Goal: Contribute content: Contribute content

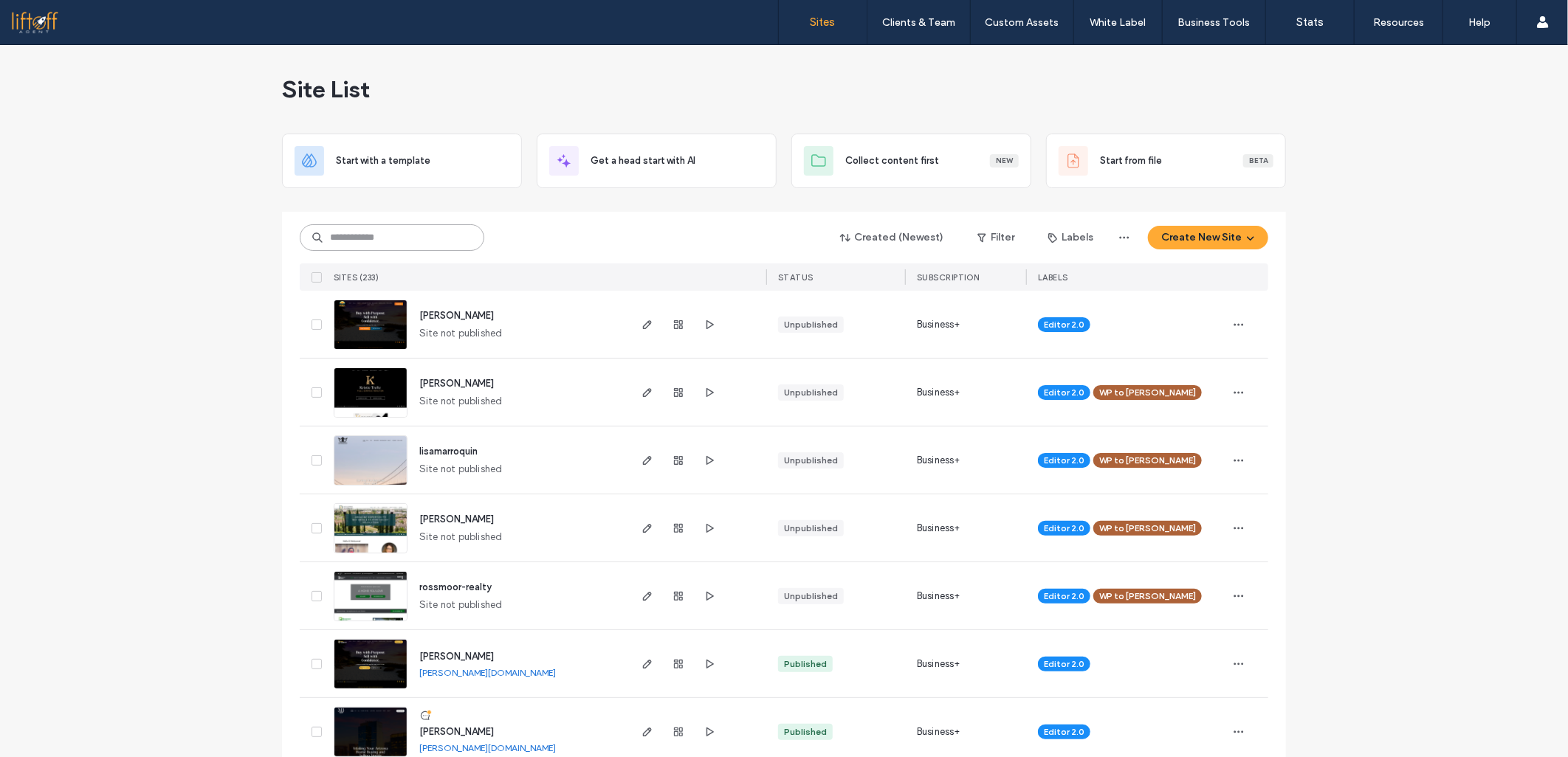
click at [327, 229] on input at bounding box center [392, 238] width 184 height 27
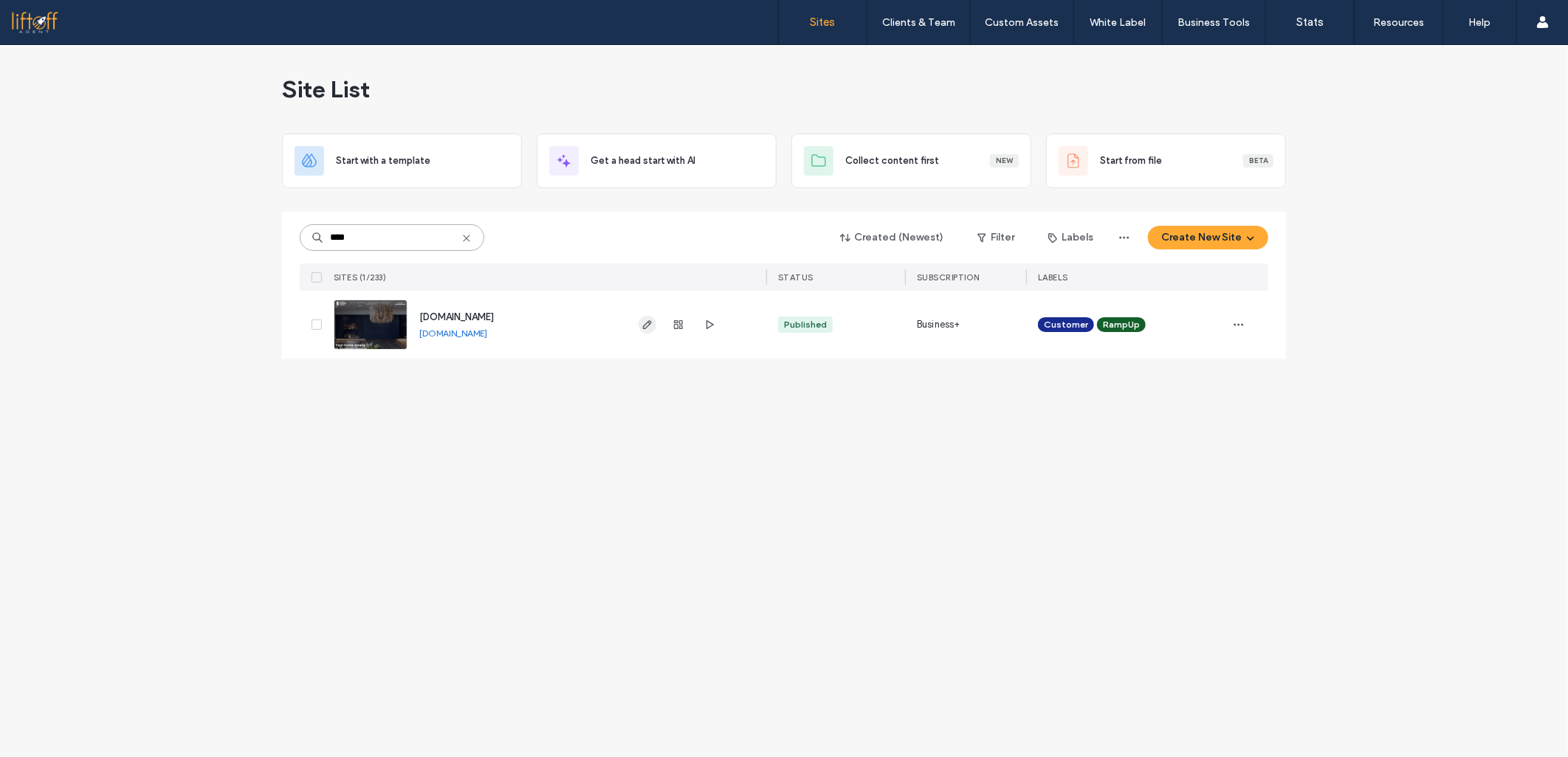
type input "****"
click at [644, 327] on icon "button" at bounding box center [647, 324] width 12 height 12
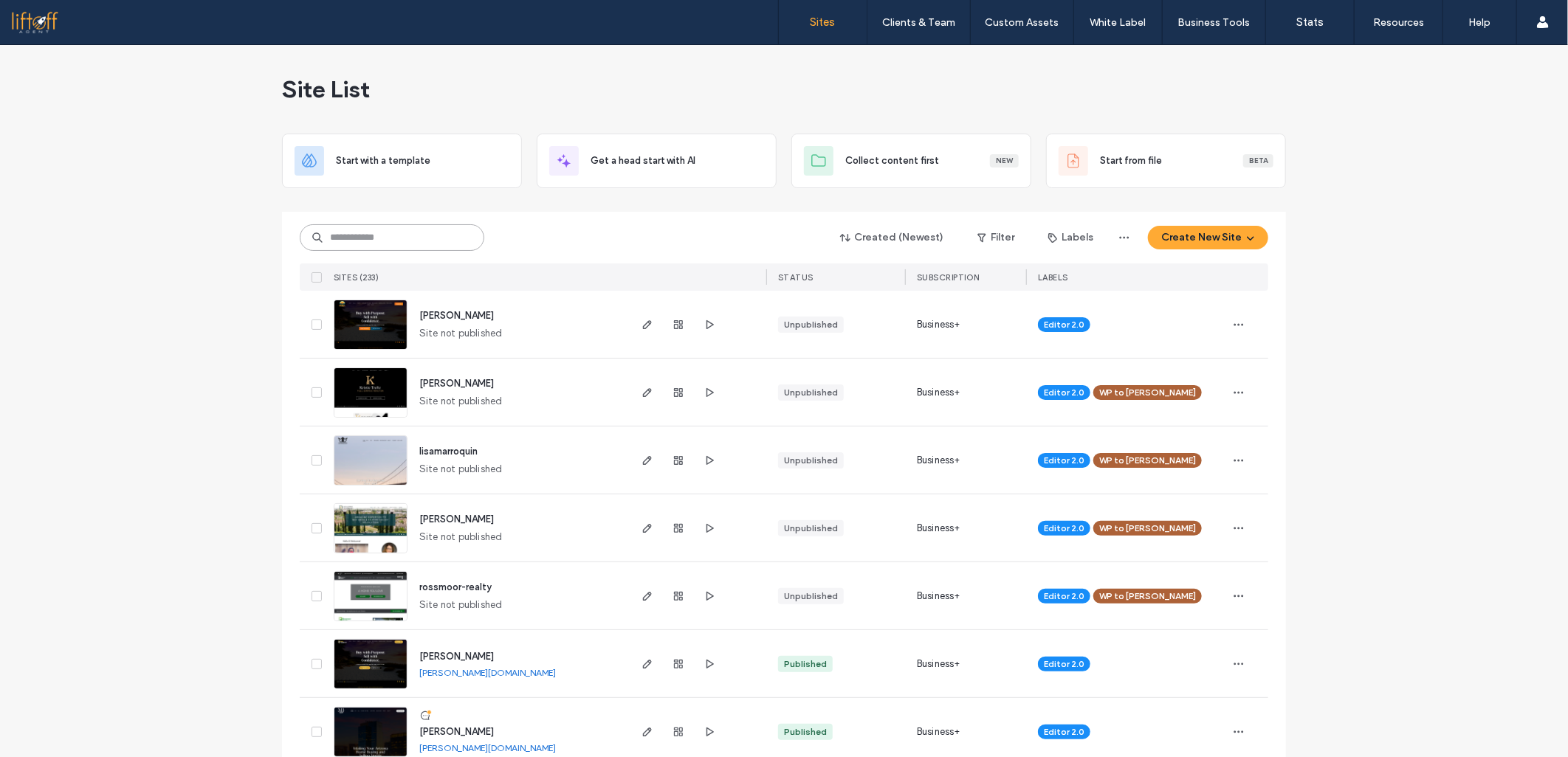
click at [431, 233] on input at bounding box center [392, 238] width 184 height 27
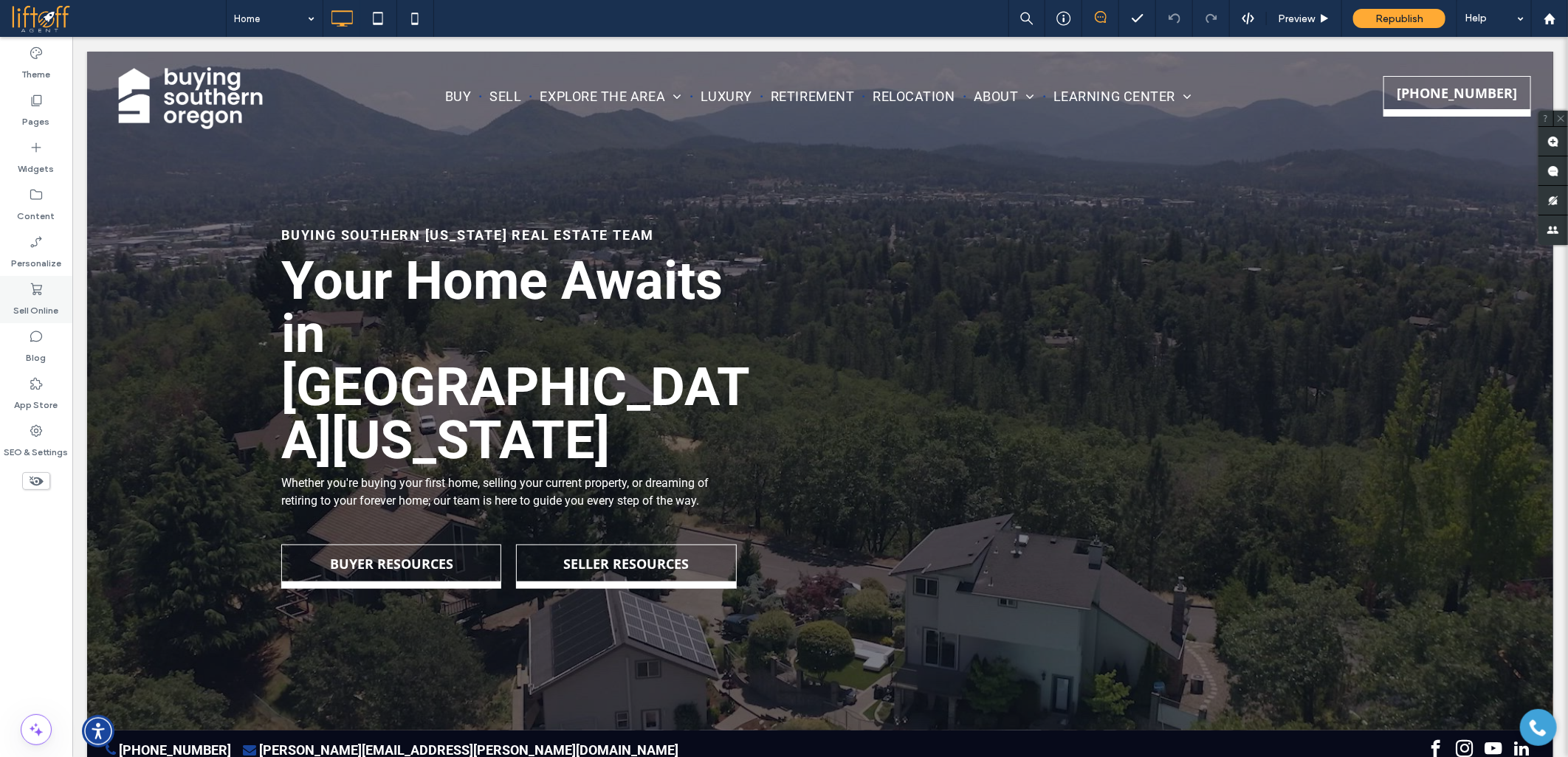
drag, startPoint x: 27, startPoint y: 350, endPoint x: 28, endPoint y: 319, distance: 31.0
click at [27, 350] on label "Blog" at bounding box center [36, 354] width 20 height 21
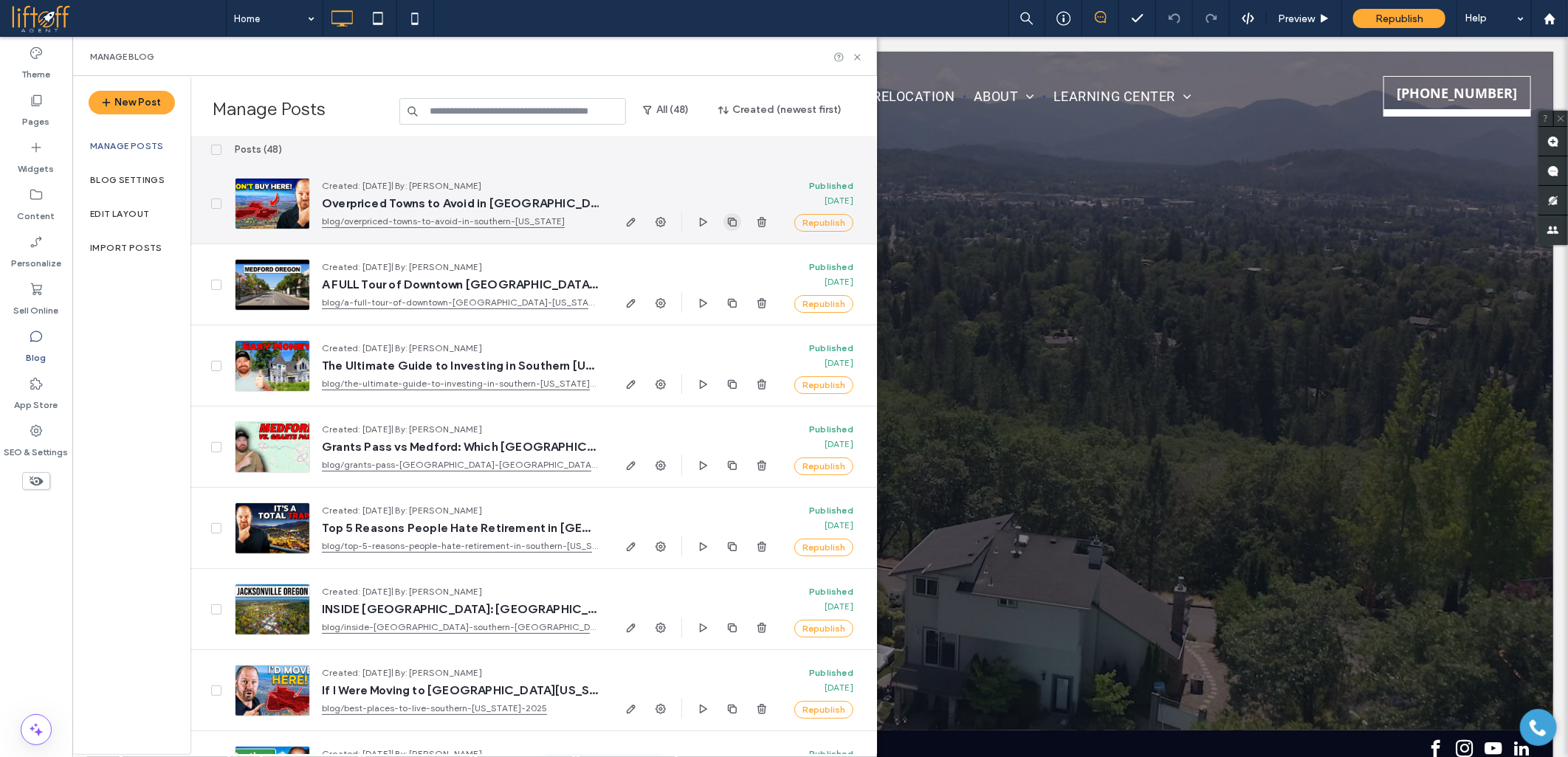
click at [728, 222] on use "button" at bounding box center [732, 221] width 9 height 9
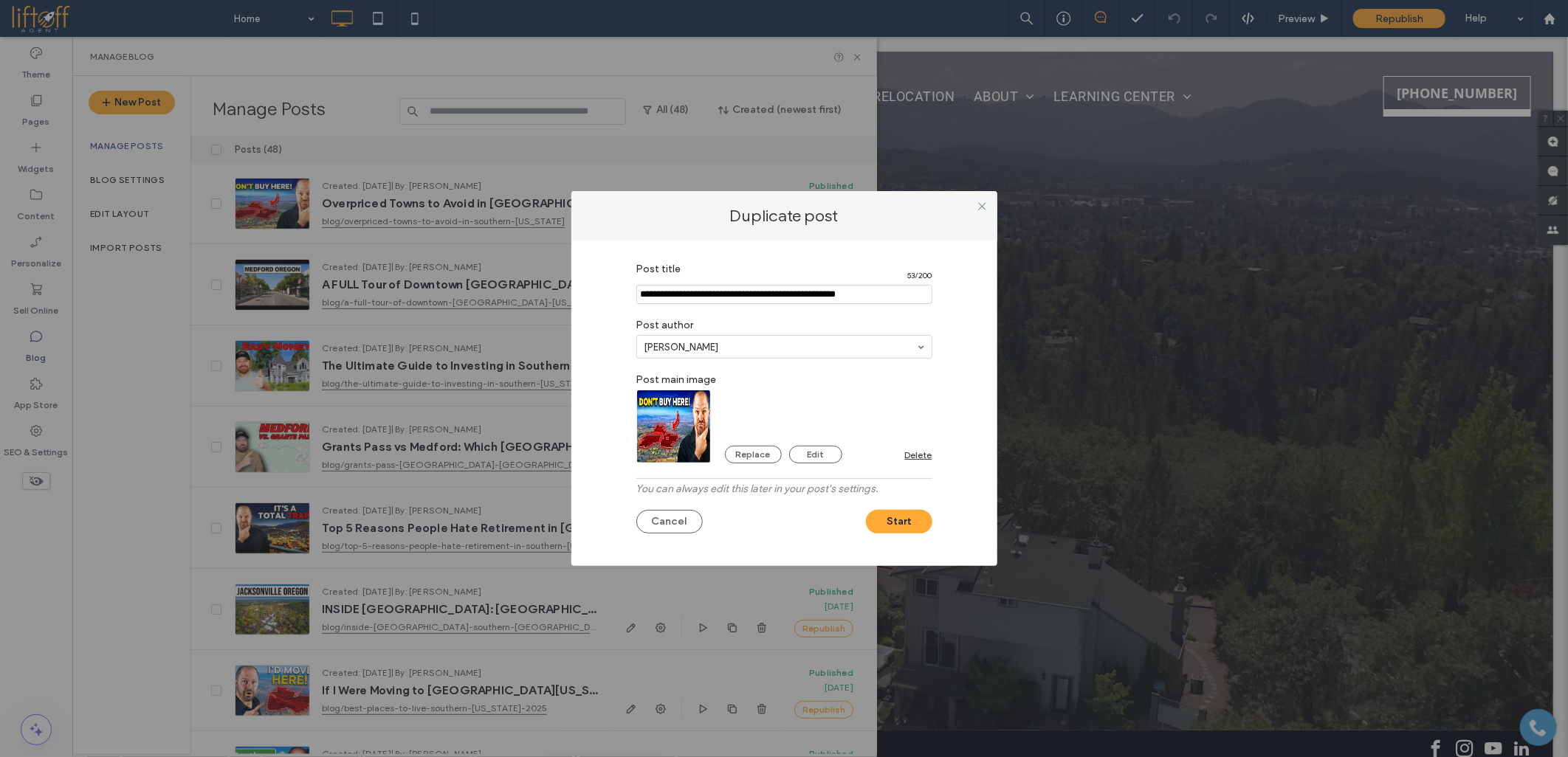
click at [676, 431] on img at bounding box center [673, 426] width 75 height 74
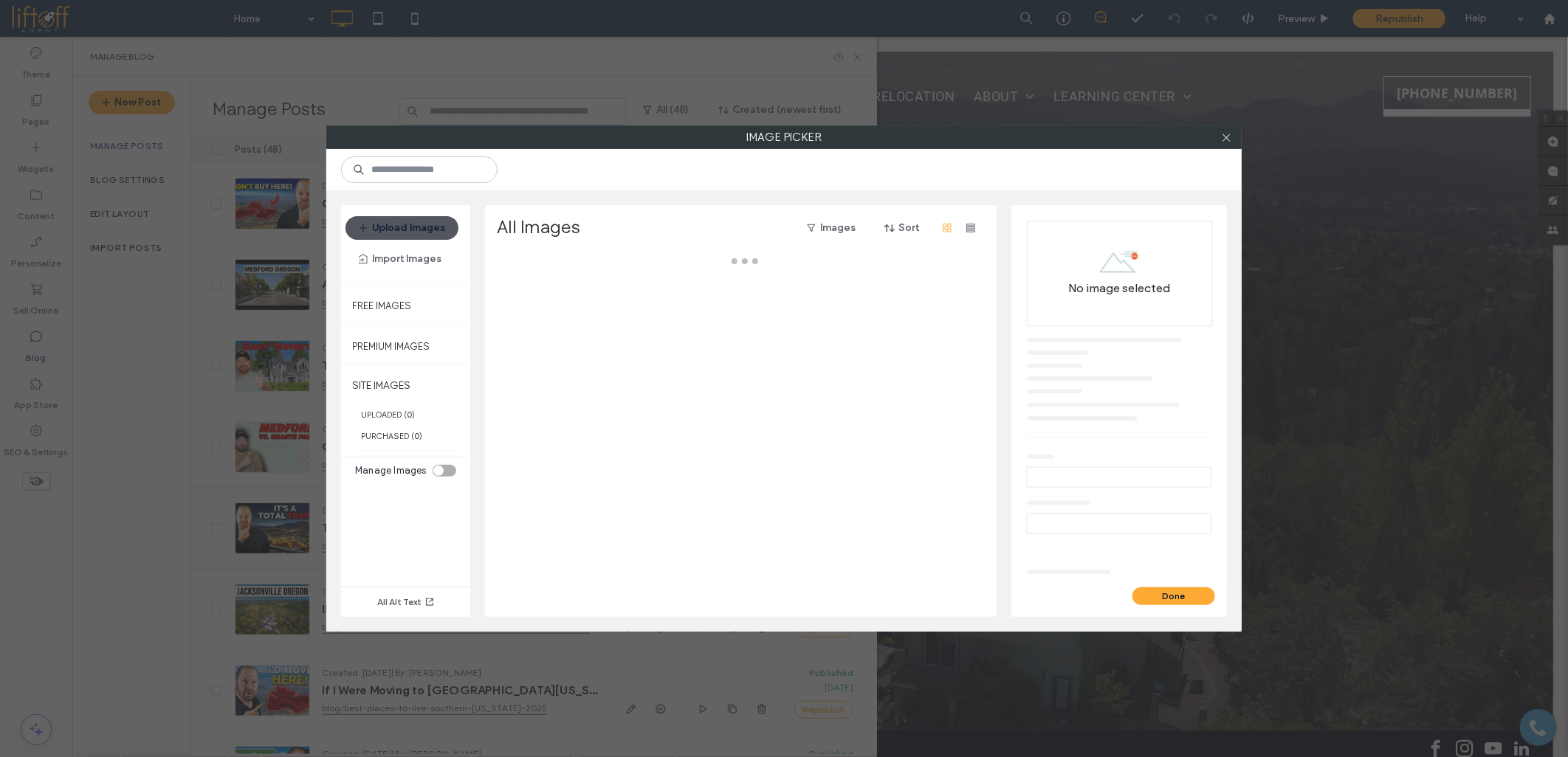
click at [418, 229] on button "Upload Images" at bounding box center [402, 228] width 113 height 24
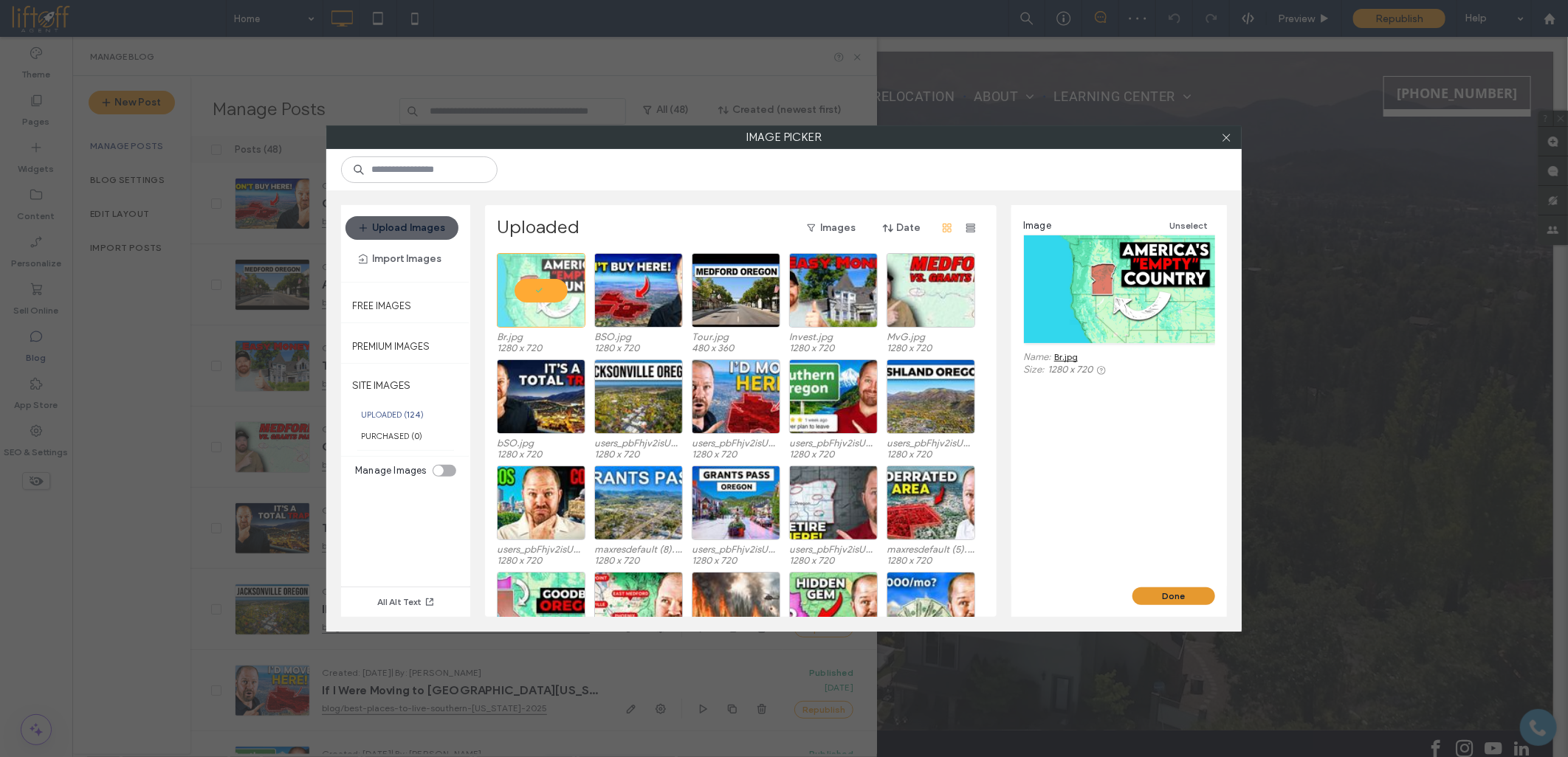
click at [1182, 604] on button "Done" at bounding box center [1173, 596] width 82 height 17
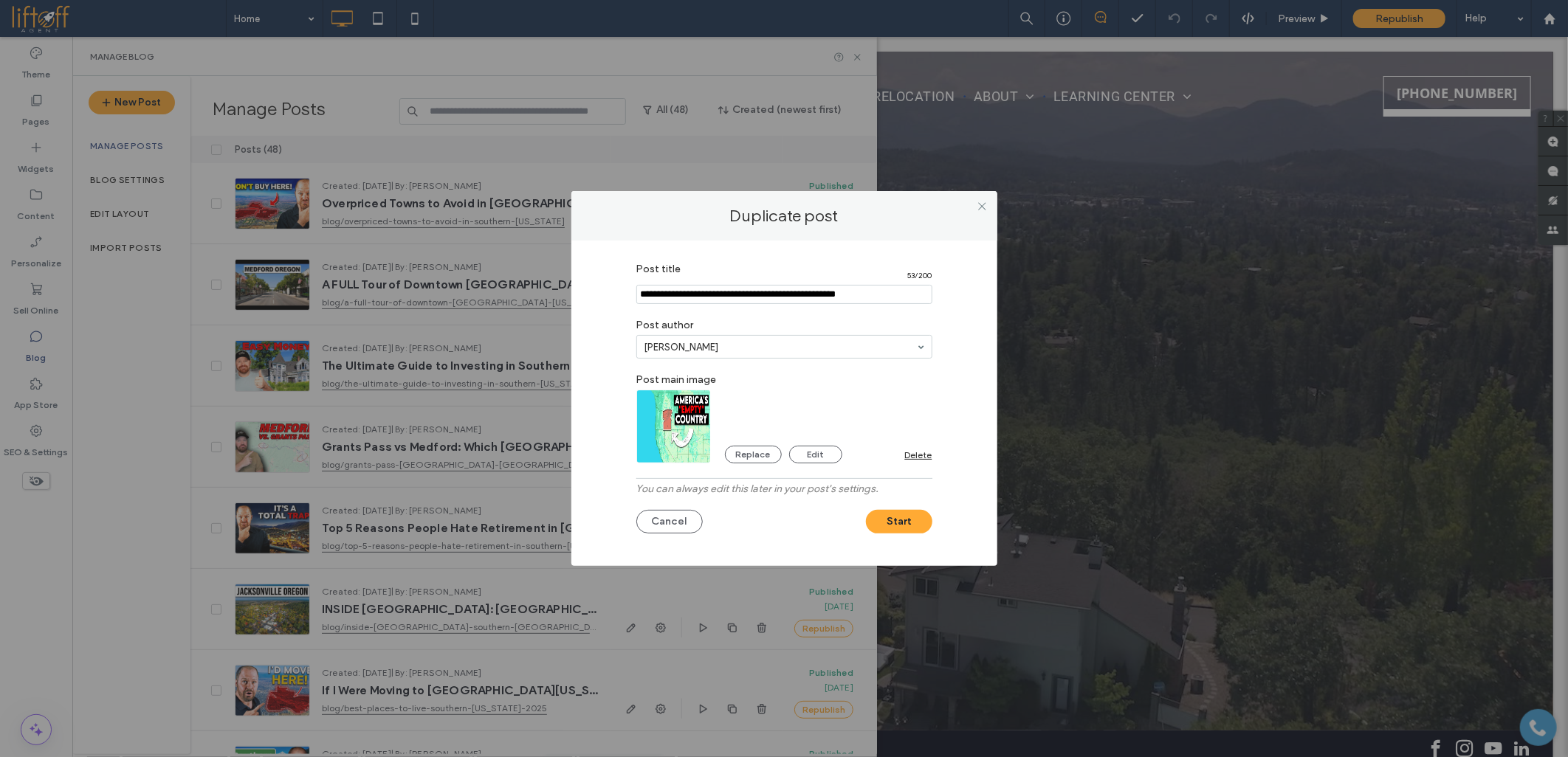
click at [758, 300] on input "Post title" at bounding box center [784, 294] width 296 height 19
paste input "**********"
type input "**********"
click at [875, 513] on button "Start" at bounding box center [899, 522] width 66 height 24
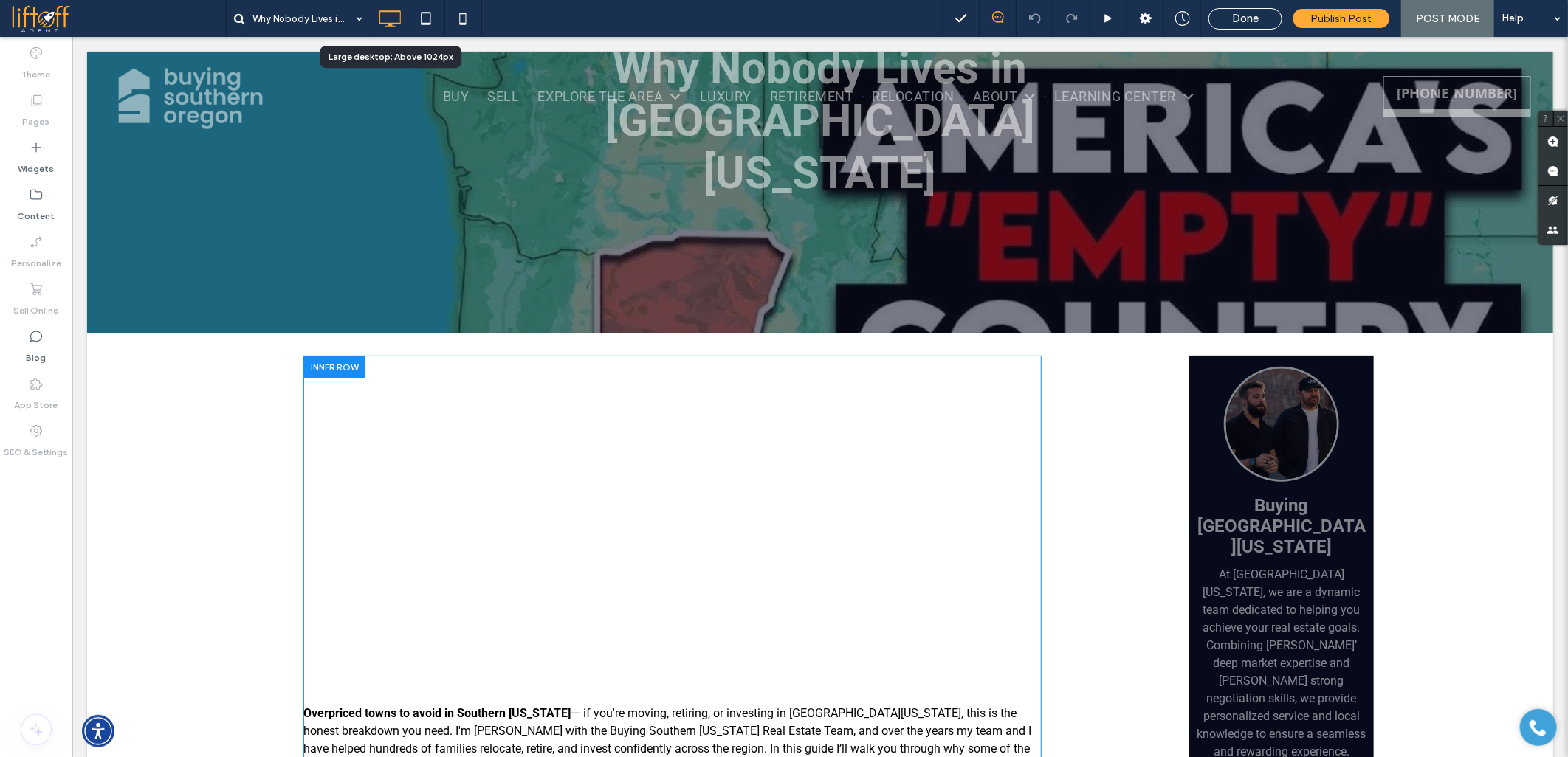
scroll to position [164, 0]
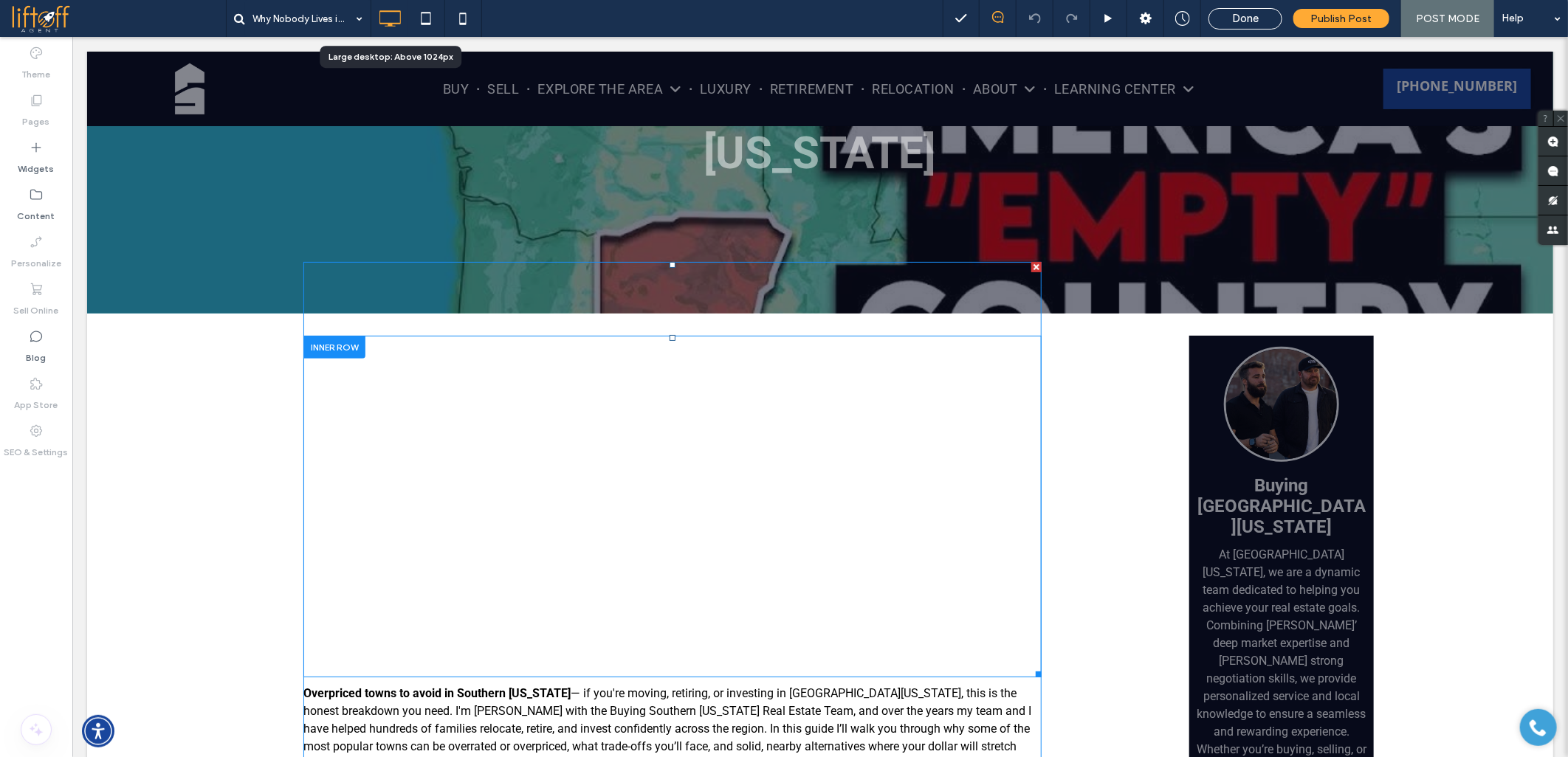
click at [556, 421] on span at bounding box center [672, 468] width 738 height 415
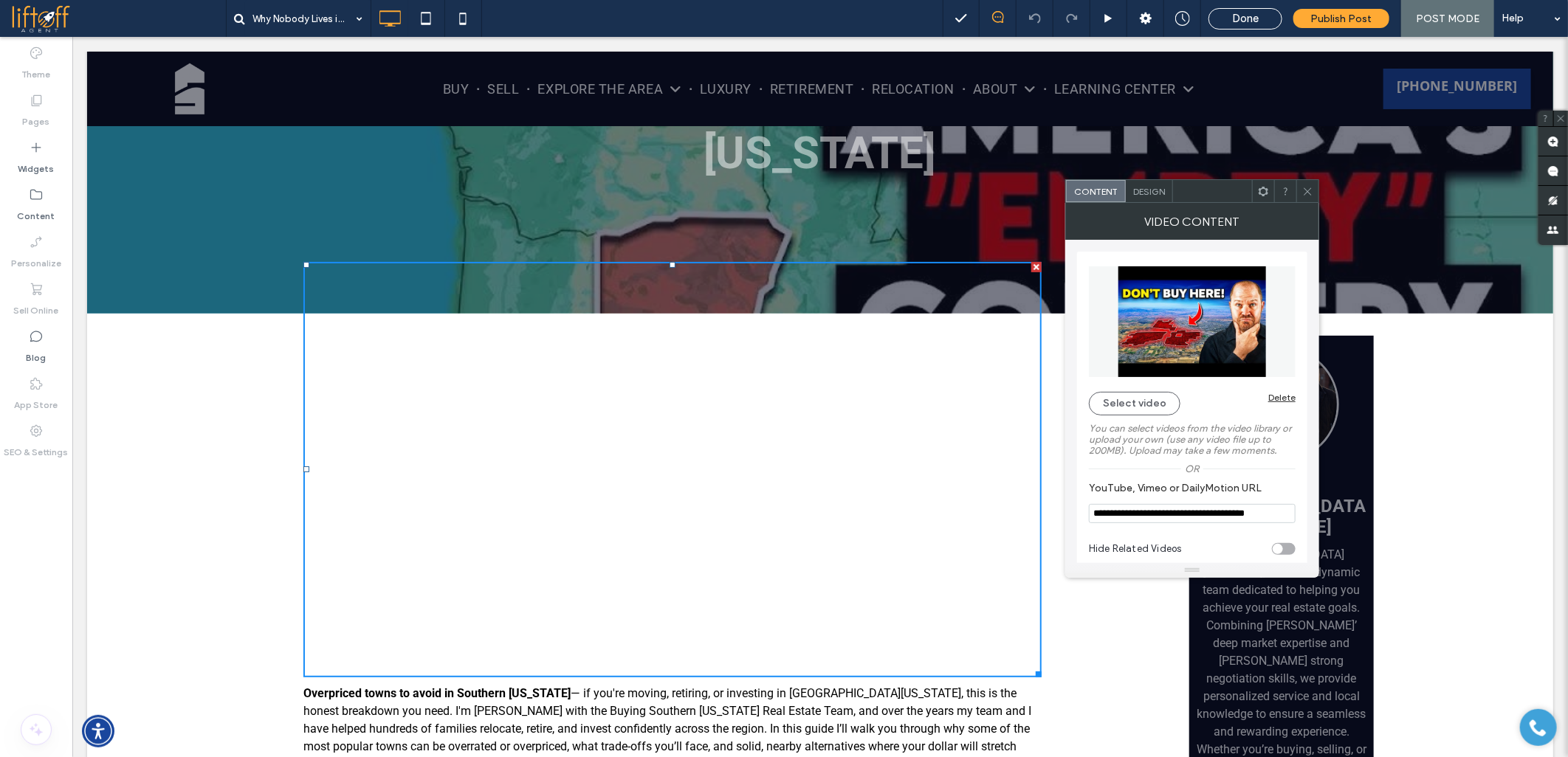
click at [1109, 511] on input "**********" at bounding box center [1191, 513] width 206 height 19
paste input "**"
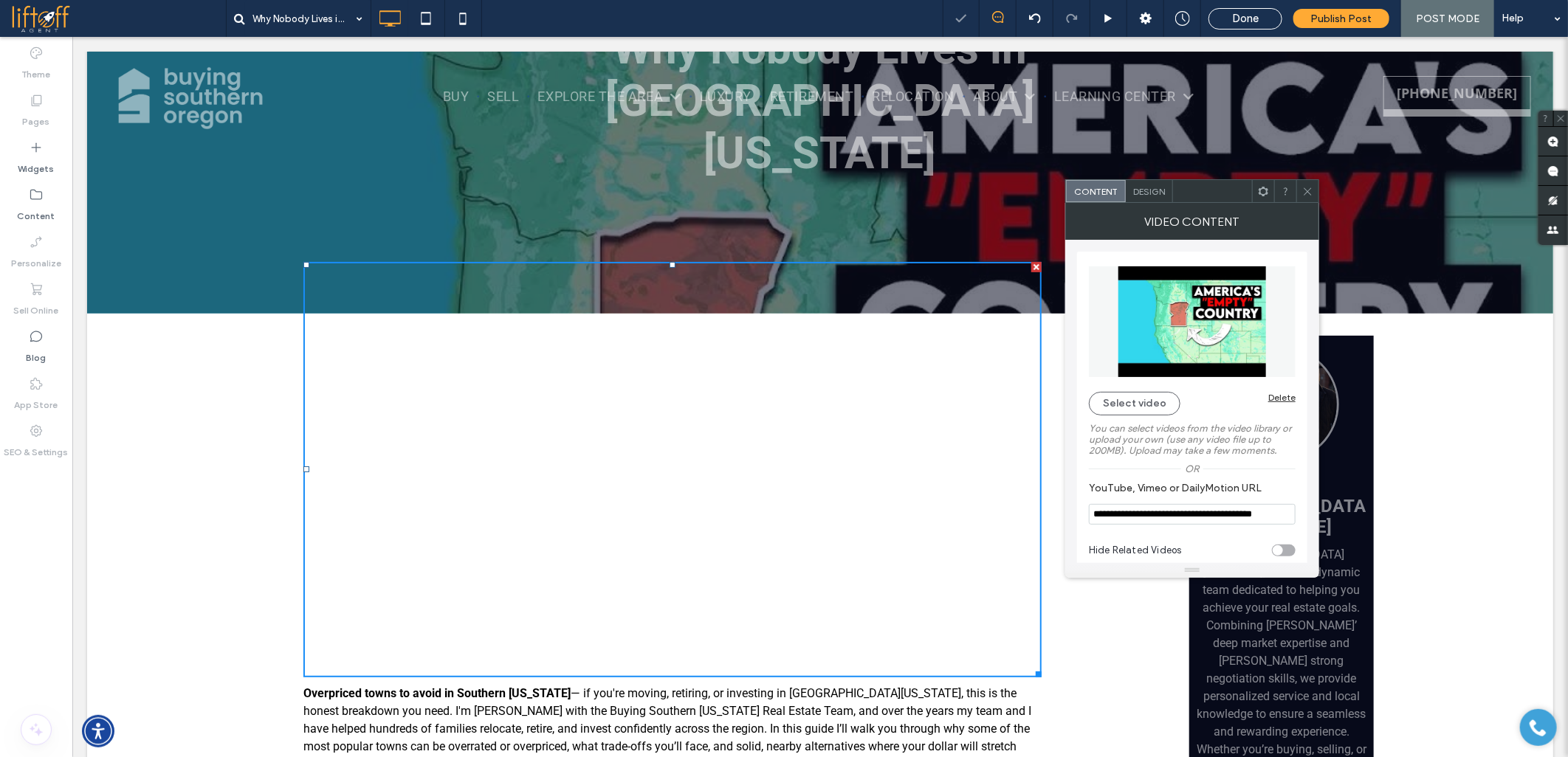
type input "**********"
click at [1307, 203] on div "VIDEO CONTENT" at bounding box center [1191, 221] width 254 height 37
click at [1307, 196] on span at bounding box center [1308, 191] width 11 height 22
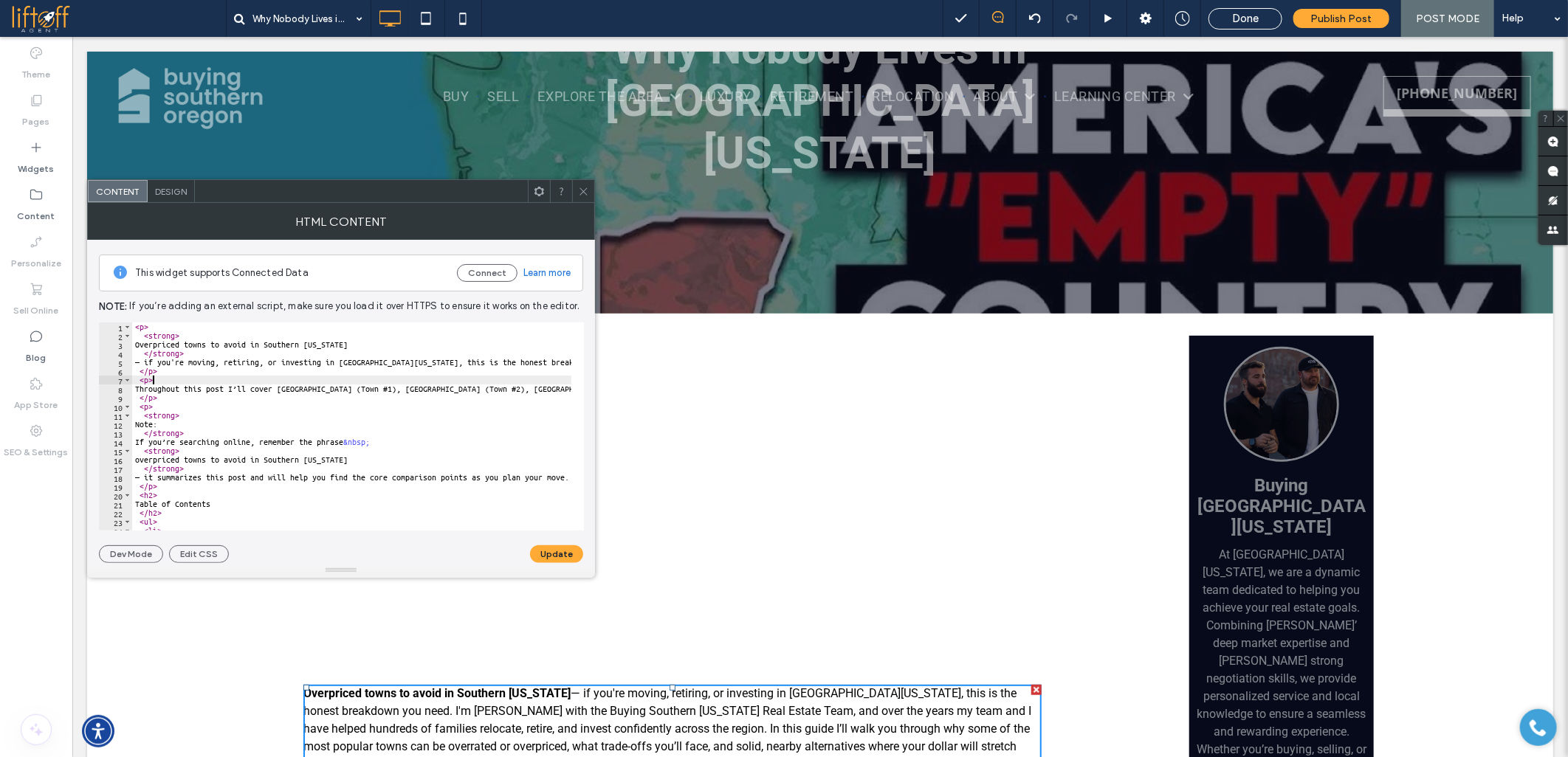
click at [270, 379] on div "< p > < strong > Overpriced towns to avoid in Southern Oregon </ strong > — if …" at bounding box center [1241, 430] width 2218 height 214
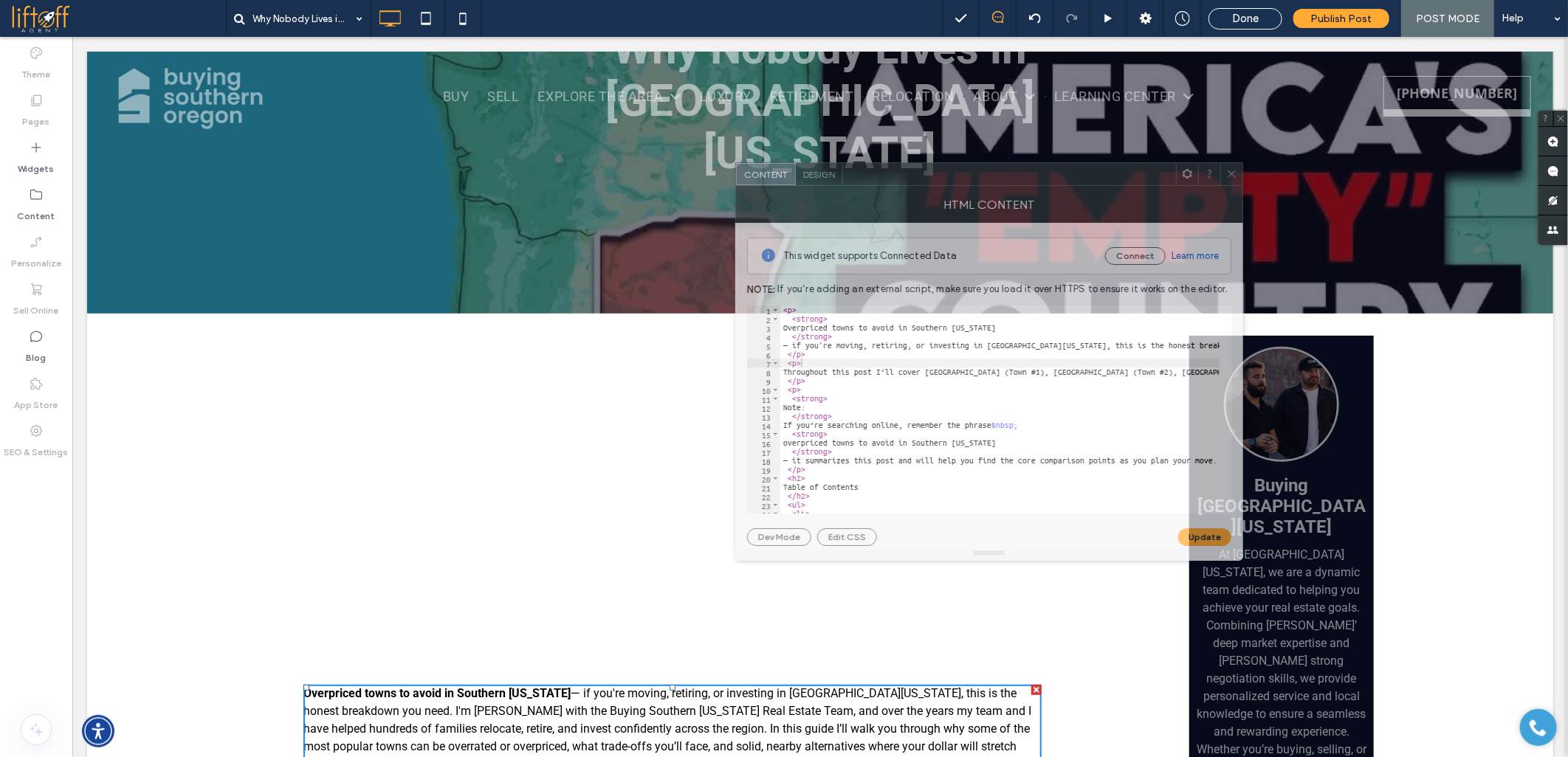
drag, startPoint x: 314, startPoint y: 192, endPoint x: 962, endPoint y: 167, distance: 648.5
click at [962, 167] on div at bounding box center [1009, 174] width 333 height 22
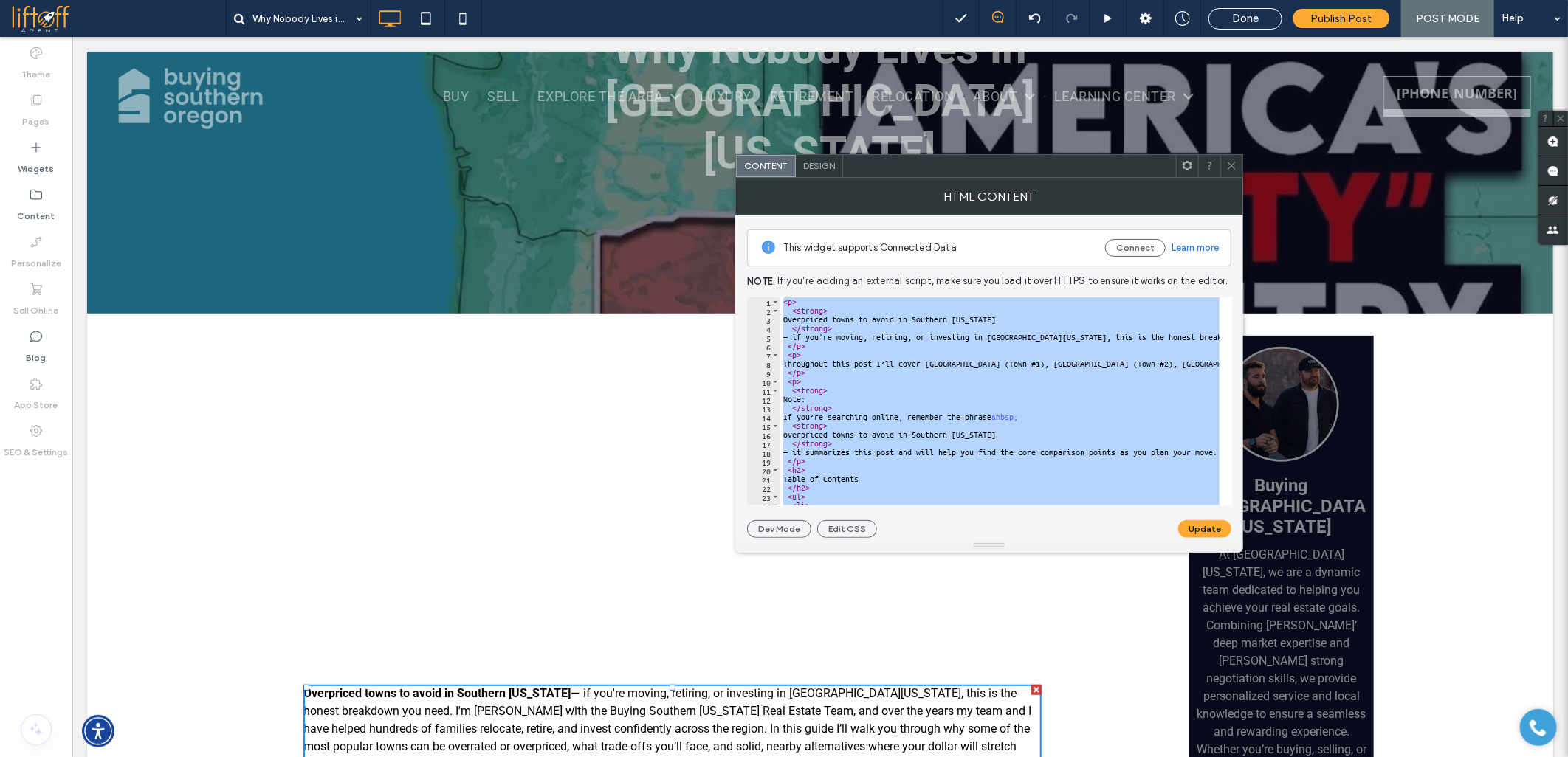
paste textarea "**********"
type textarea "**********"
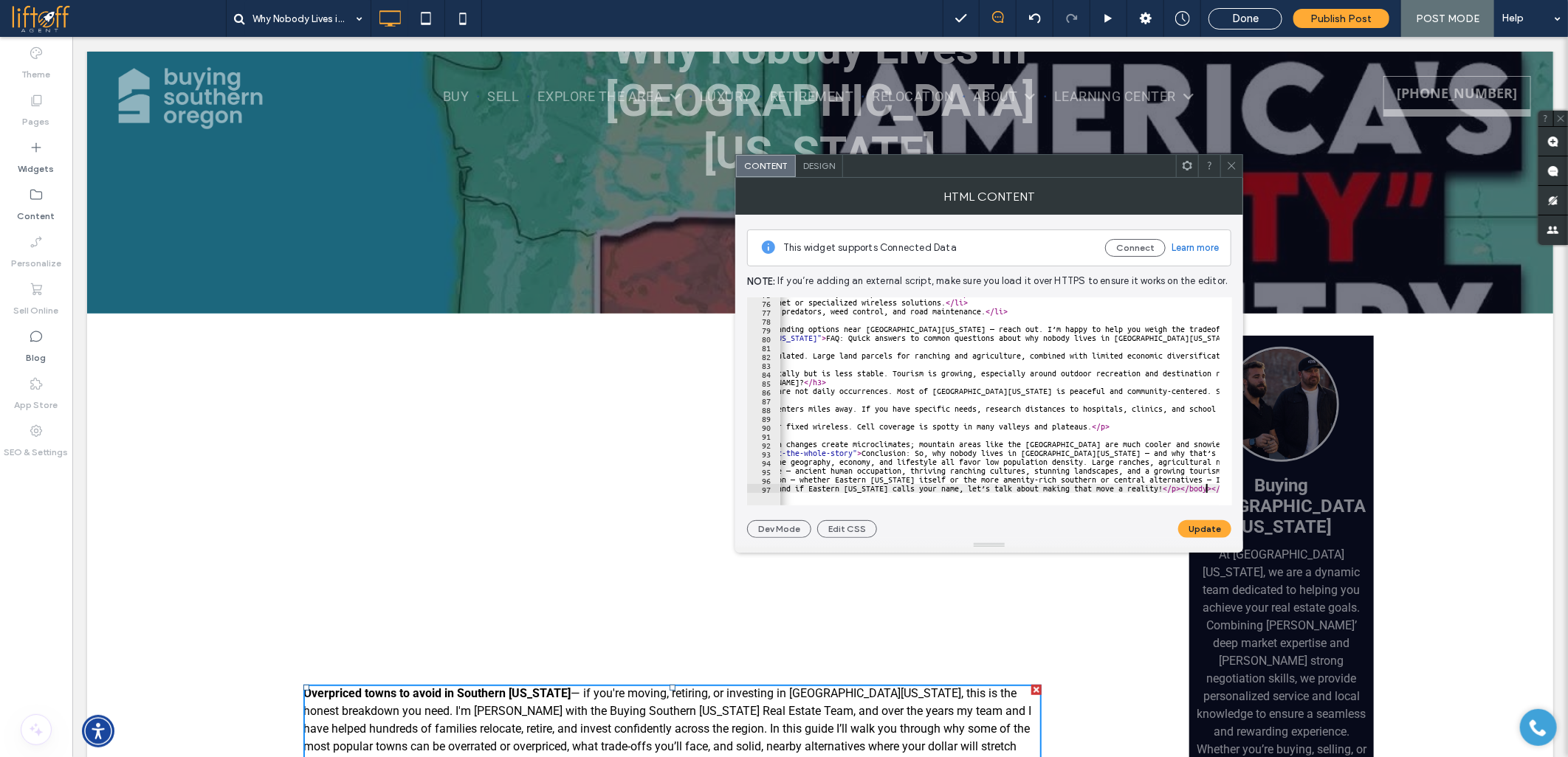
scroll to position [0, 369]
click at [1207, 528] on button "Update" at bounding box center [1204, 529] width 53 height 17
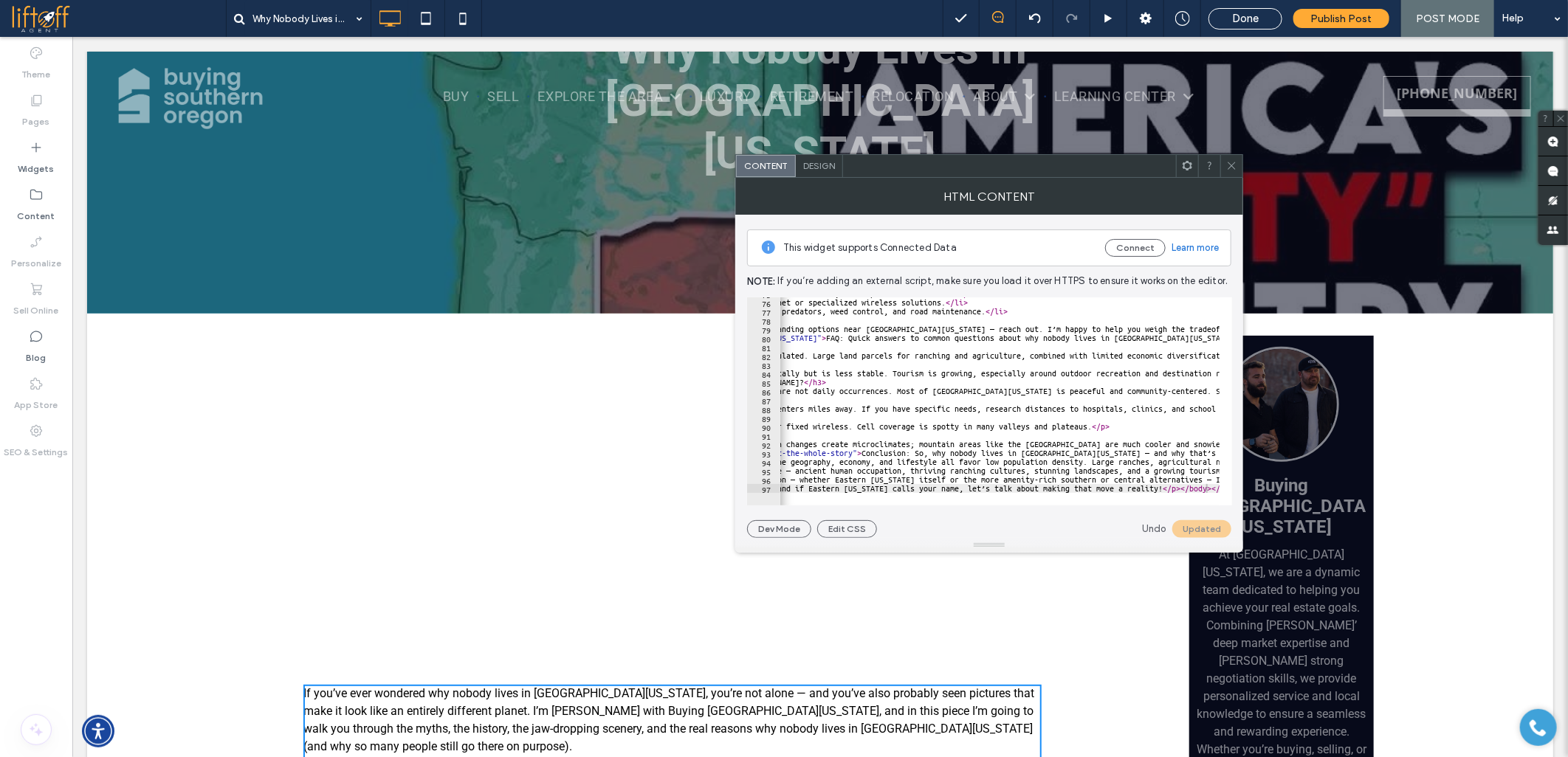
click at [1233, 159] on span at bounding box center [1232, 166] width 11 height 22
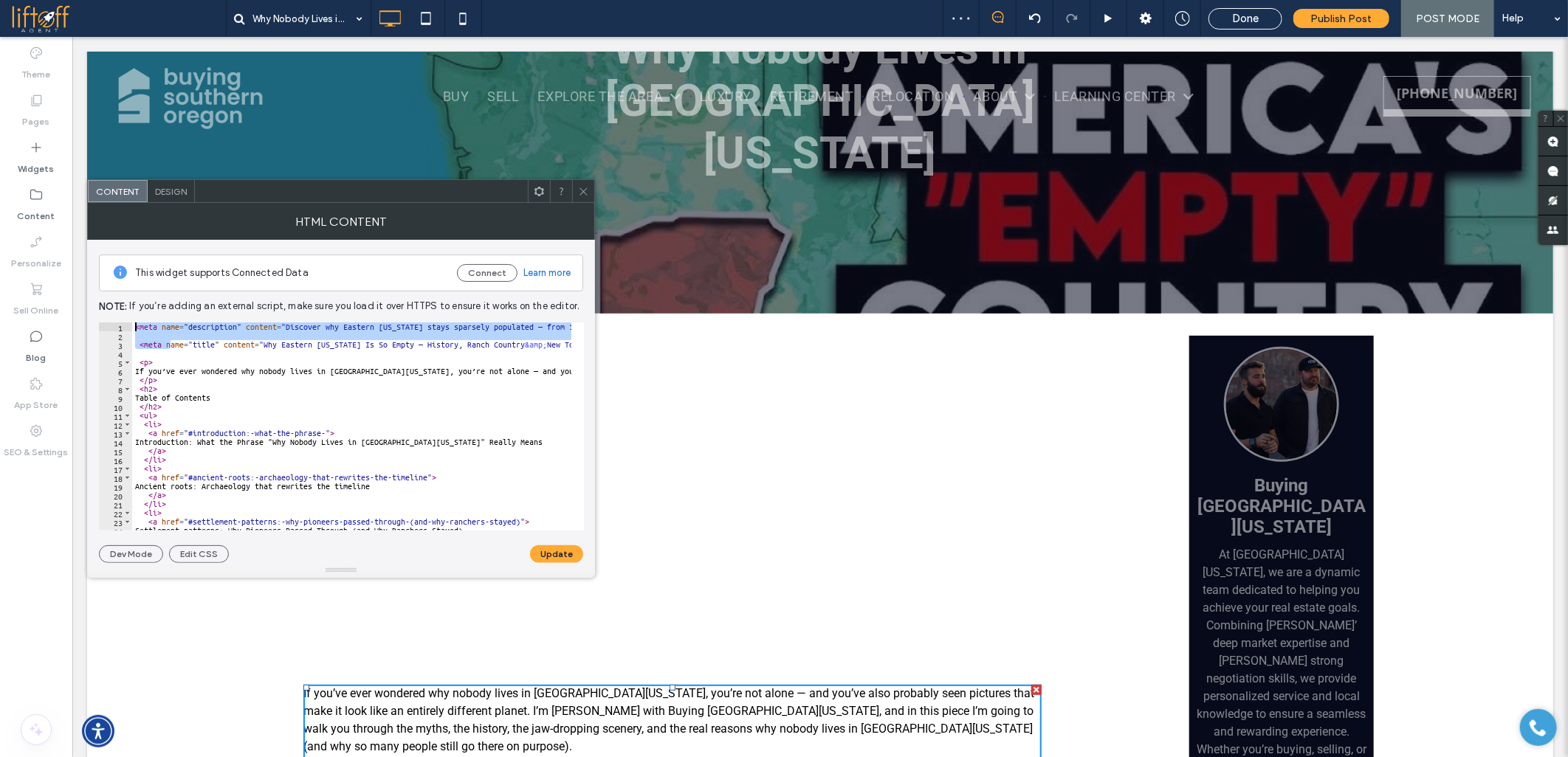
drag, startPoint x: 172, startPoint y: 349, endPoint x: 109, endPoint y: 301, distance: 79.2
click at [109, 301] on div "**********" at bounding box center [341, 401] width 484 height 324
type textarea "**********"
drag, startPoint x: 156, startPoint y: 352, endPoint x: 115, endPoint y: 299, distance: 67.0
click at [115, 299] on div "**********" at bounding box center [341, 401] width 484 height 324
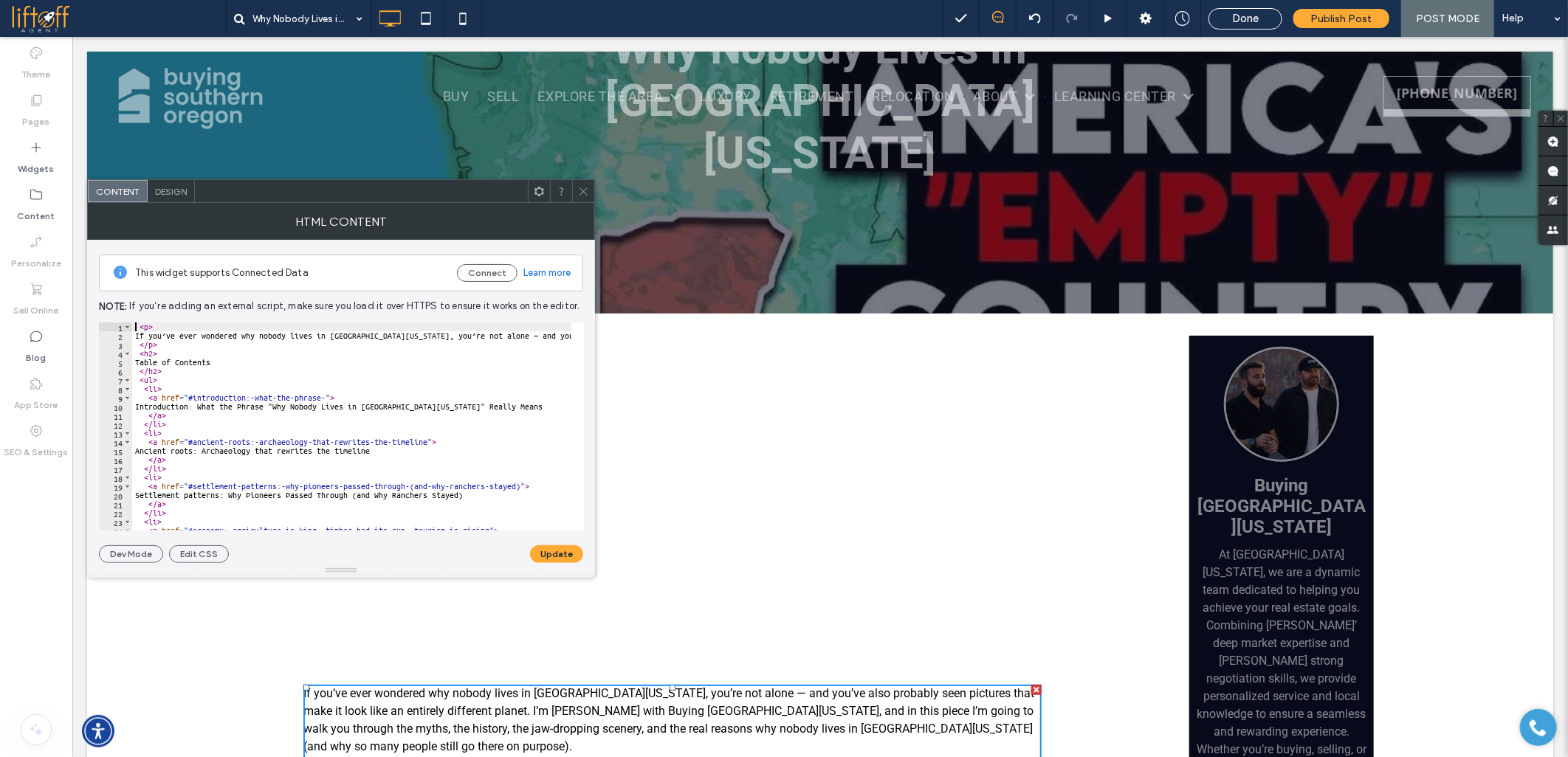
click at [541, 563] on div at bounding box center [341, 570] width 508 height 15
click at [546, 558] on button "Update" at bounding box center [556, 554] width 53 height 17
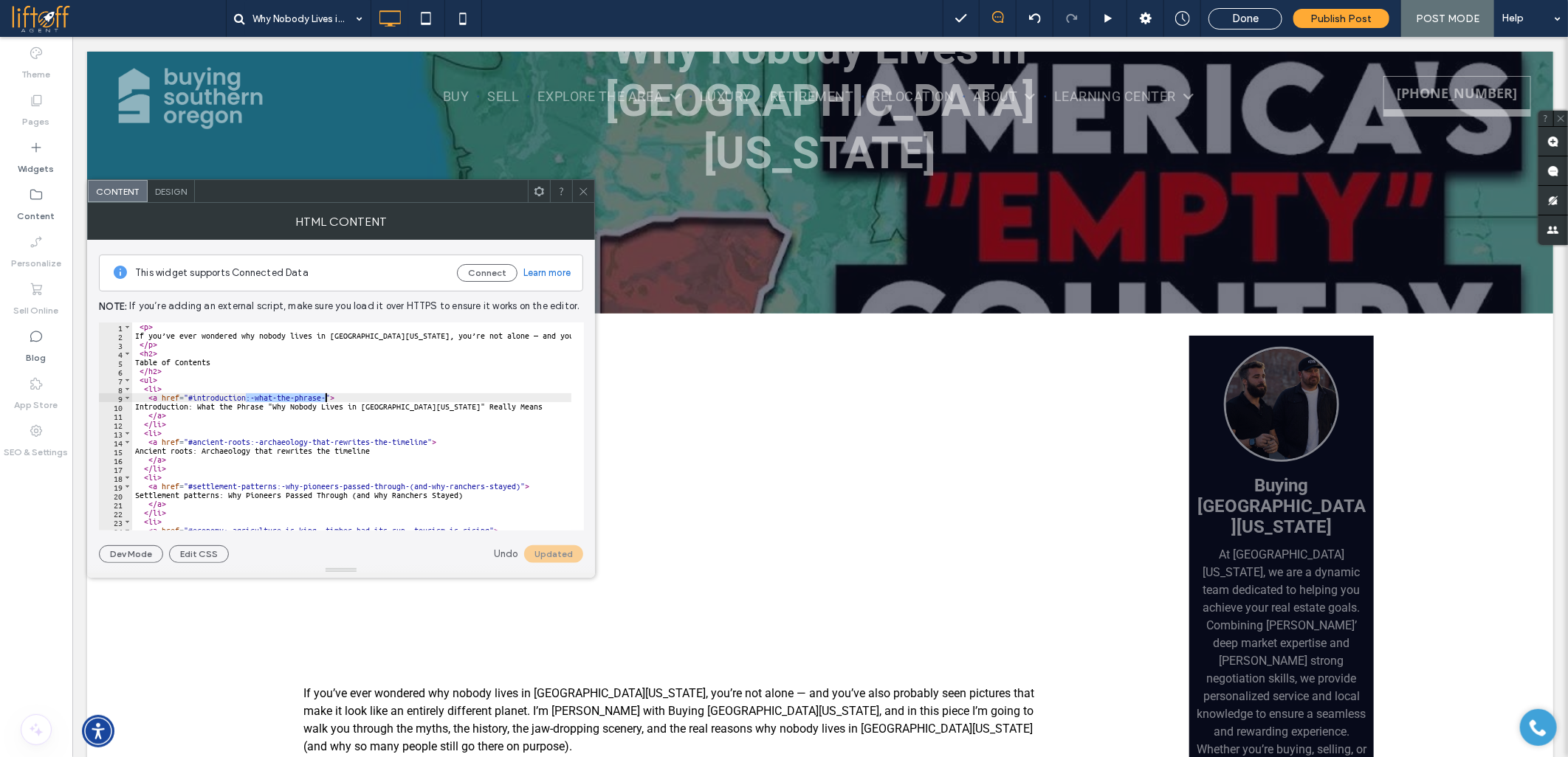
drag, startPoint x: 247, startPoint y: 394, endPoint x: 324, endPoint y: 395, distance: 77.0
drag, startPoint x: 249, startPoint y: 441, endPoint x: 426, endPoint y: 443, distance: 177.0
drag, startPoint x: 276, startPoint y: 487, endPoint x: 520, endPoint y: 484, distance: 244.0
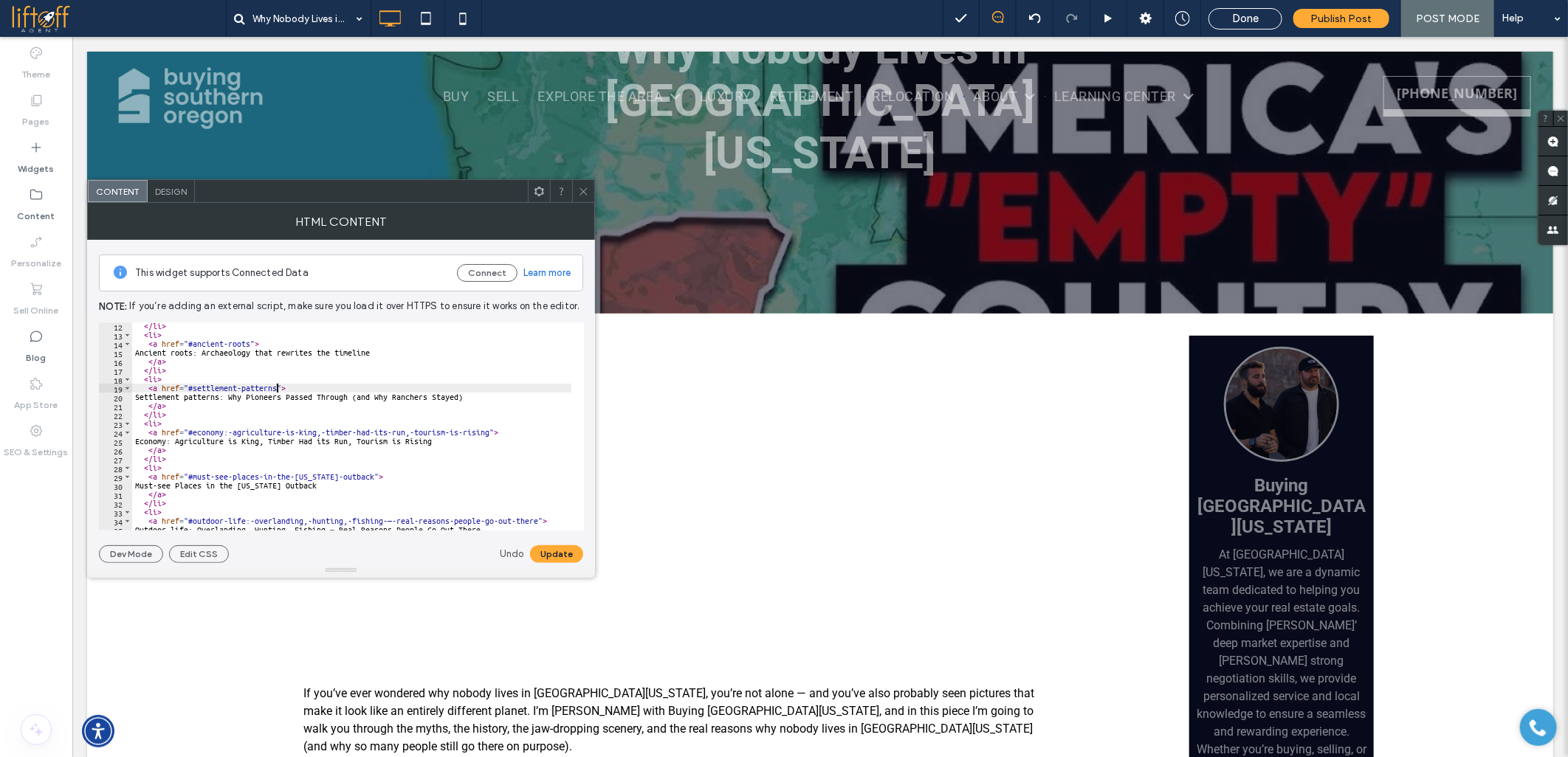
scroll to position [148, 0]
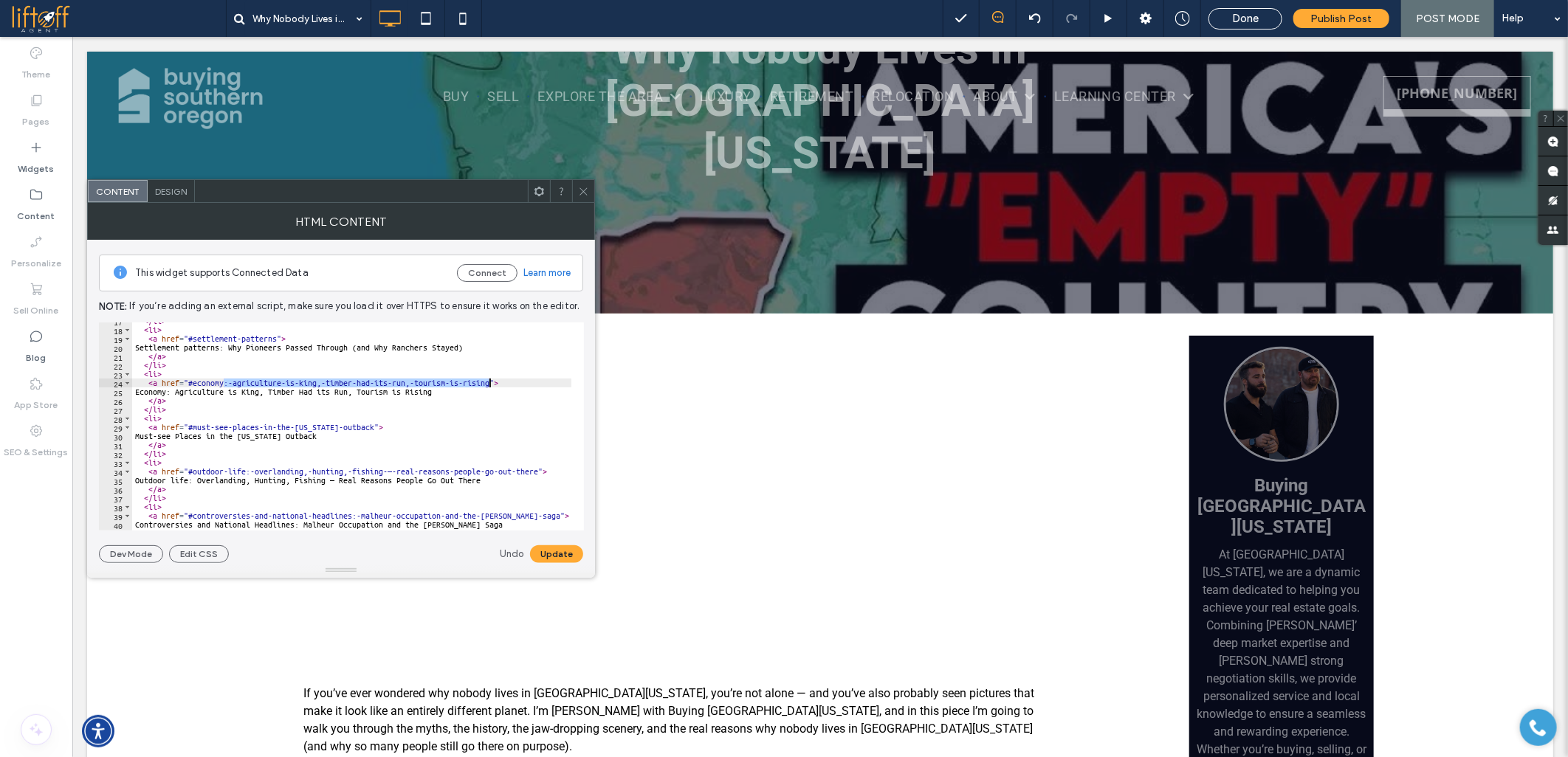
drag, startPoint x: 224, startPoint y: 386, endPoint x: 487, endPoint y: 380, distance: 263.1
drag, startPoint x: 246, startPoint y: 468, endPoint x: 536, endPoint y: 469, distance: 290.0
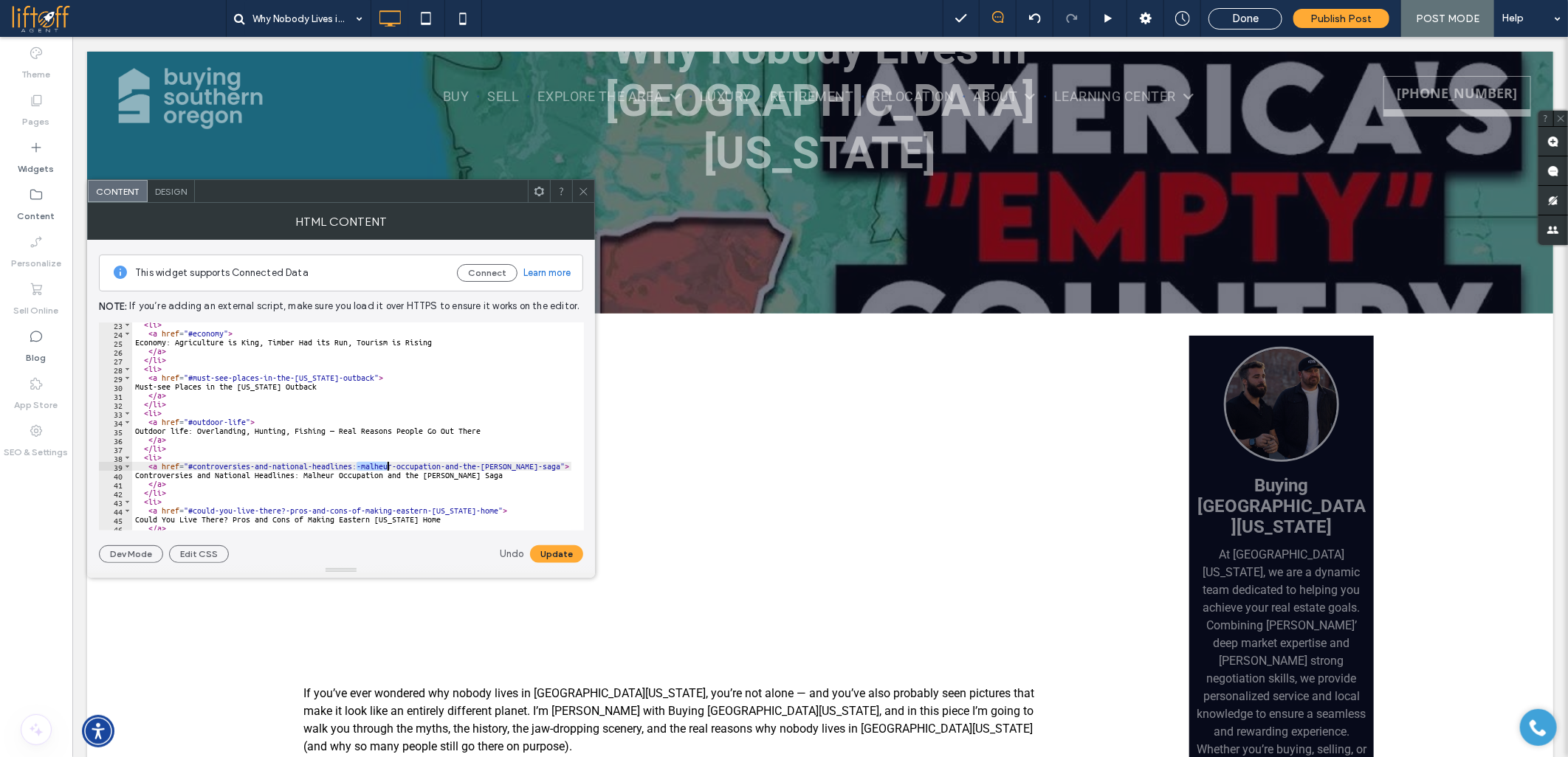
drag, startPoint x: 354, startPoint y: 467, endPoint x: 385, endPoint y: 466, distance: 31.0
drag, startPoint x: 350, startPoint y: 467, endPoint x: 535, endPoint y: 467, distance: 185.0
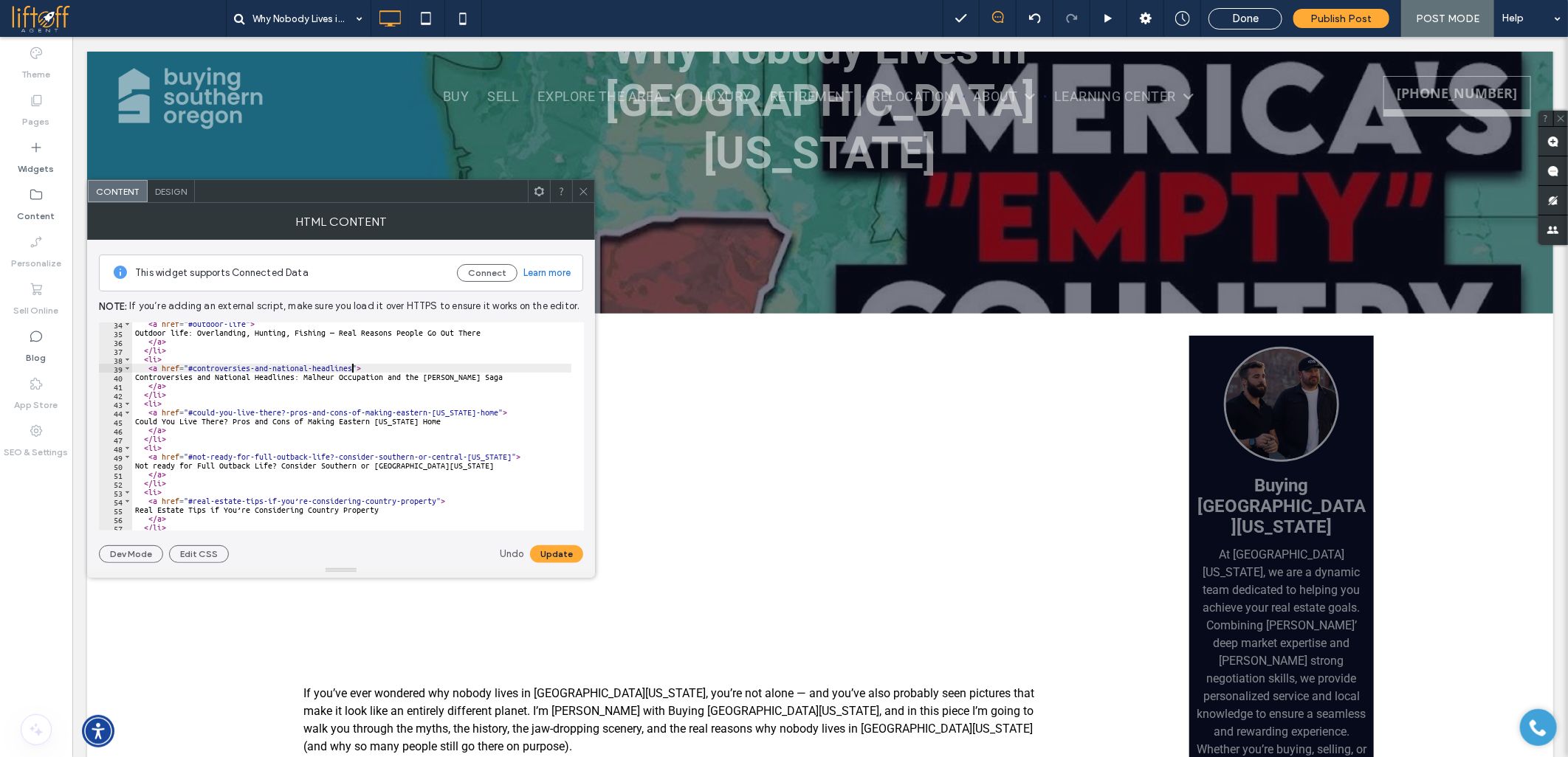
scroll to position [295, 0]
drag, startPoint x: 281, startPoint y: 411, endPoint x: 479, endPoint y: 410, distance: 198.0
drag, startPoint x: 330, startPoint y: 456, endPoint x: 492, endPoint y: 454, distance: 162.0
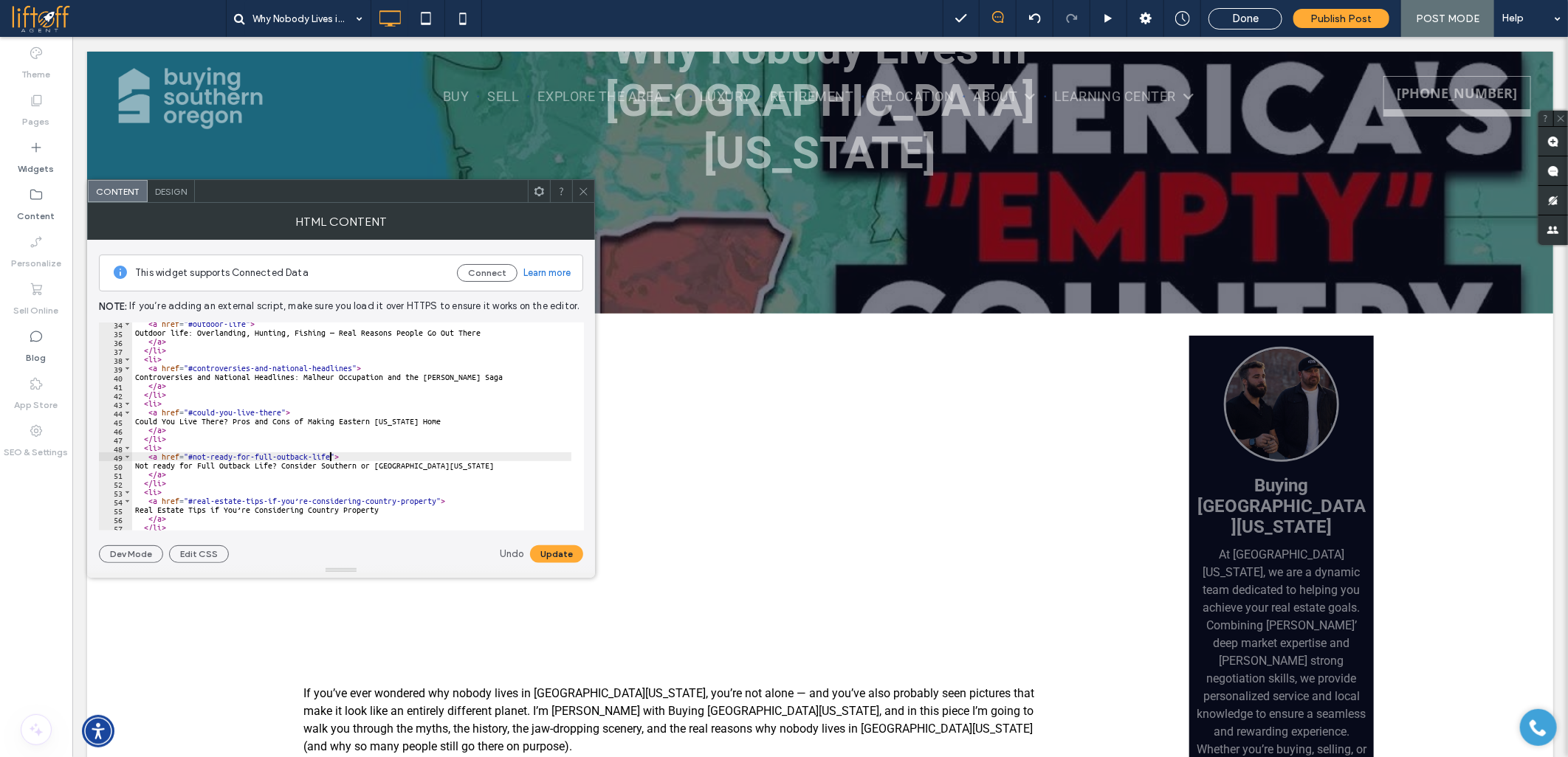
scroll to position [344, 0]
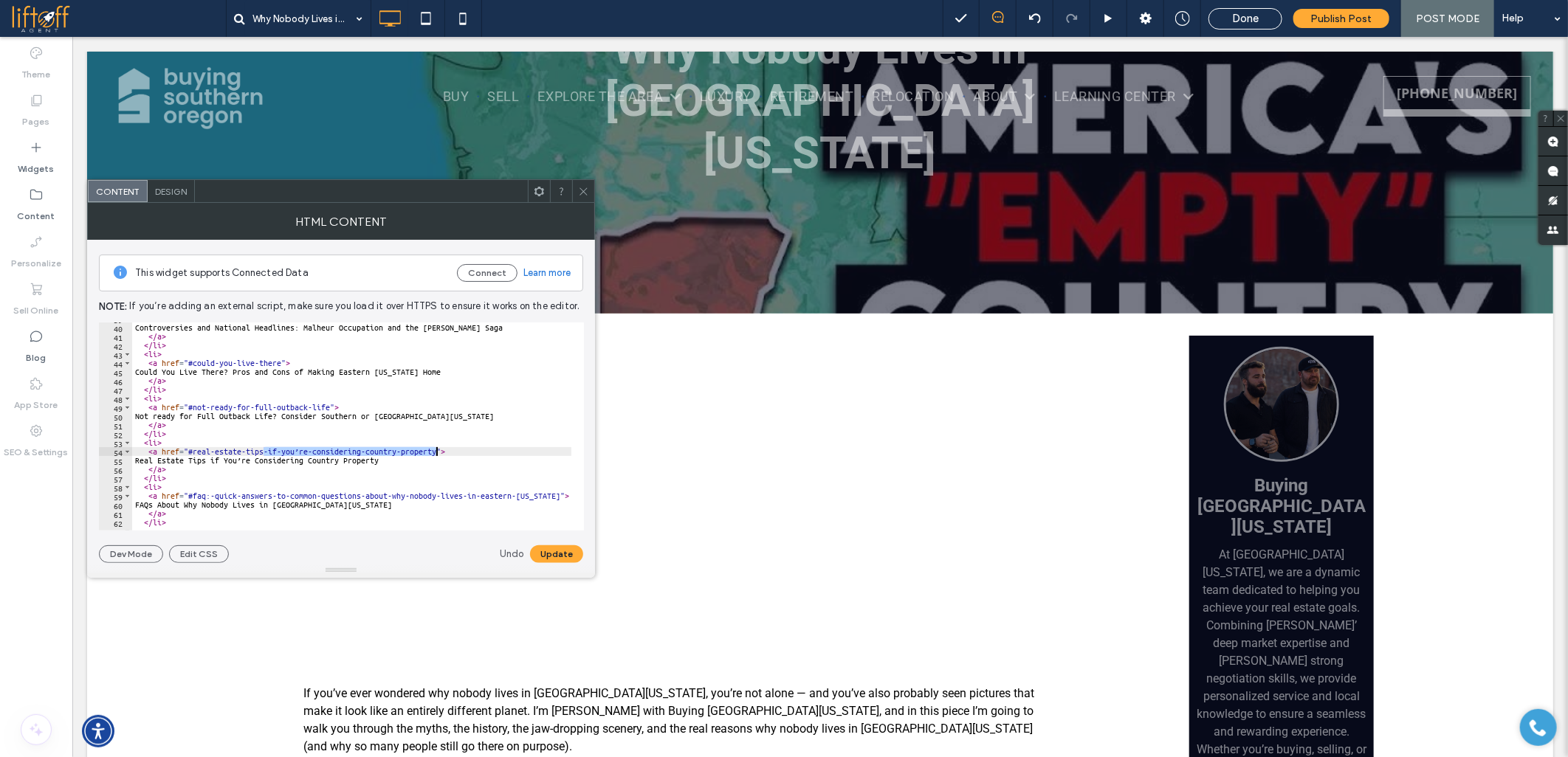
drag, startPoint x: 261, startPoint y: 451, endPoint x: 437, endPoint y: 450, distance: 176.0
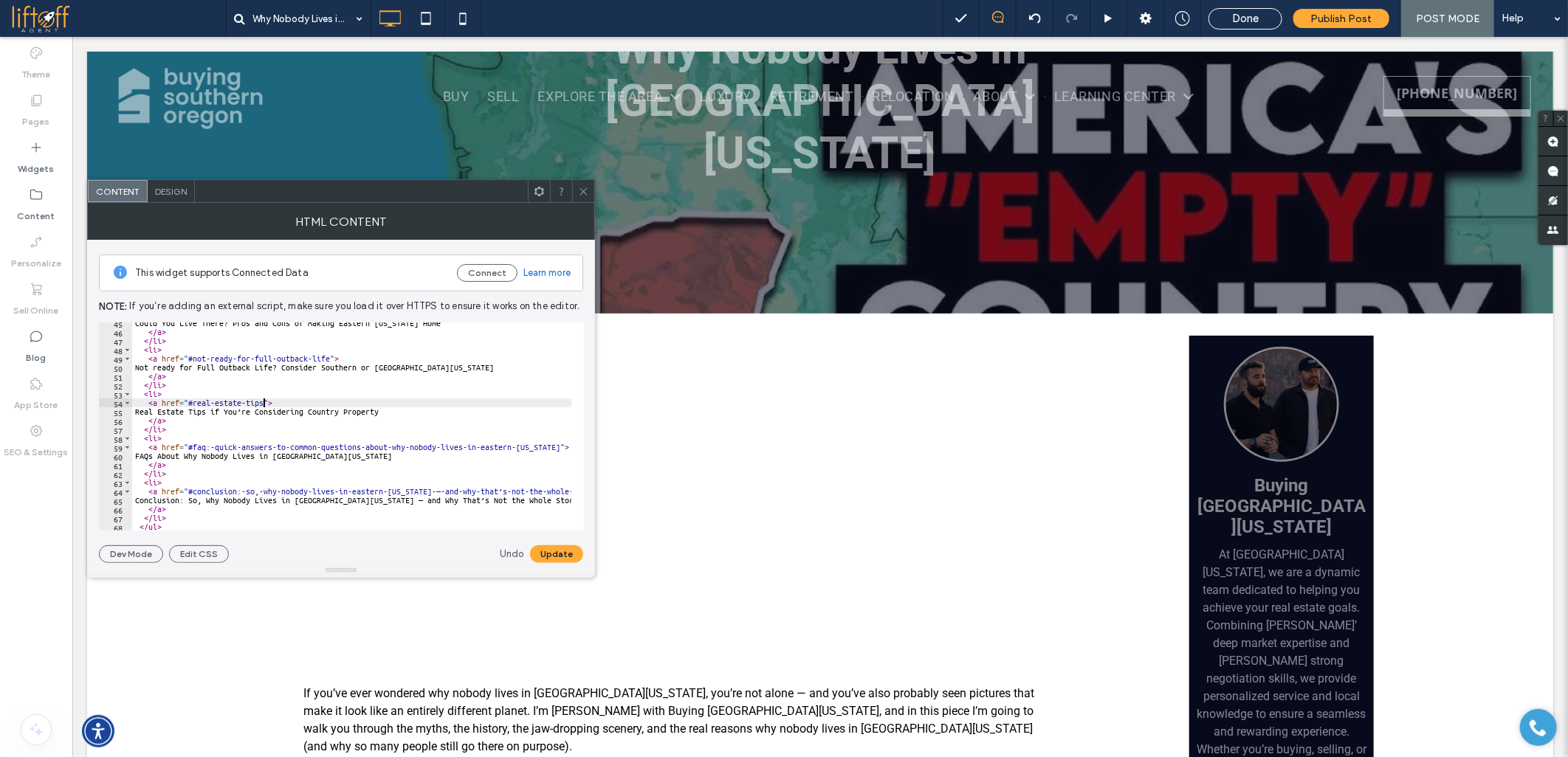
scroll to position [393, 0]
drag, startPoint x: 203, startPoint y: 447, endPoint x: 542, endPoint y: 446, distance: 339.0
drag, startPoint x: 153, startPoint y: 459, endPoint x: 358, endPoint y: 454, distance: 205.1
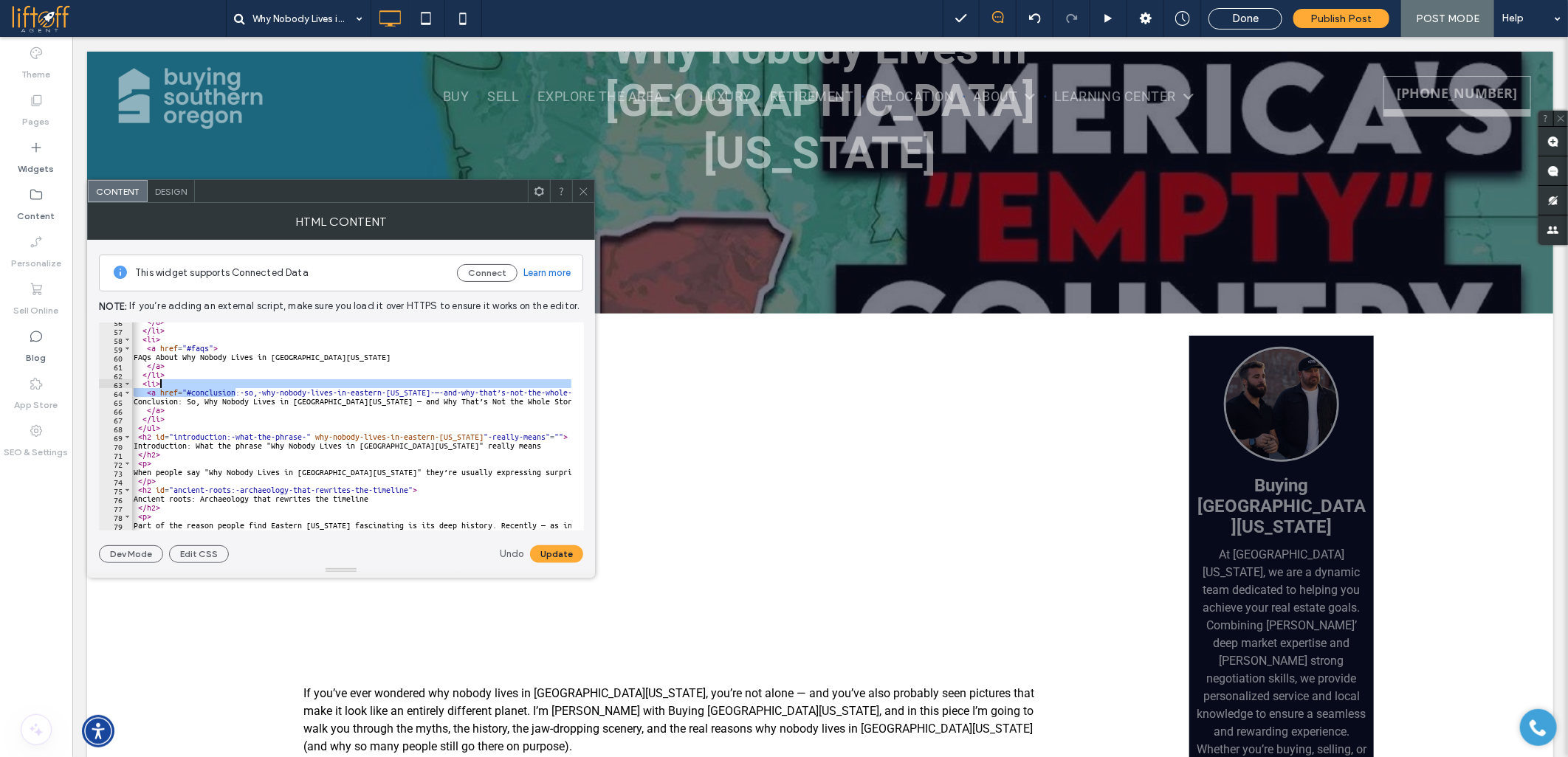
scroll to position [0, 28]
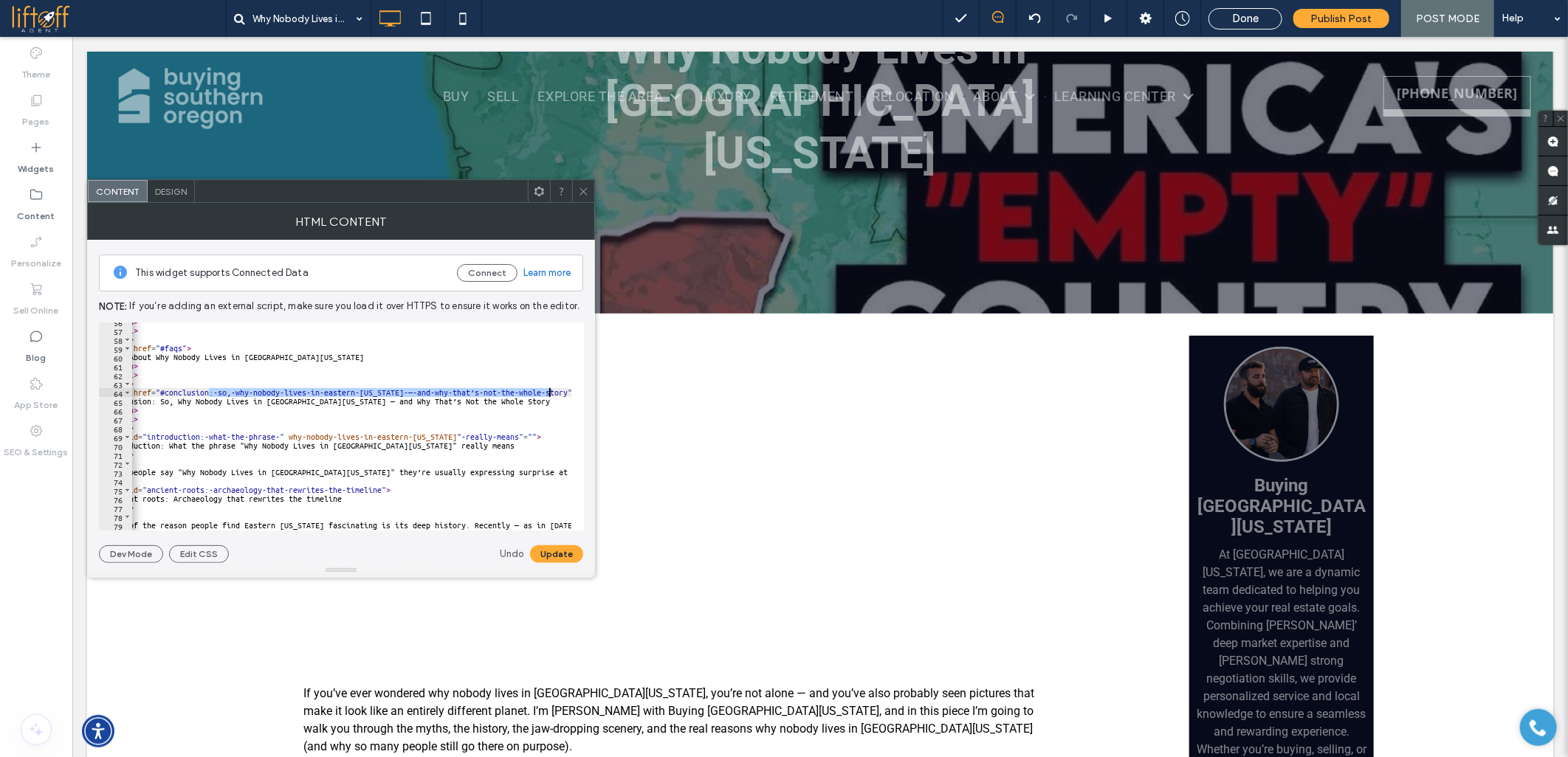
drag, startPoint x: 237, startPoint y: 392, endPoint x: 550, endPoint y: 392, distance: 313.0
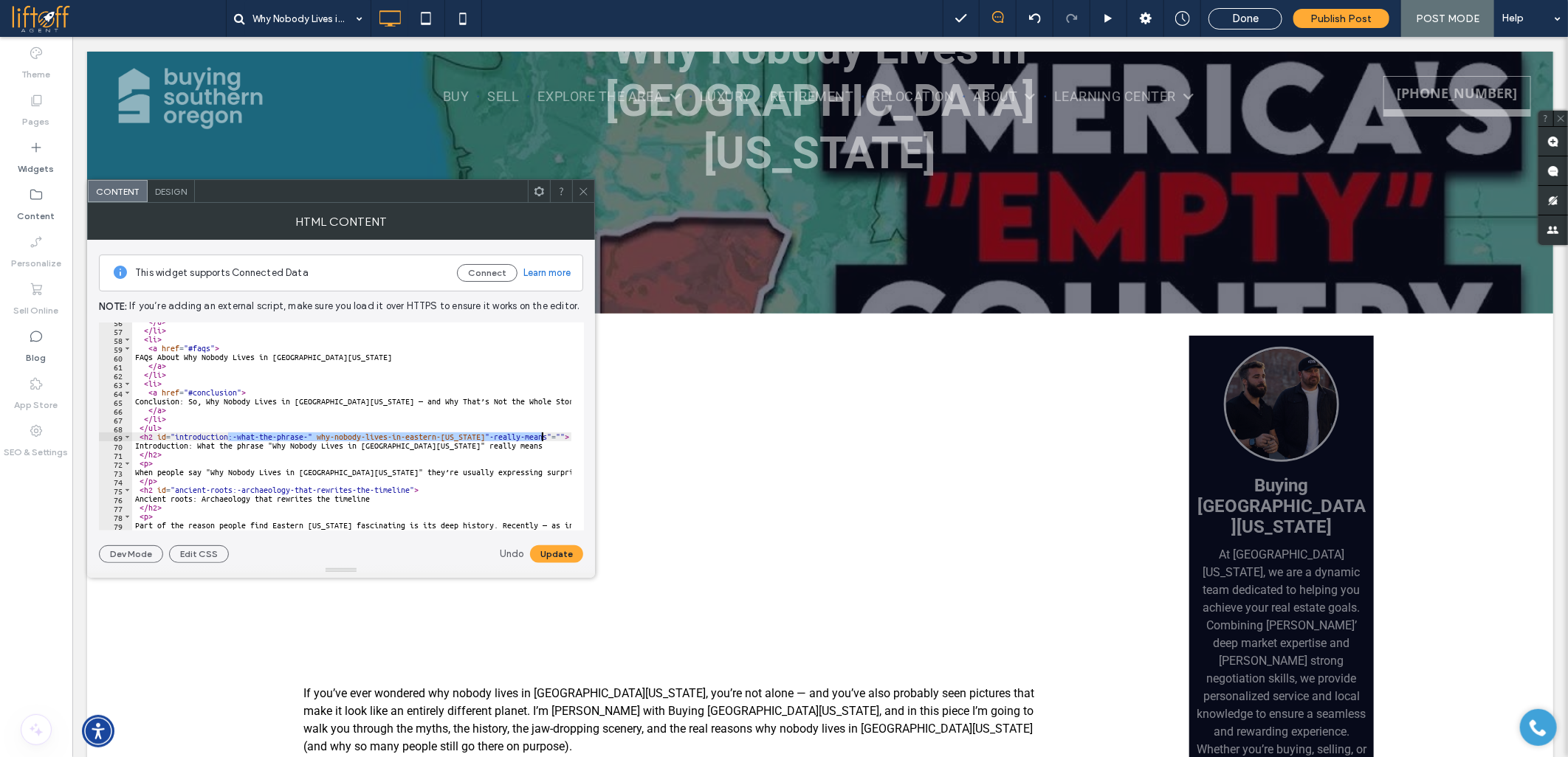
drag, startPoint x: 229, startPoint y: 438, endPoint x: 540, endPoint y: 435, distance: 311.0
drag, startPoint x: 232, startPoint y: 490, endPoint x: 409, endPoint y: 489, distance: 177.0
drag, startPoint x: 146, startPoint y: 445, endPoint x: 505, endPoint y: 443, distance: 359.0
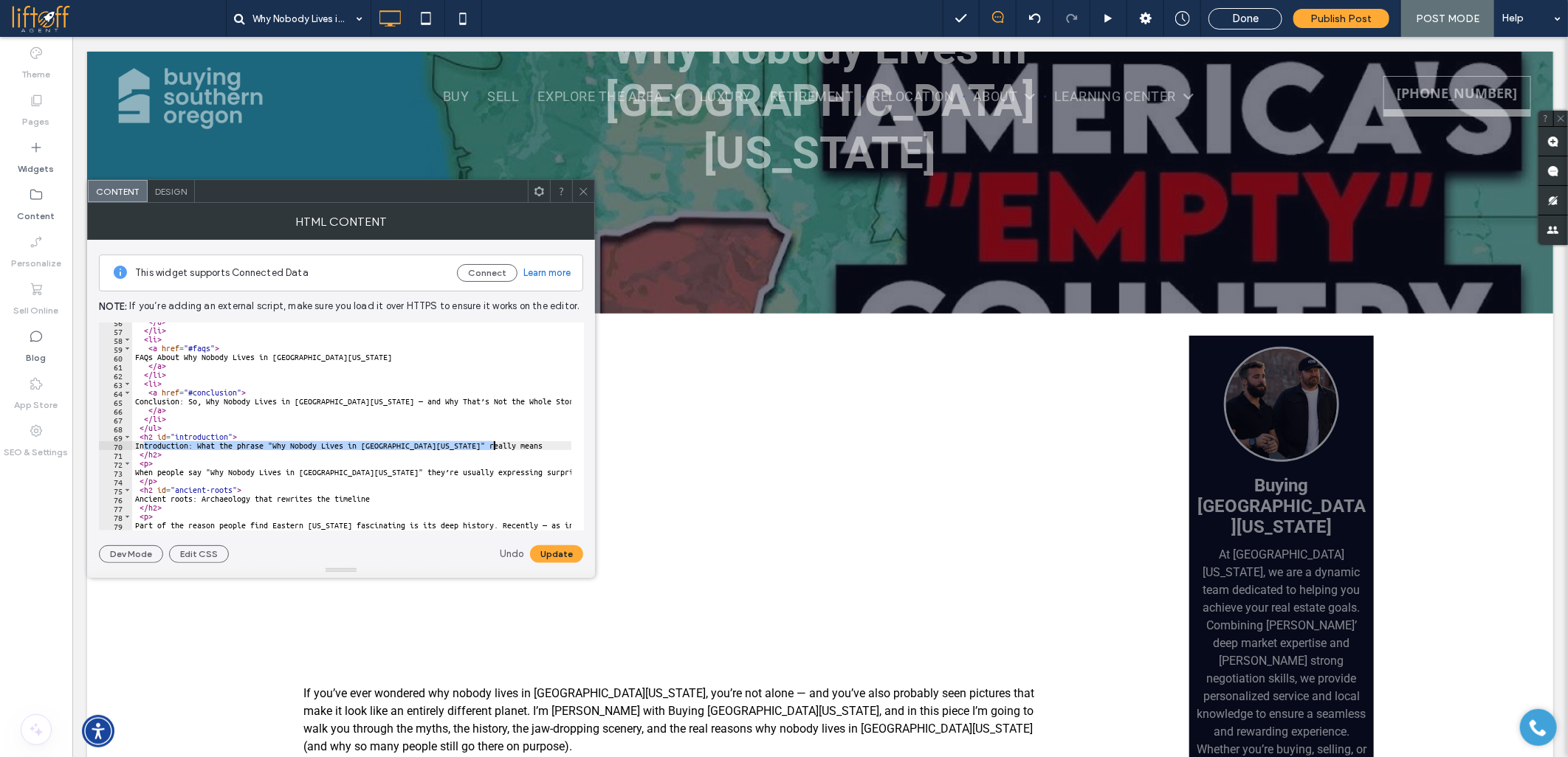
paste textarea "Cursor at row 70"
click at [569, 551] on button "Update" at bounding box center [556, 554] width 53 height 17
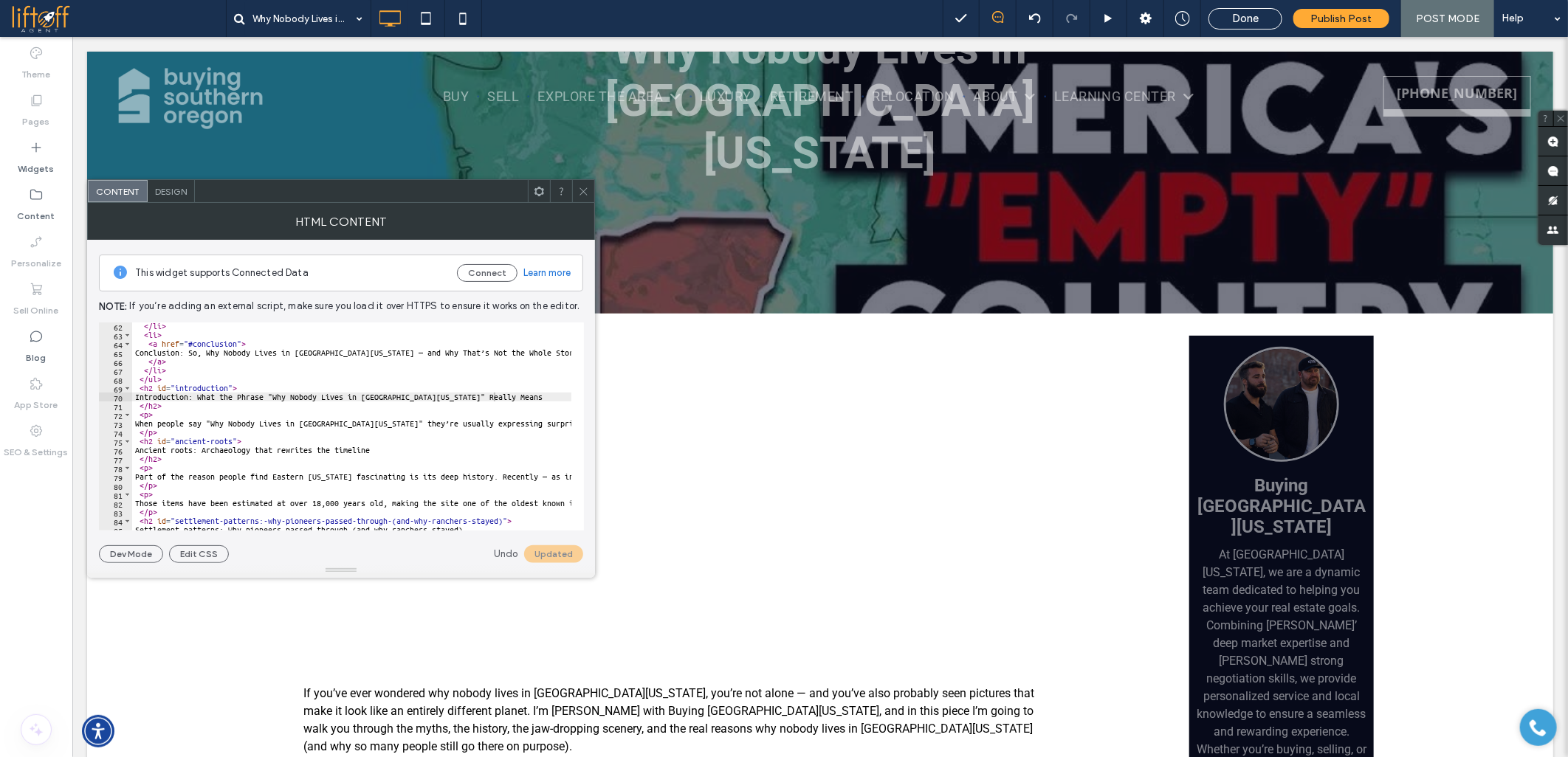
scroll to position [590, 0]
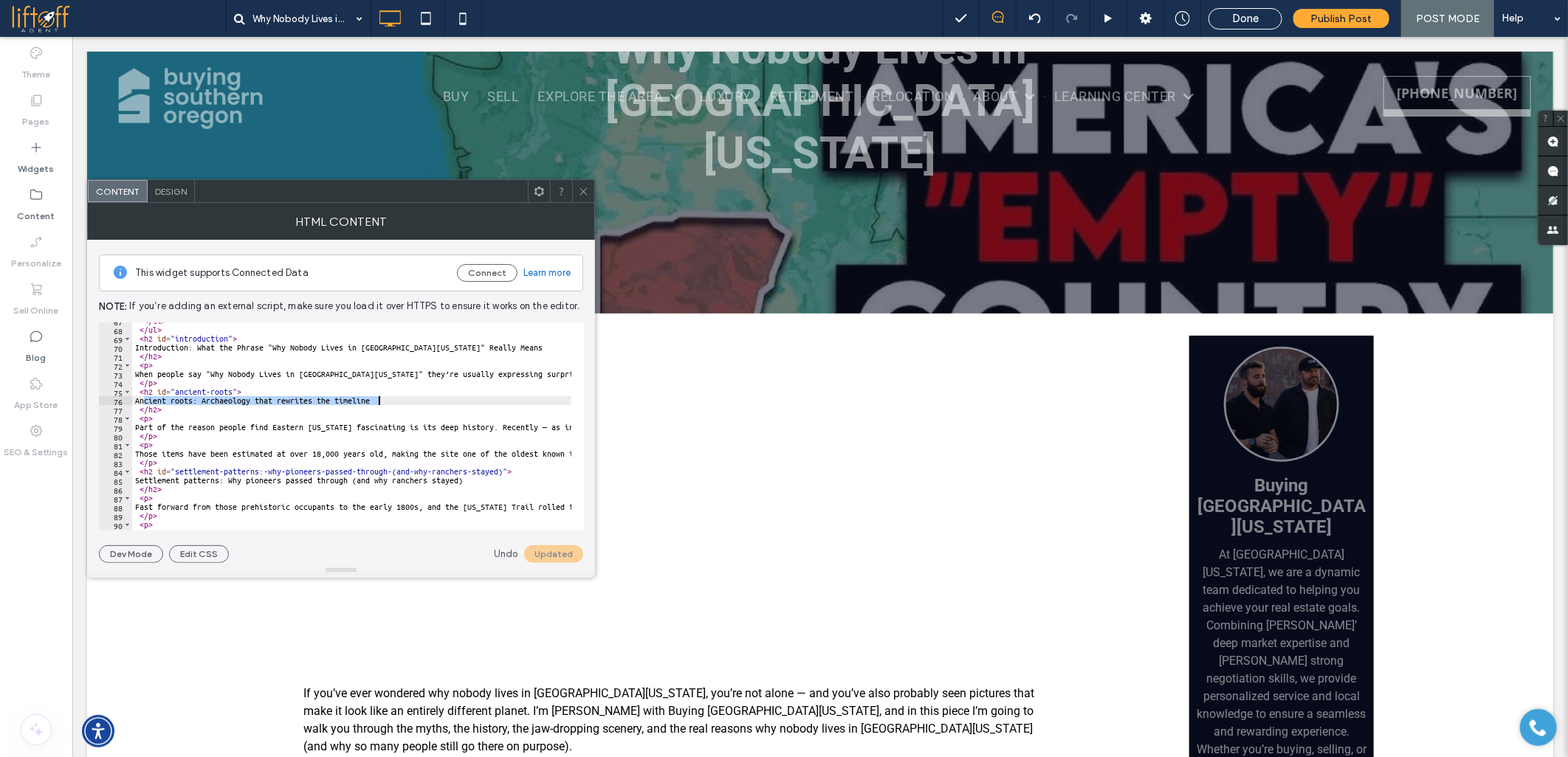
drag, startPoint x: 142, startPoint y: 399, endPoint x: 387, endPoint y: 402, distance: 245.0
paste textarea "Cursor at row 76"
click at [561, 558] on button "Update" at bounding box center [556, 554] width 53 height 17
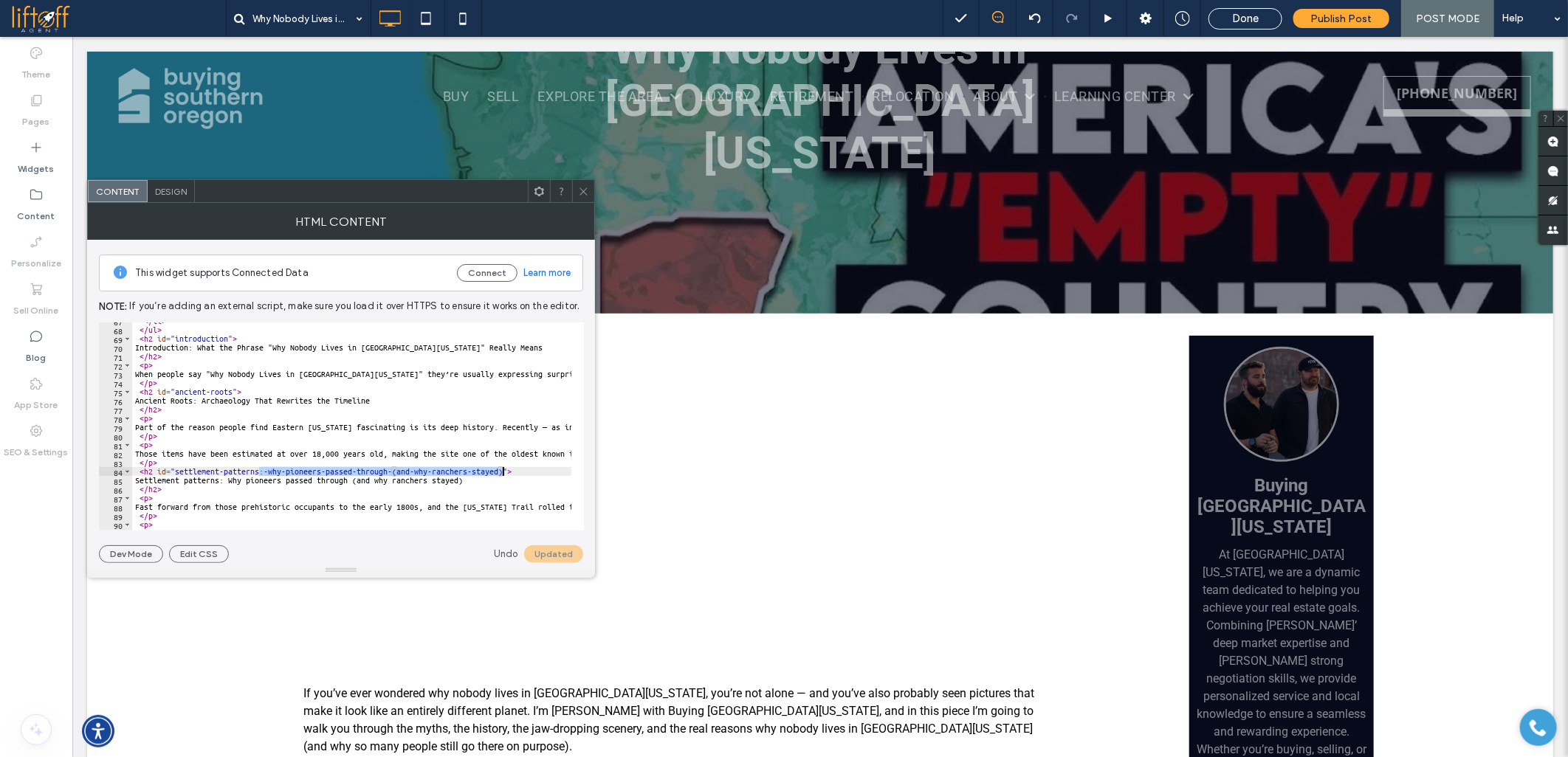
drag, startPoint x: 259, startPoint y: 473, endPoint x: 503, endPoint y: 468, distance: 244.1
drag, startPoint x: 145, startPoint y: 481, endPoint x: 524, endPoint y: 480, distance: 379.0
paste textarea "Cursor at row 85"
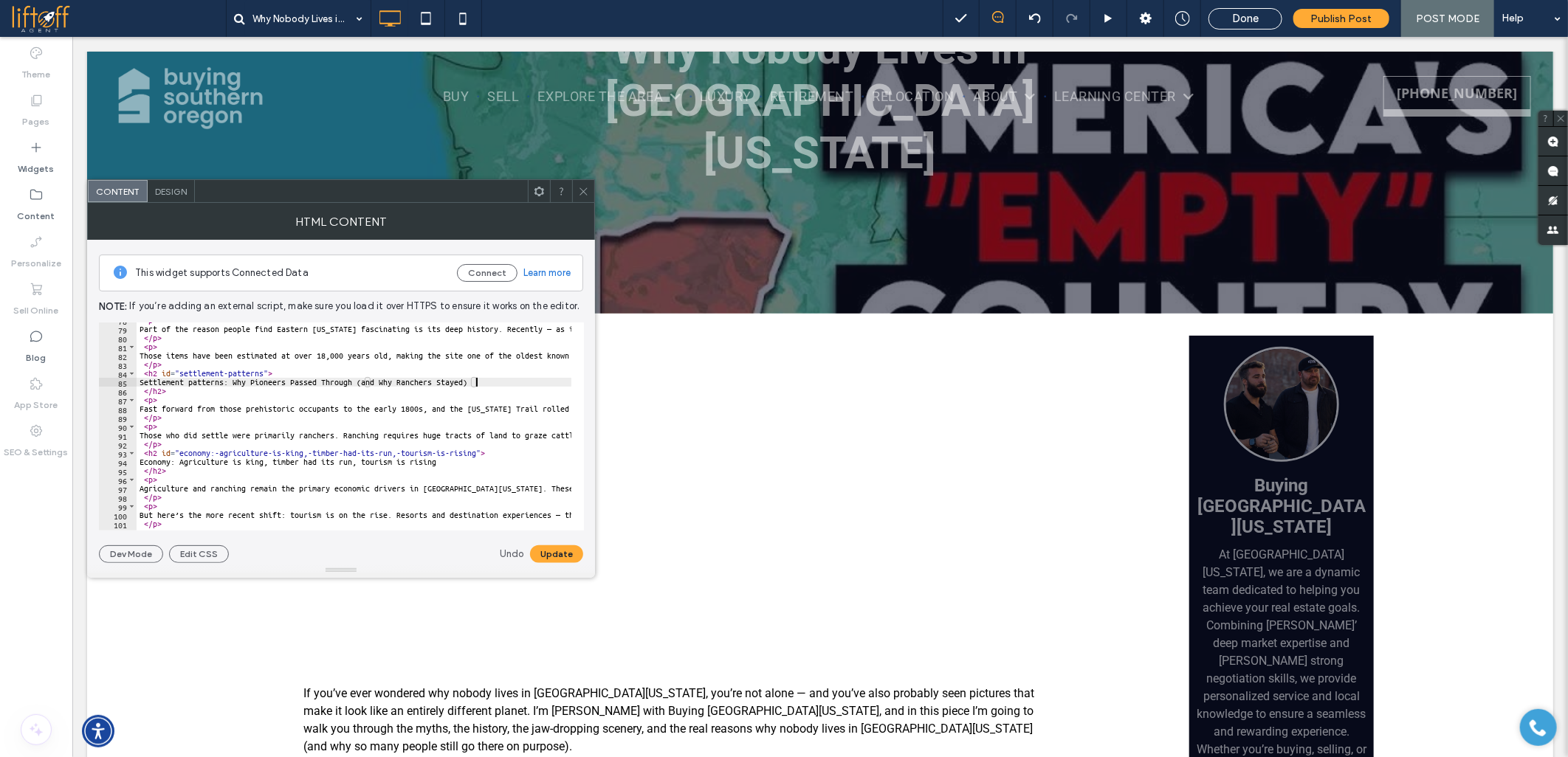
scroll to position [688, 0]
drag, startPoint x: 210, startPoint y: 455, endPoint x: 478, endPoint y: 453, distance: 268.0
drag, startPoint x: 150, startPoint y: 465, endPoint x: 460, endPoint y: 462, distance: 310.0
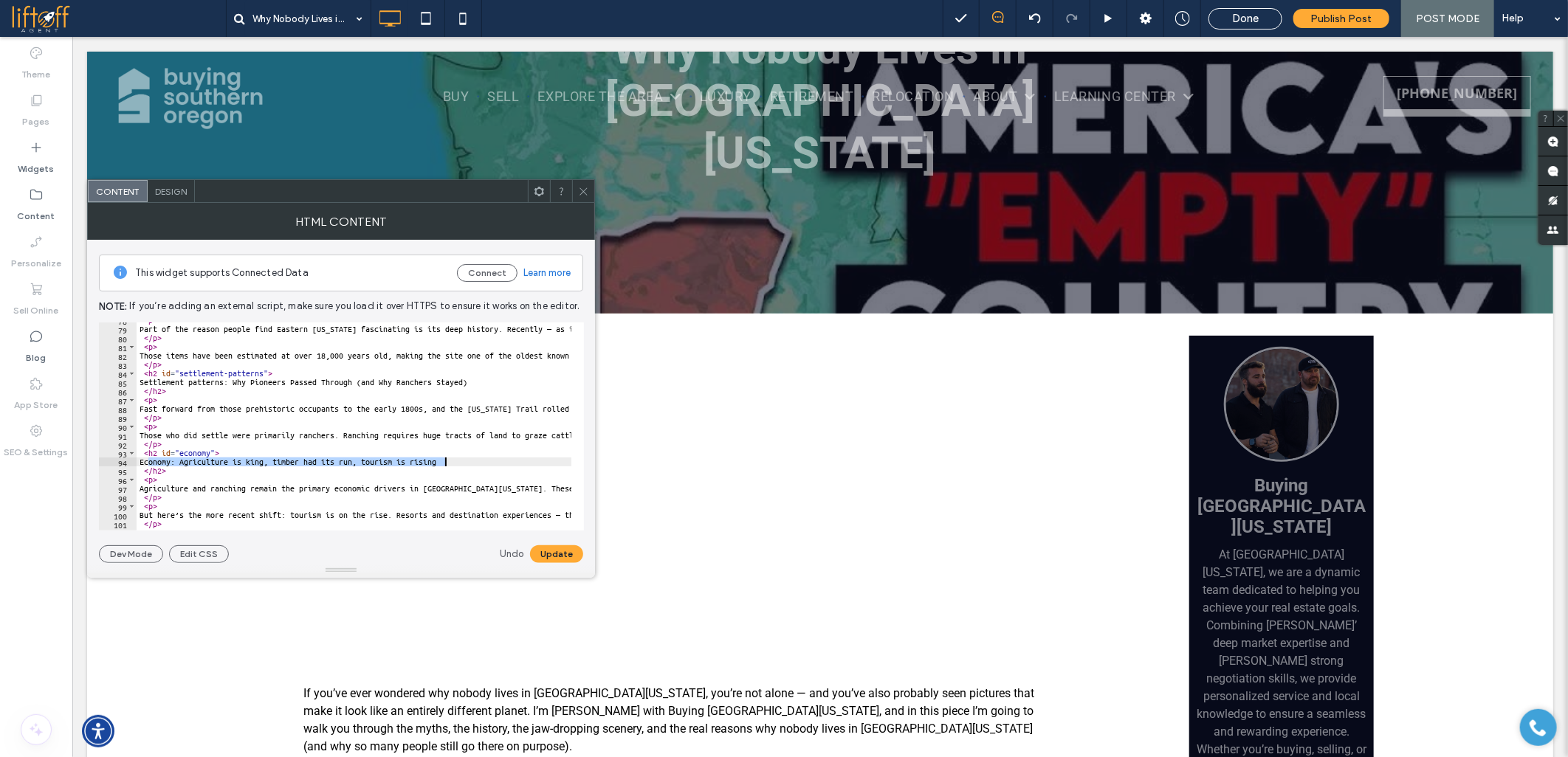
paste textarea "Cursor at row 94"
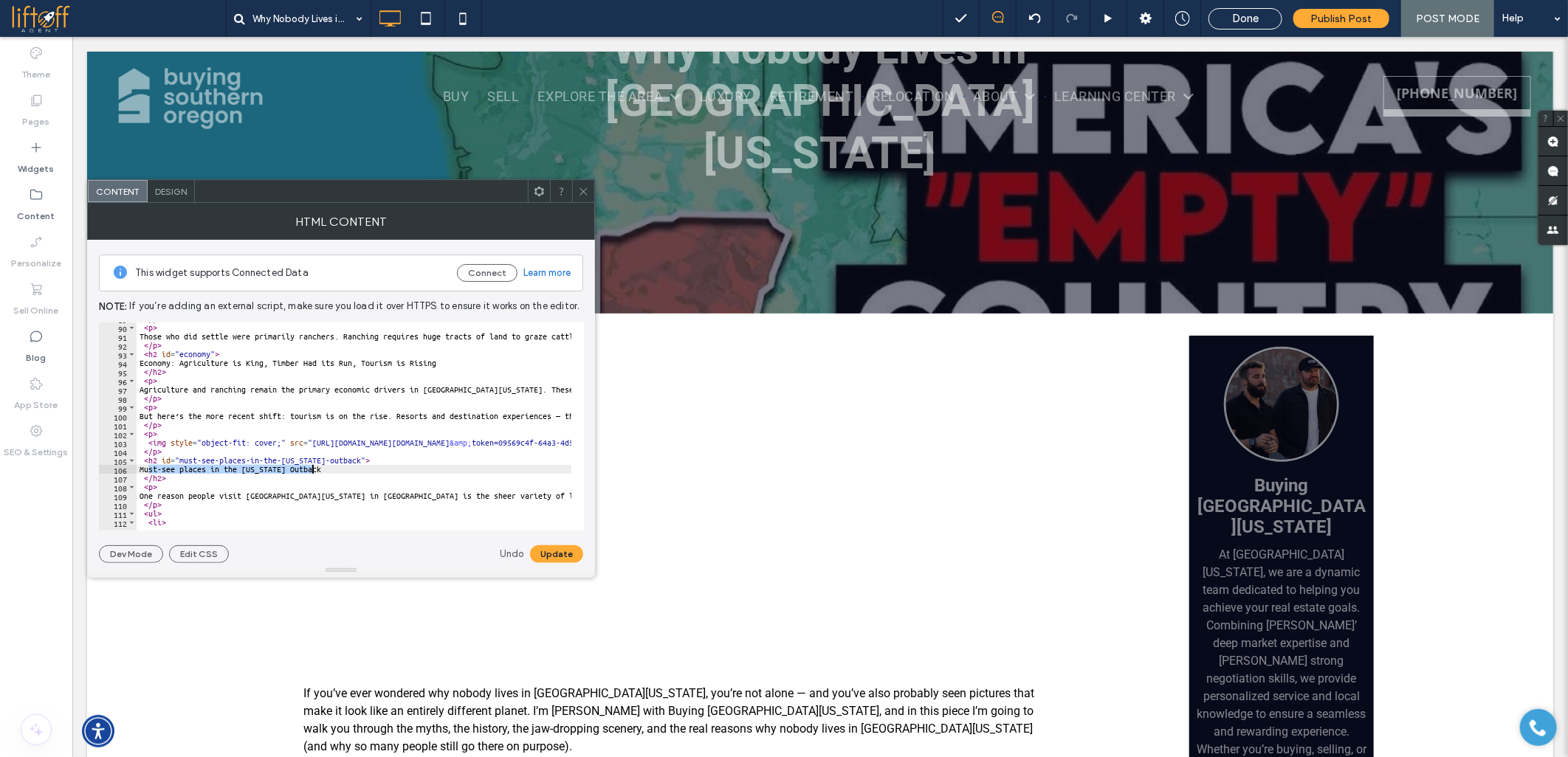
drag, startPoint x: 148, startPoint y: 472, endPoint x: 316, endPoint y: 467, distance: 168.1
paste textarea "Cursor at row 106"
click at [572, 558] on button "Update" at bounding box center [556, 554] width 53 height 17
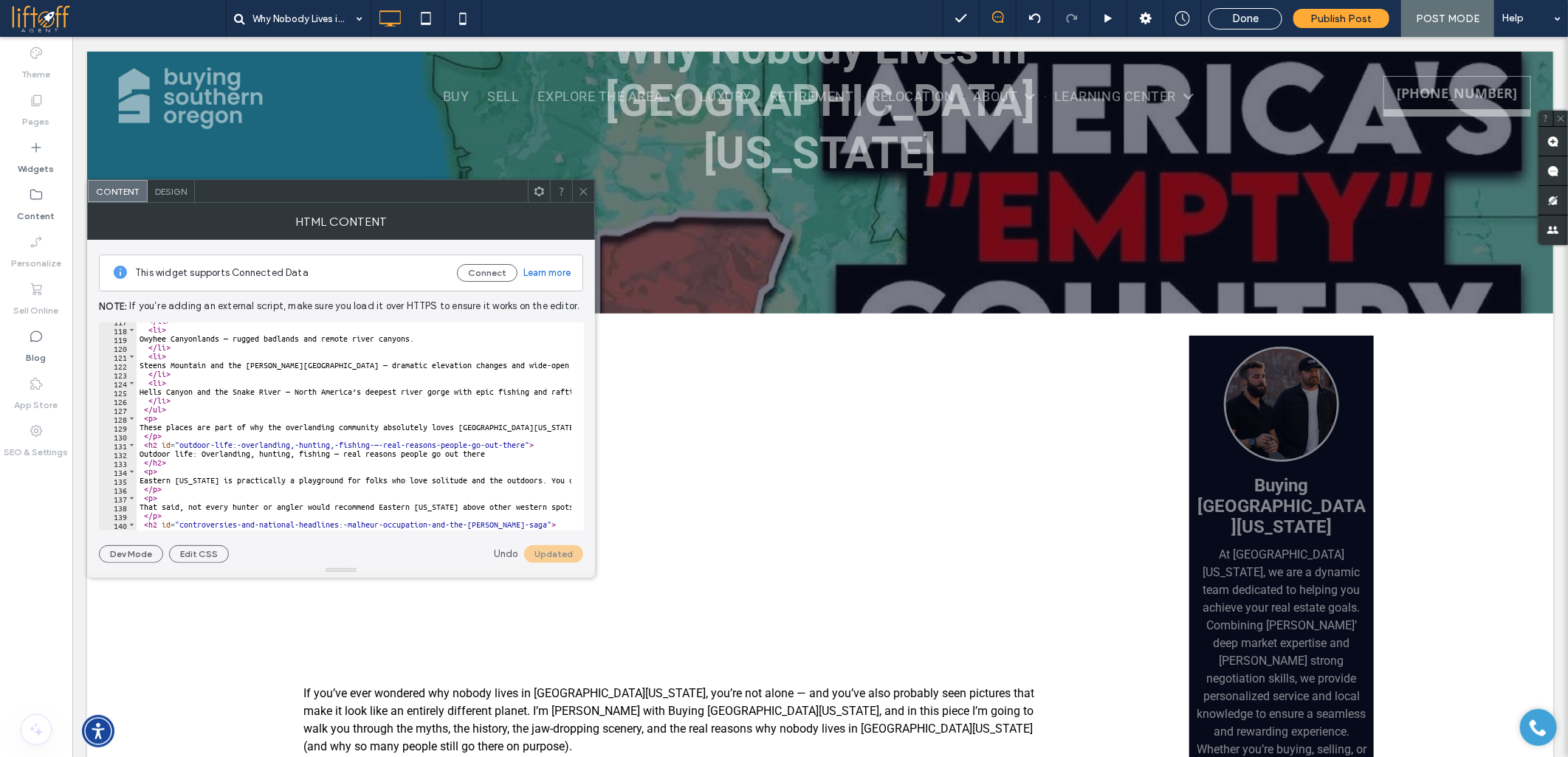
scroll to position [1082, 0]
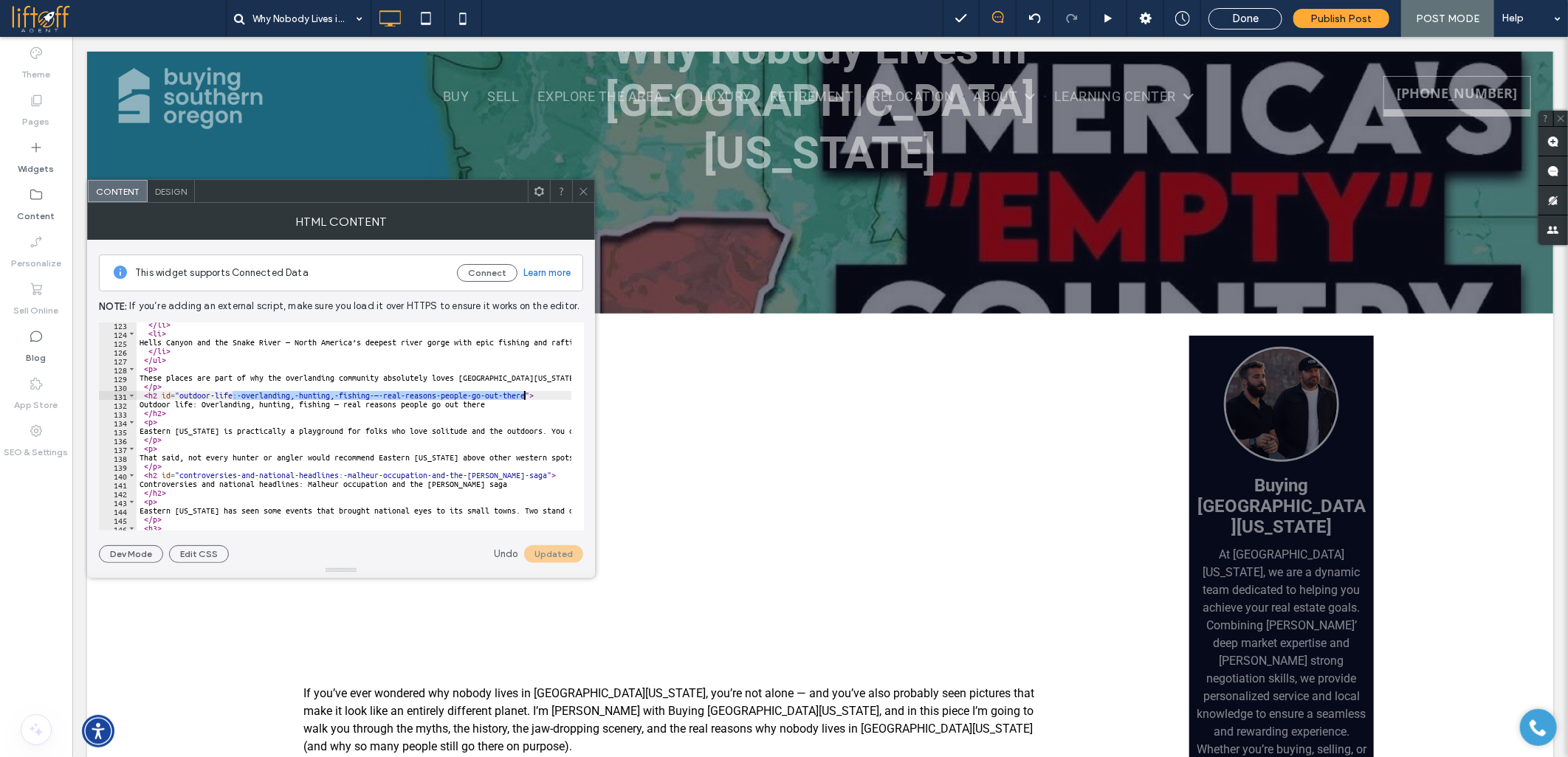
drag, startPoint x: 233, startPoint y: 397, endPoint x: 525, endPoint y: 396, distance: 292.0
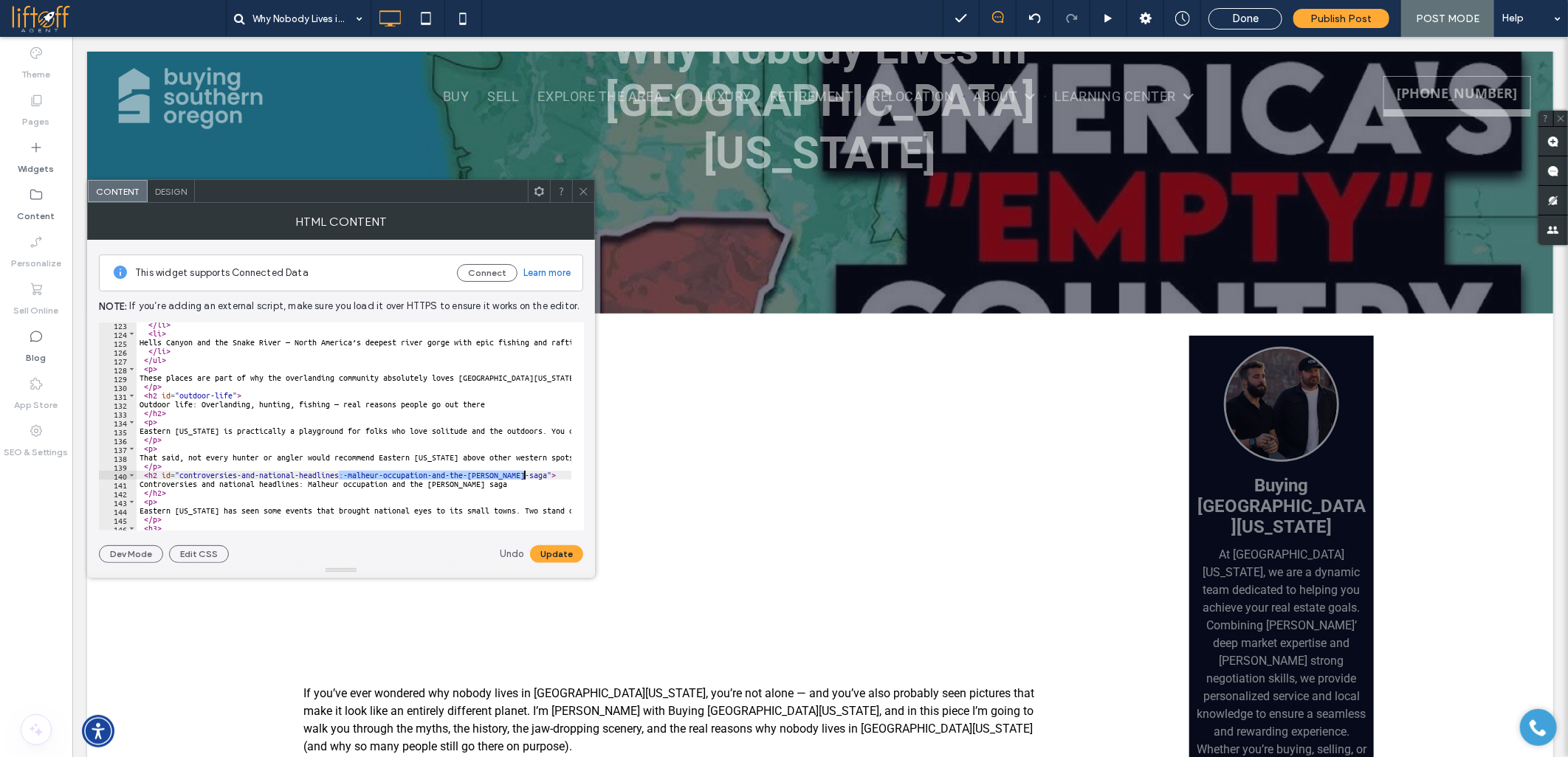
drag, startPoint x: 338, startPoint y: 475, endPoint x: 524, endPoint y: 475, distance: 186.0
drag, startPoint x: 148, startPoint y: 404, endPoint x: 514, endPoint y: 403, distance: 366.0
paste textarea "Cursor at row 132"
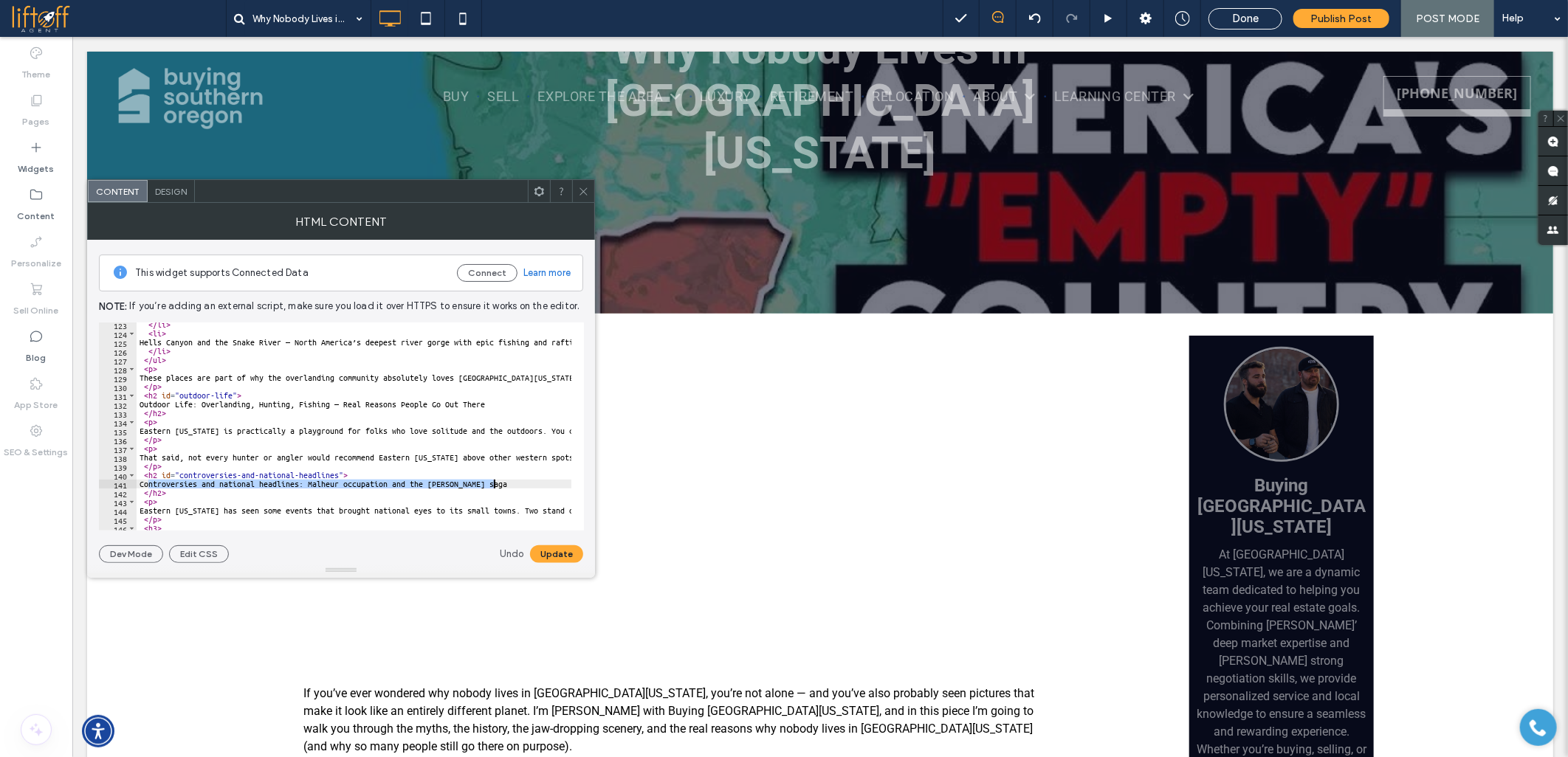
drag, startPoint x: 149, startPoint y: 483, endPoint x: 517, endPoint y: 485, distance: 368.0
paste textarea "Cursor at row 141"
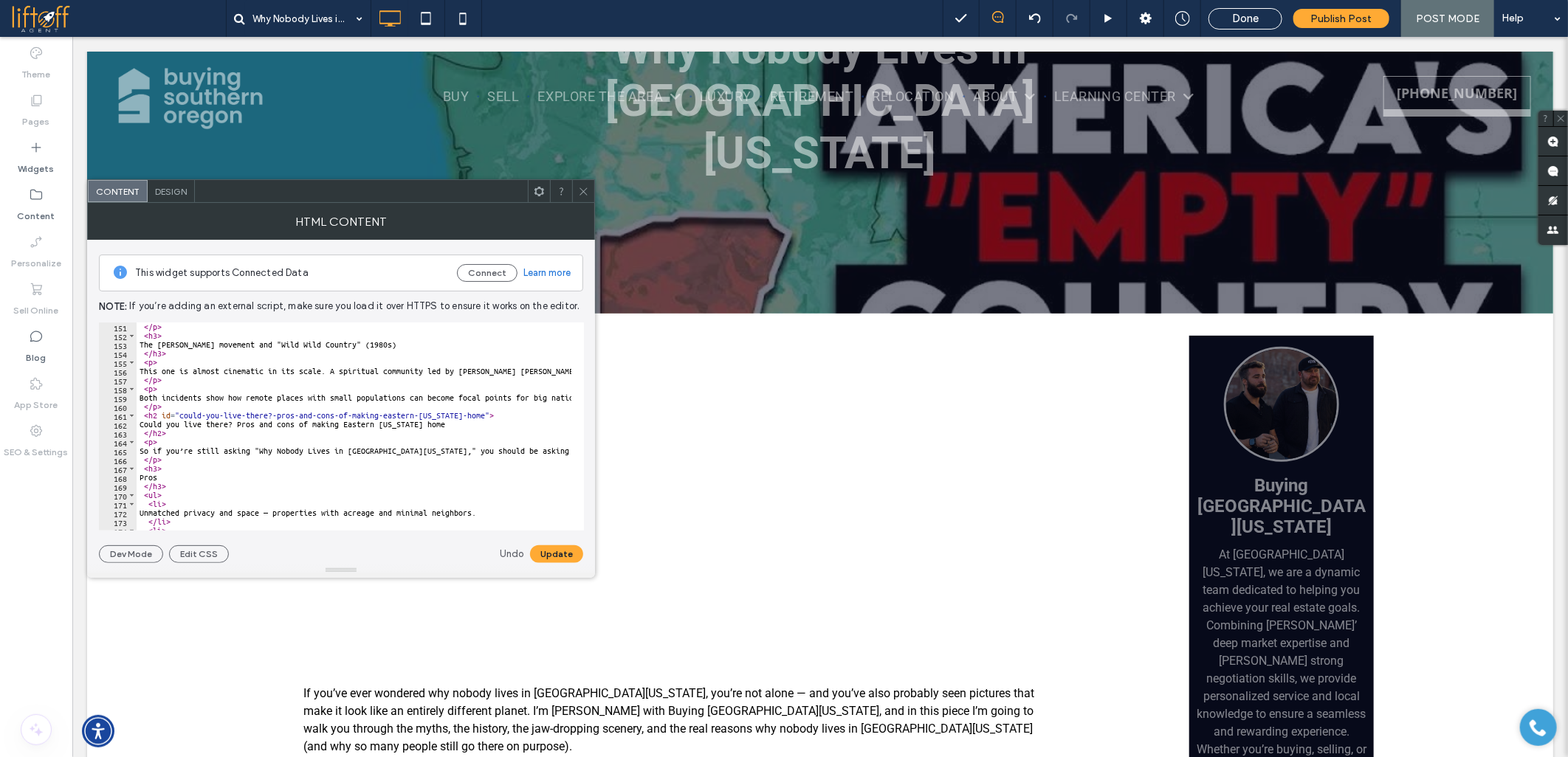
scroll to position [1377, 0]
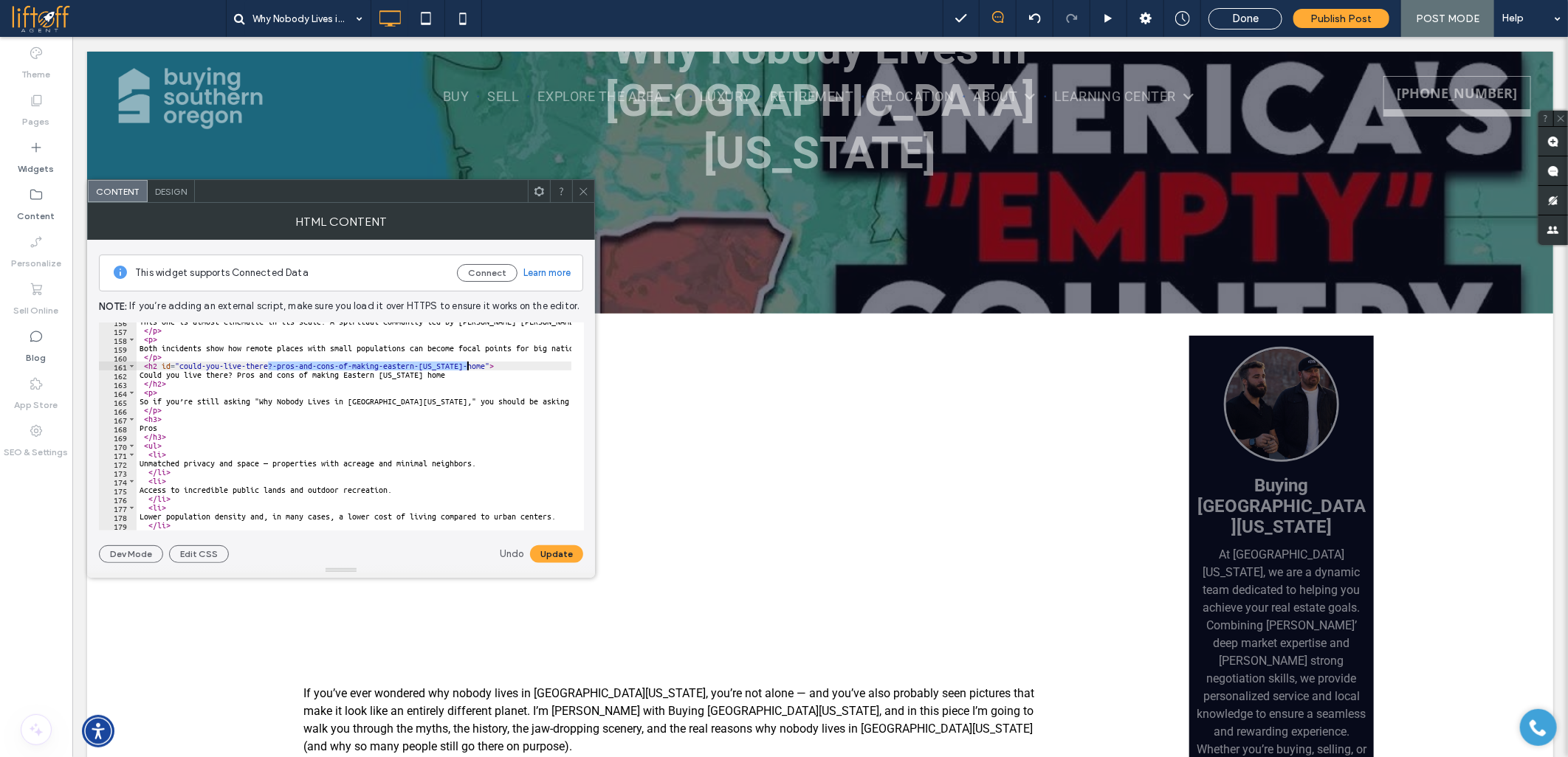
drag, startPoint x: 269, startPoint y: 365, endPoint x: 466, endPoint y: 367, distance: 197.0
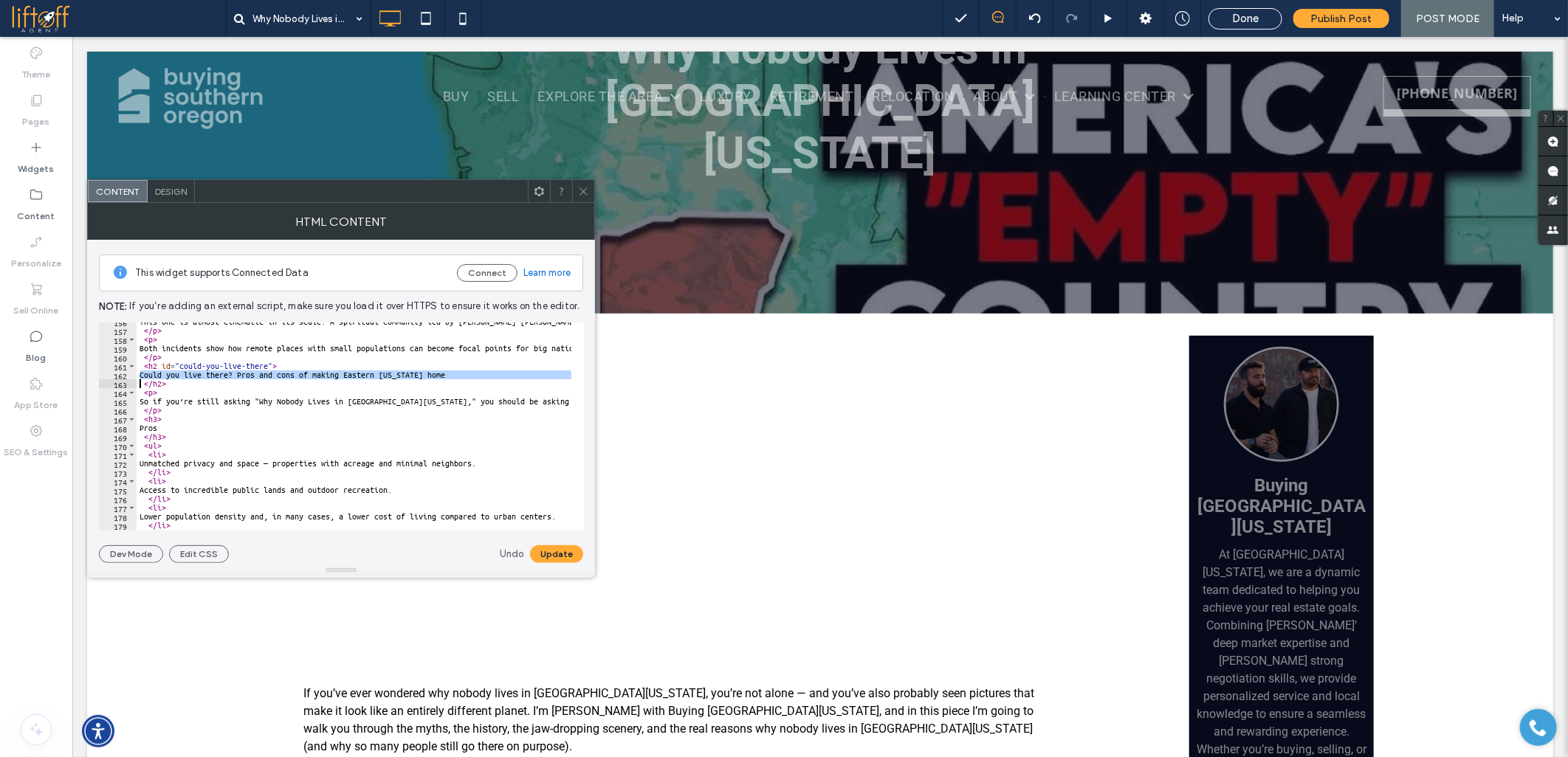
click at [153, 373] on div "This one is almost cinematic in its scale. A spiritual community led by Bhagwan…" at bounding box center [354, 426] width 435 height 208
drag, startPoint x: 148, startPoint y: 373, endPoint x: 459, endPoint y: 378, distance: 311.0
paste textarea "Cursor at row 162"
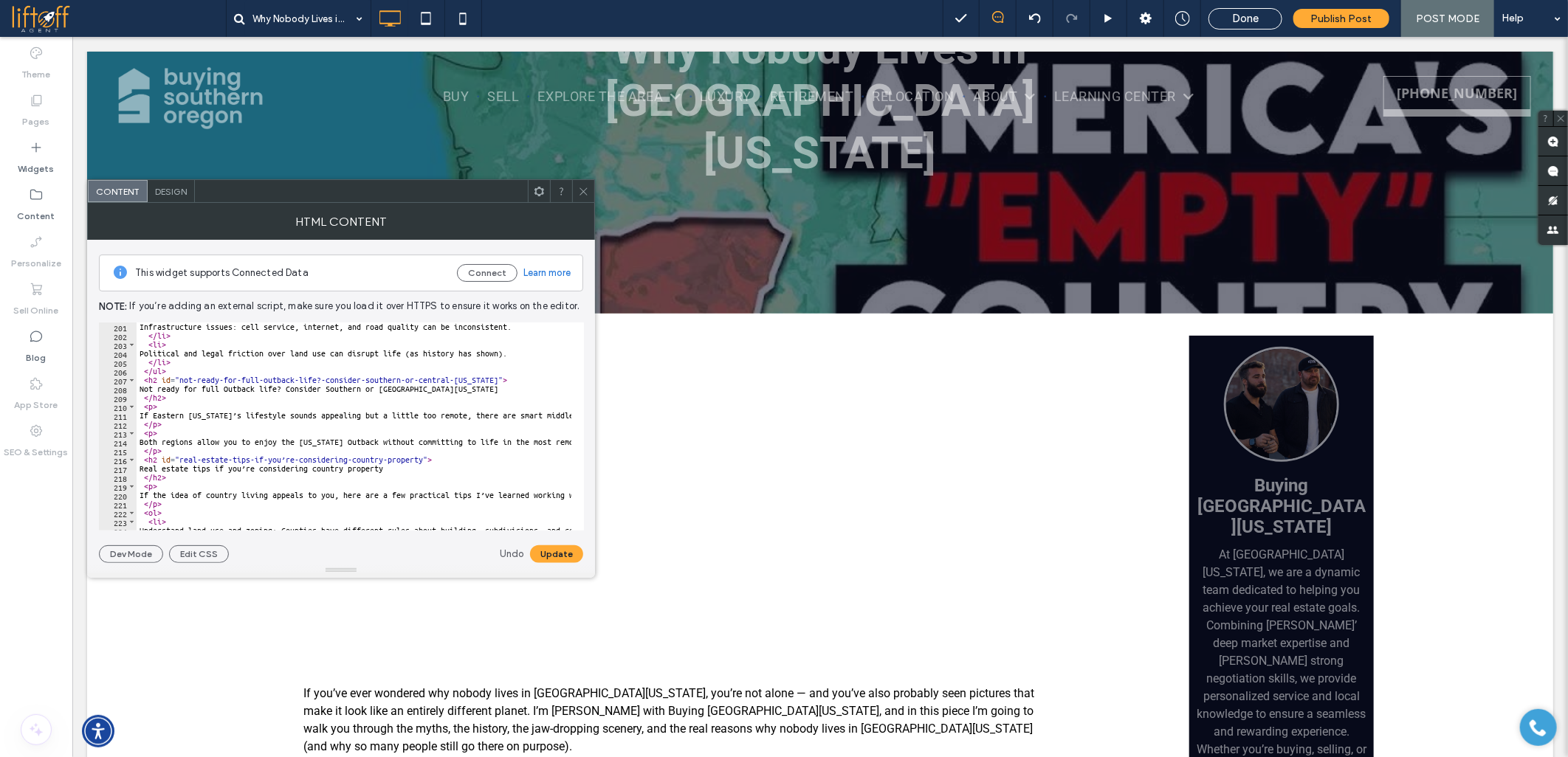
scroll to position [1771, 0]
drag, startPoint x: 149, startPoint y: 388, endPoint x: 474, endPoint y: 390, distance: 325.0
type textarea "**********"
paste textarea "Cursor at row 208"
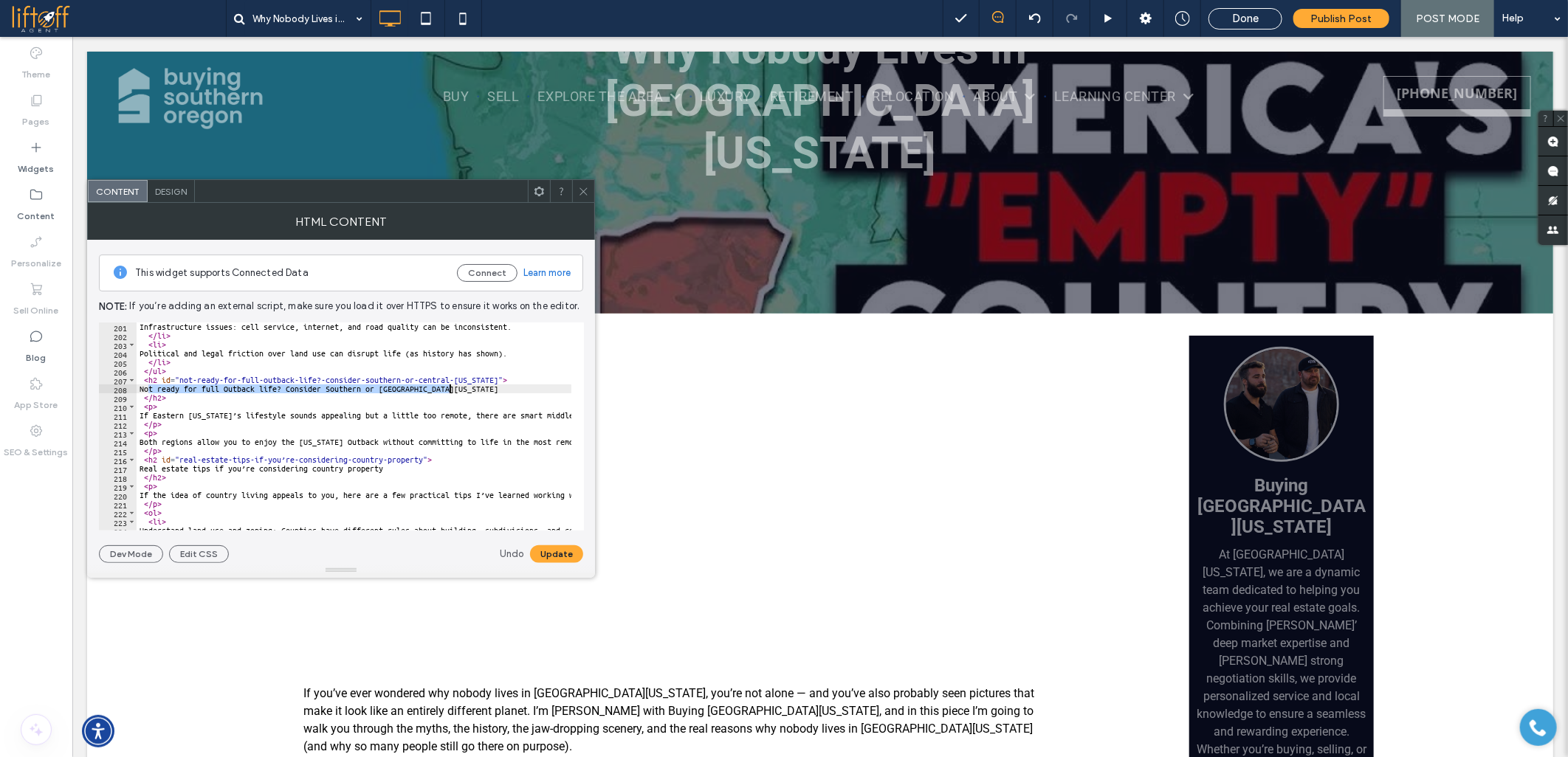
scroll to position [0, 0]
drag, startPoint x: 314, startPoint y: 381, endPoint x: 479, endPoint y: 384, distance: 165.0
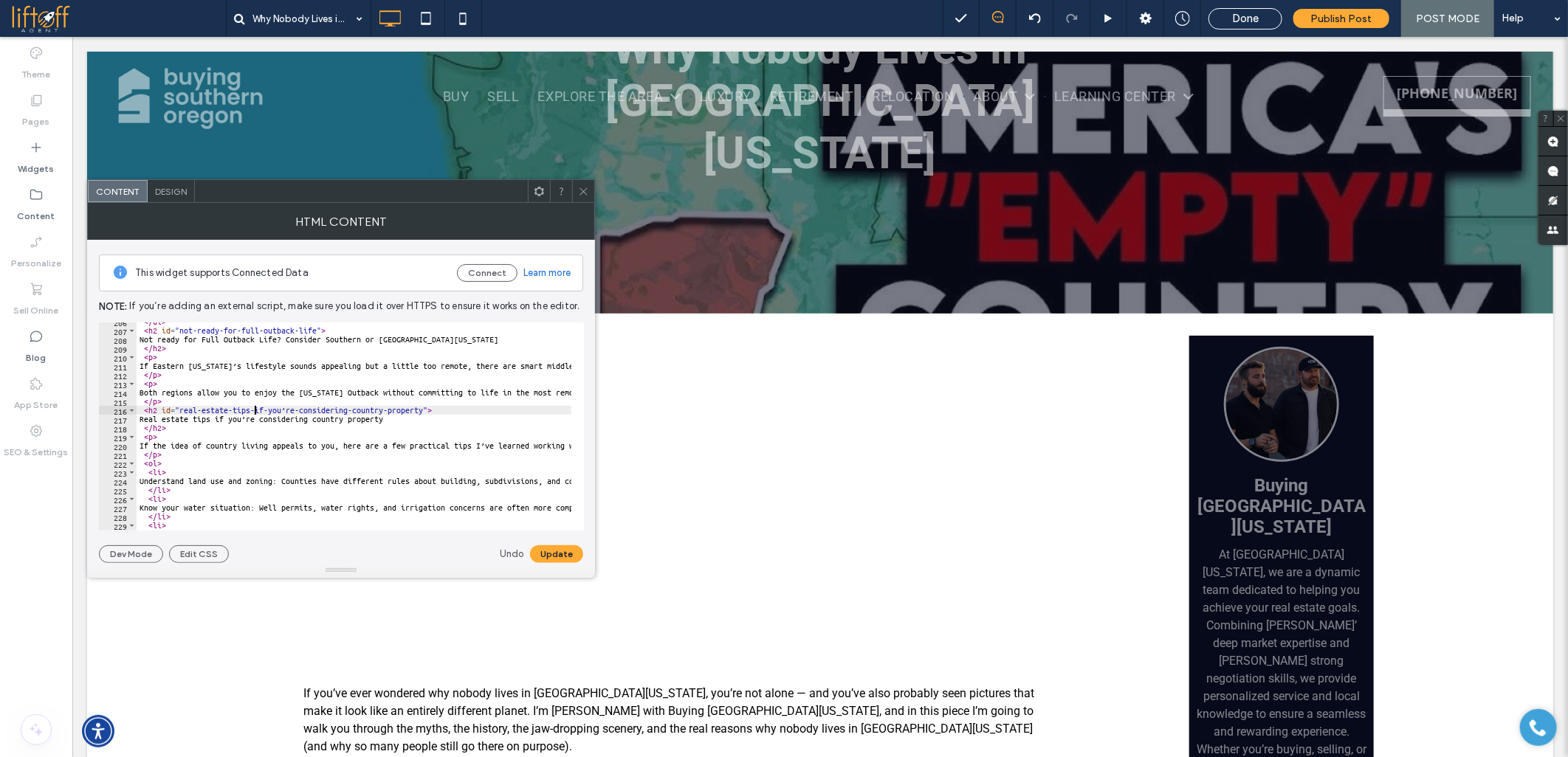
drag, startPoint x: 248, startPoint y: 410, endPoint x: 286, endPoint y: 412, distance: 38.1
click at [284, 412] on div "</ ul > < h2 id = "not-ready-for-full-outback-life" > Not ready for Full Outbac…" at bounding box center [354, 426] width 435 height 208
drag, startPoint x: 252, startPoint y: 411, endPoint x: 423, endPoint y: 410, distance: 171.0
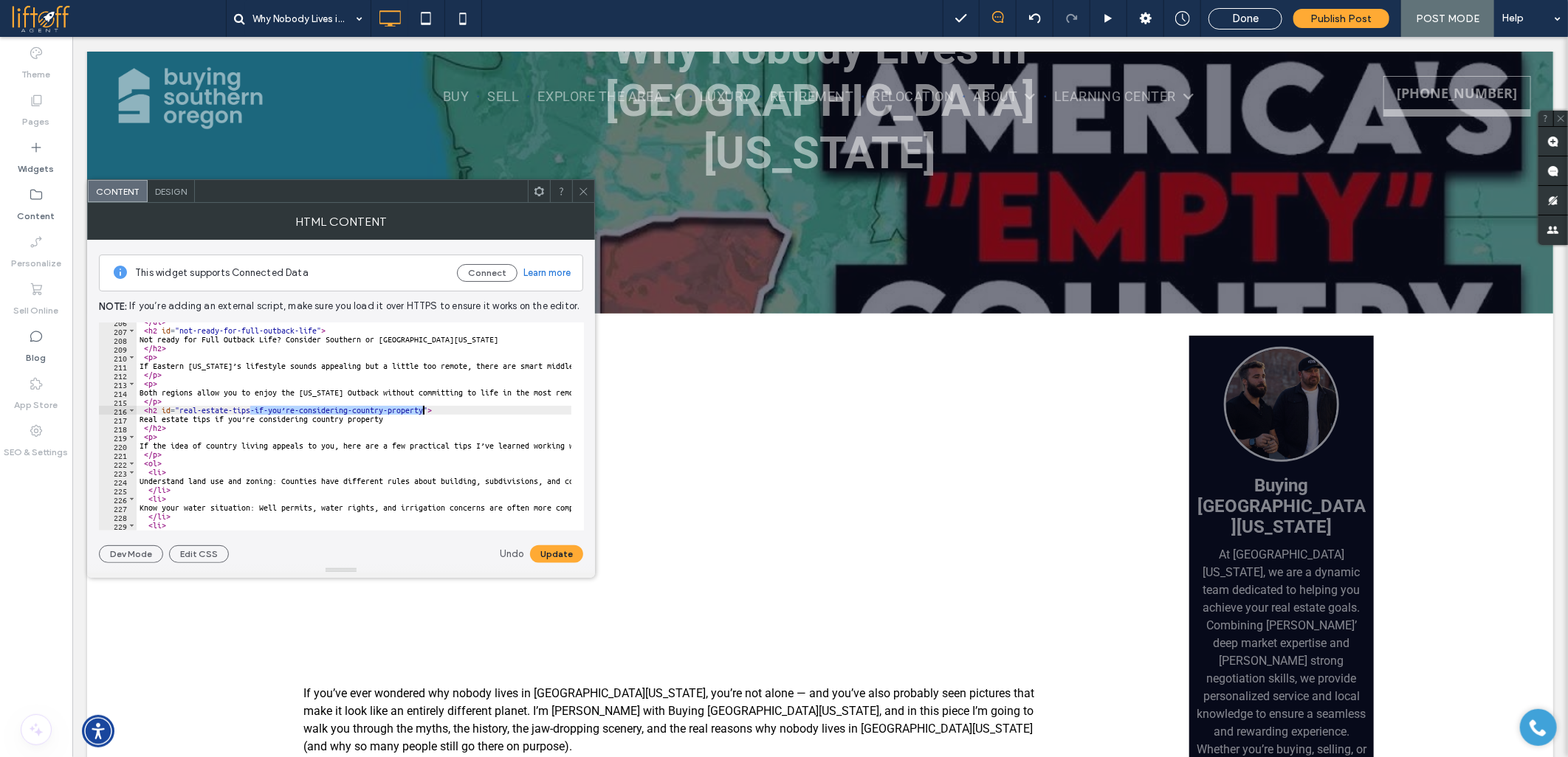
drag, startPoint x: 148, startPoint y: 418, endPoint x: 440, endPoint y: 418, distance: 292.0
paste textarea "Cursor at row 217"
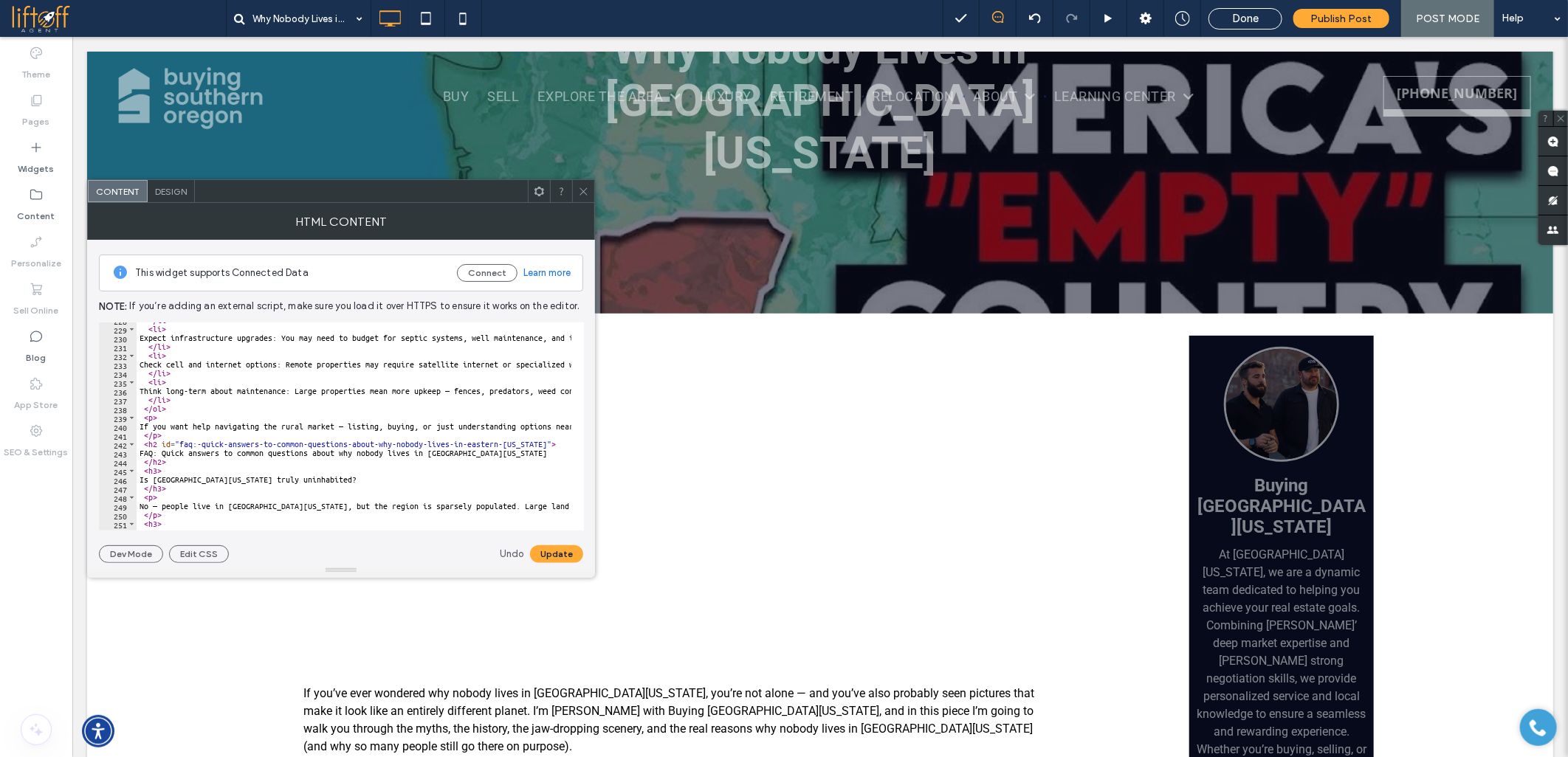
scroll to position [2066, 0]
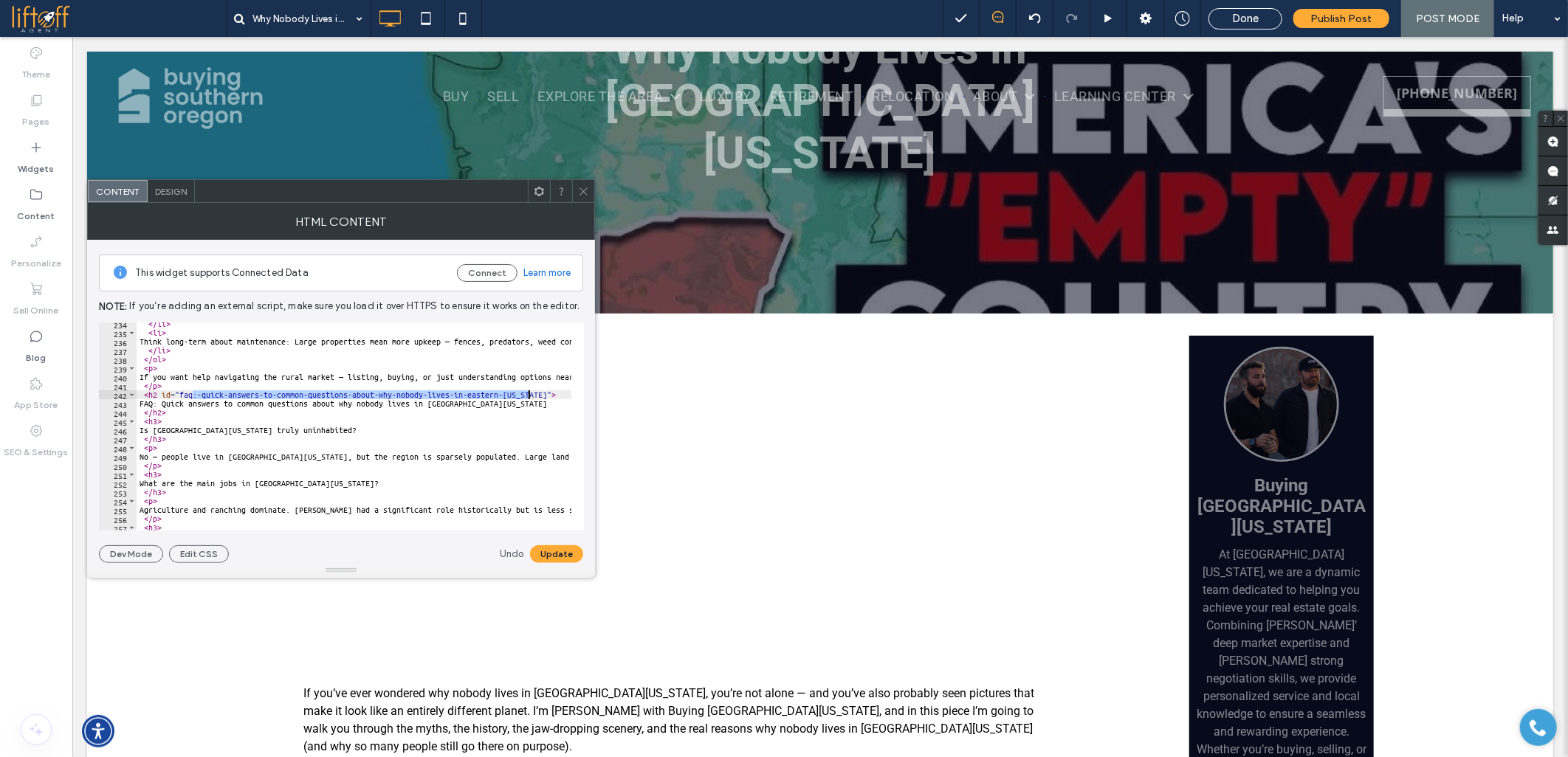
drag, startPoint x: 191, startPoint y: 394, endPoint x: 527, endPoint y: 393, distance: 336.0
drag, startPoint x: 146, startPoint y: 406, endPoint x: 518, endPoint y: 408, distance: 372.0
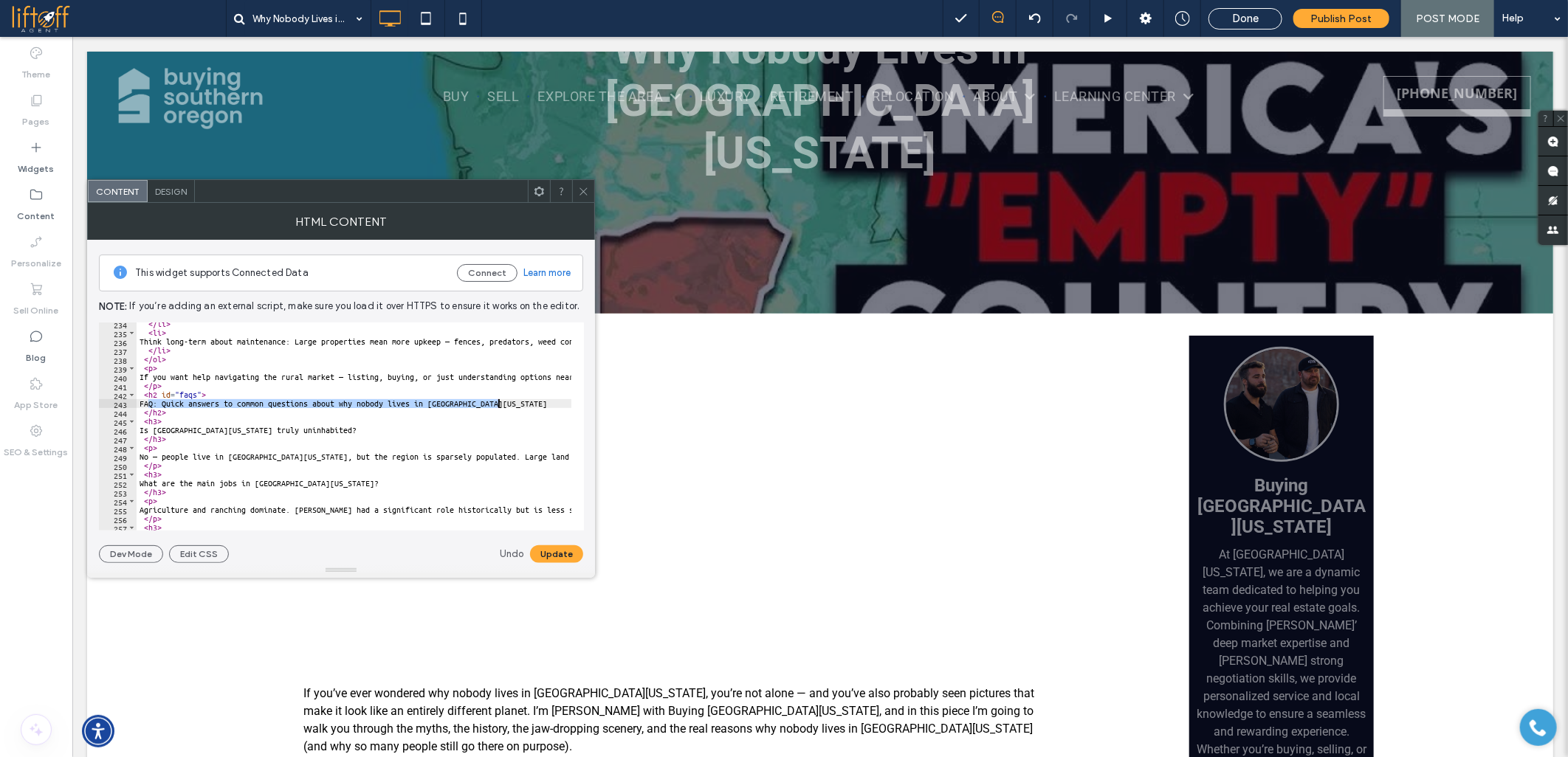
paste textarea "Cursor at row 243"
click at [546, 549] on button "Update" at bounding box center [556, 554] width 53 height 17
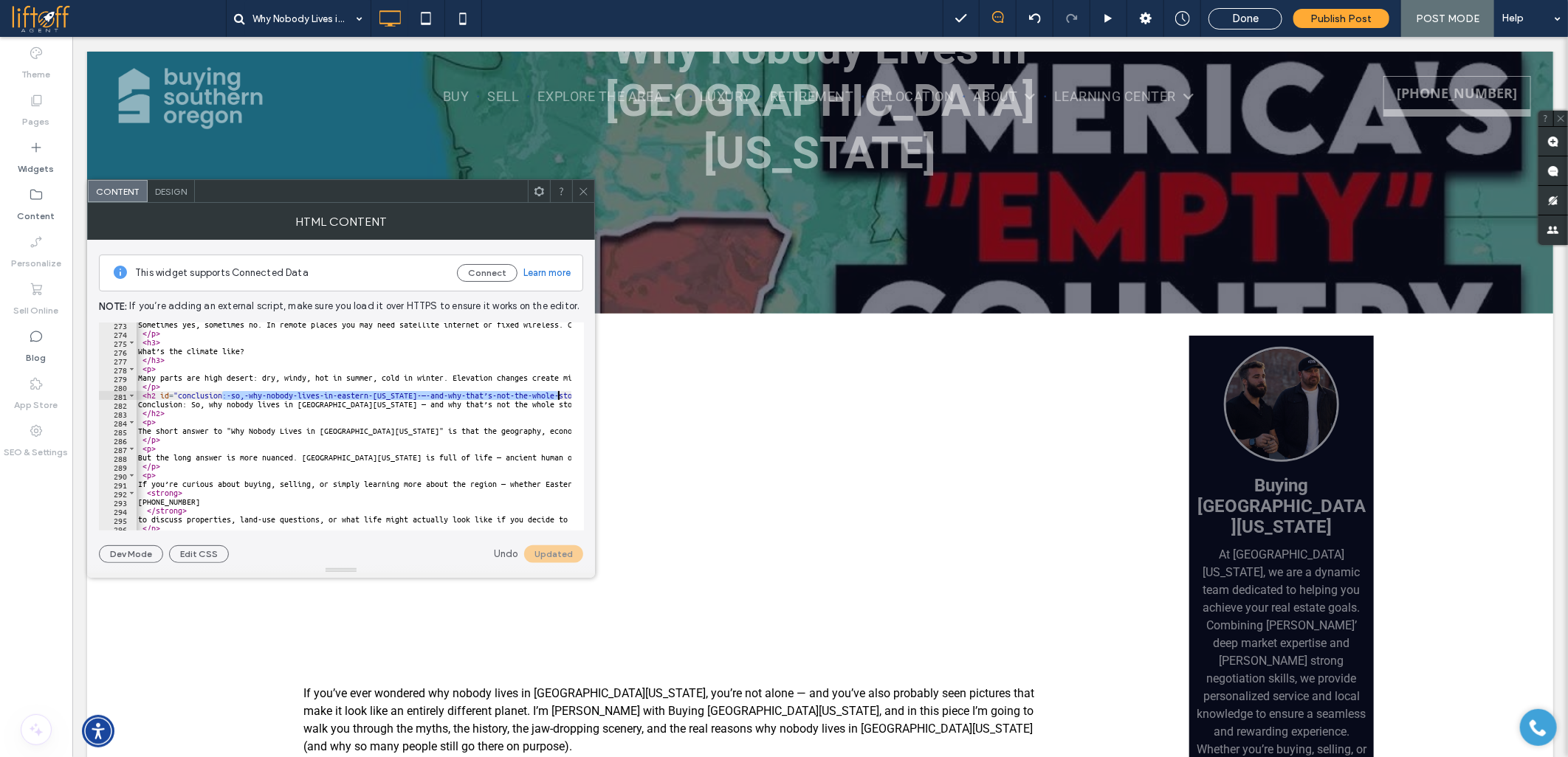
scroll to position [0, 15]
drag, startPoint x: 223, startPoint y: 397, endPoint x: 548, endPoint y: 394, distance: 325.0
drag, startPoint x: 149, startPoint y: 403, endPoint x: 535, endPoint y: 403, distance: 386.0
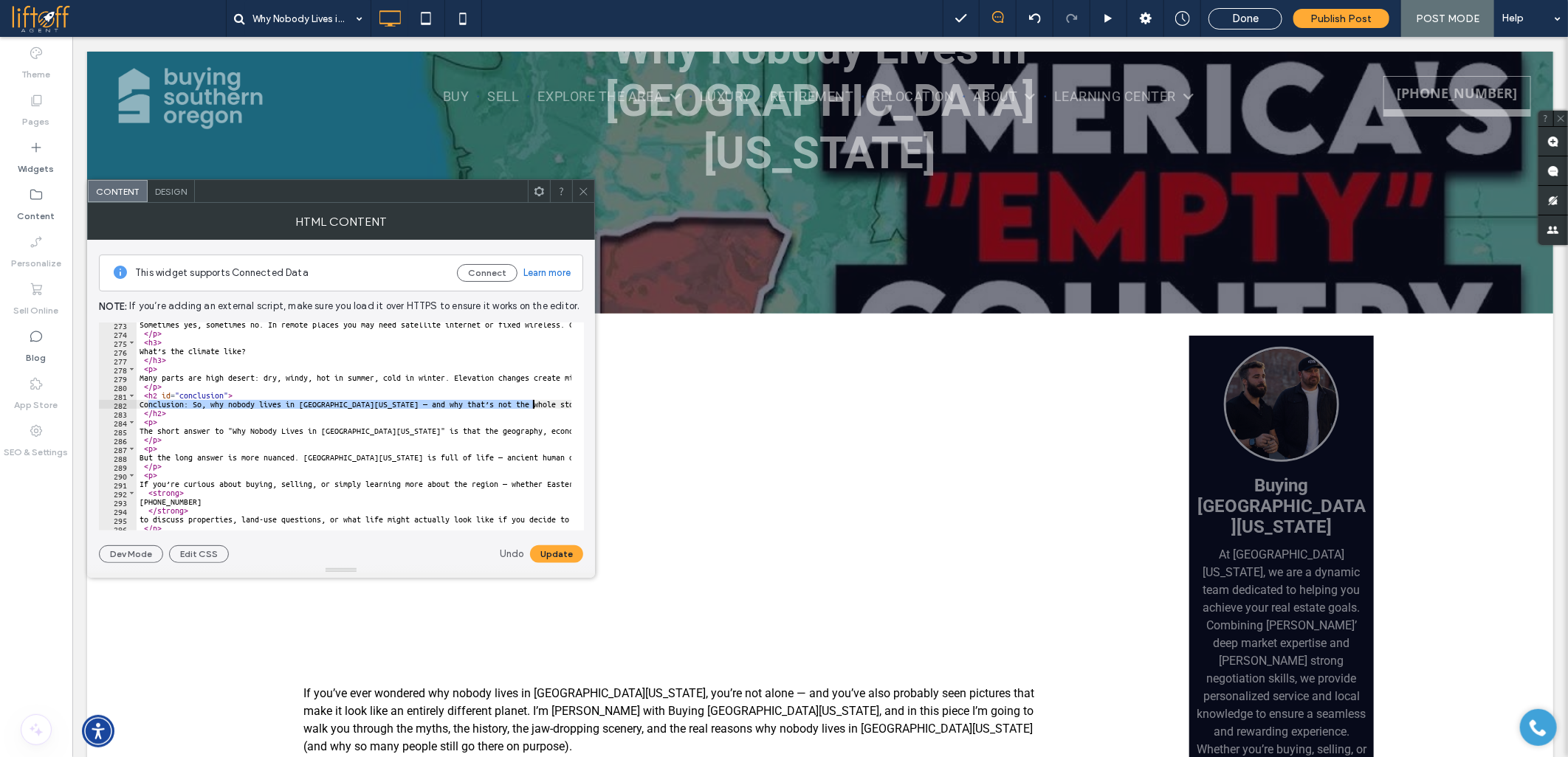
paste textarea "Cursor at row 282"
type textarea "**********"
click at [549, 552] on button "Update" at bounding box center [556, 554] width 53 height 17
click at [588, 195] on icon at bounding box center [583, 191] width 11 height 11
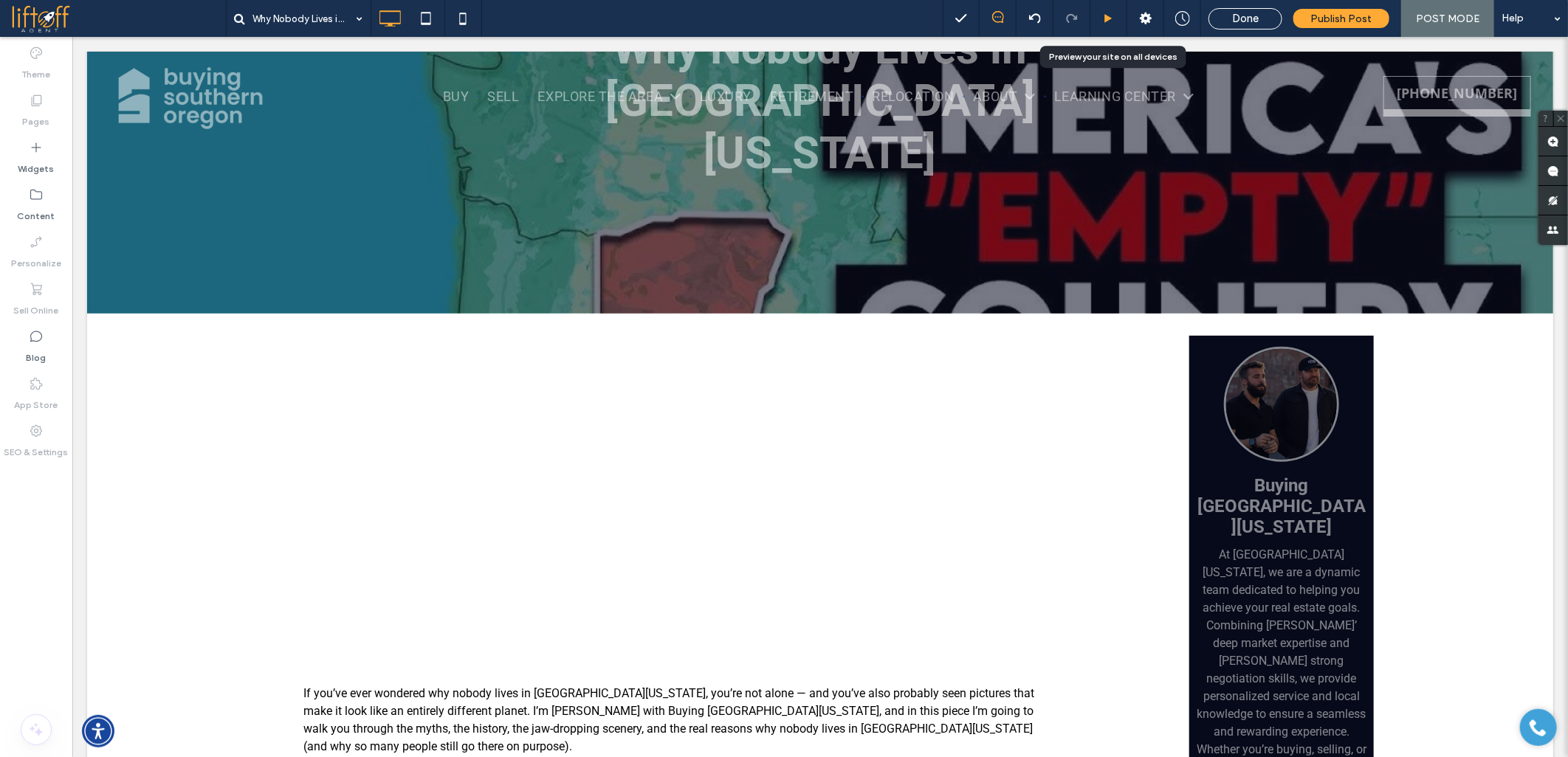
click at [1118, 19] on div at bounding box center [1108, 19] width 36 height 11
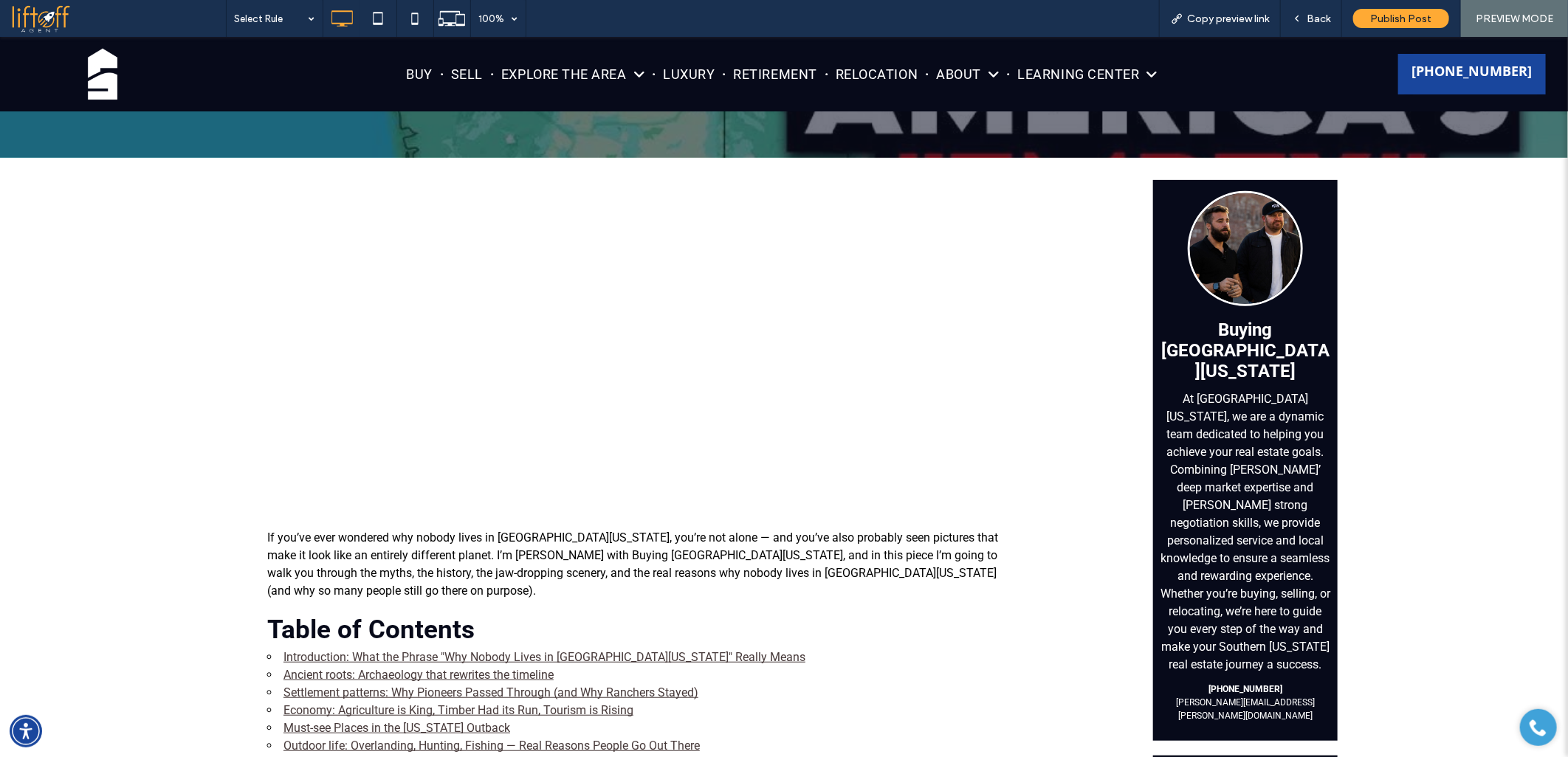
scroll to position [410, 0]
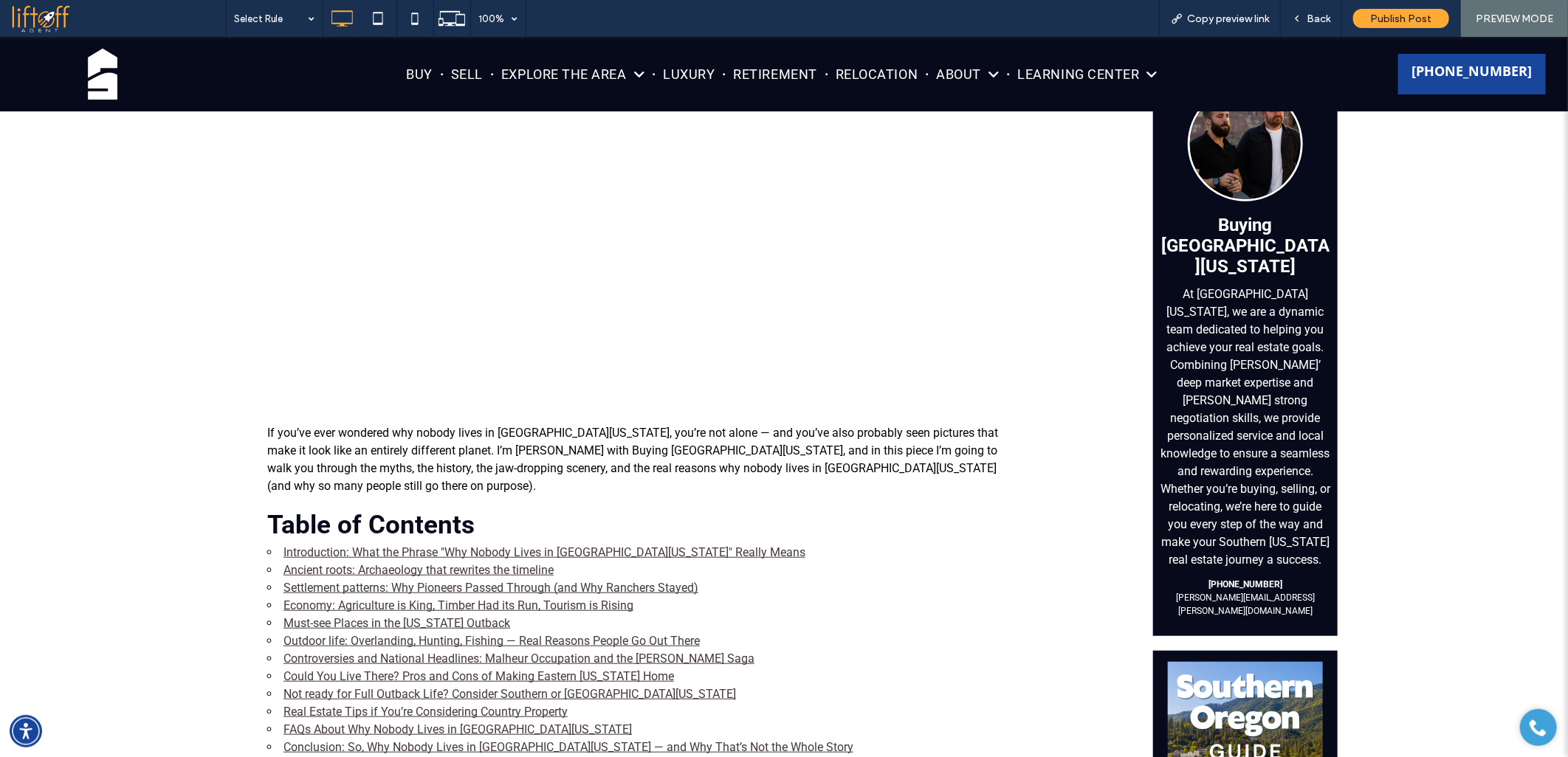
click at [458, 740] on link "Conclusion: So, Why Nobody Lives in Eastern Oregon — and Why That’s Not the Who…" at bounding box center [568, 747] width 570 height 14
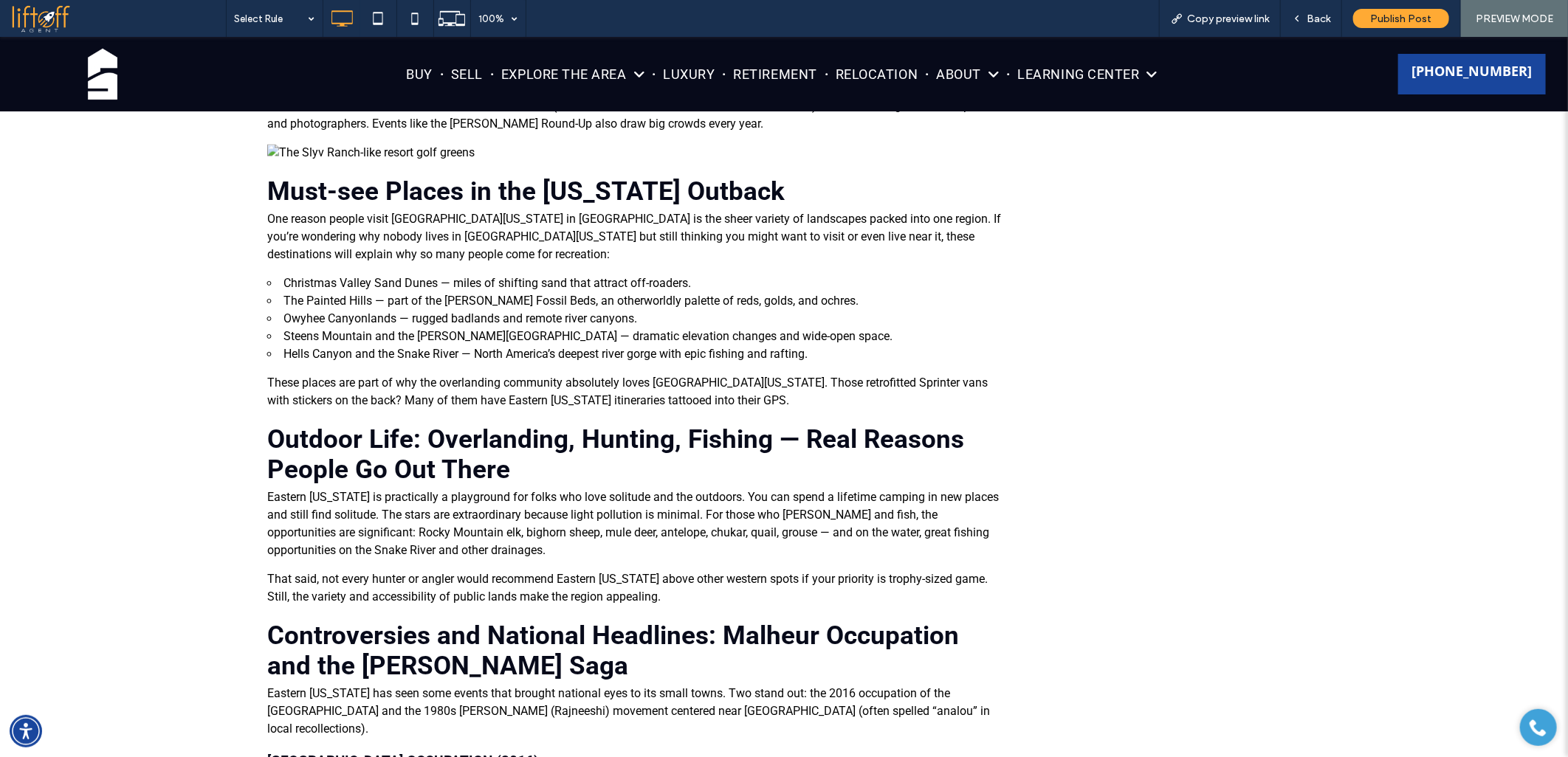
scroll to position [574, 0]
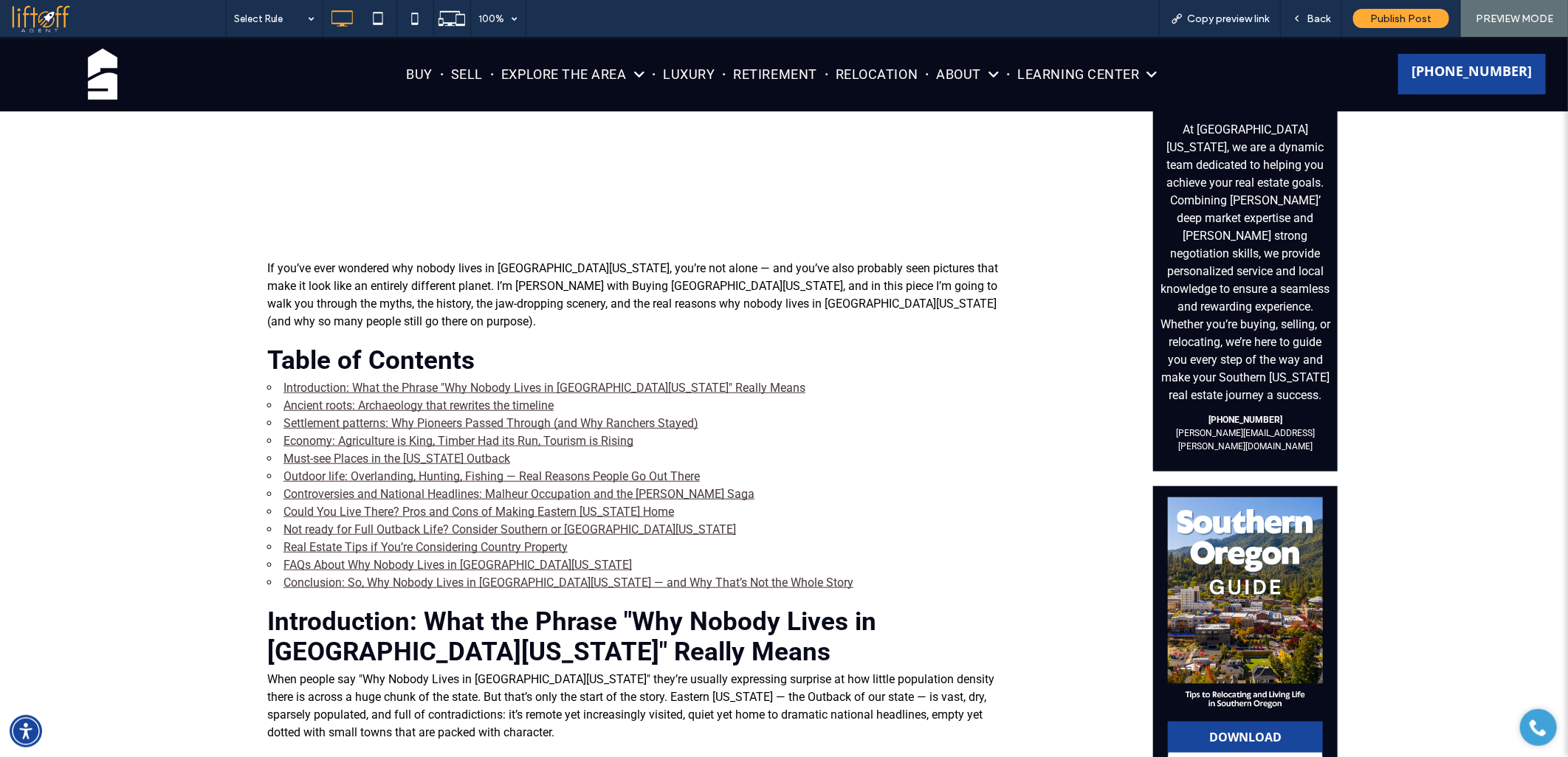
click at [426, 557] on link "FAQs About Why Nobody Lives in Eastern Oregon" at bounding box center [457, 564] width 348 height 14
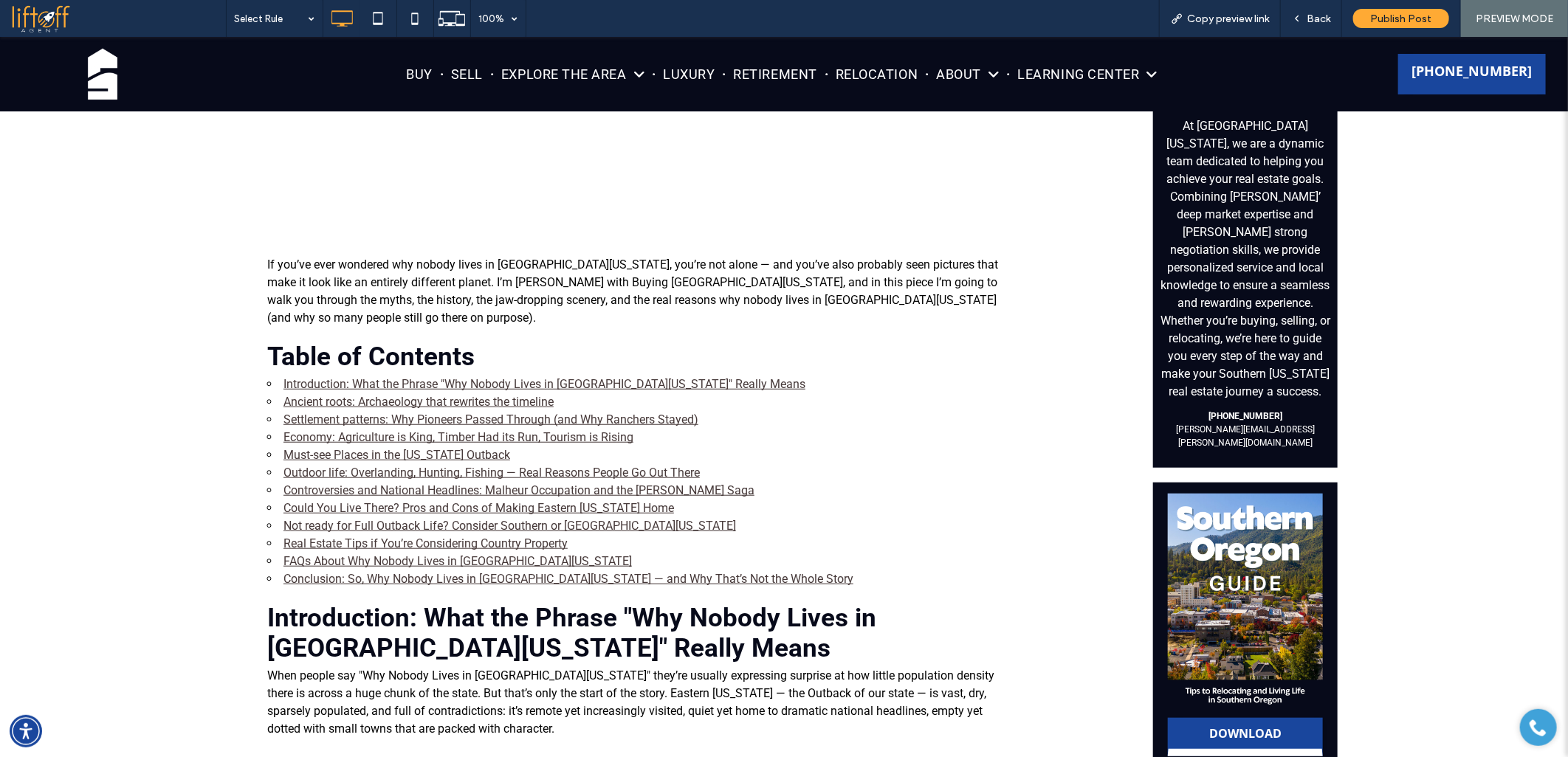
scroll to position [600, 0]
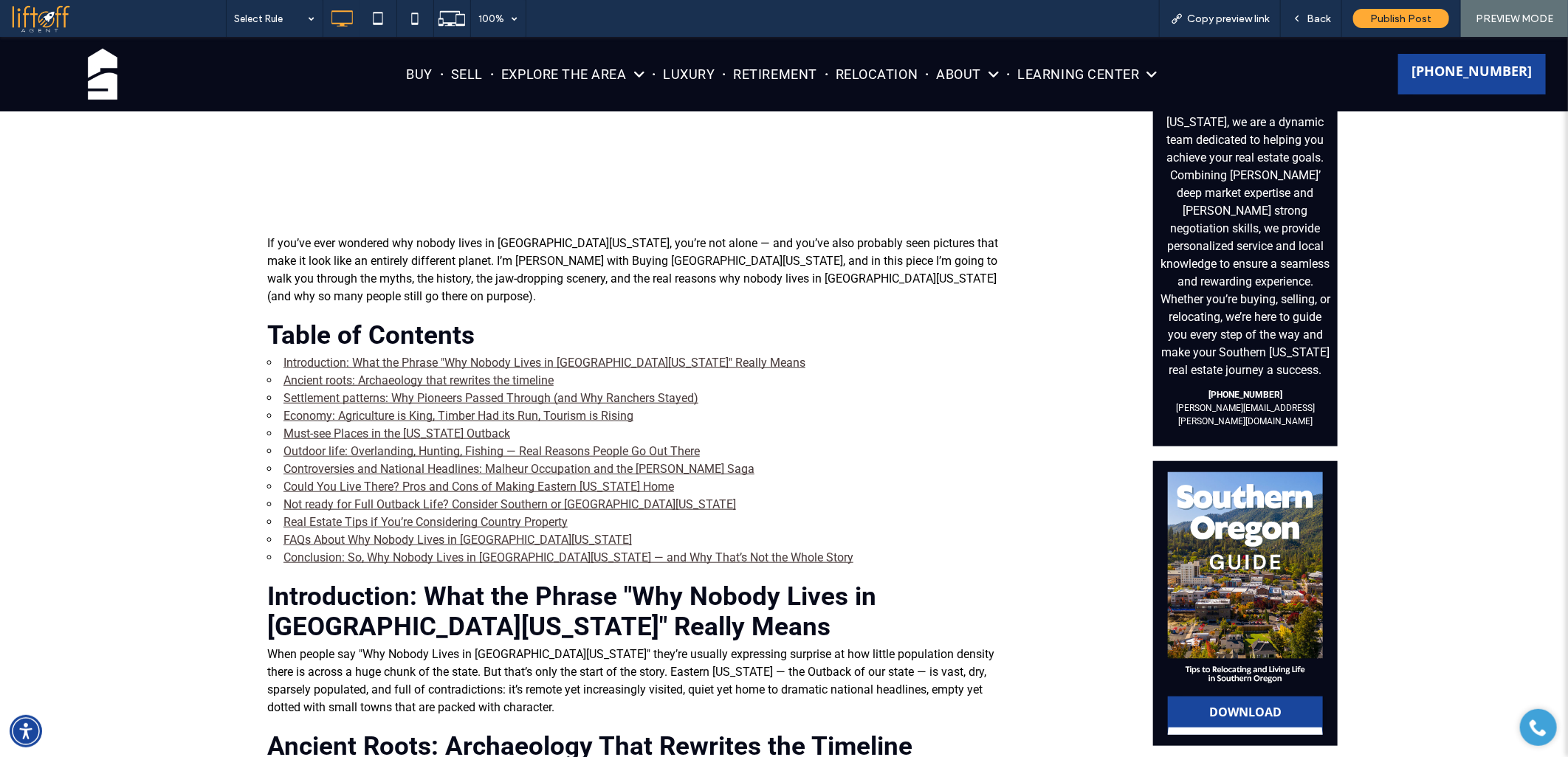
click at [336, 514] on link "Real Estate Tips if You’re Considering Country Property" at bounding box center [425, 521] width 284 height 14
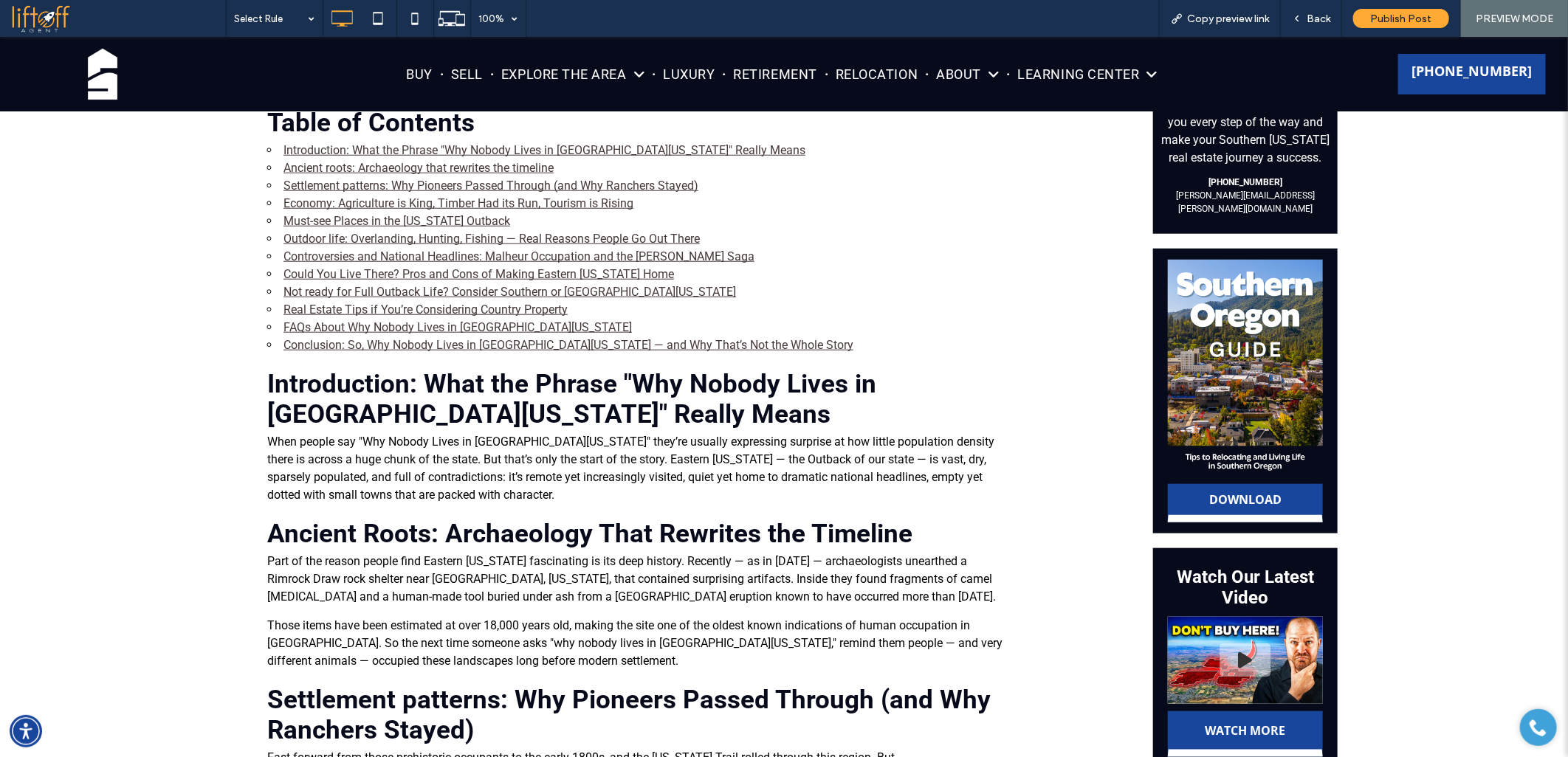
scroll to position [759, 0]
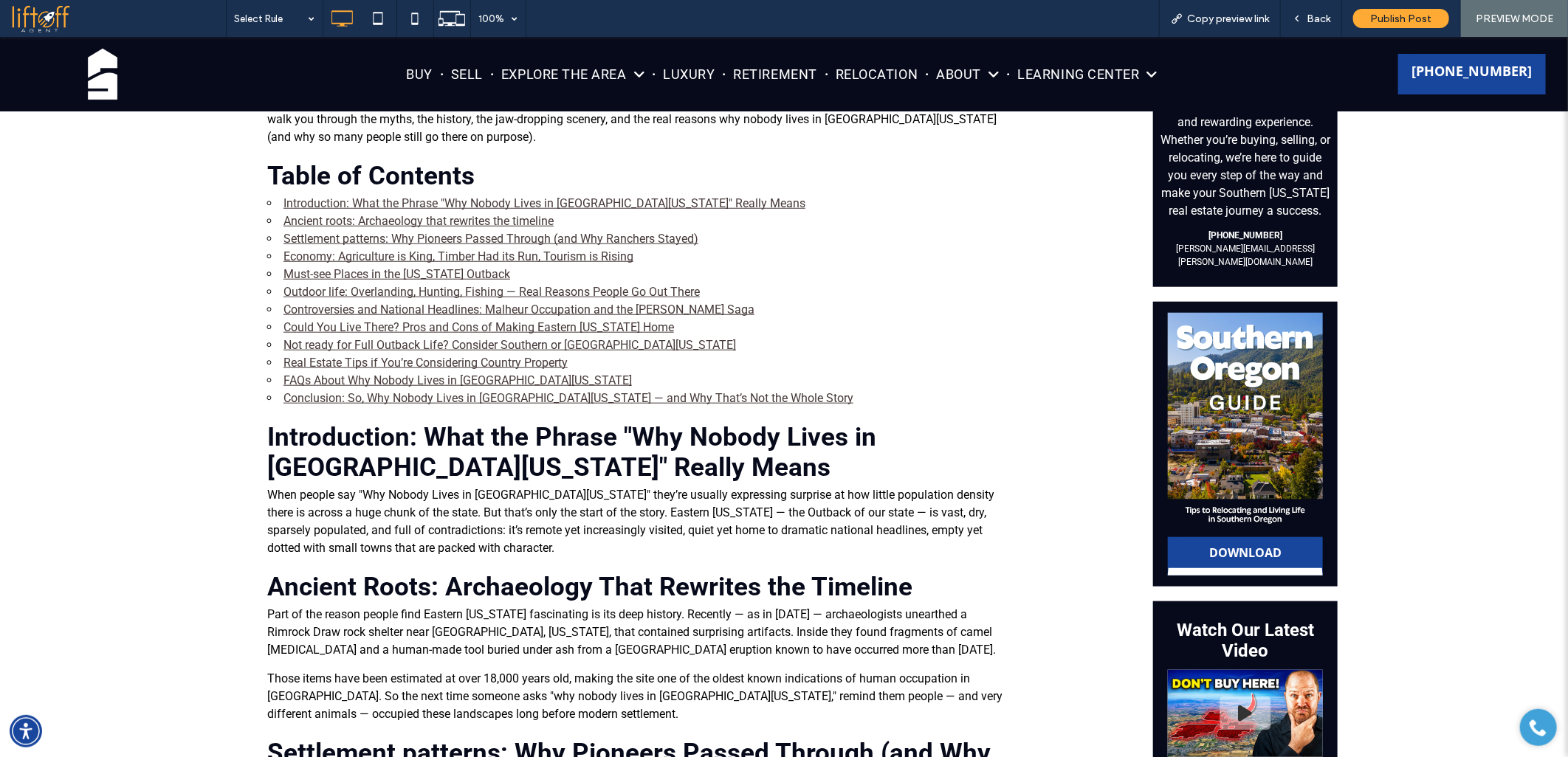
click at [328, 337] on link "Not ready for Full Outback Life? Consider Southern or Central Oregon" at bounding box center [509, 344] width 453 height 14
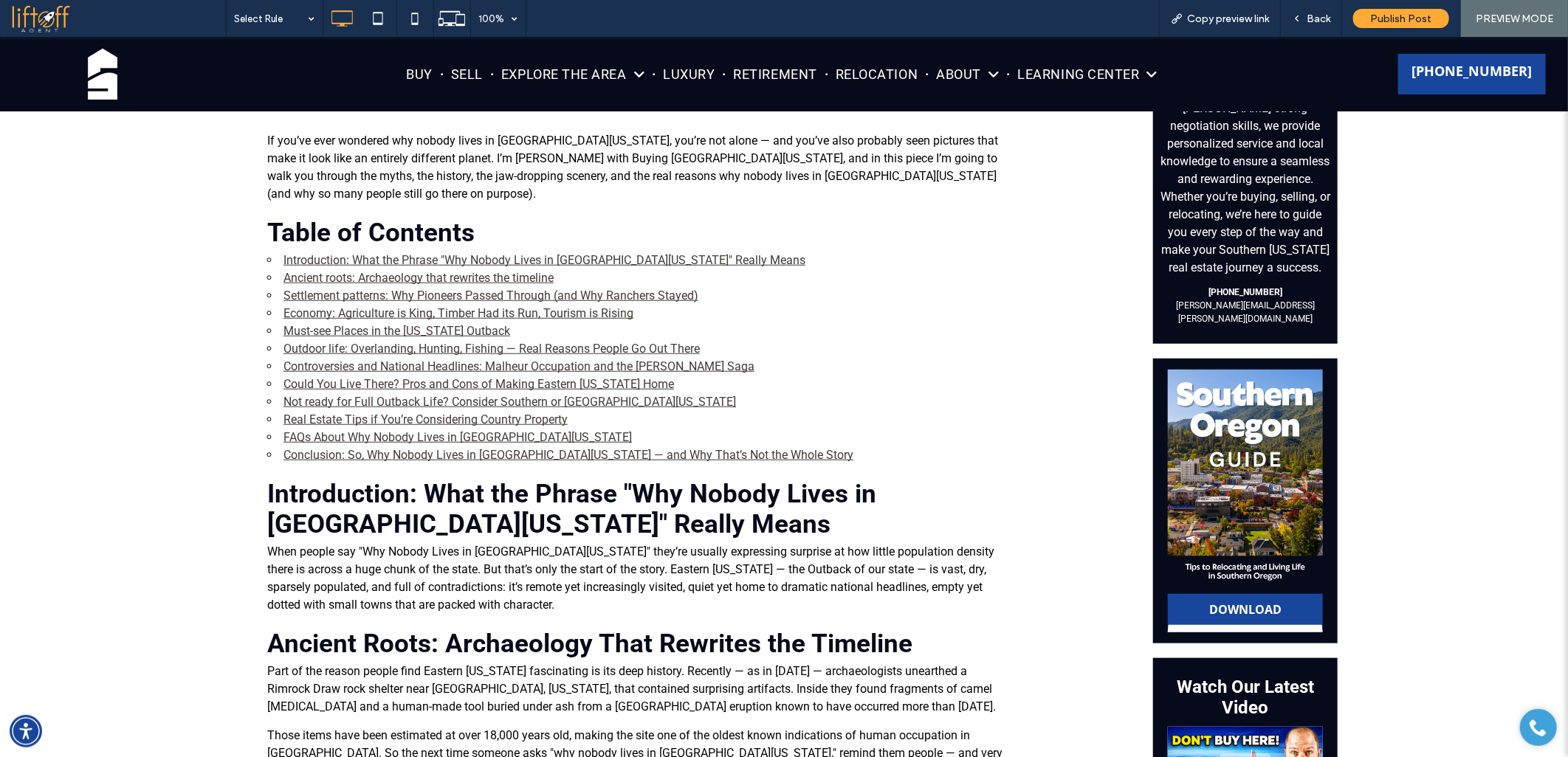
scroll to position [725, 0]
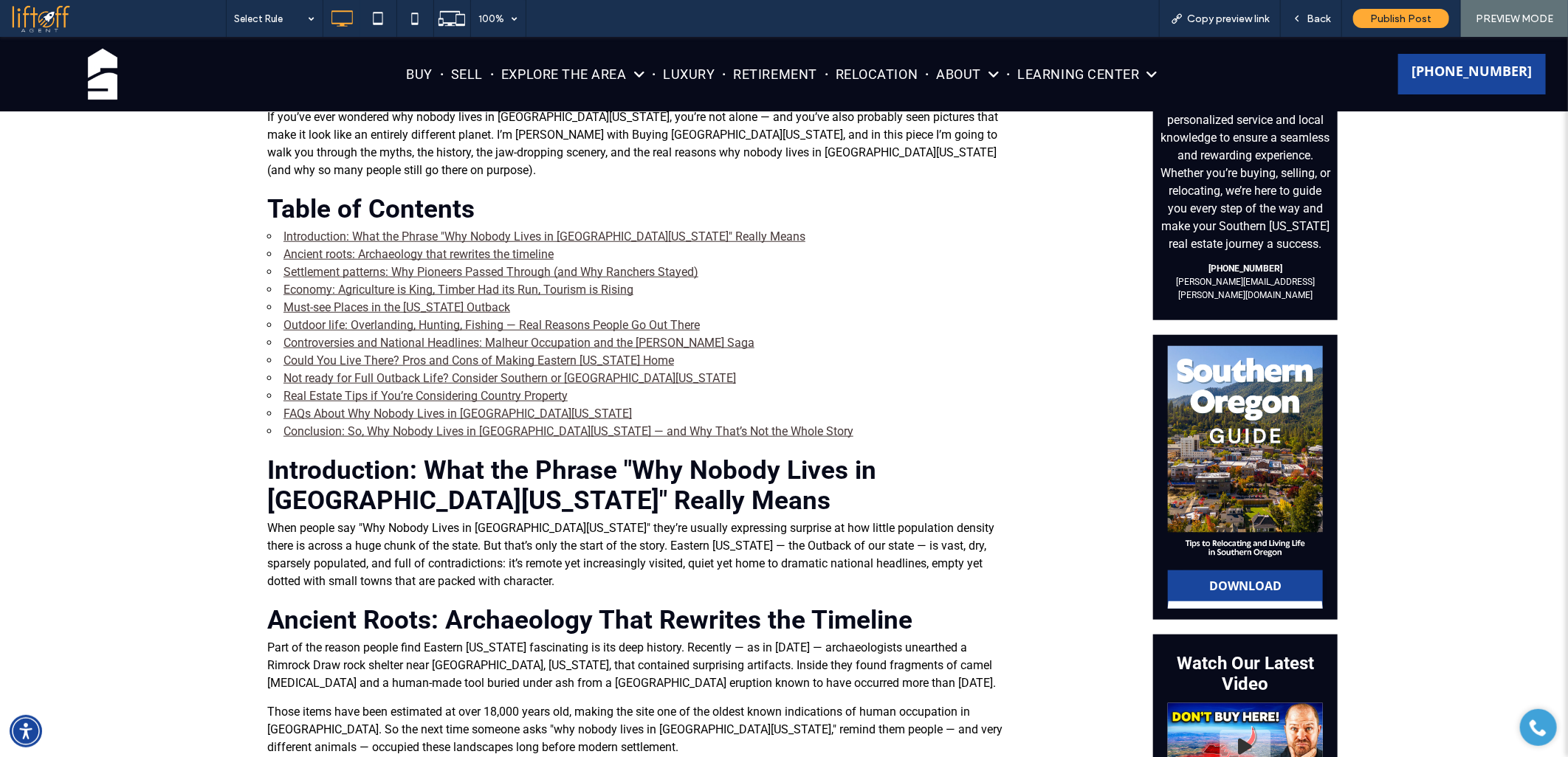
click at [328, 353] on link "Could You Live There? Pros and Cons of Making Eastern Oregon Home" at bounding box center [479, 360] width 391 height 14
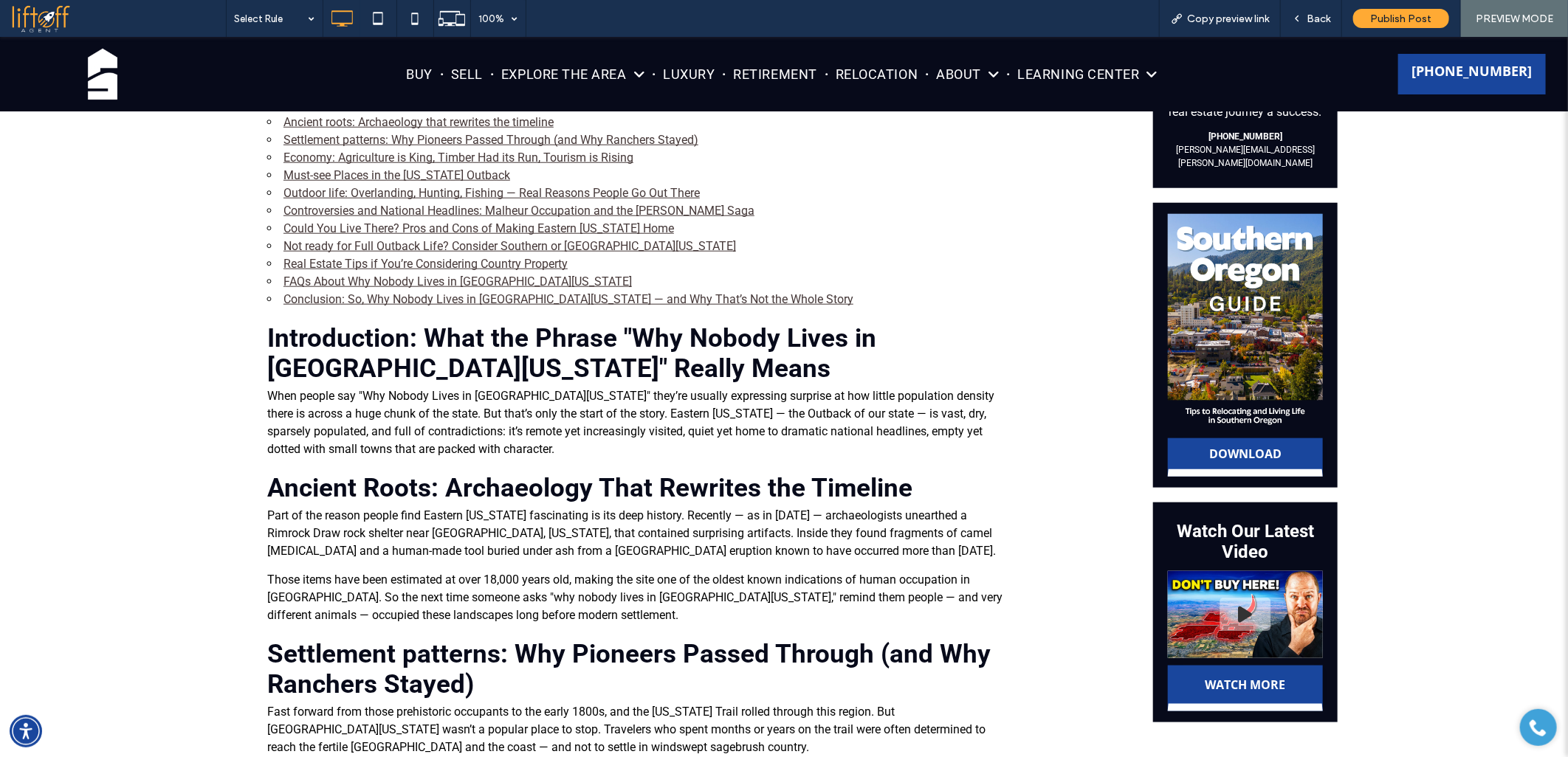
scroll to position [584, 0]
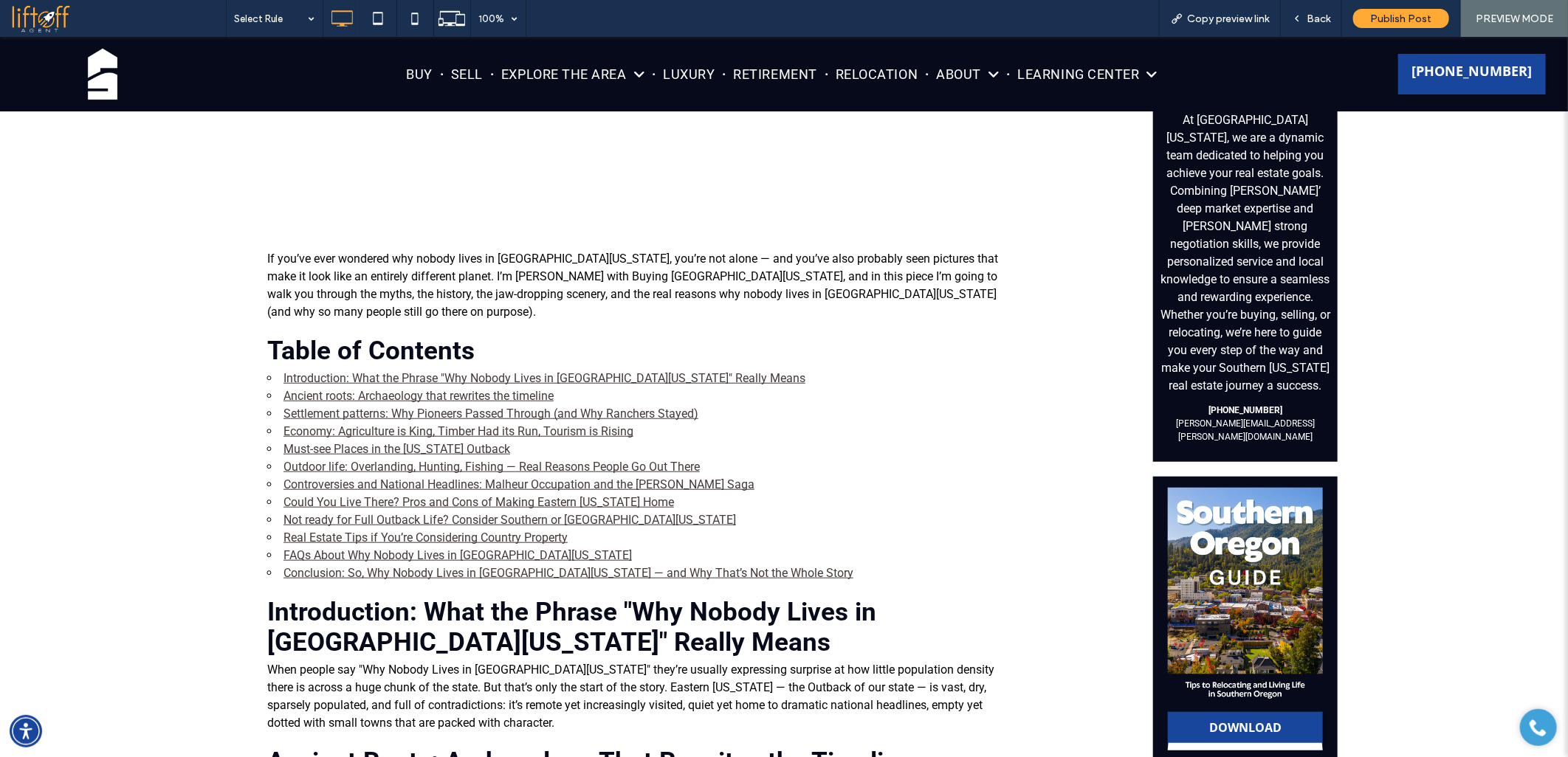
click at [320, 477] on link "Controversies and National Headlines: Malheur Occupation and the Rajneesh Saga" at bounding box center [518, 484] width 471 height 14
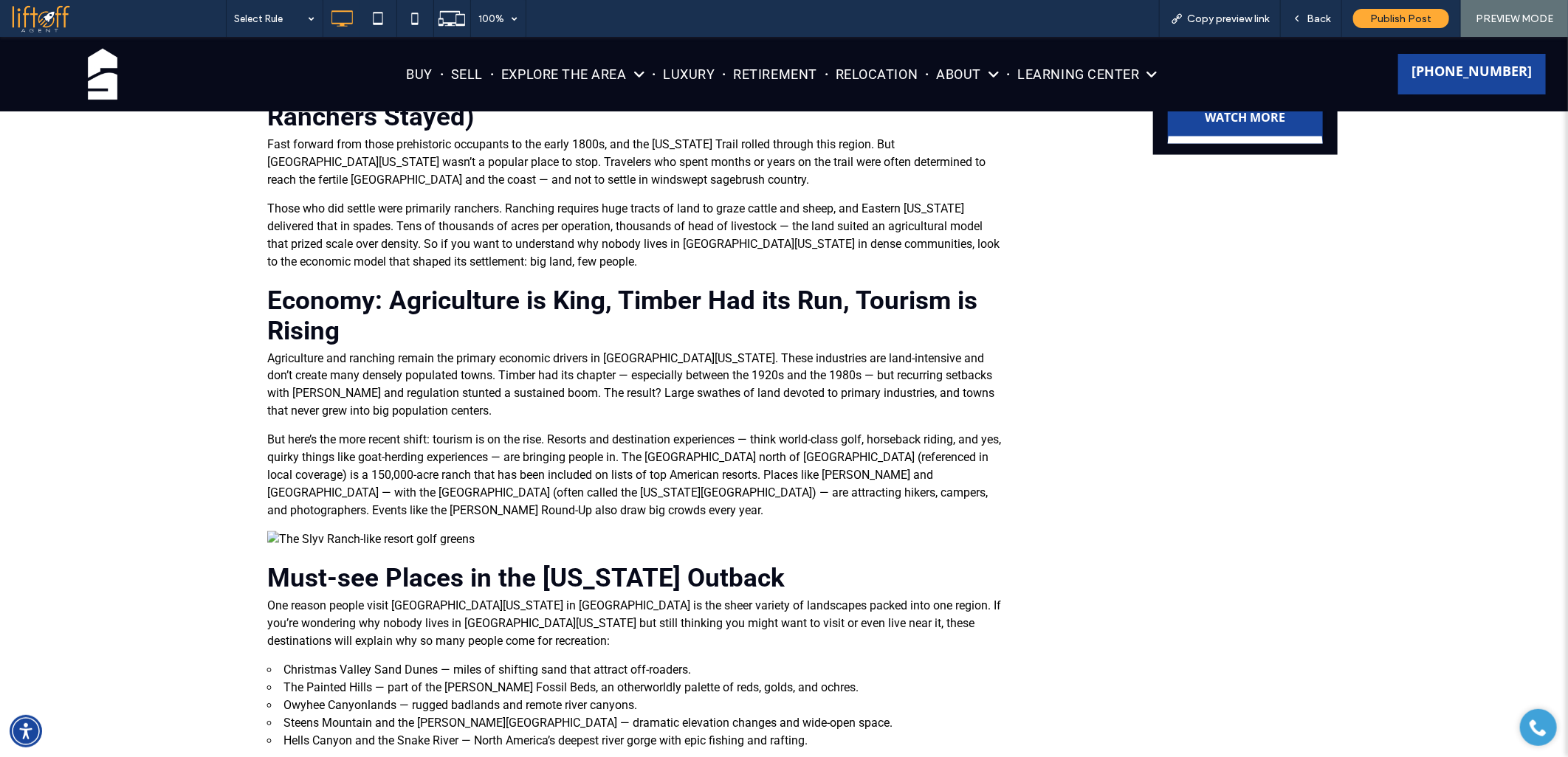
scroll to position [786, 0]
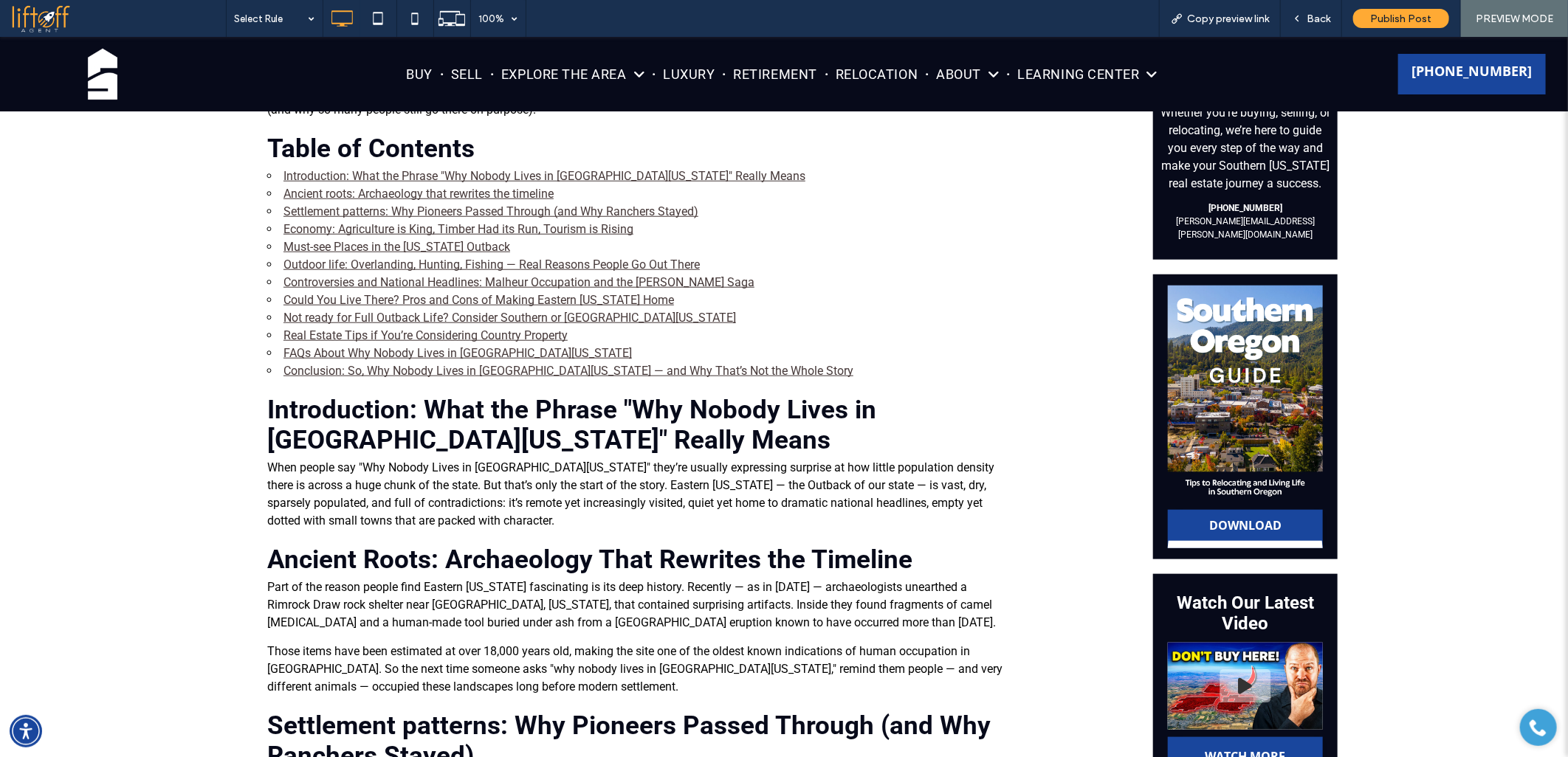
click at [348, 257] on link "Outdoor life: Overlanding, Hunting, Fishing — Real Reasons People Go Out There" at bounding box center [491, 264] width 416 height 14
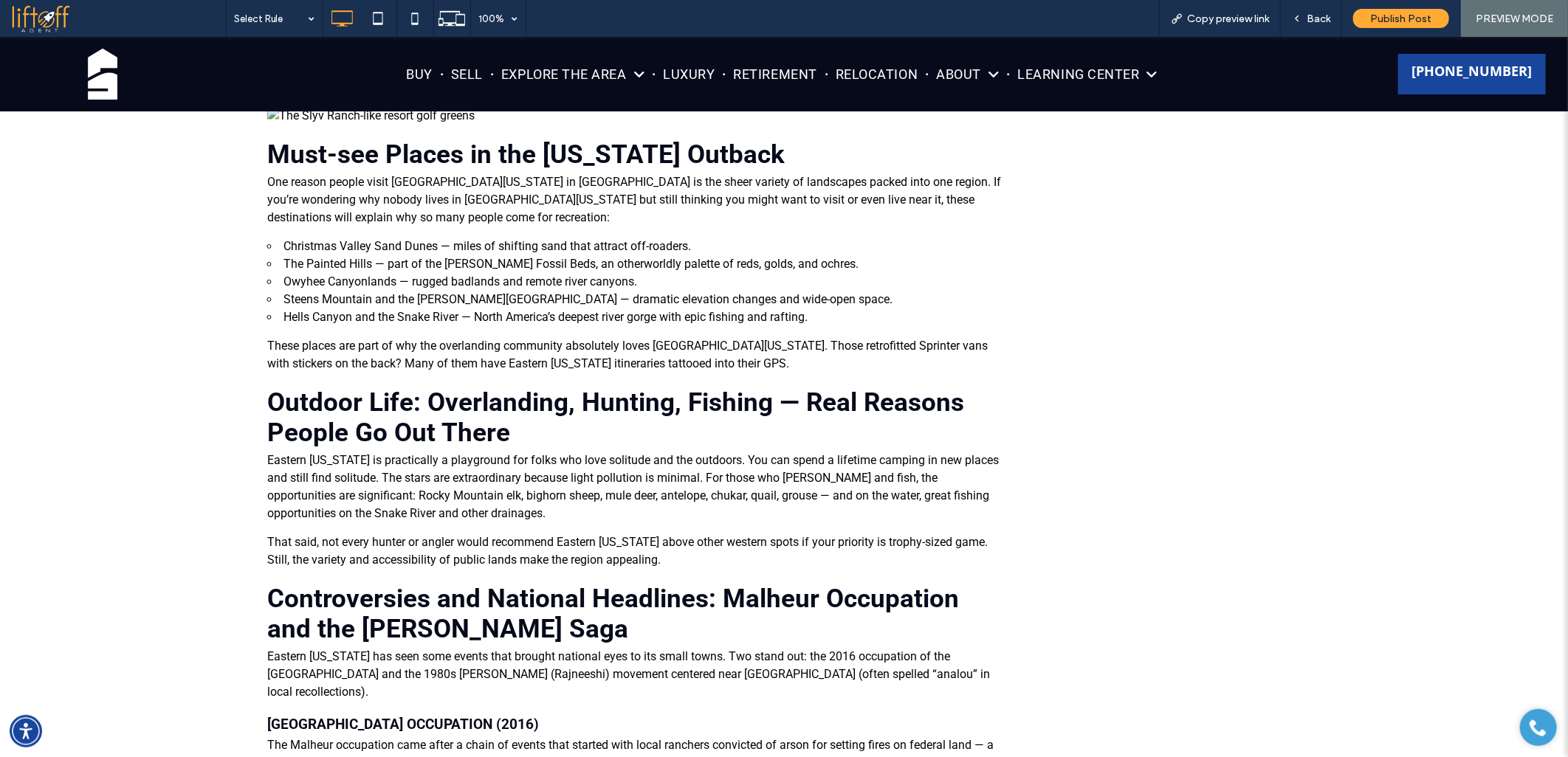
scroll to position [589, 0]
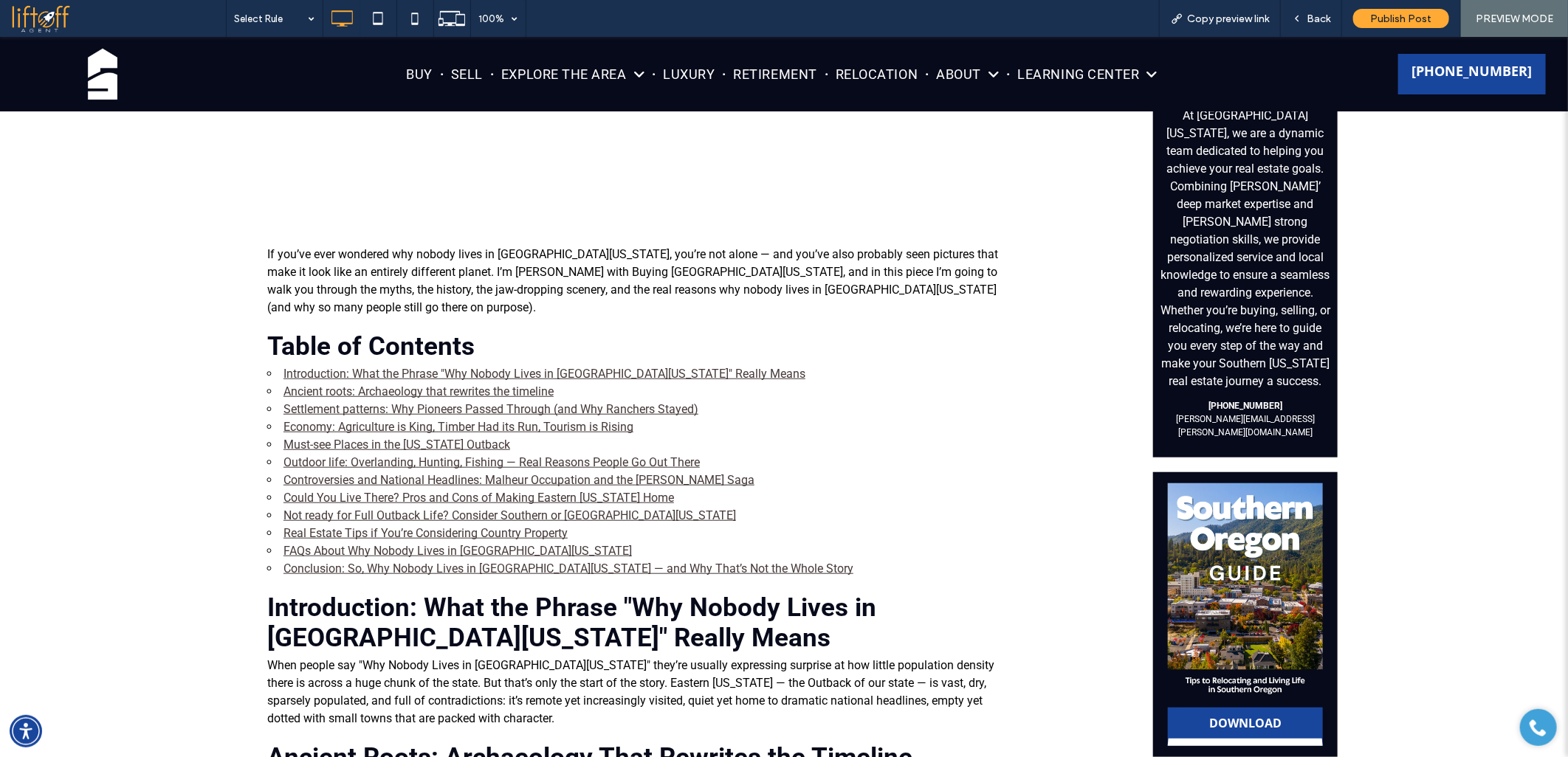
click at [348, 418] on li "Economy: Agriculture is King, Timber Had its Run, Tourism is Rising" at bounding box center [636, 426] width 738 height 17
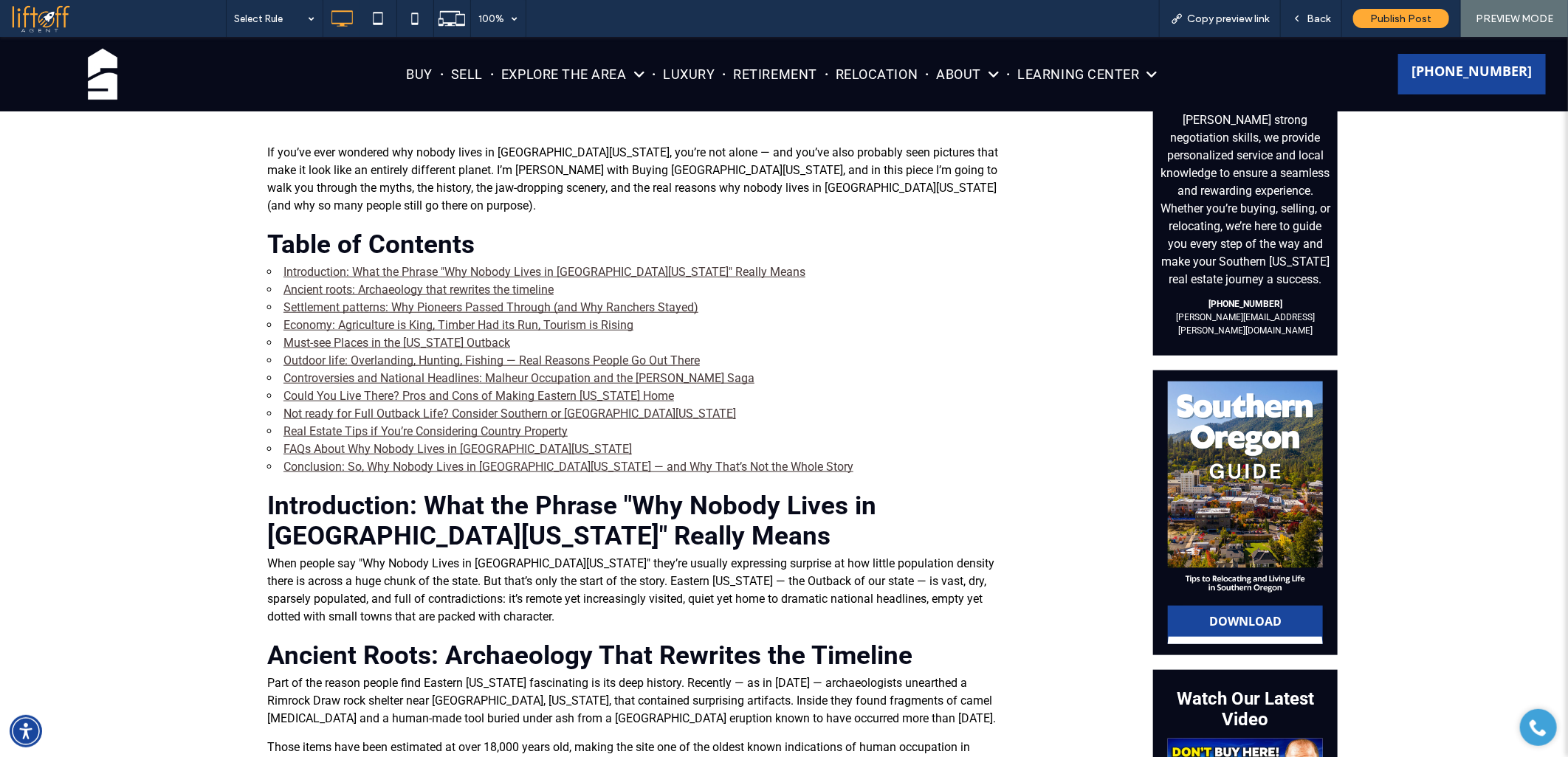
scroll to position [652, 0]
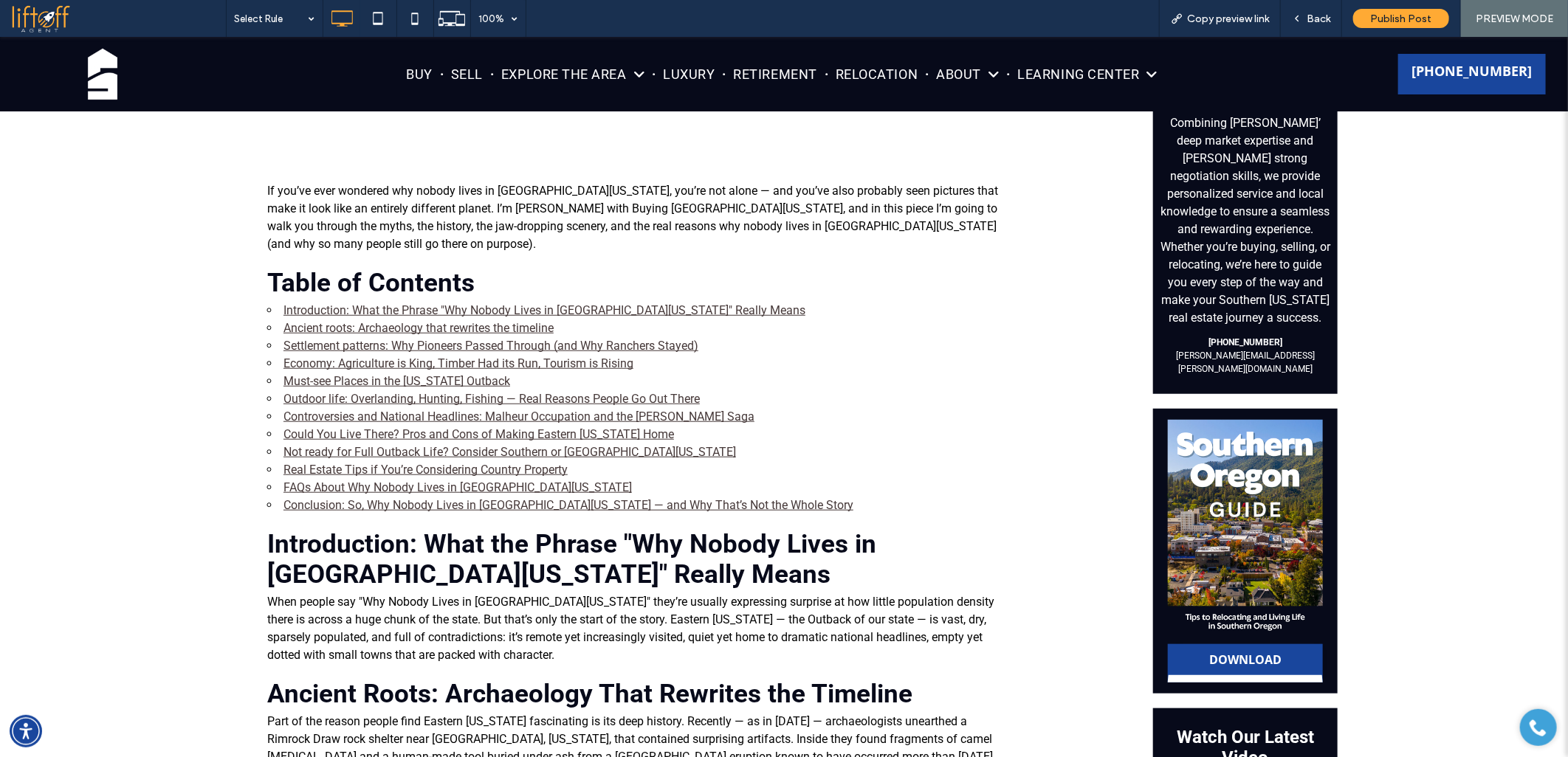
click at [328, 356] on link "Economy: Agriculture is King, Timber Had its Run, Tourism is Rising" at bounding box center [458, 363] width 350 height 14
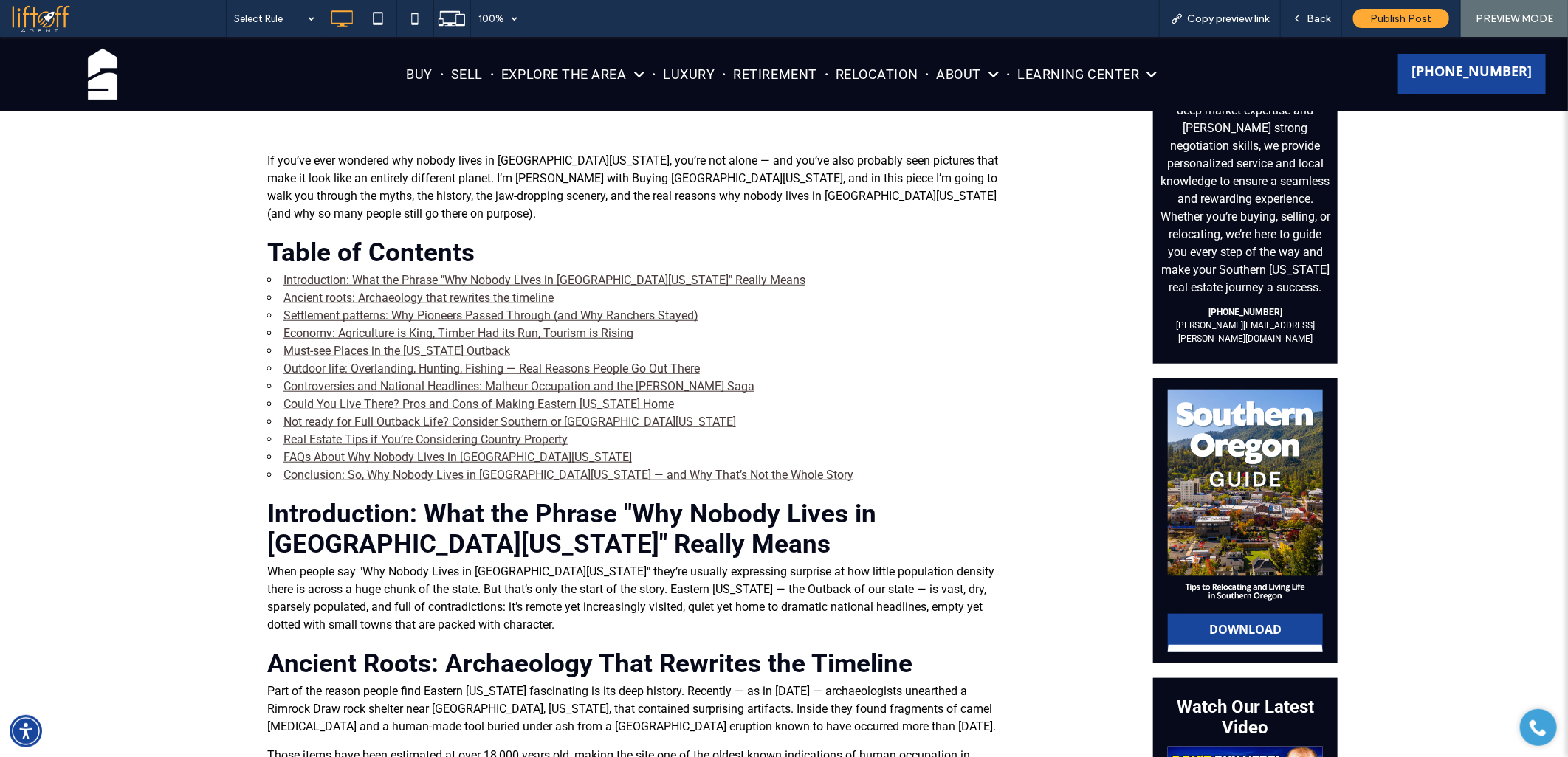
scroll to position [677, 0]
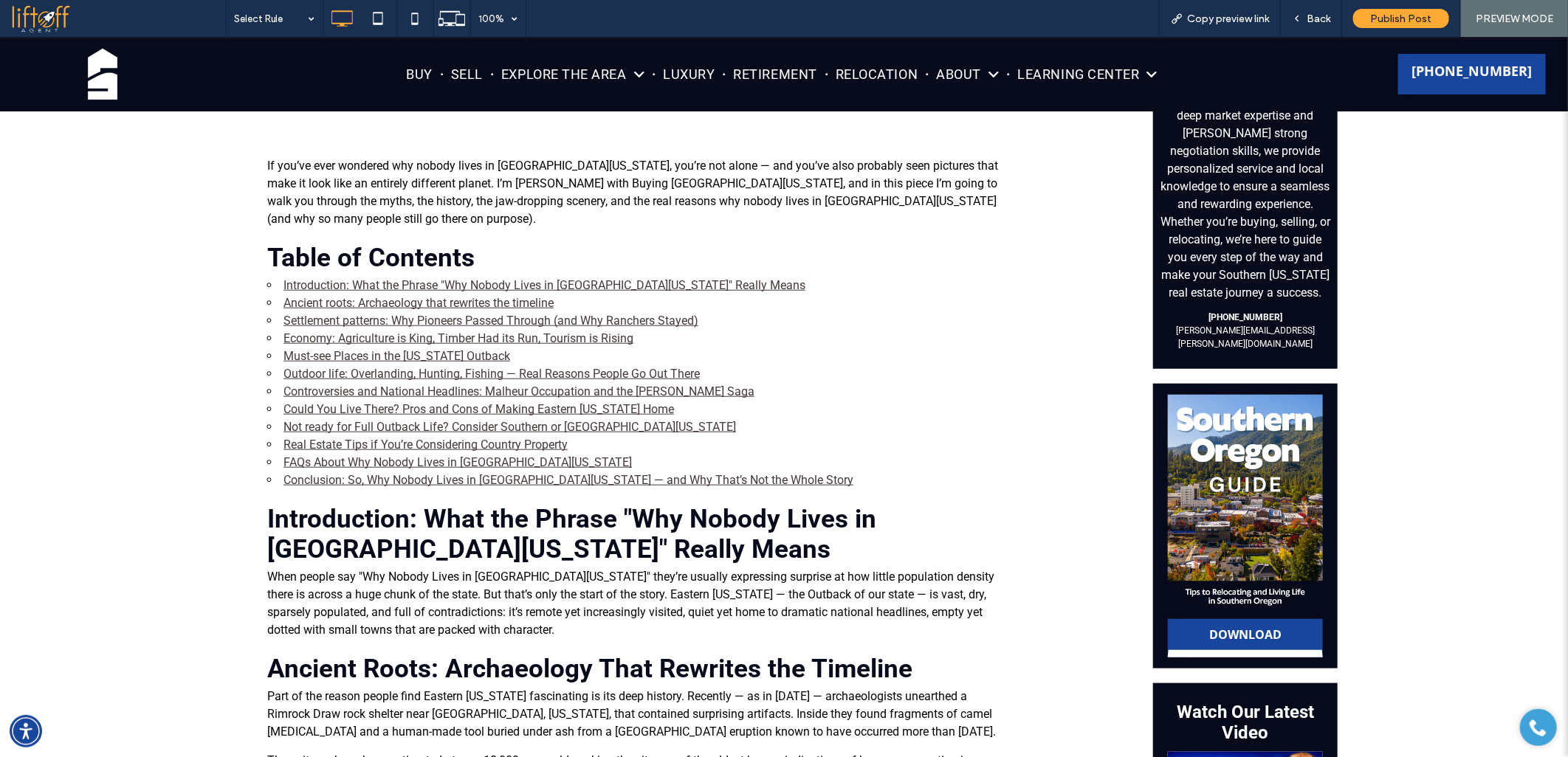
click at [338, 313] on link "Settlement patterns: Why Pioneers Passed Through (and Why Ranchers Stayed)" at bounding box center [490, 320] width 415 height 14
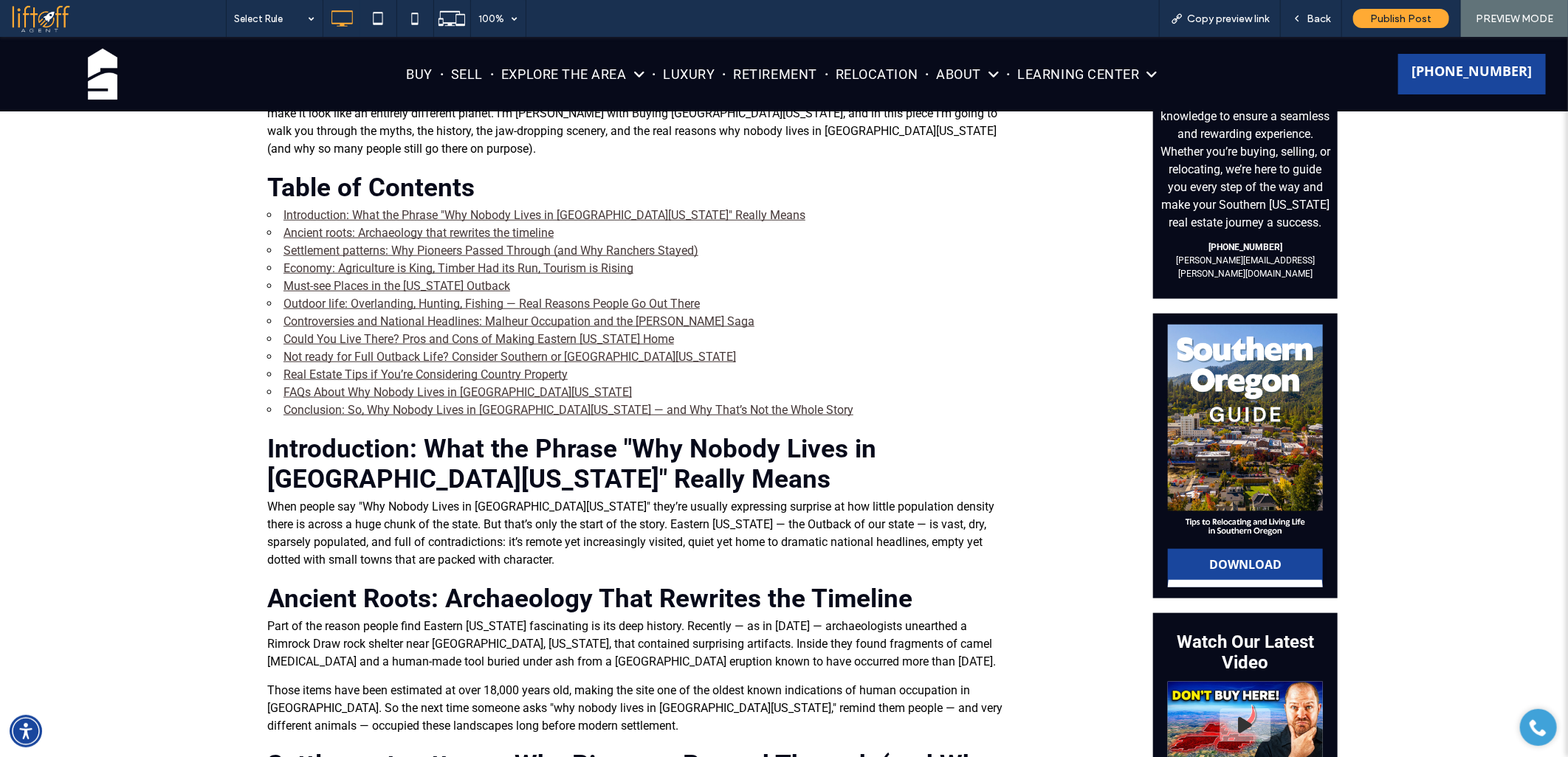
scroll to position [682, 0]
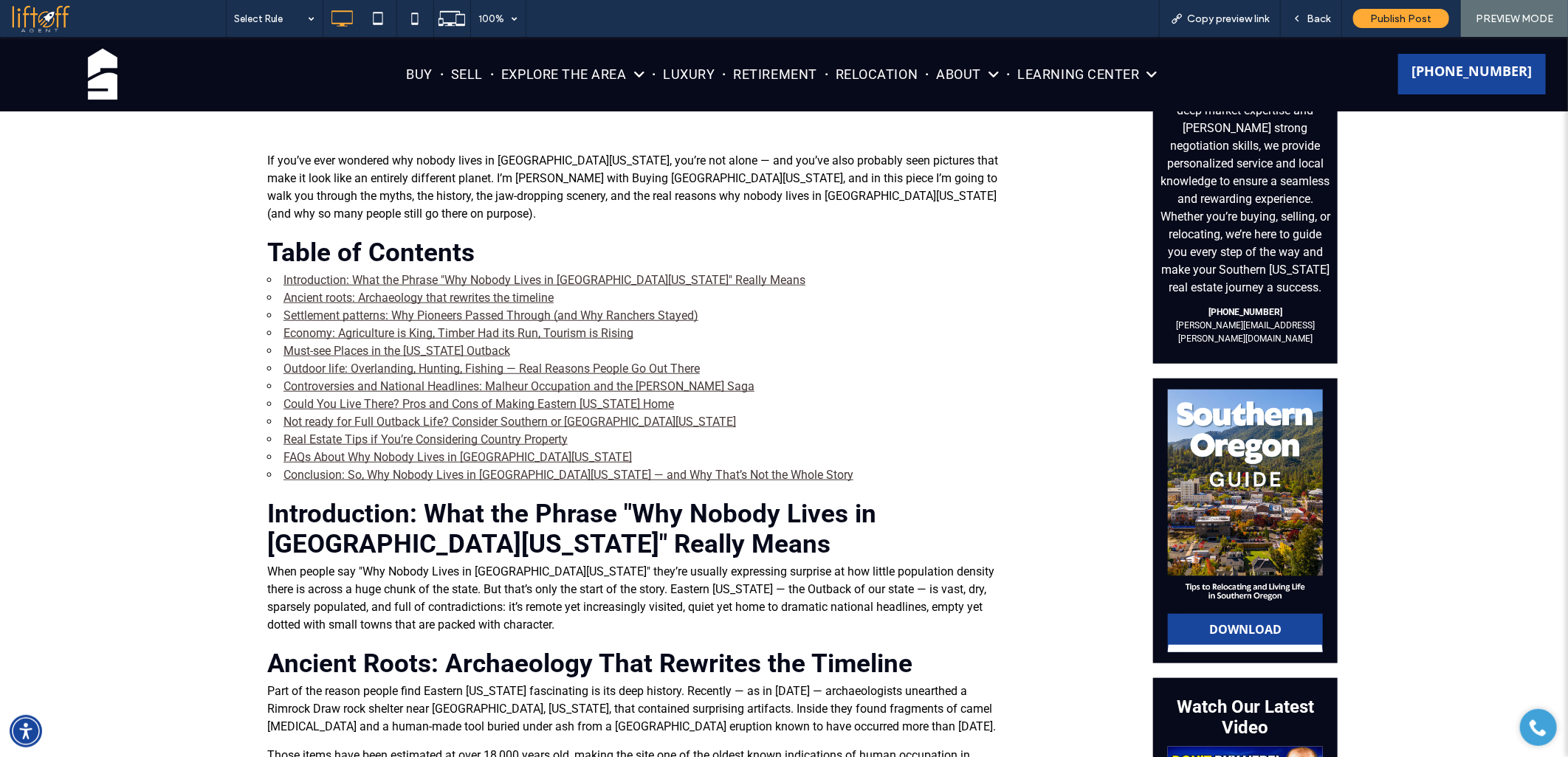
click at [318, 308] on link "Settlement patterns: Why Pioneers Passed Through (and Why Ranchers Stayed)" at bounding box center [490, 315] width 415 height 14
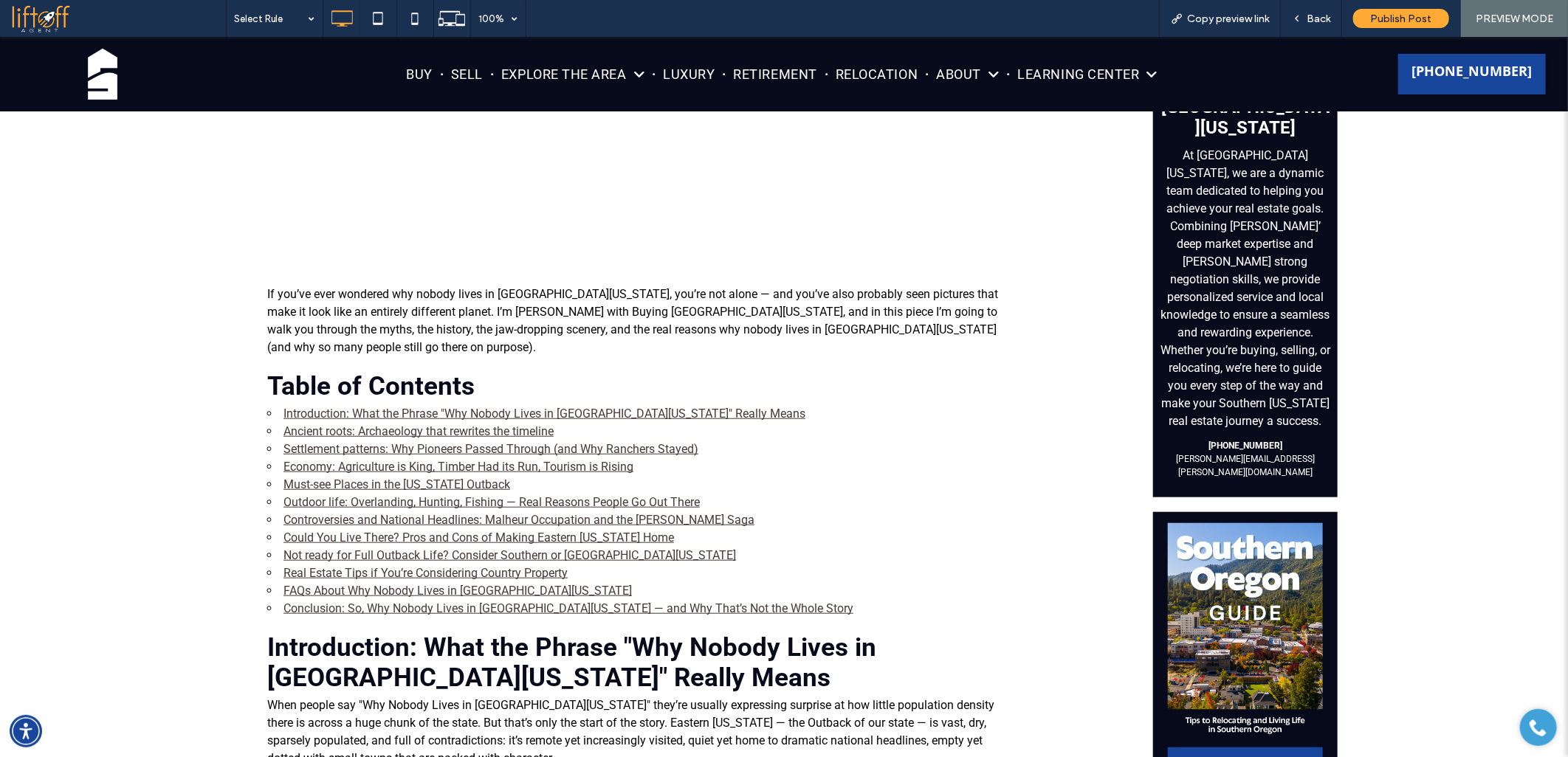
scroll to position [518, 0]
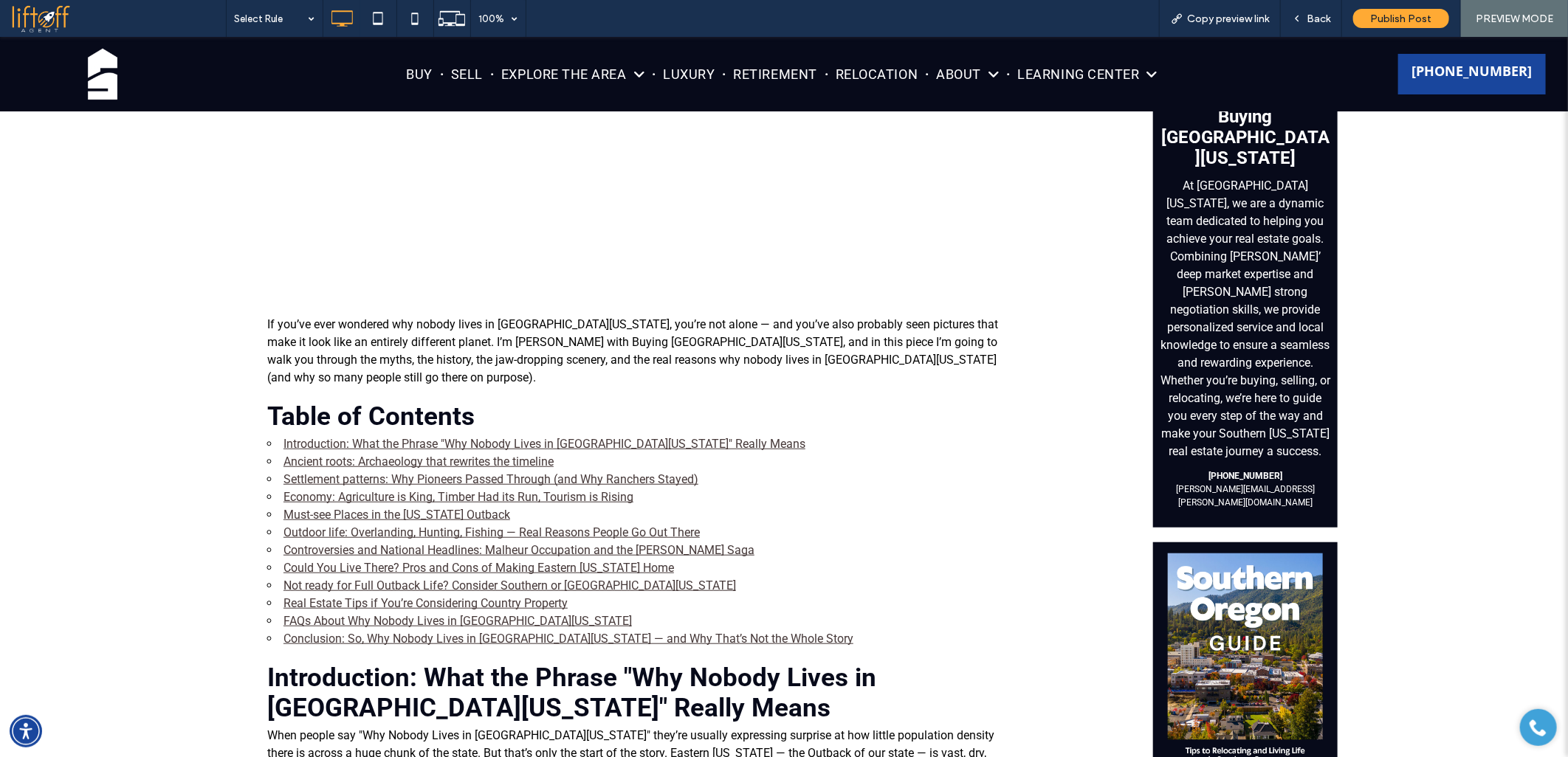
click at [297, 454] on link "Ancient roots: Archaeology that rewrites the timeline" at bounding box center [418, 461] width 270 height 14
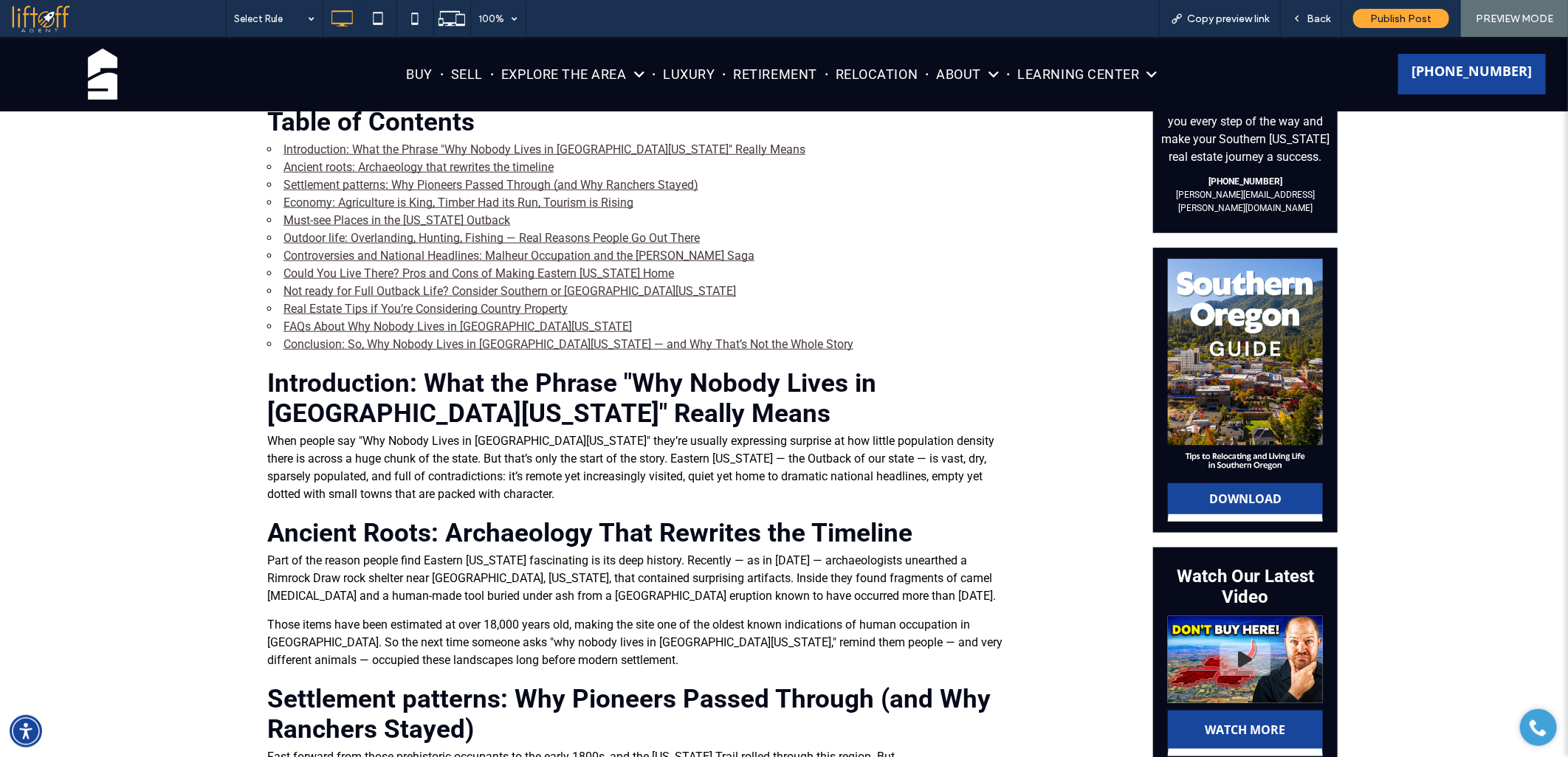
scroll to position [679, 0]
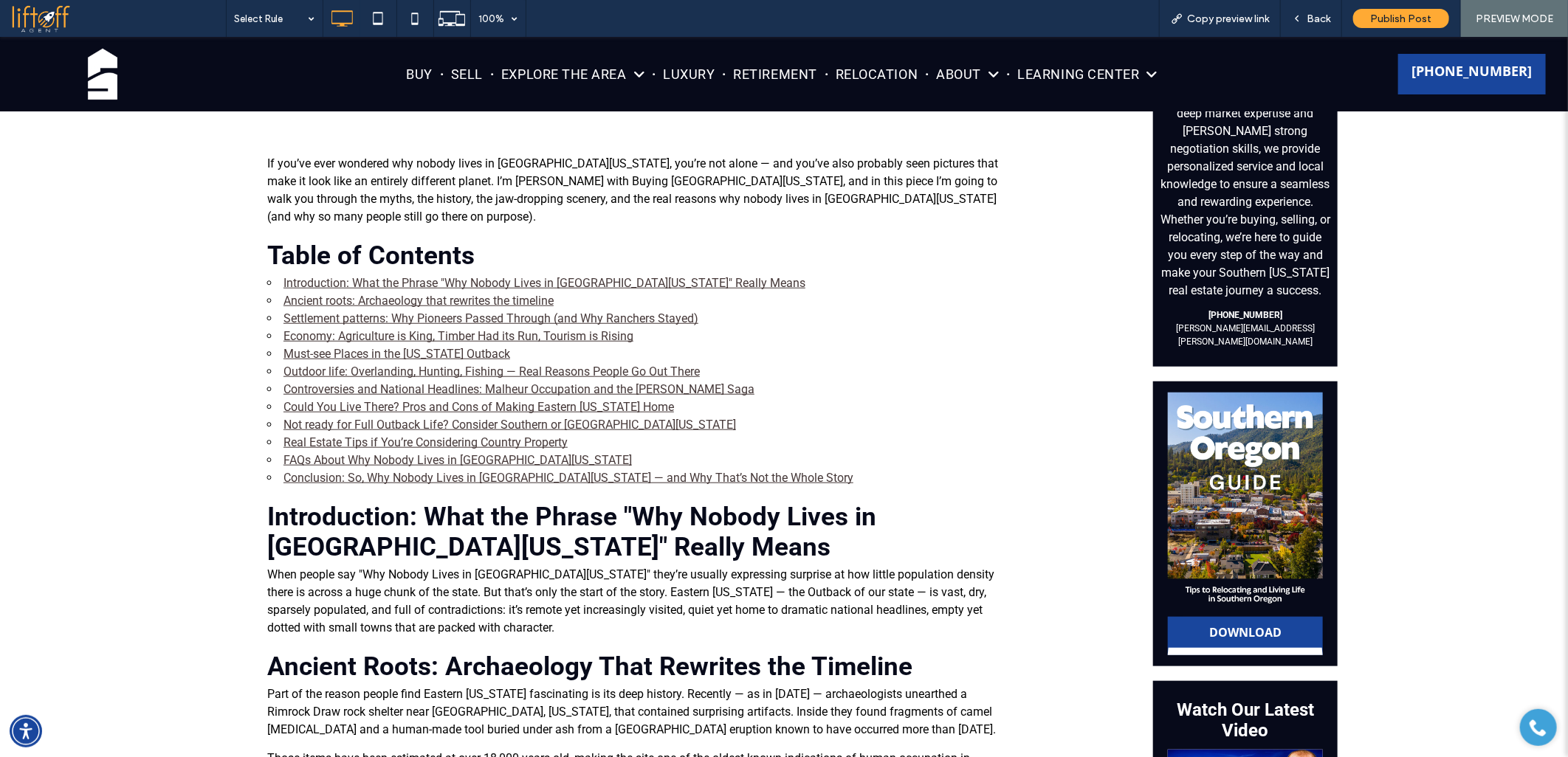
click at [347, 275] on link "Introduction: What the Phrase "Why Nobody Lives in Eastern Oregon" Really Means" at bounding box center [544, 282] width 522 height 14
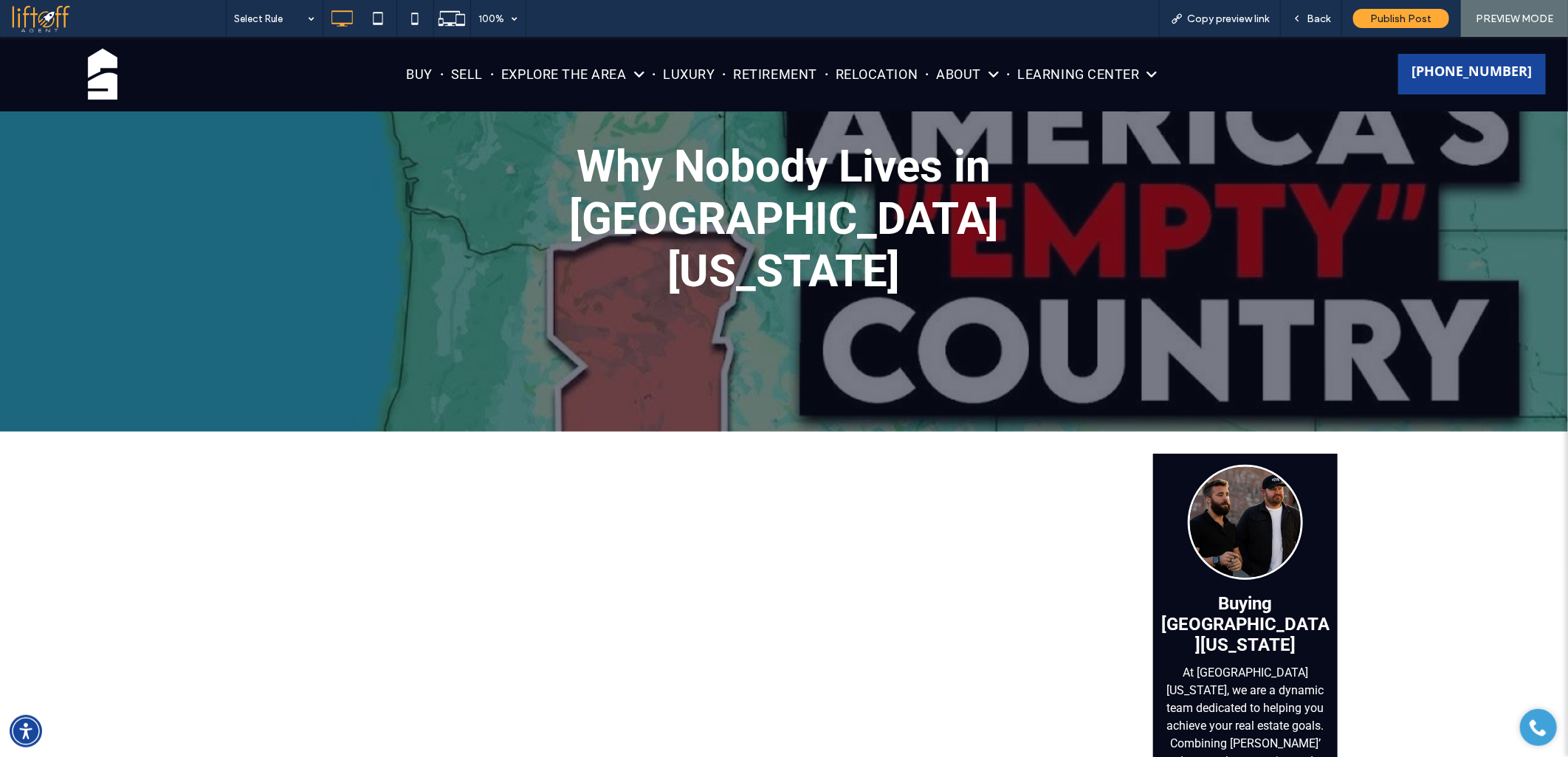
scroll to position [0, 0]
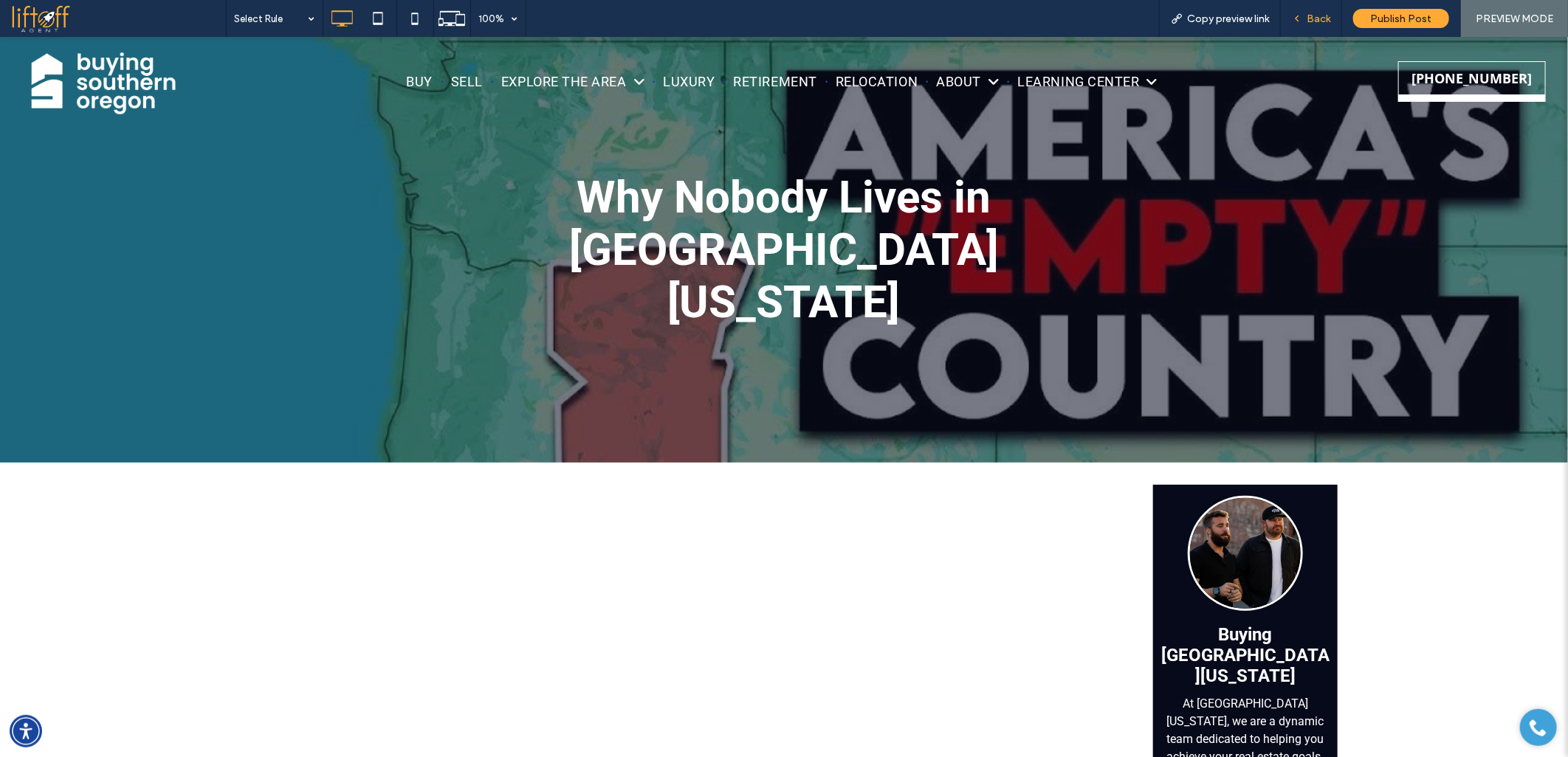
click at [1312, 17] on span "Back" at bounding box center [1318, 19] width 24 height 13
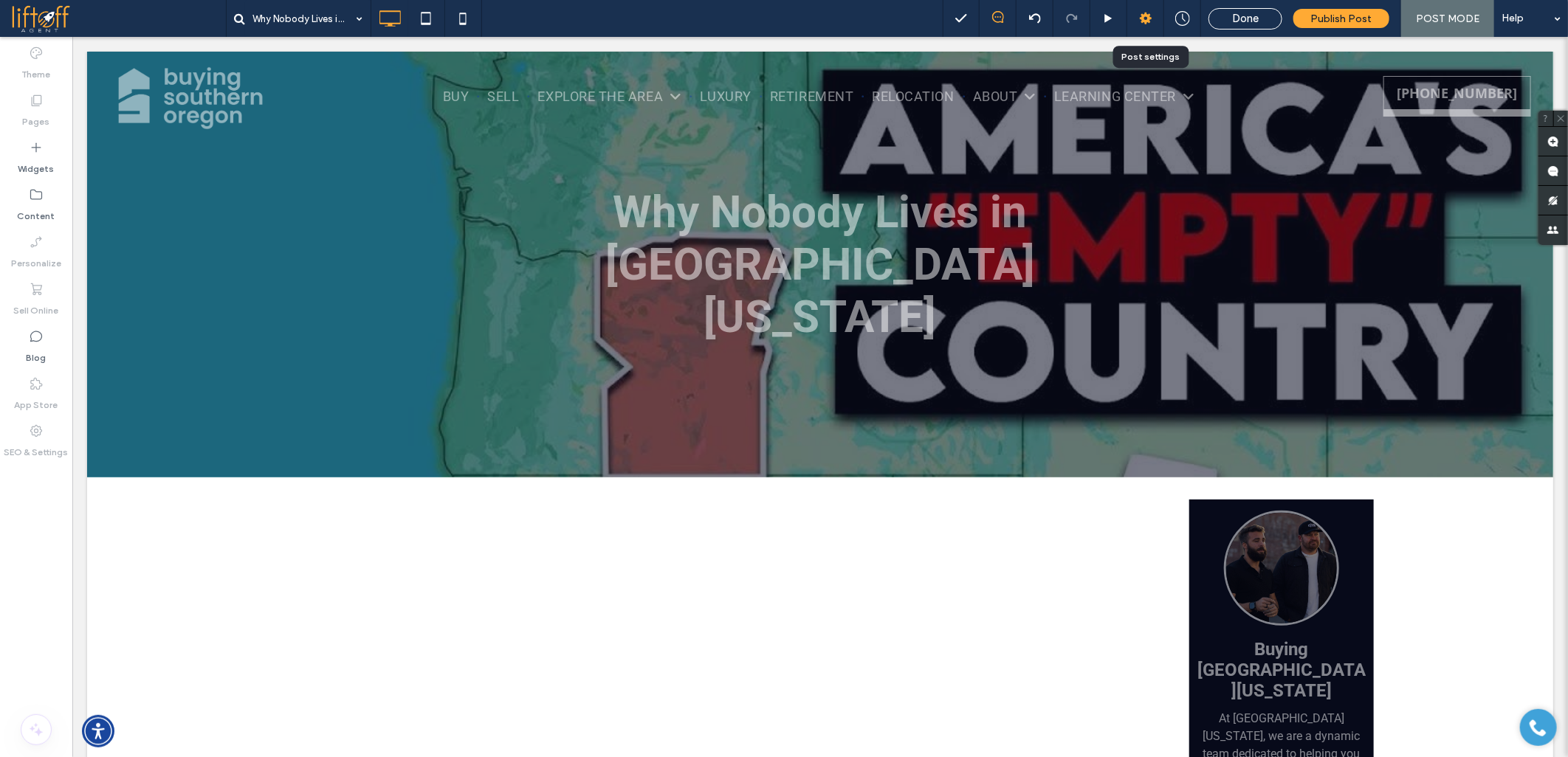
click at [1149, 25] on icon at bounding box center [1146, 18] width 15 height 15
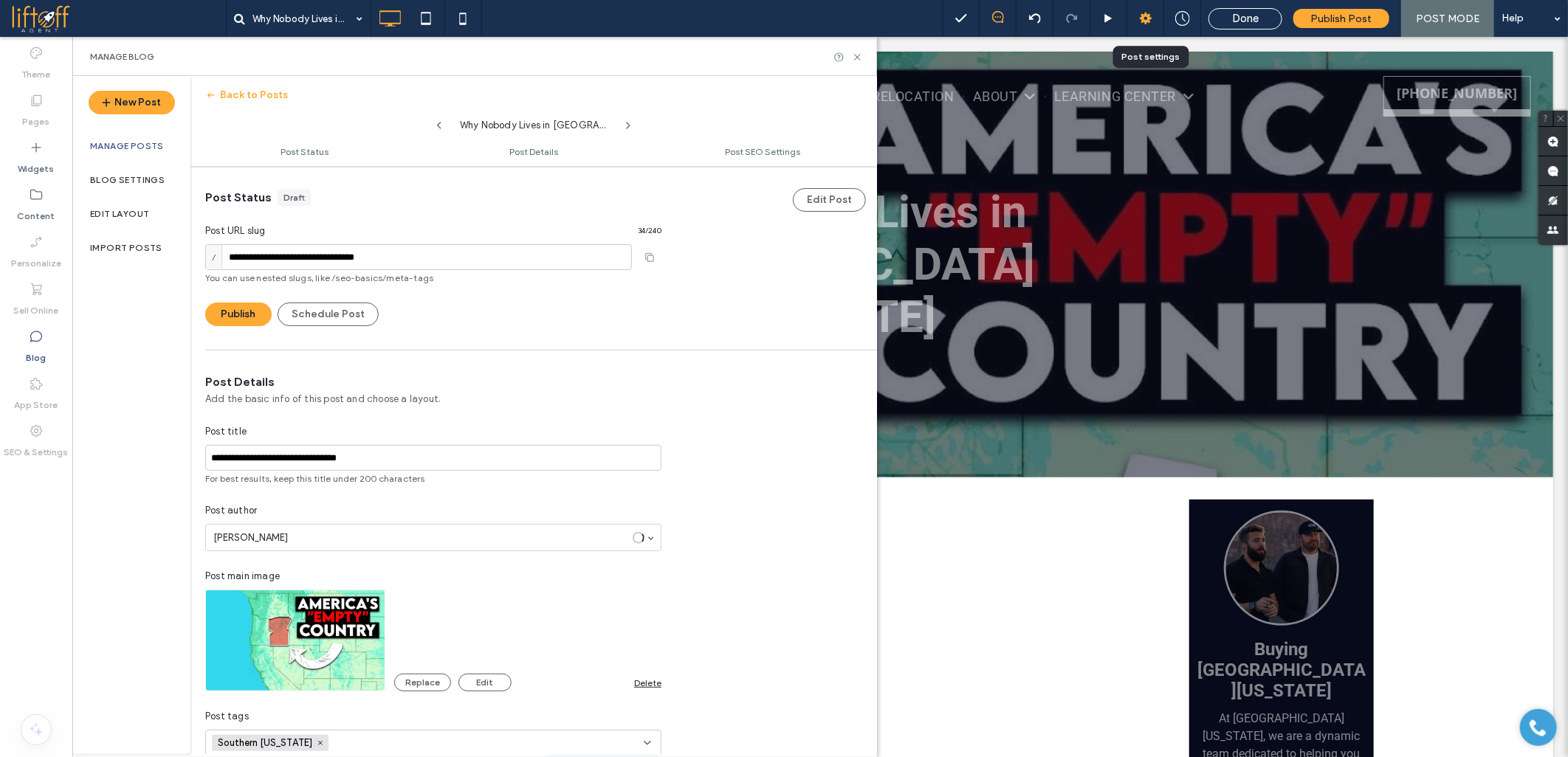
scroll to position [1, 0]
click at [292, 257] on input "**********" at bounding box center [418, 256] width 426 height 26
type input "**********"
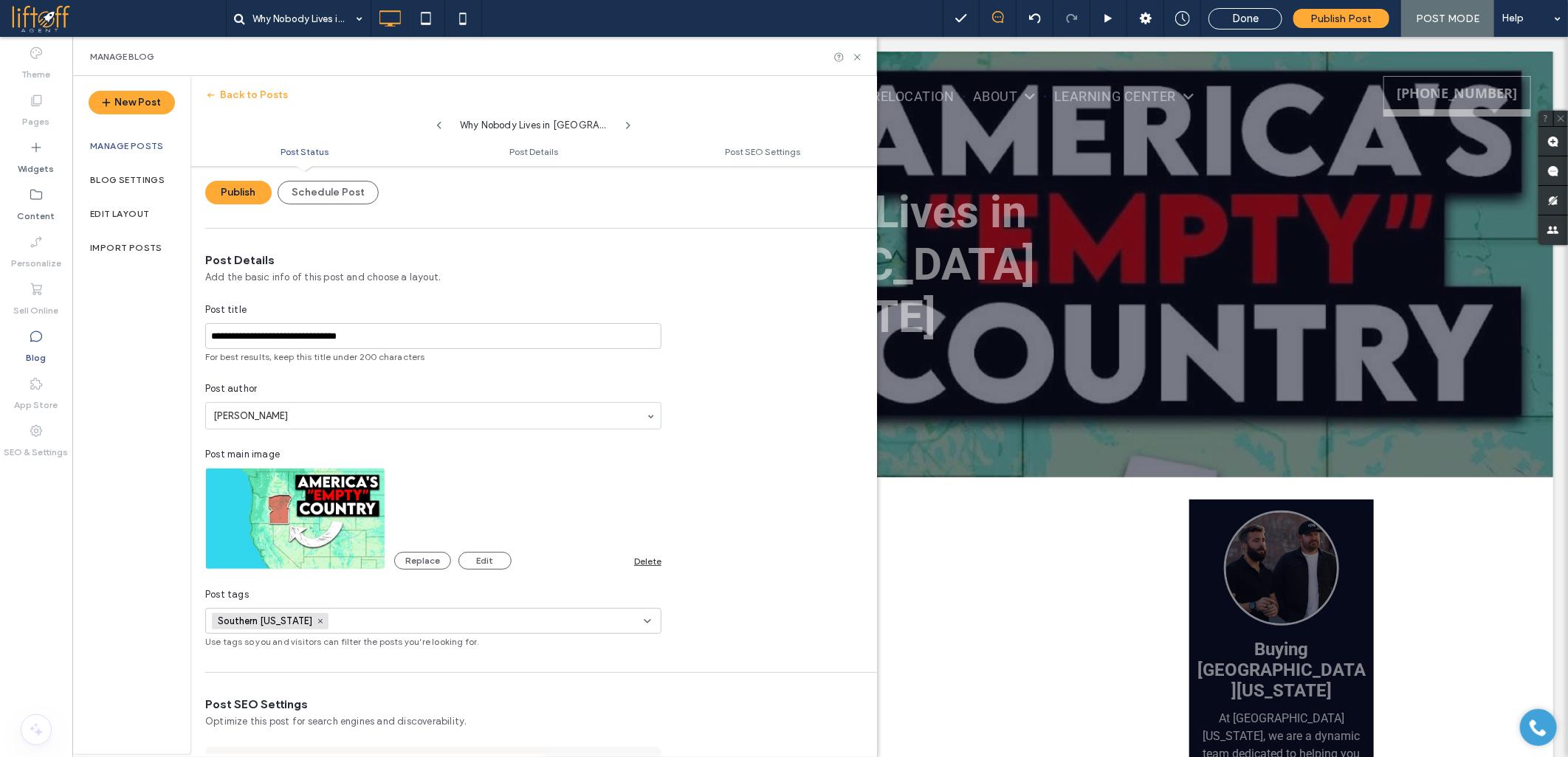
scroll to position [165, 0]
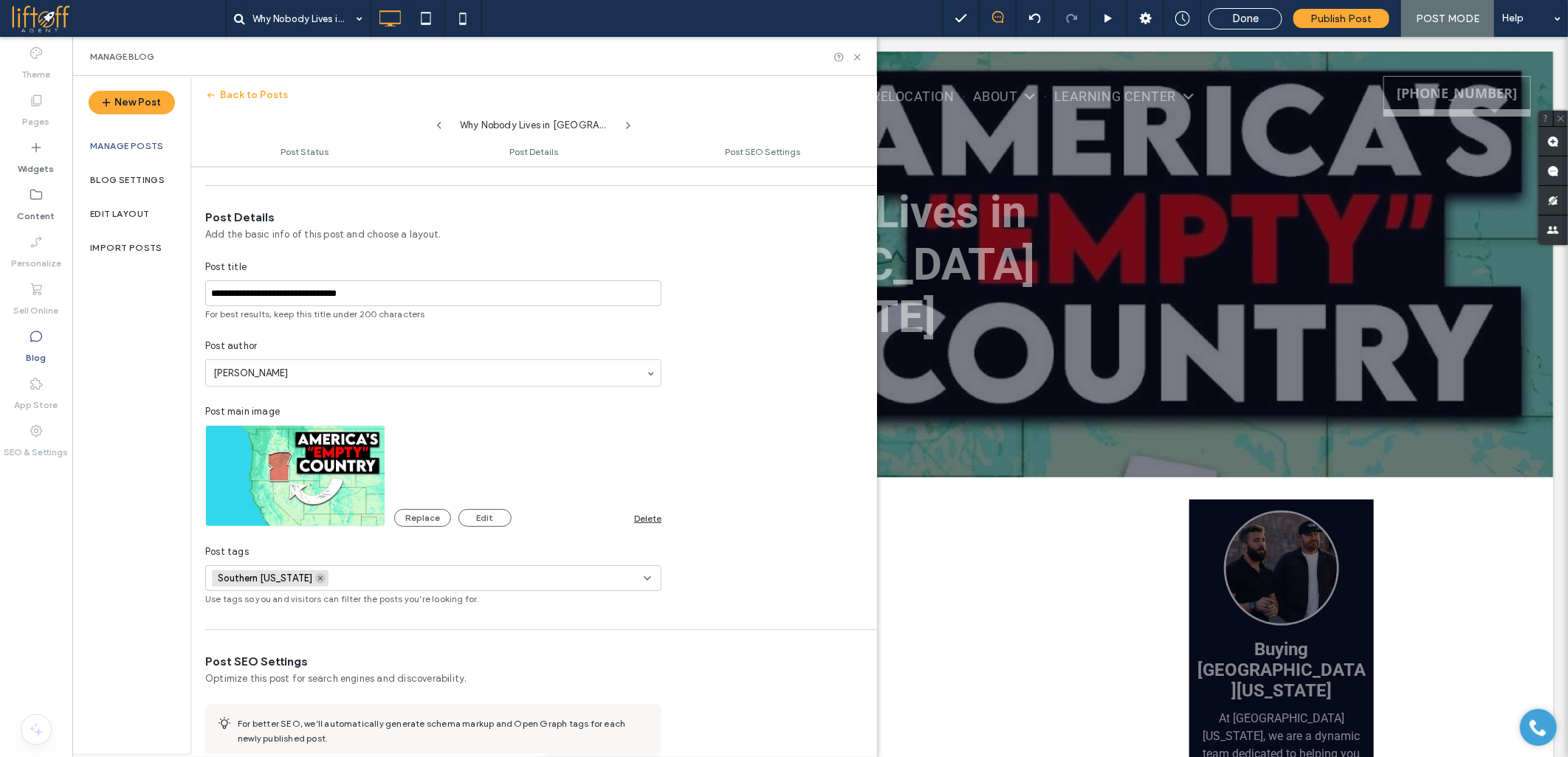
click at [316, 577] on icon at bounding box center [320, 578] width 7 height 7
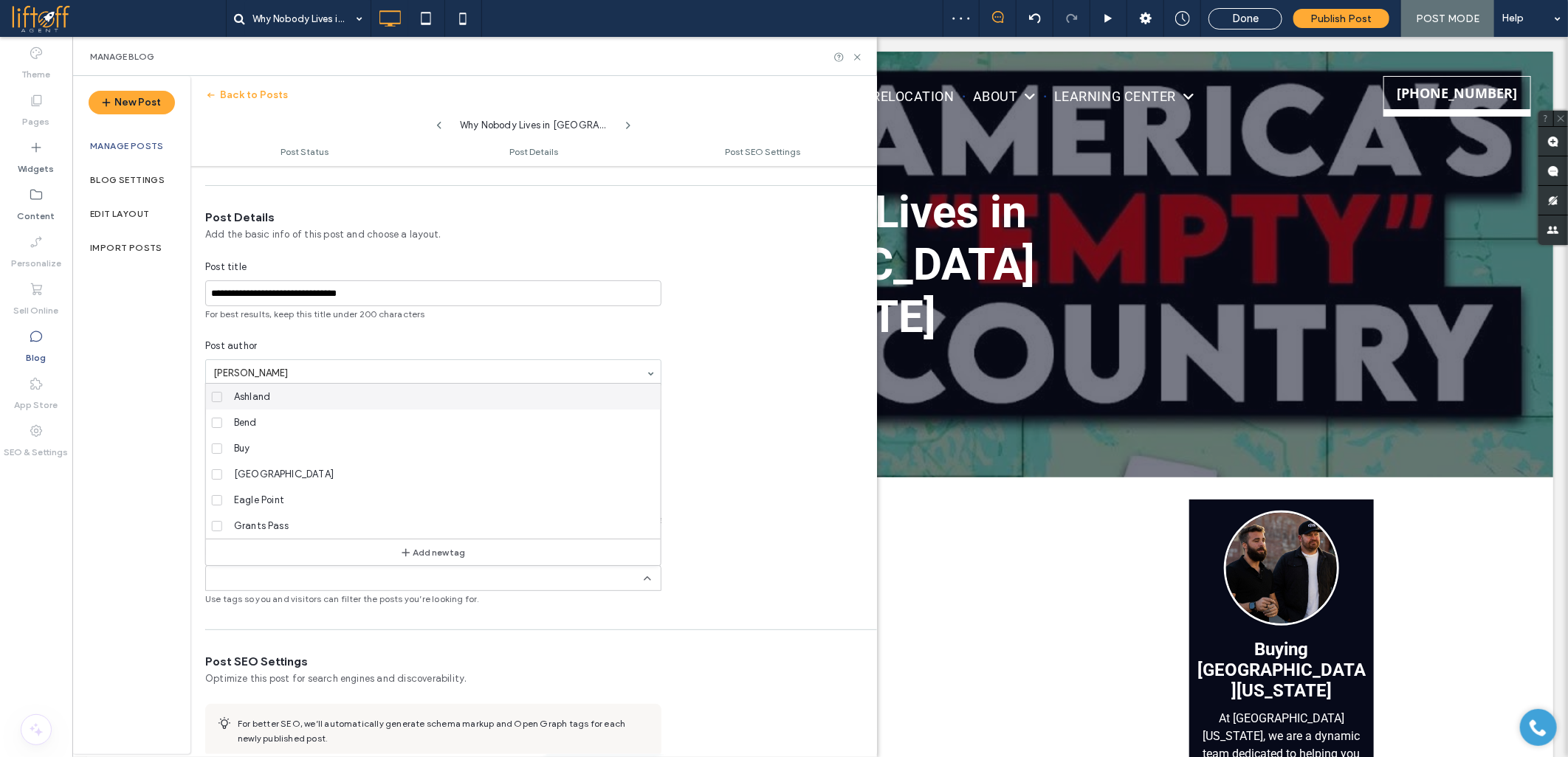
scroll to position [0, 0]
click at [732, 481] on div "**********" at bounding box center [534, 407] width 687 height 396
click at [652, 375] on div "No author" at bounding box center [433, 373] width 456 height 28
type input "**********"
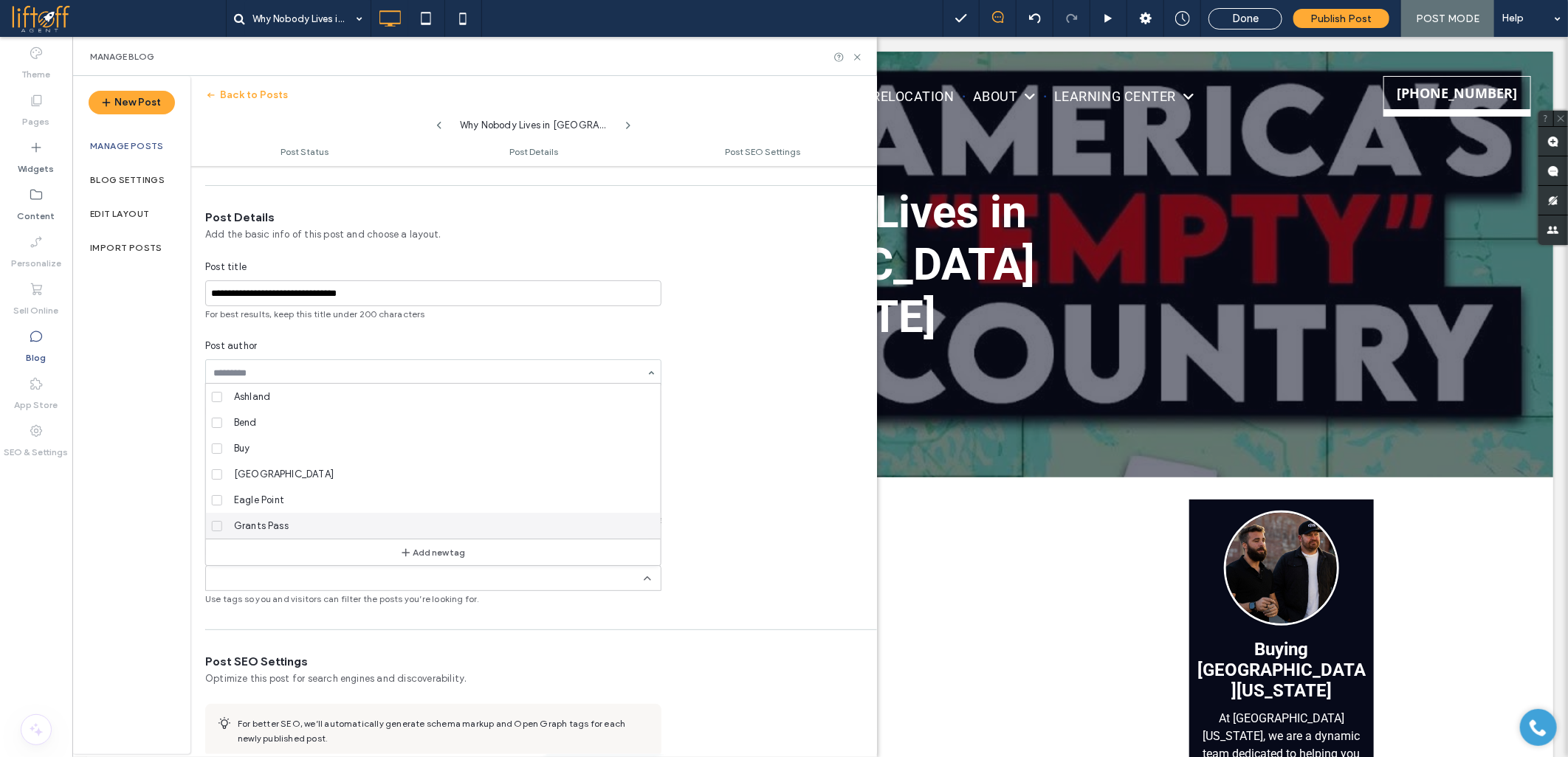
click at [651, 576] on icon at bounding box center [647, 578] width 12 height 12
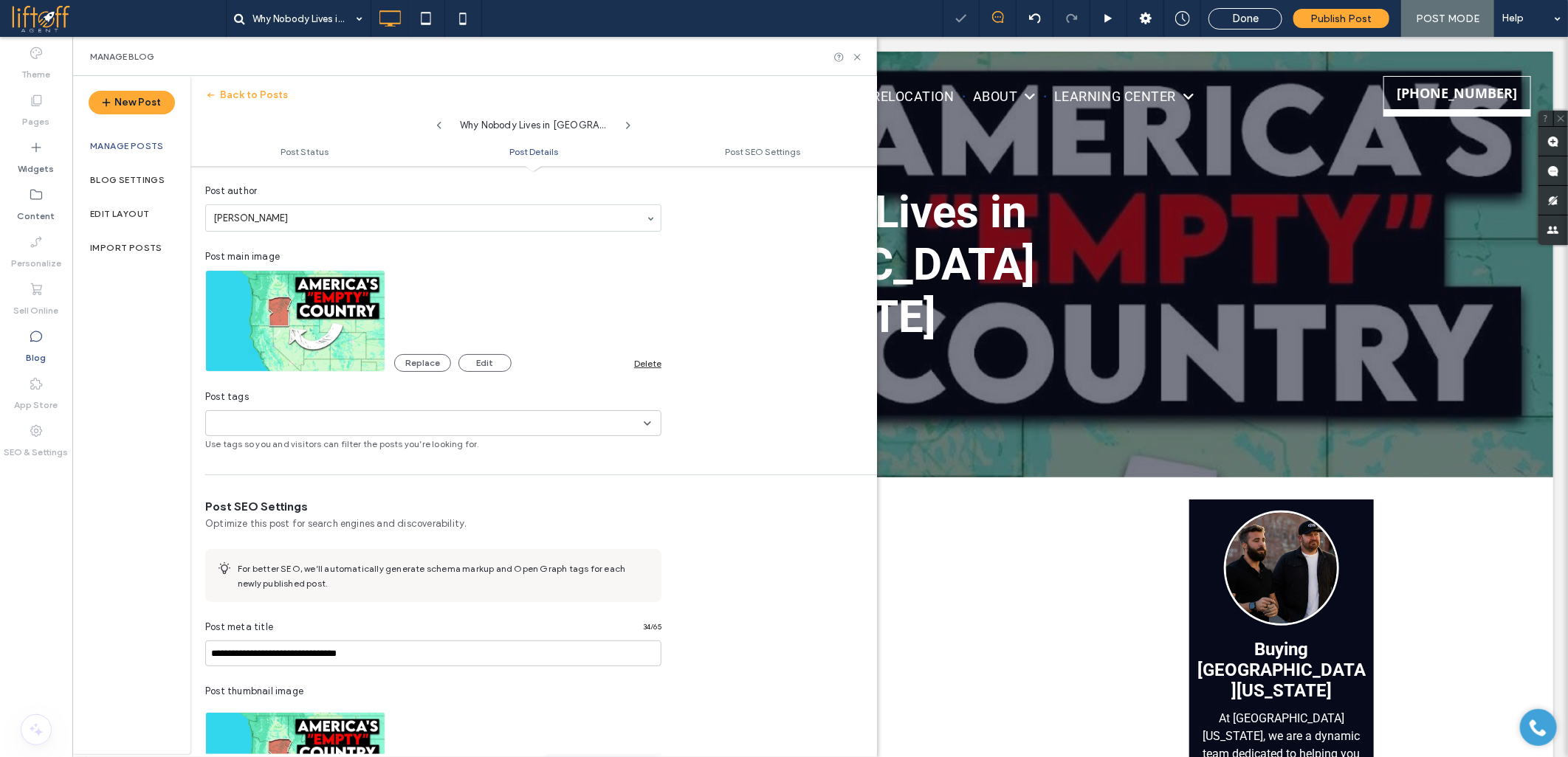
scroll to position [328, 0]
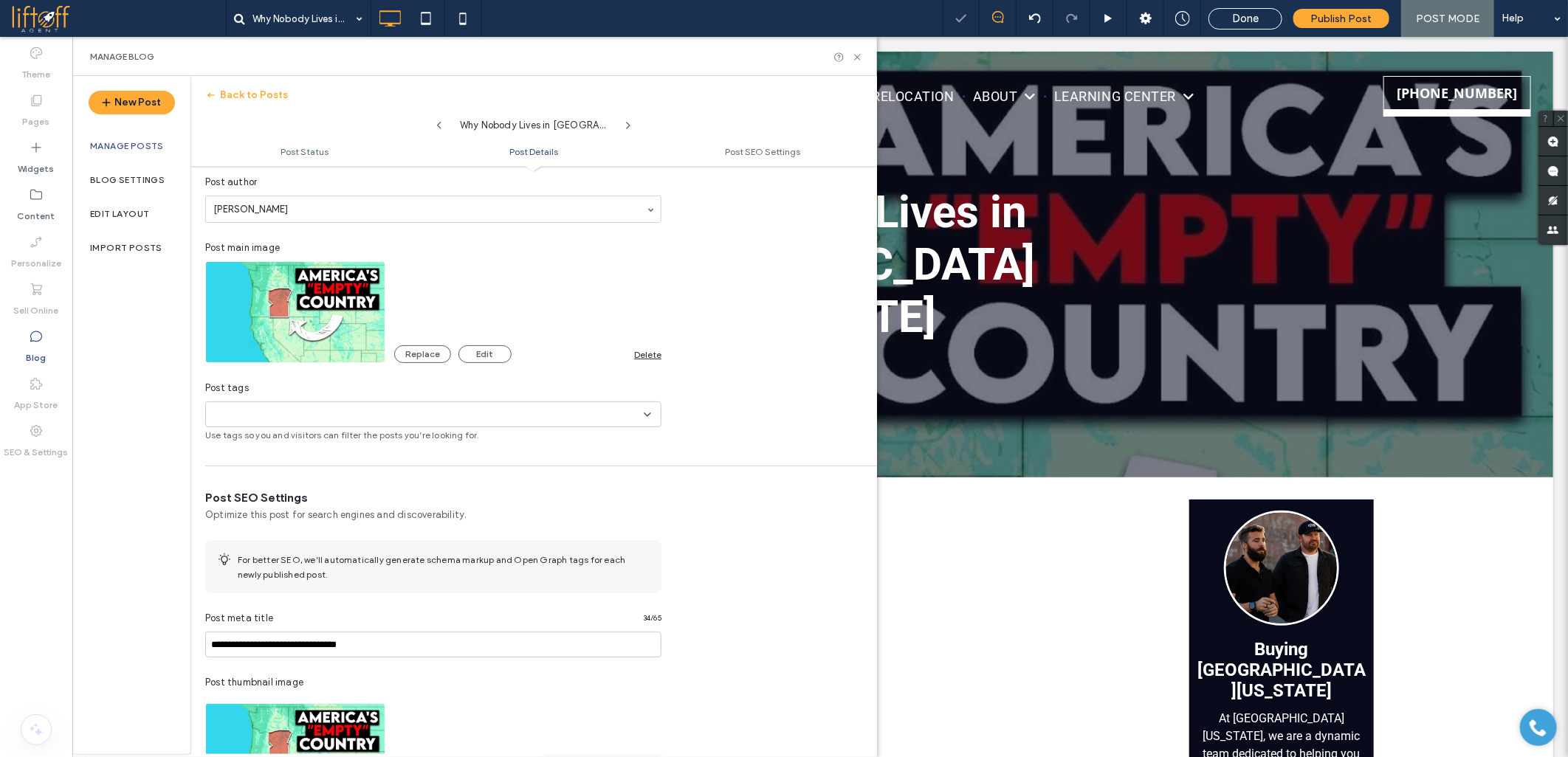
click at [435, 418] on div "+0 +0" at bounding box center [428, 414] width 432 height 25
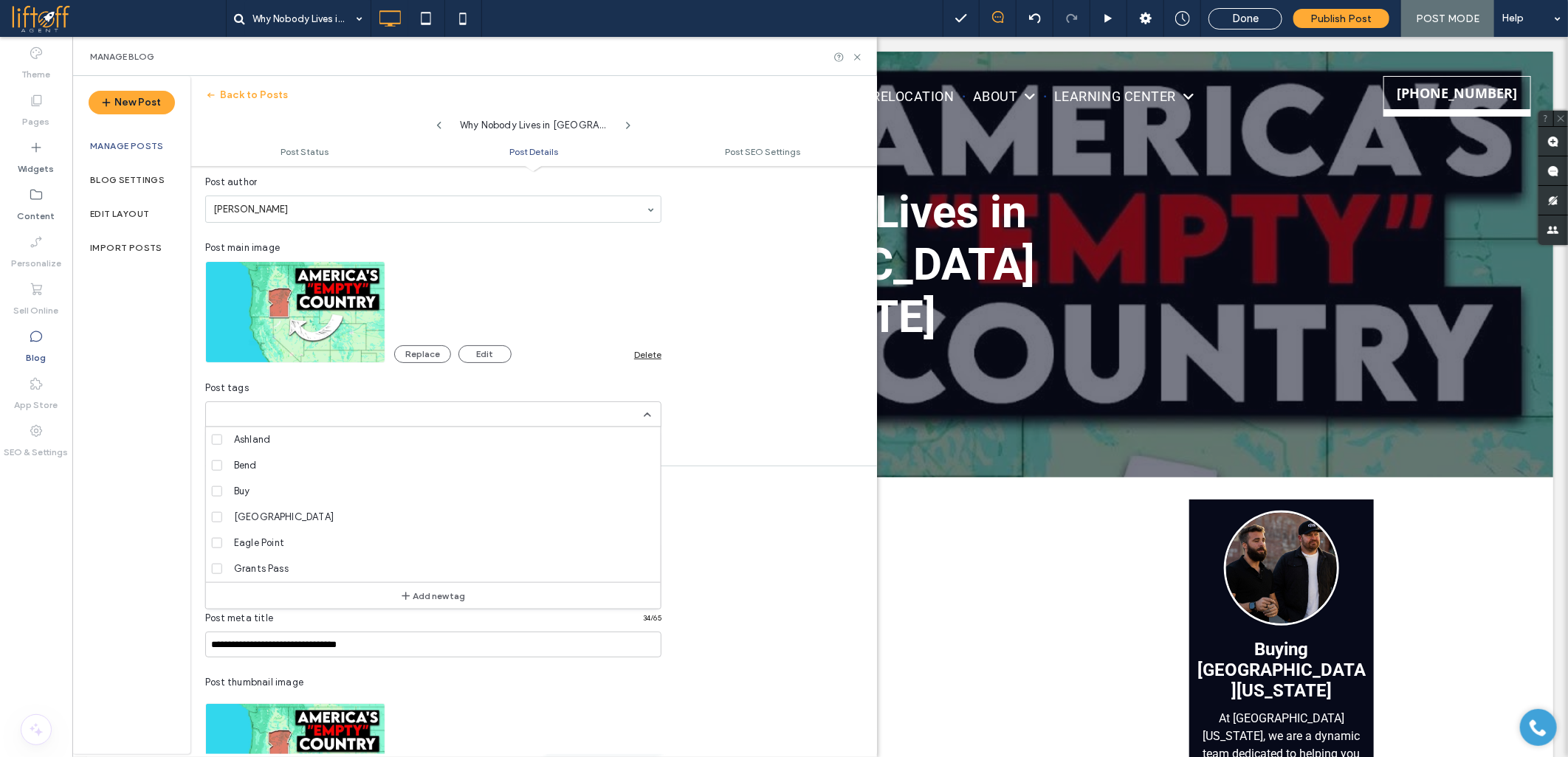
scroll to position [0, 0]
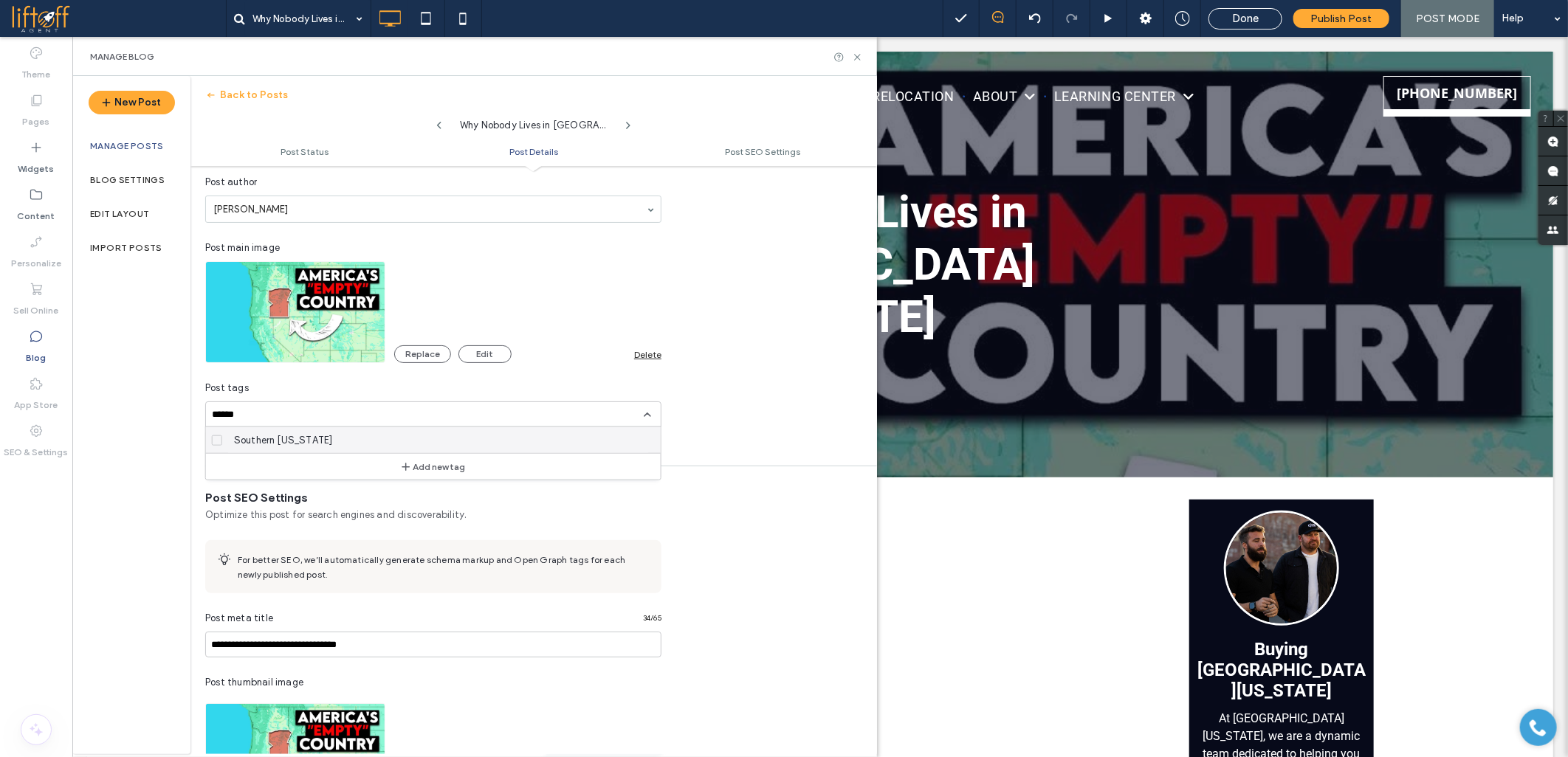
type input "******"
click at [440, 463] on button "Add new tag" at bounding box center [433, 466] width 85 height 17
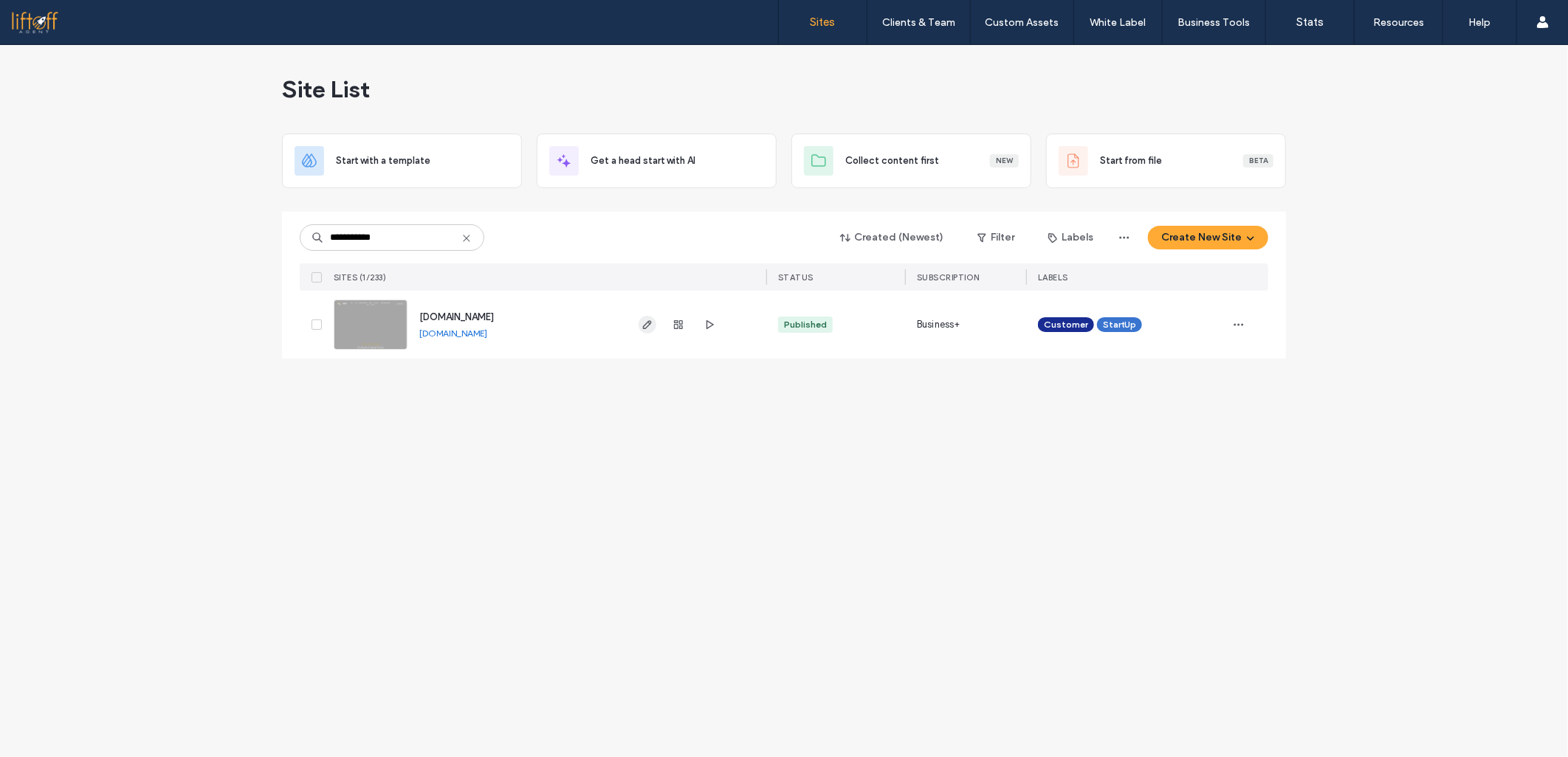
type input "**********"
click at [652, 331] on span "button" at bounding box center [647, 324] width 17 height 17
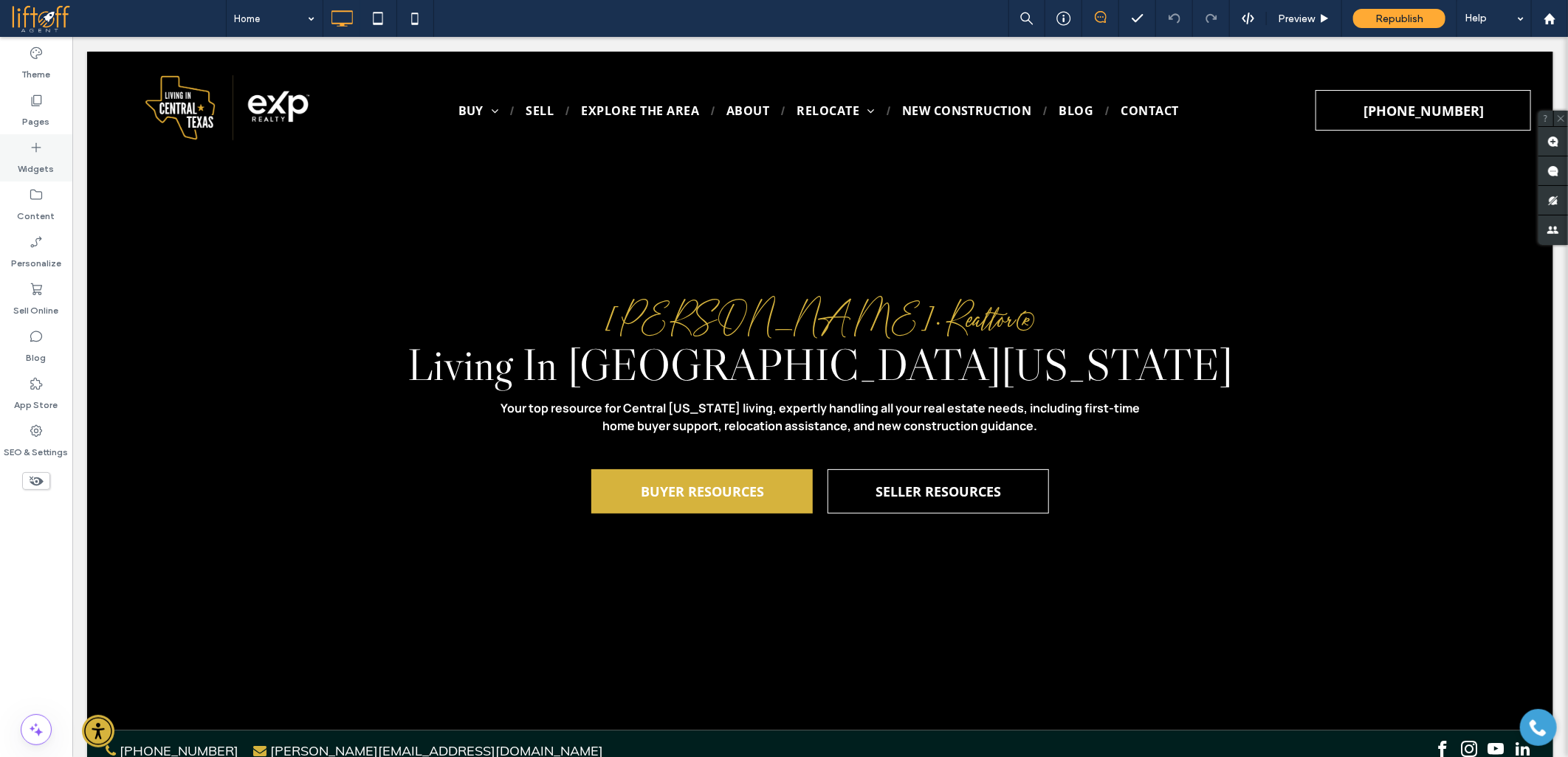
click at [39, 337] on icon at bounding box center [36, 336] width 15 height 15
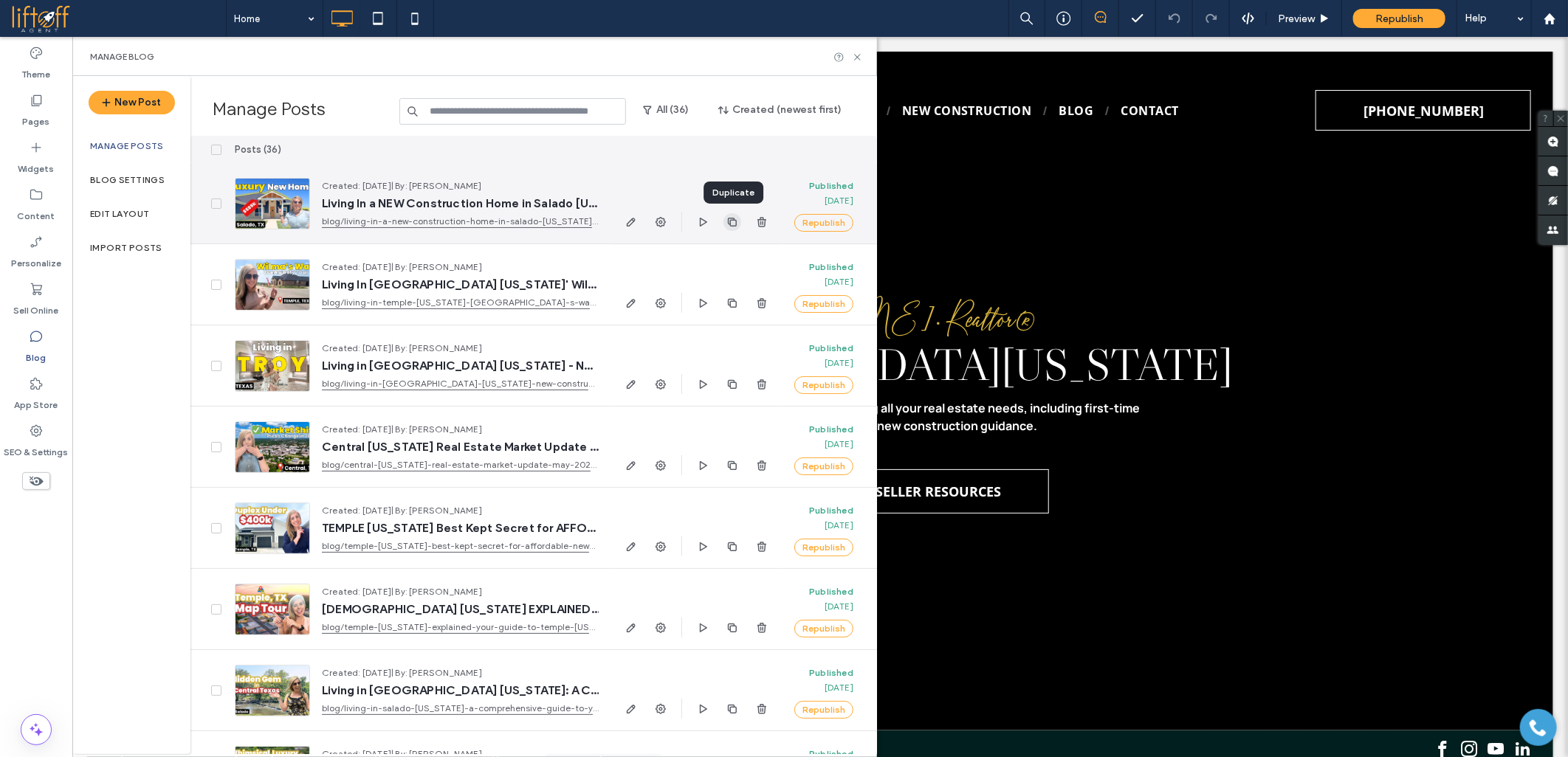
click at [728, 218] on use "button" at bounding box center [732, 221] width 9 height 9
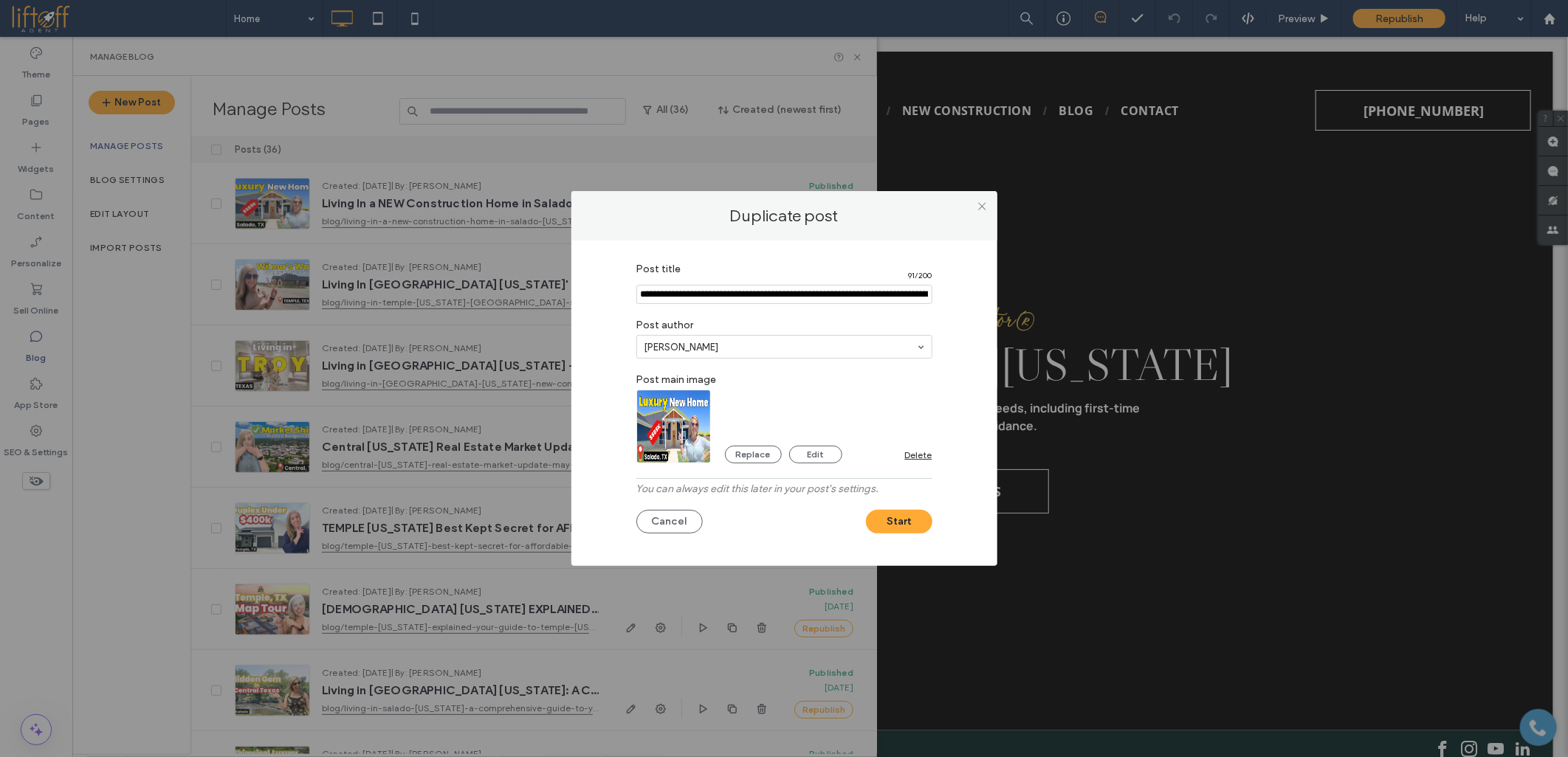
click at [691, 295] on input "Post title" at bounding box center [784, 294] width 296 height 19
paste input "**********"
type input "**********"
click at [666, 419] on img at bounding box center [673, 426] width 75 height 74
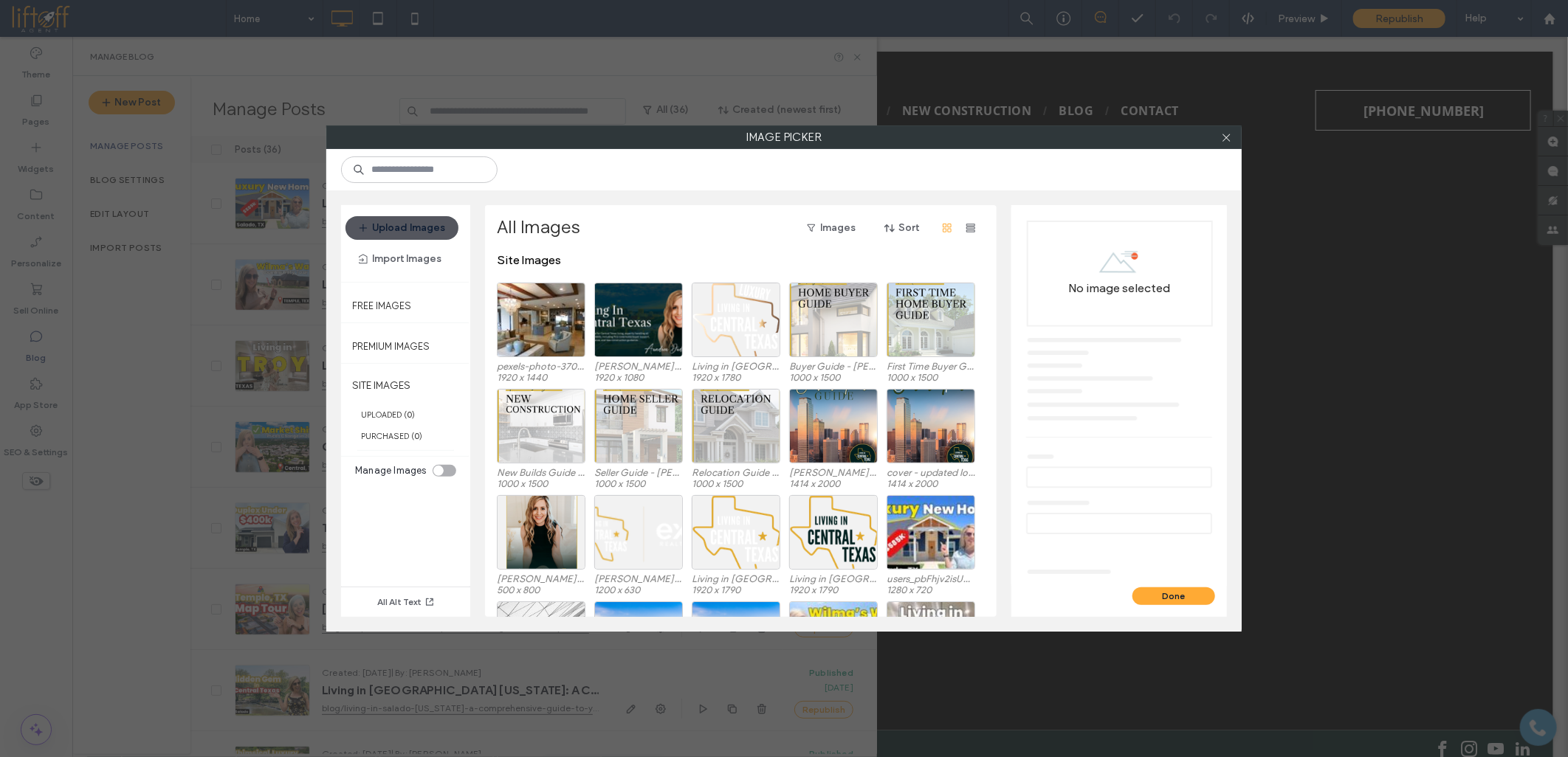
click at [391, 230] on button "Upload Images" at bounding box center [402, 228] width 113 height 24
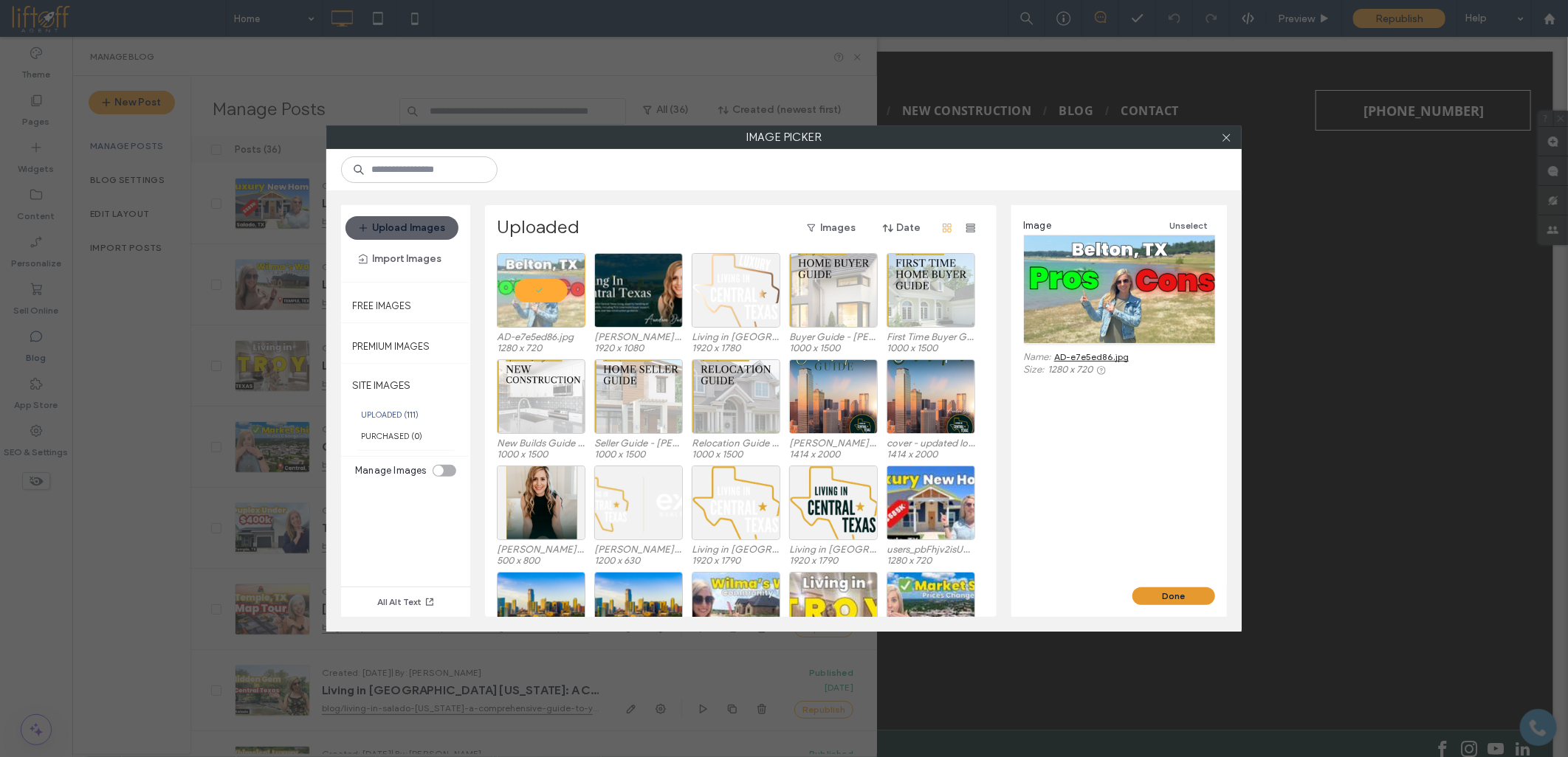
click at [1161, 600] on button "Done" at bounding box center [1173, 596] width 82 height 17
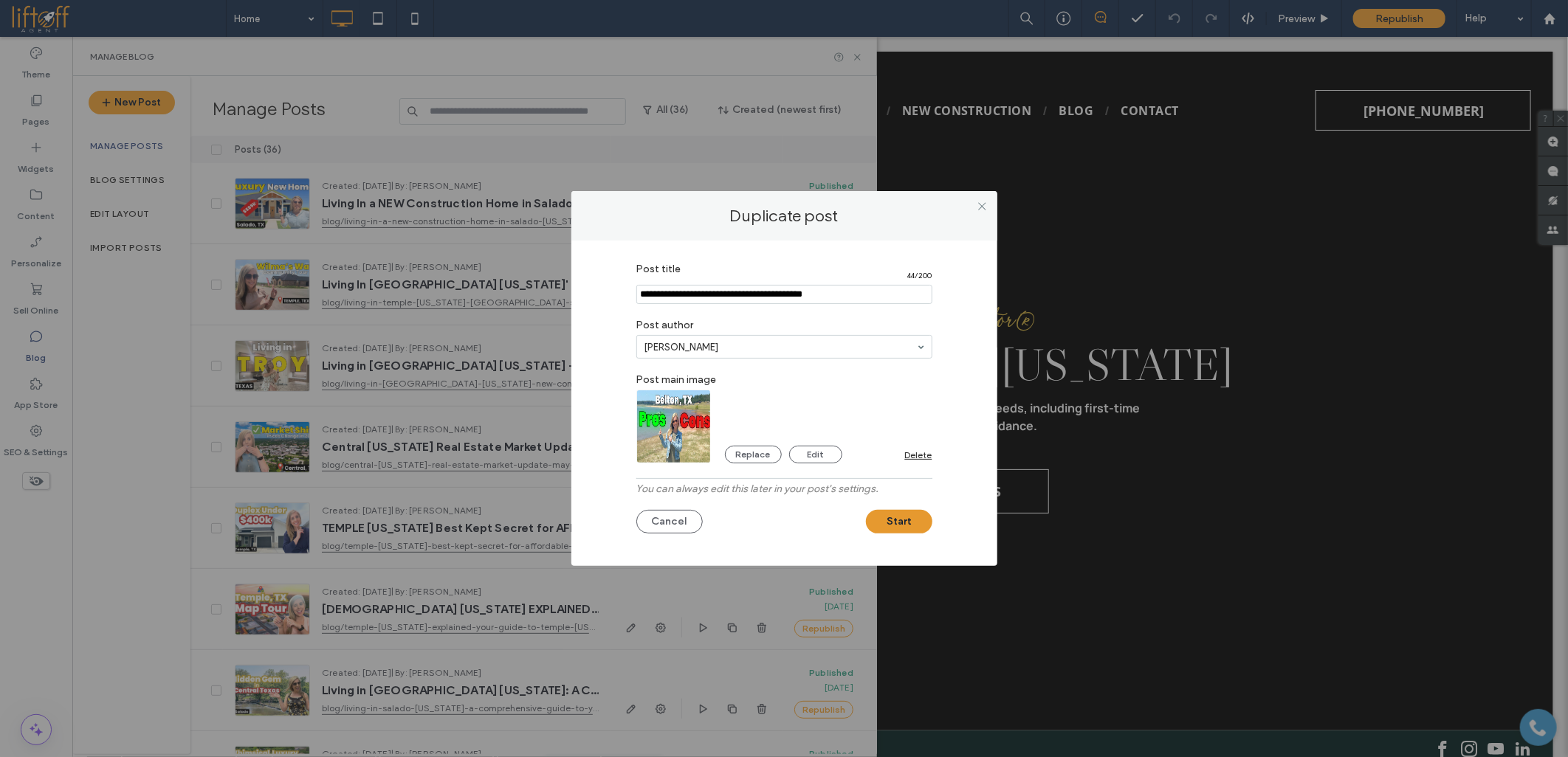
click at [918, 521] on button "Start" at bounding box center [899, 522] width 66 height 24
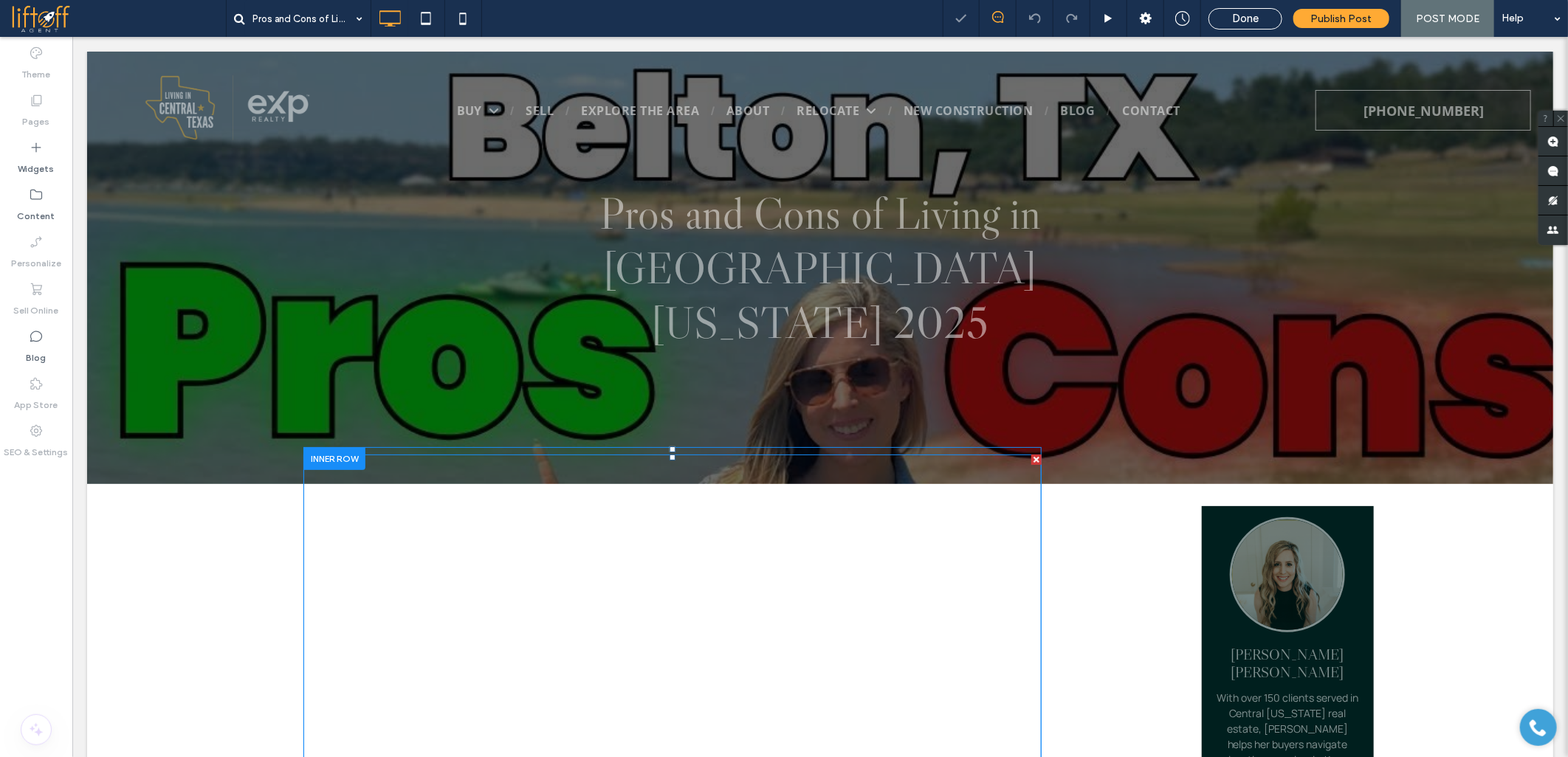
click at [437, 512] on span at bounding box center [672, 653] width 738 height 399
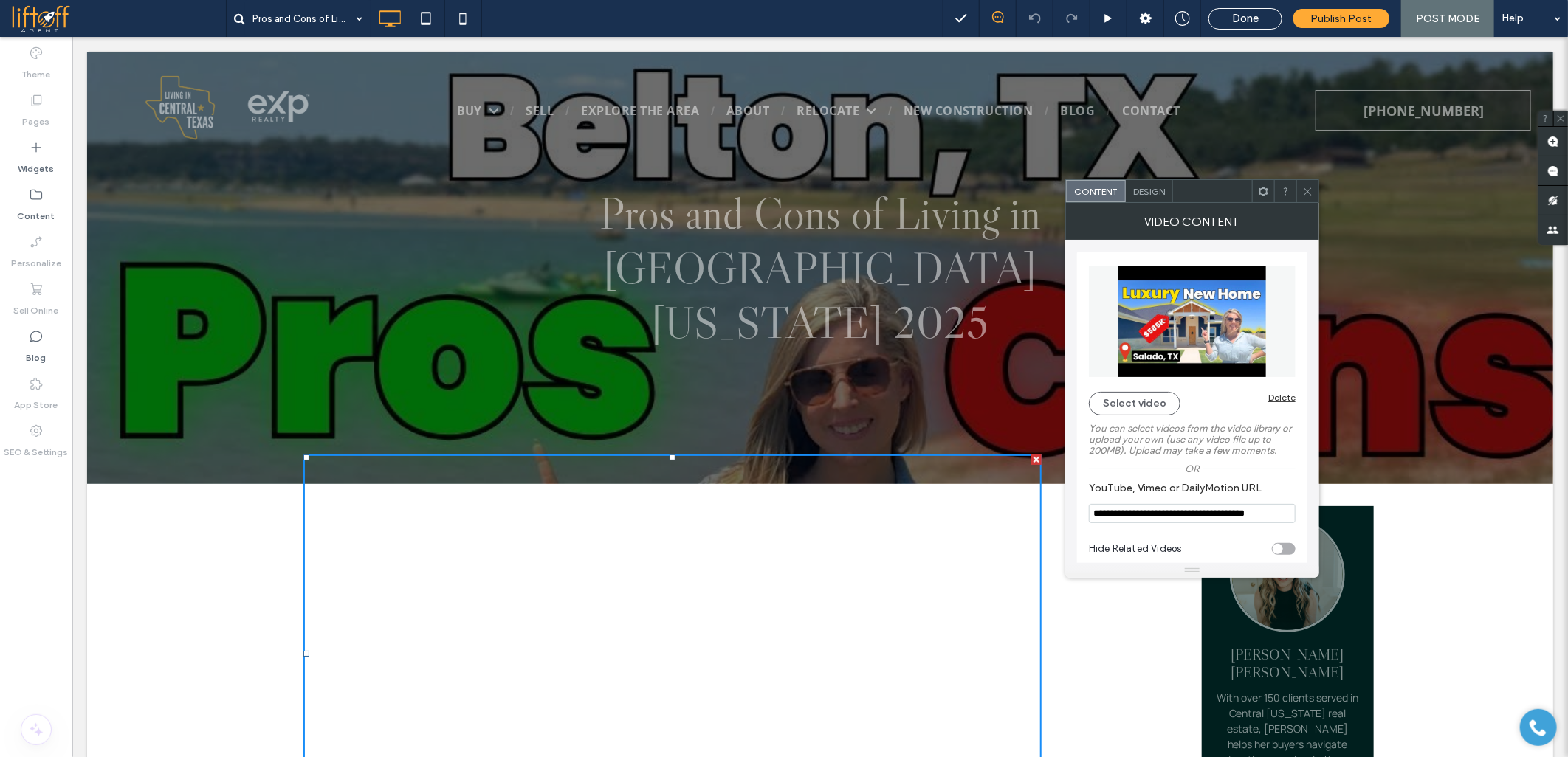
click at [1155, 513] on input "**********" at bounding box center [1191, 513] width 206 height 19
paste input "**"
type input "**********"
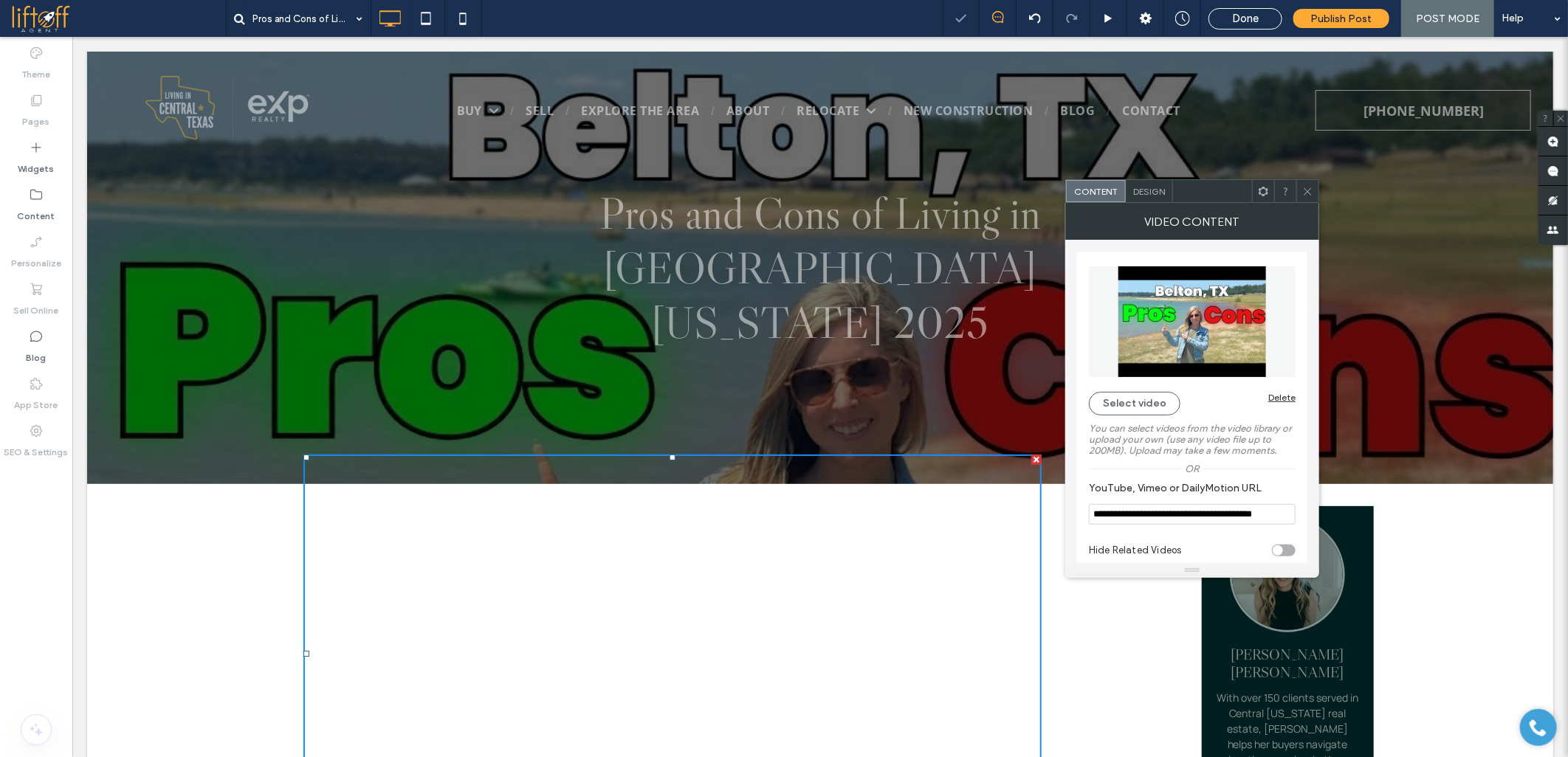
click at [1310, 193] on icon at bounding box center [1308, 191] width 11 height 11
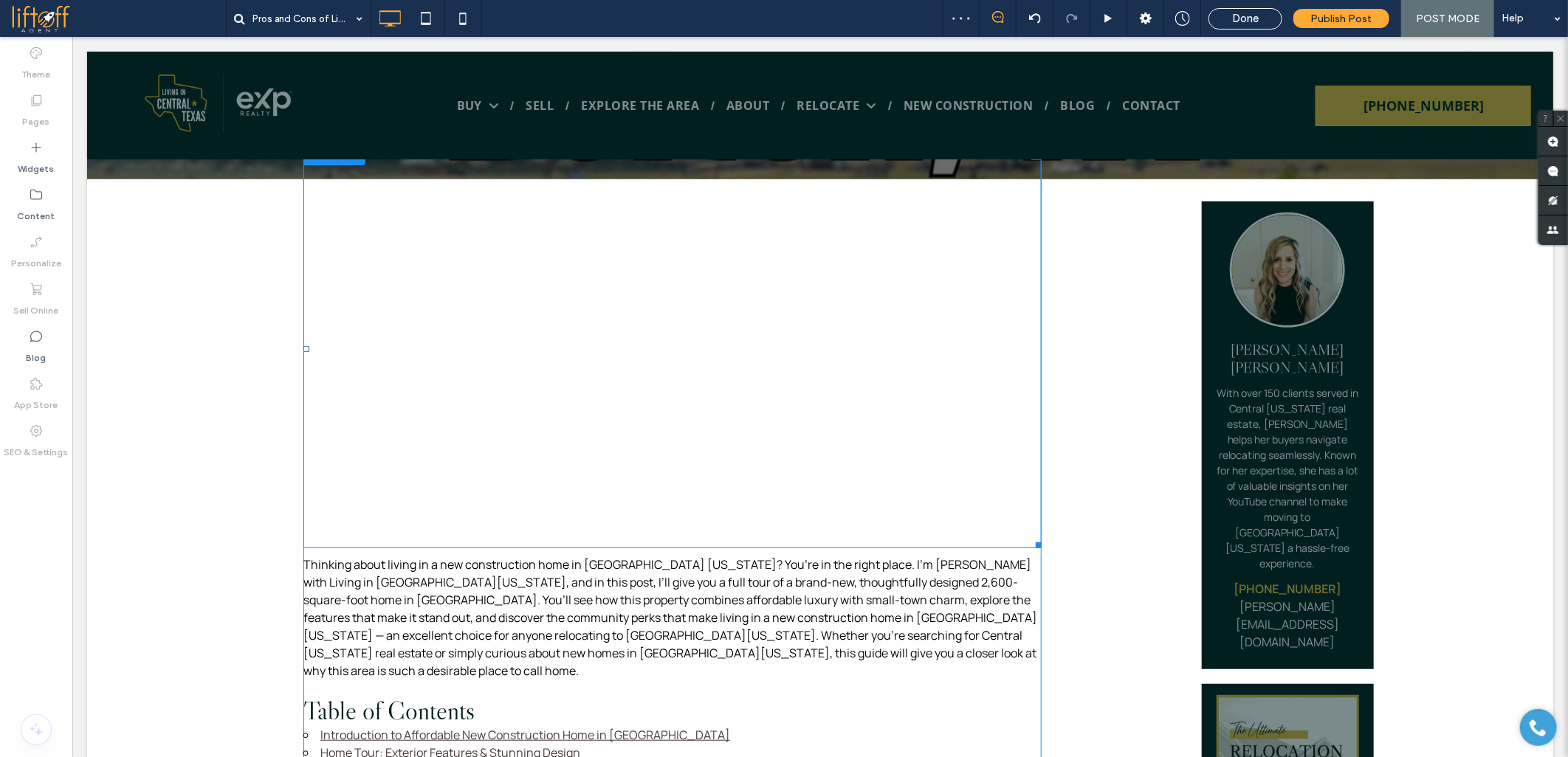
scroll to position [491, 0]
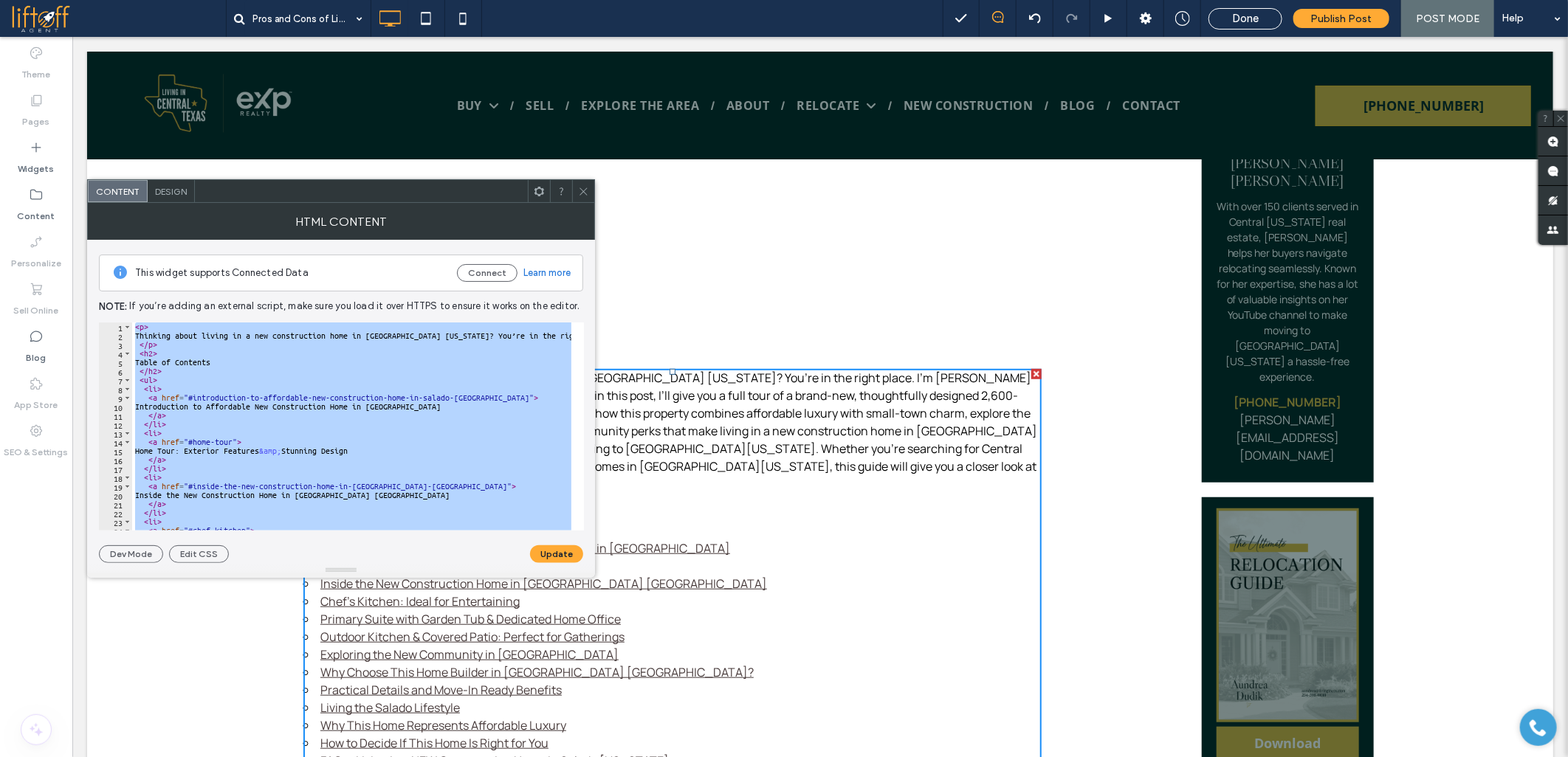
paste textarea "**********"
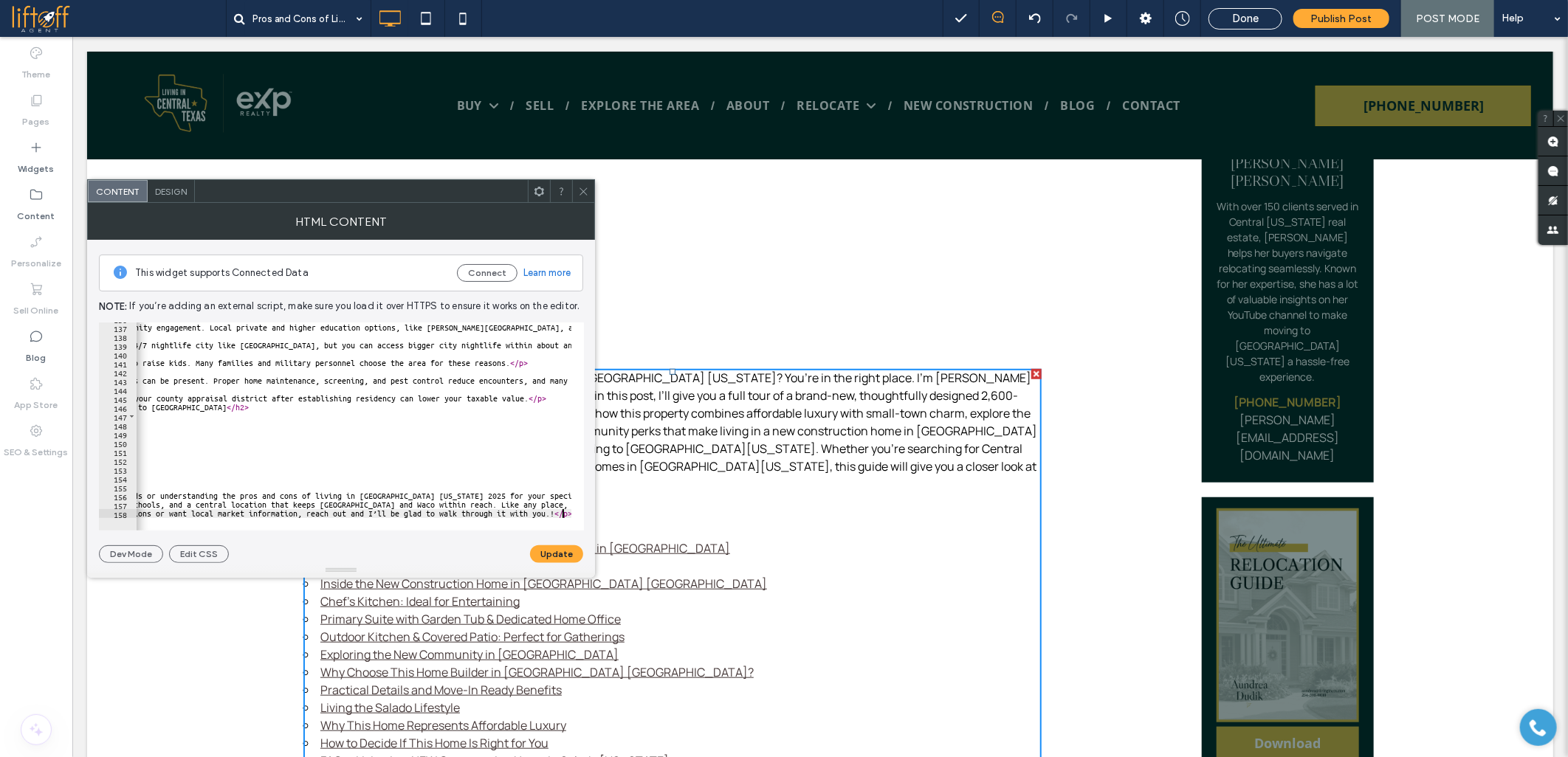
scroll to position [0, 578]
click at [550, 555] on button "Update" at bounding box center [556, 554] width 53 height 17
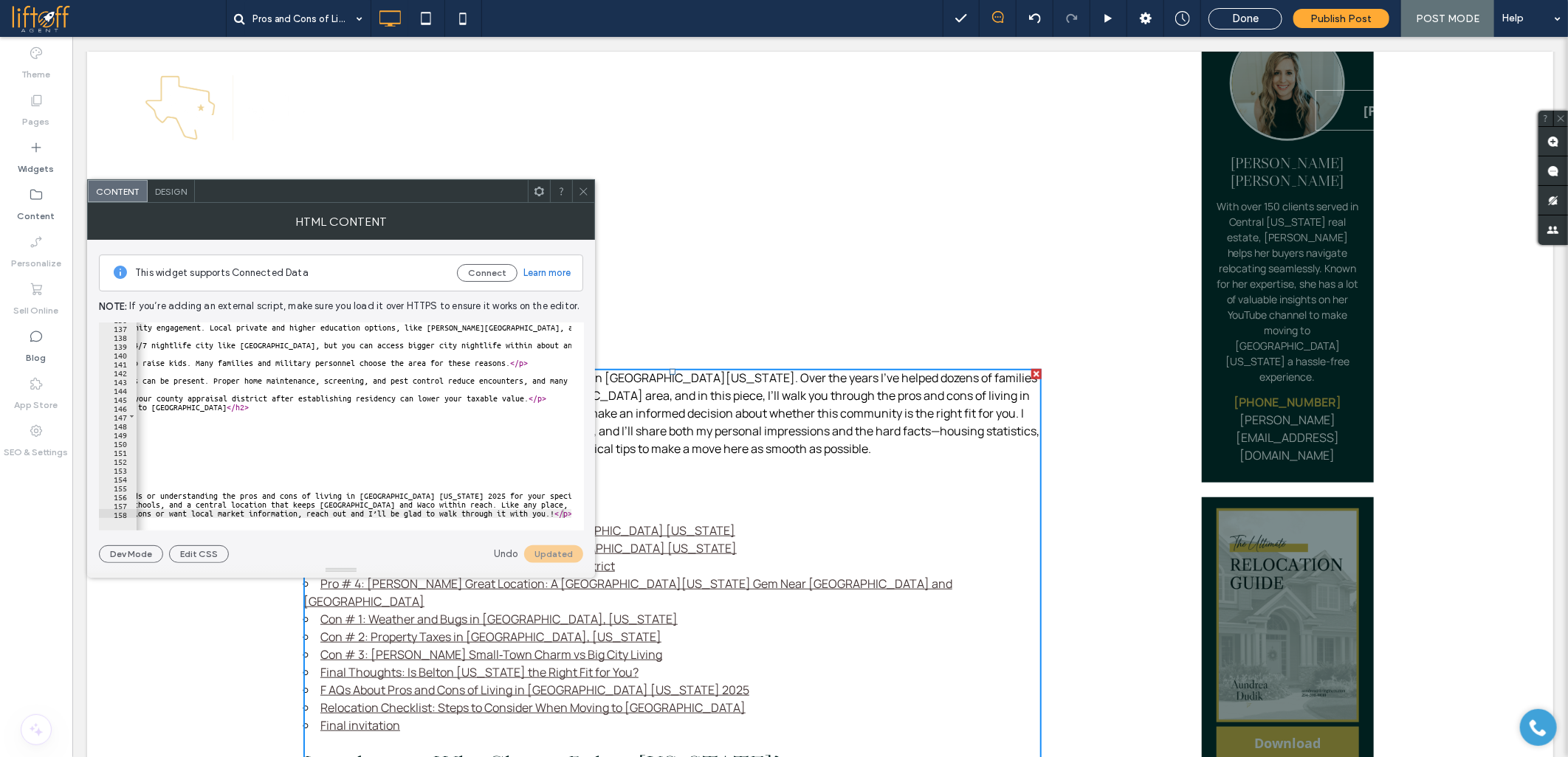
type textarea "**********"
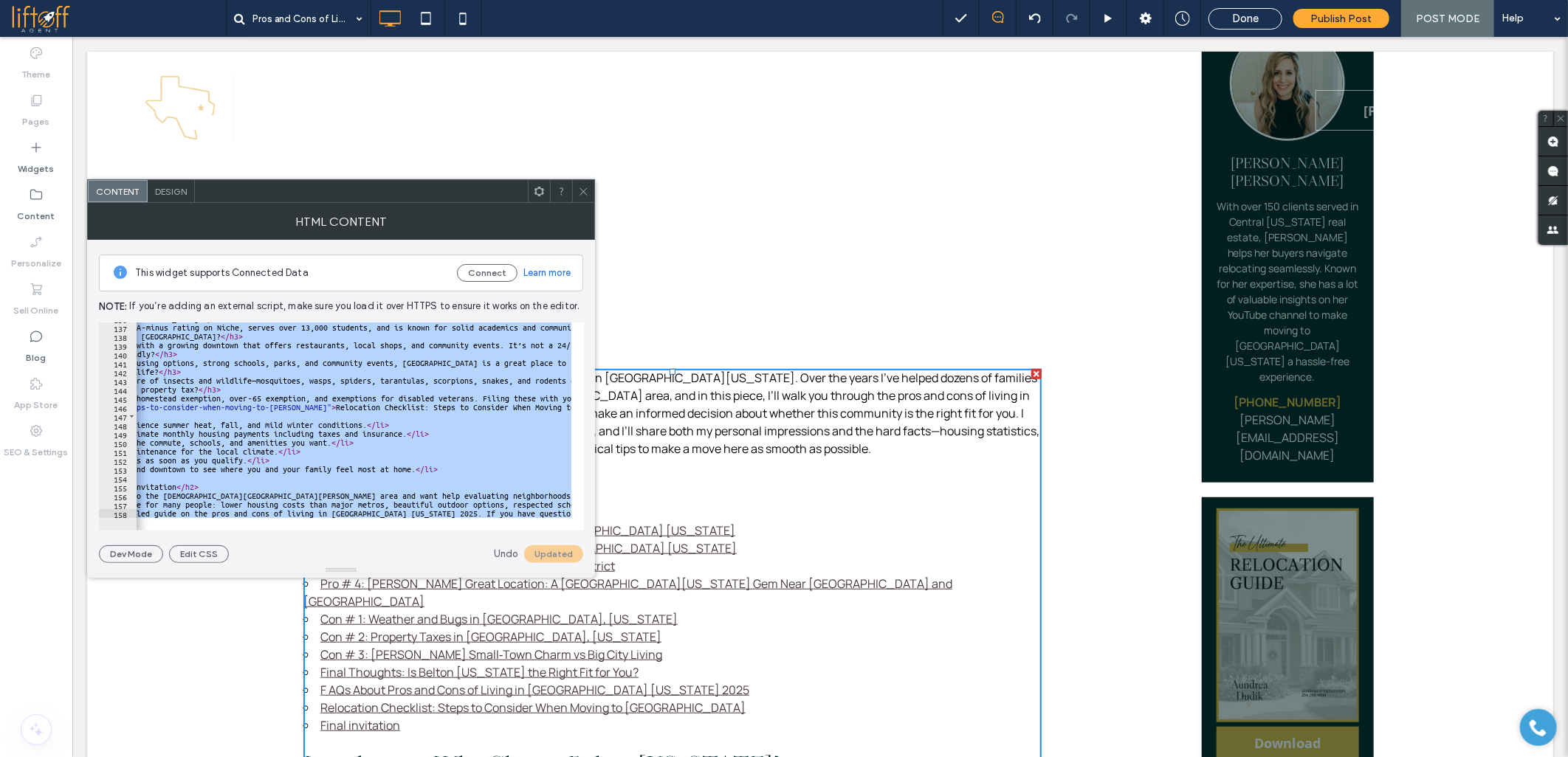
paste textarea "**********"
type textarea "**********"
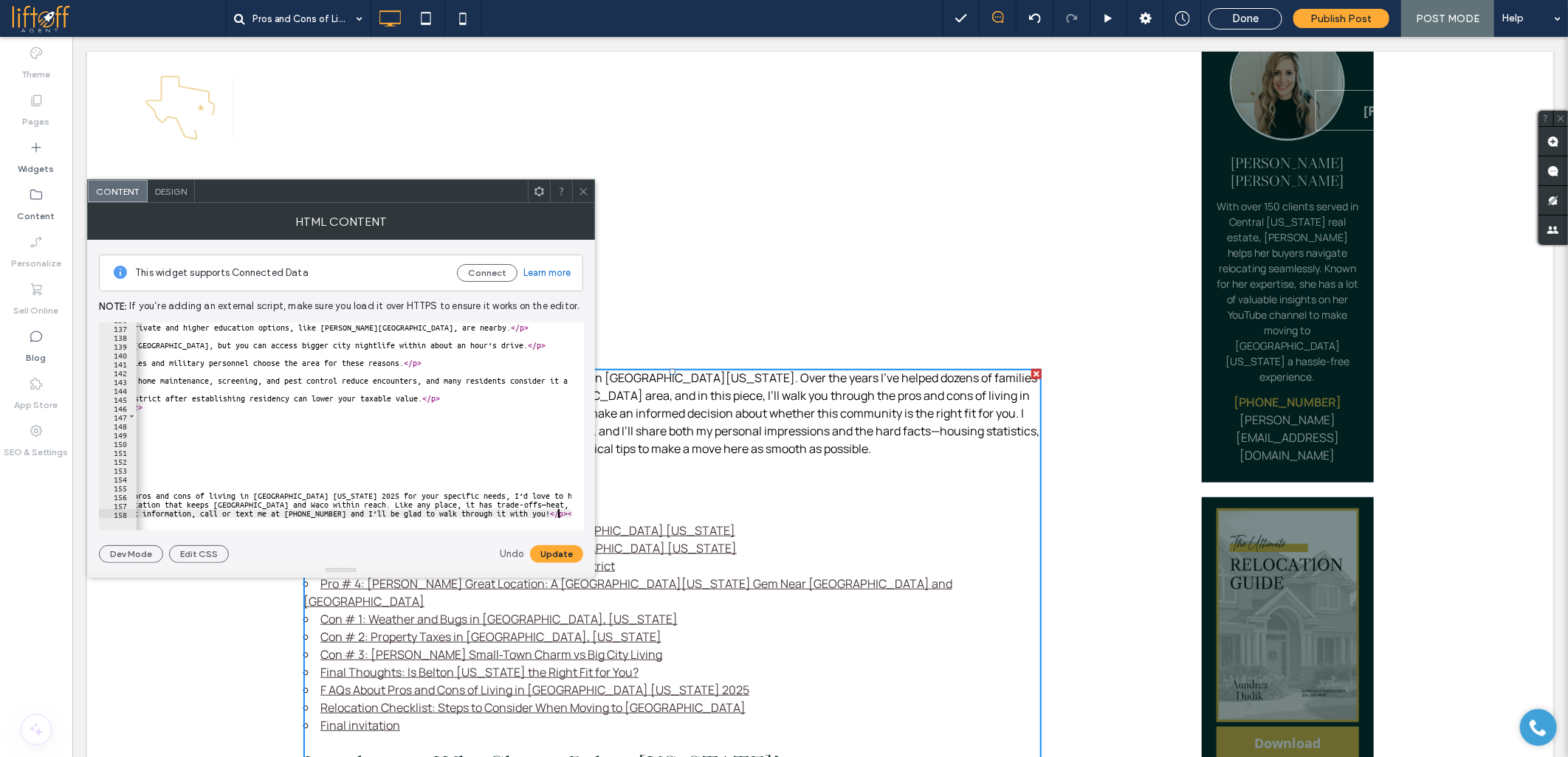
scroll to position [0, 683]
click at [566, 558] on button "Update" at bounding box center [556, 554] width 53 height 17
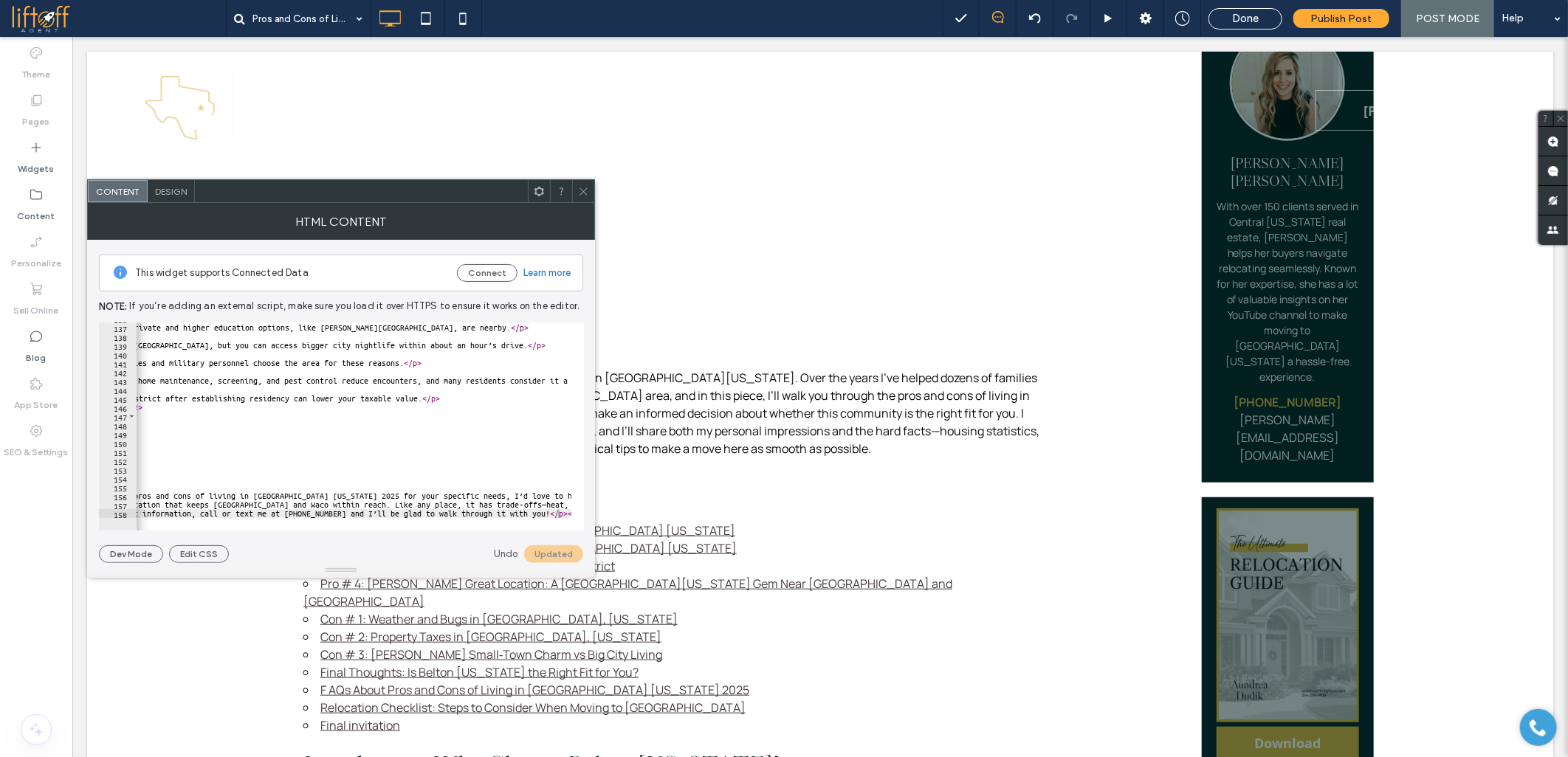
click at [579, 186] on icon at bounding box center [583, 191] width 11 height 11
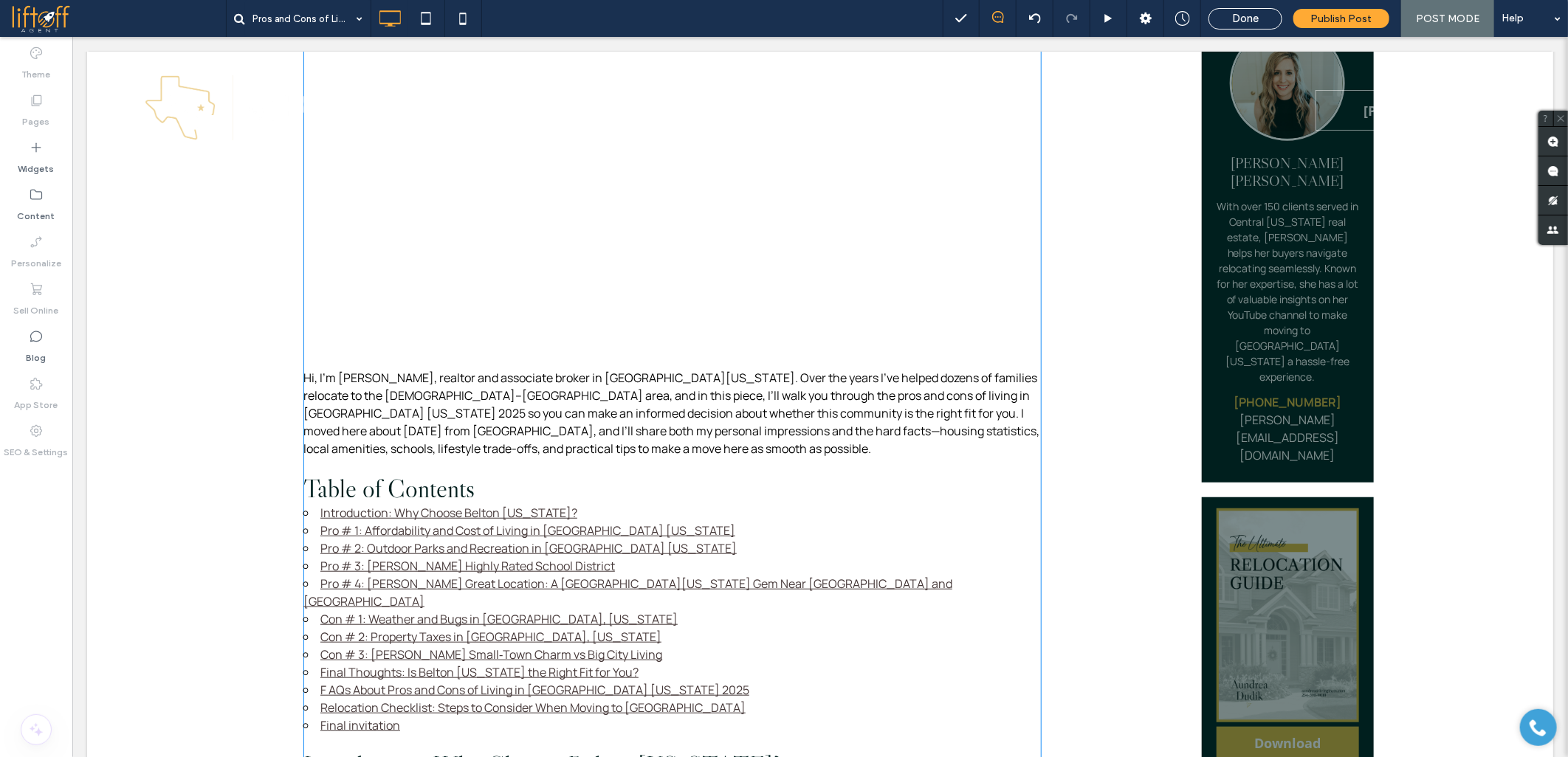
click at [570, 503] on li "Introduction: Why Choose Belton Texas?" at bounding box center [672, 512] width 738 height 17
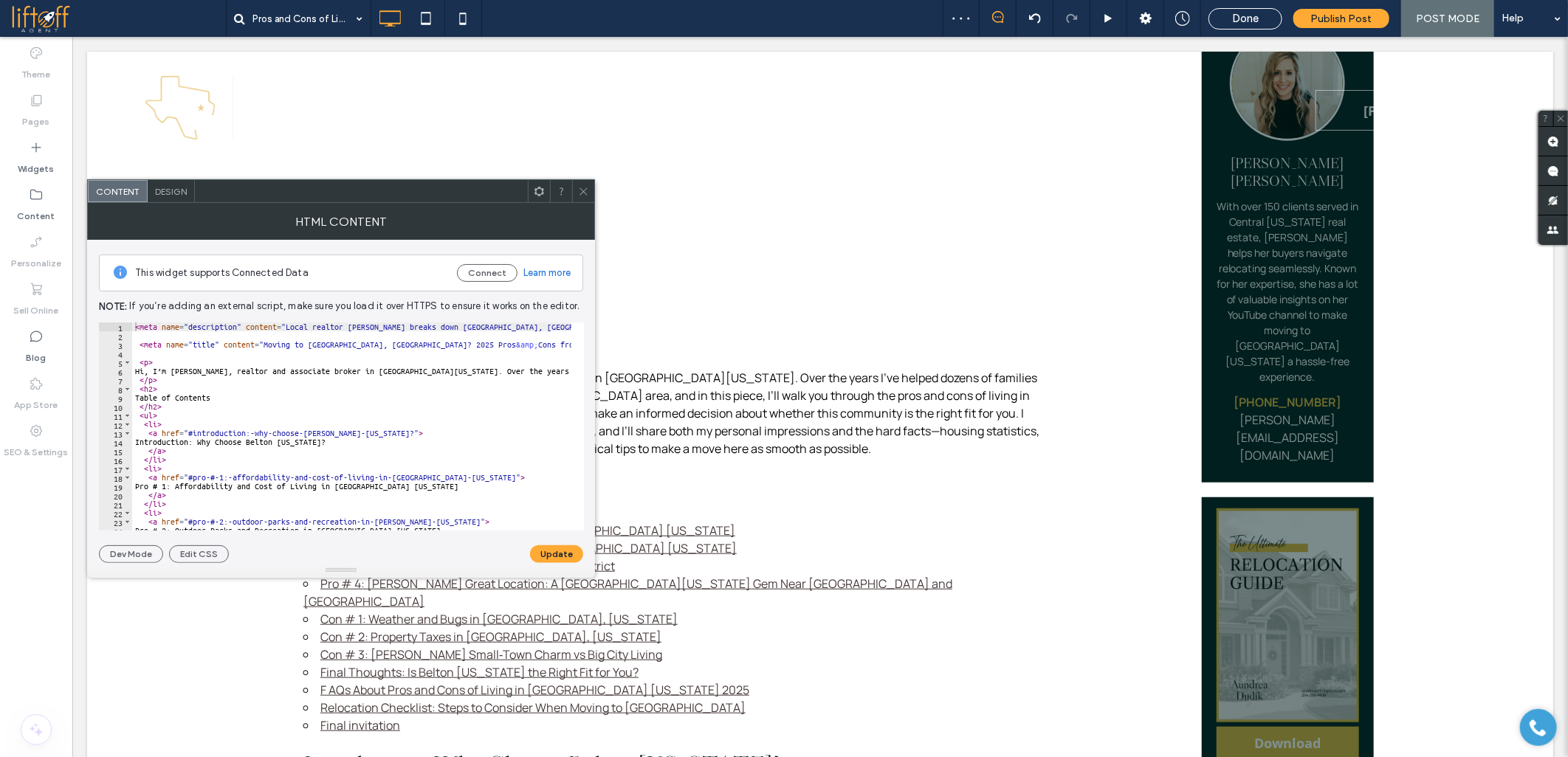
click at [579, 193] on icon at bounding box center [583, 191] width 11 height 11
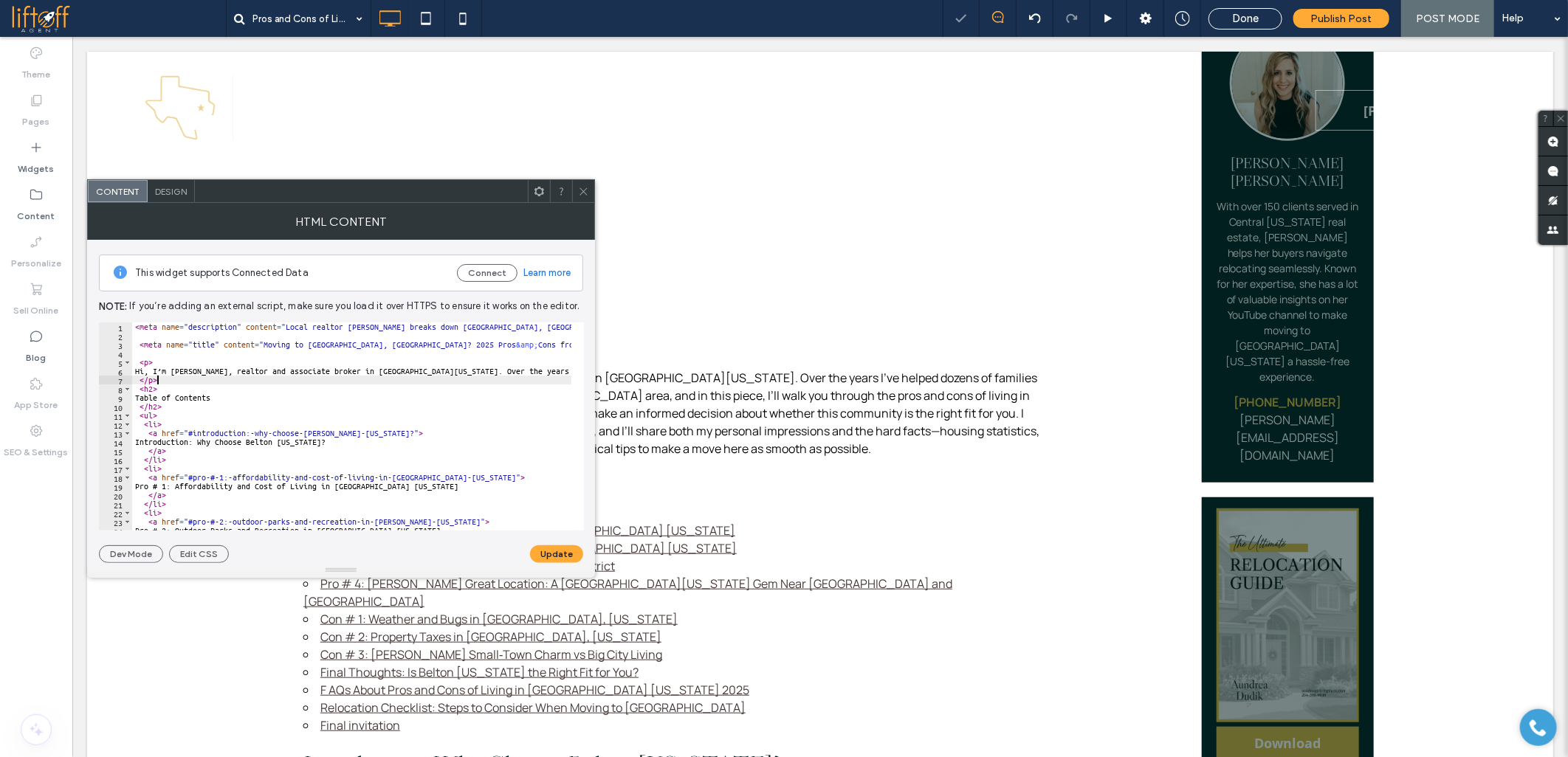
click at [259, 379] on div "< meta name = "description" content = "Local realtor Andrea Dudik breaks down B…" at bounding box center [1407, 430] width 2550 height 214
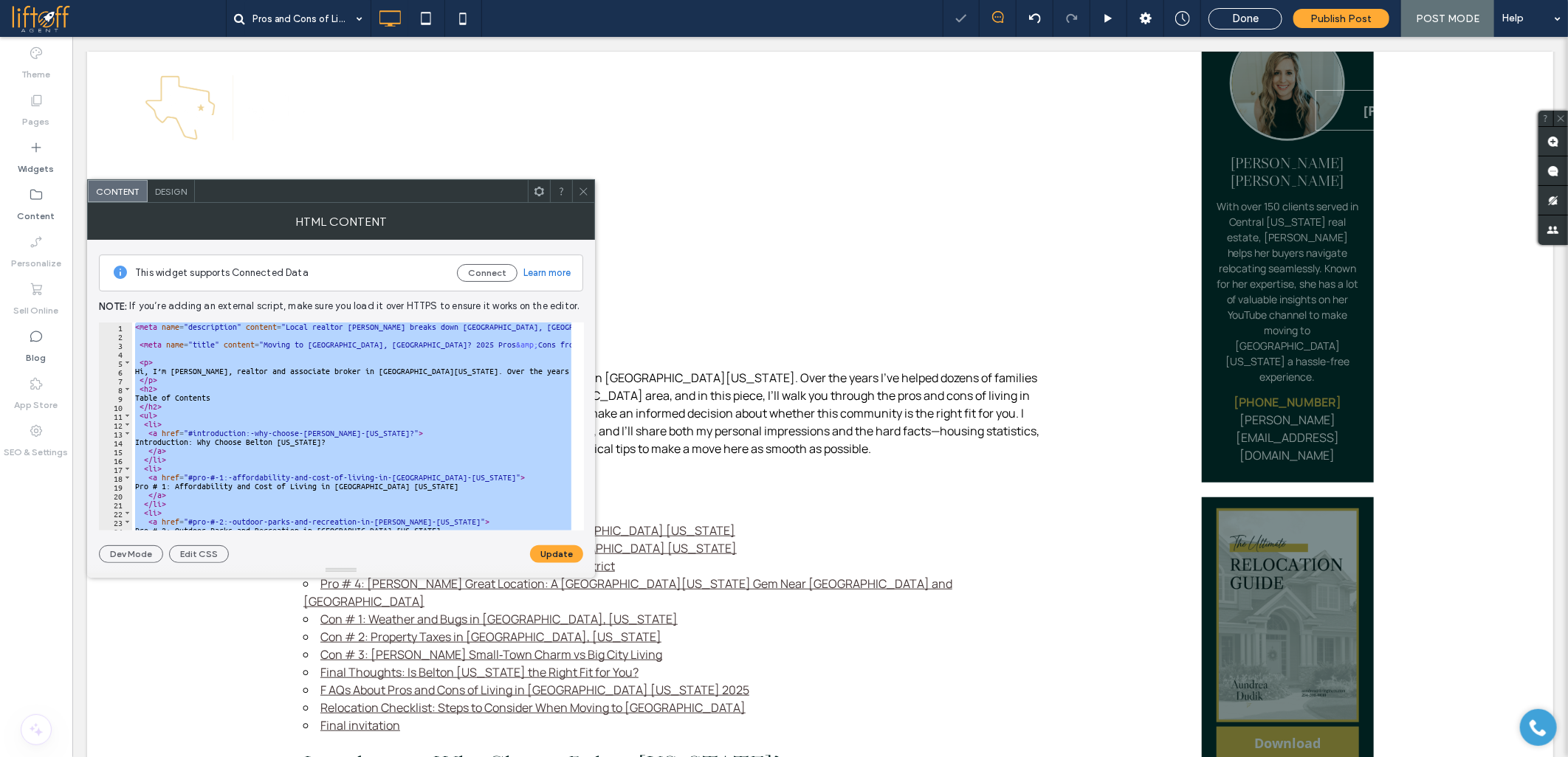
paste textarea "**********"
type textarea "**********"
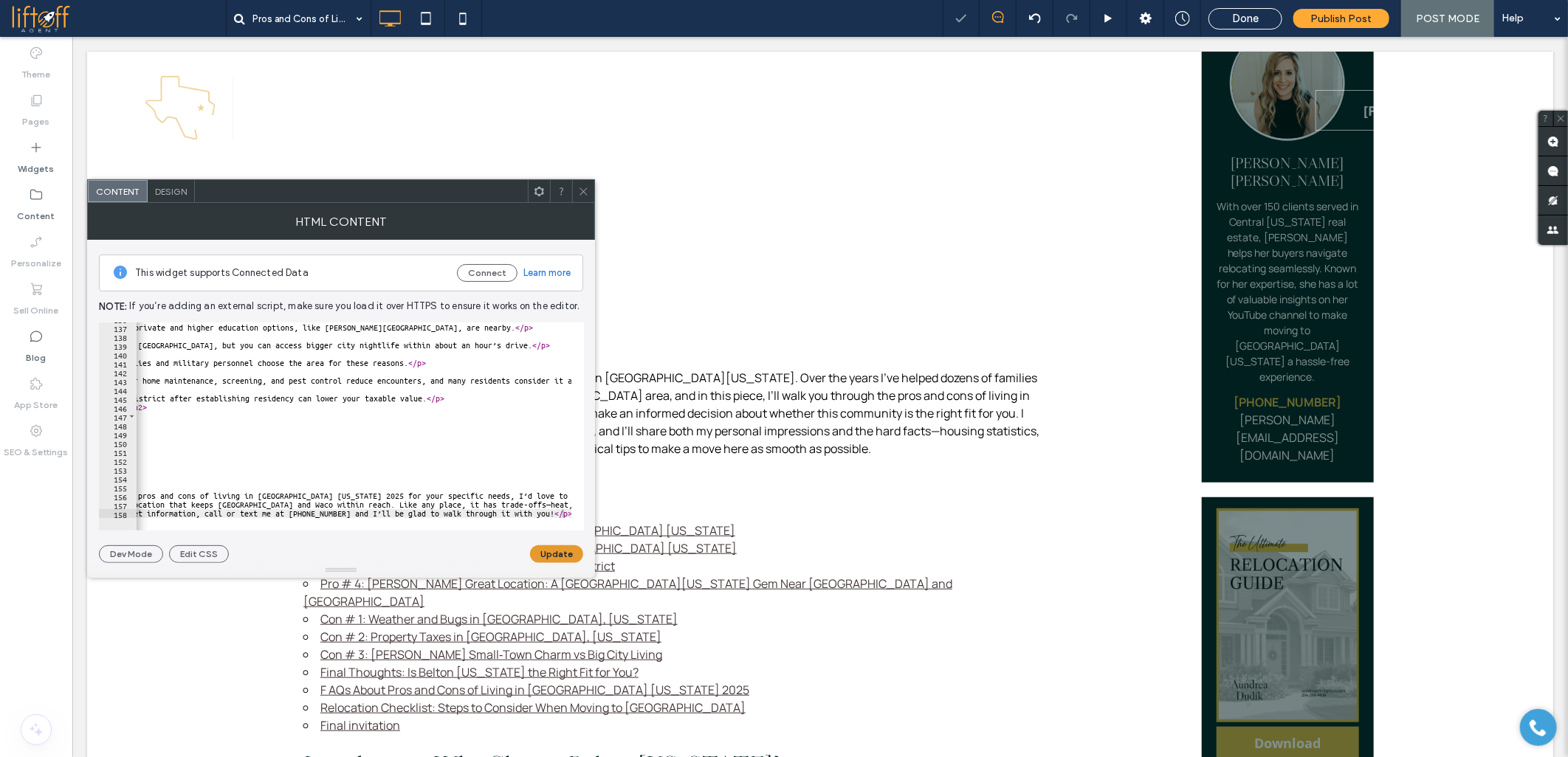
click at [551, 549] on button "Update" at bounding box center [556, 554] width 53 height 17
click at [579, 196] on span at bounding box center [583, 191] width 11 height 22
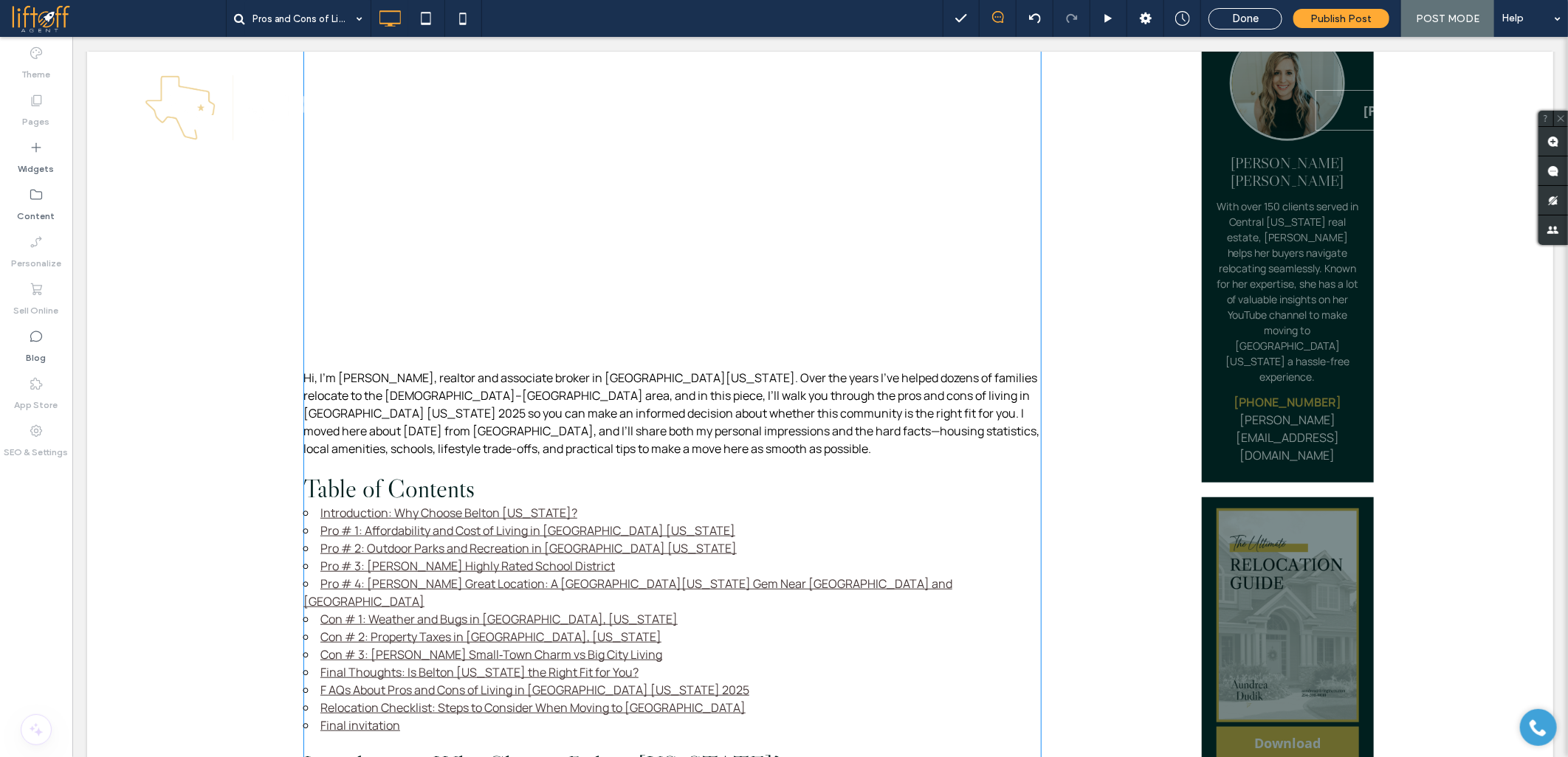
click at [688, 369] on p "Hi, I’m Aundrea Dudik, realtor and associate broker in Central Texas. Over the …" at bounding box center [672, 413] width 738 height 89
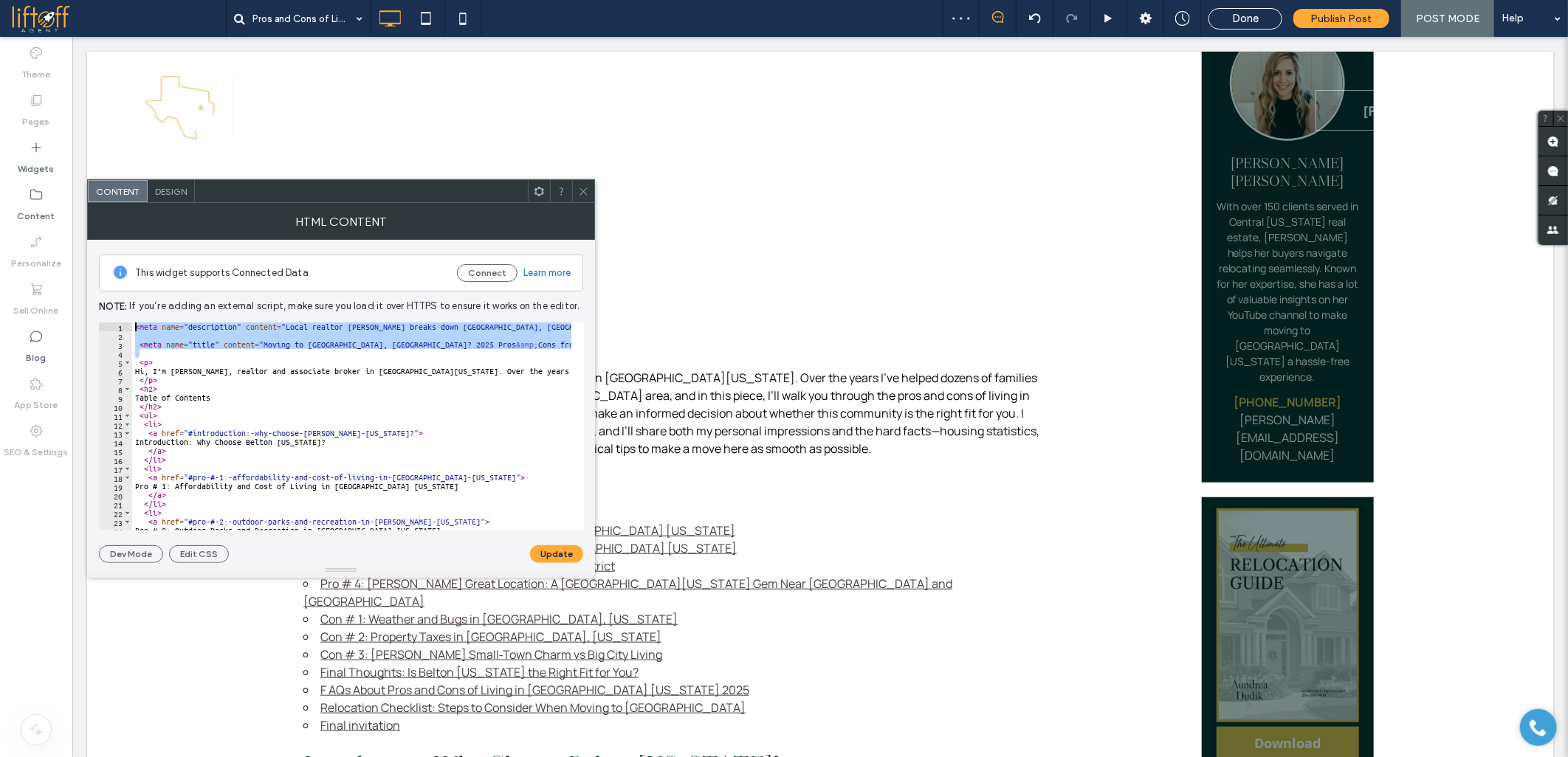
drag, startPoint x: 152, startPoint y: 356, endPoint x: 89, endPoint y: 299, distance: 85.0
click at [89, 299] on div "This widget supports Connected Data Connect Learn more Note: If you’re adding a…" at bounding box center [341, 401] width 508 height 324
type textarea "**********"
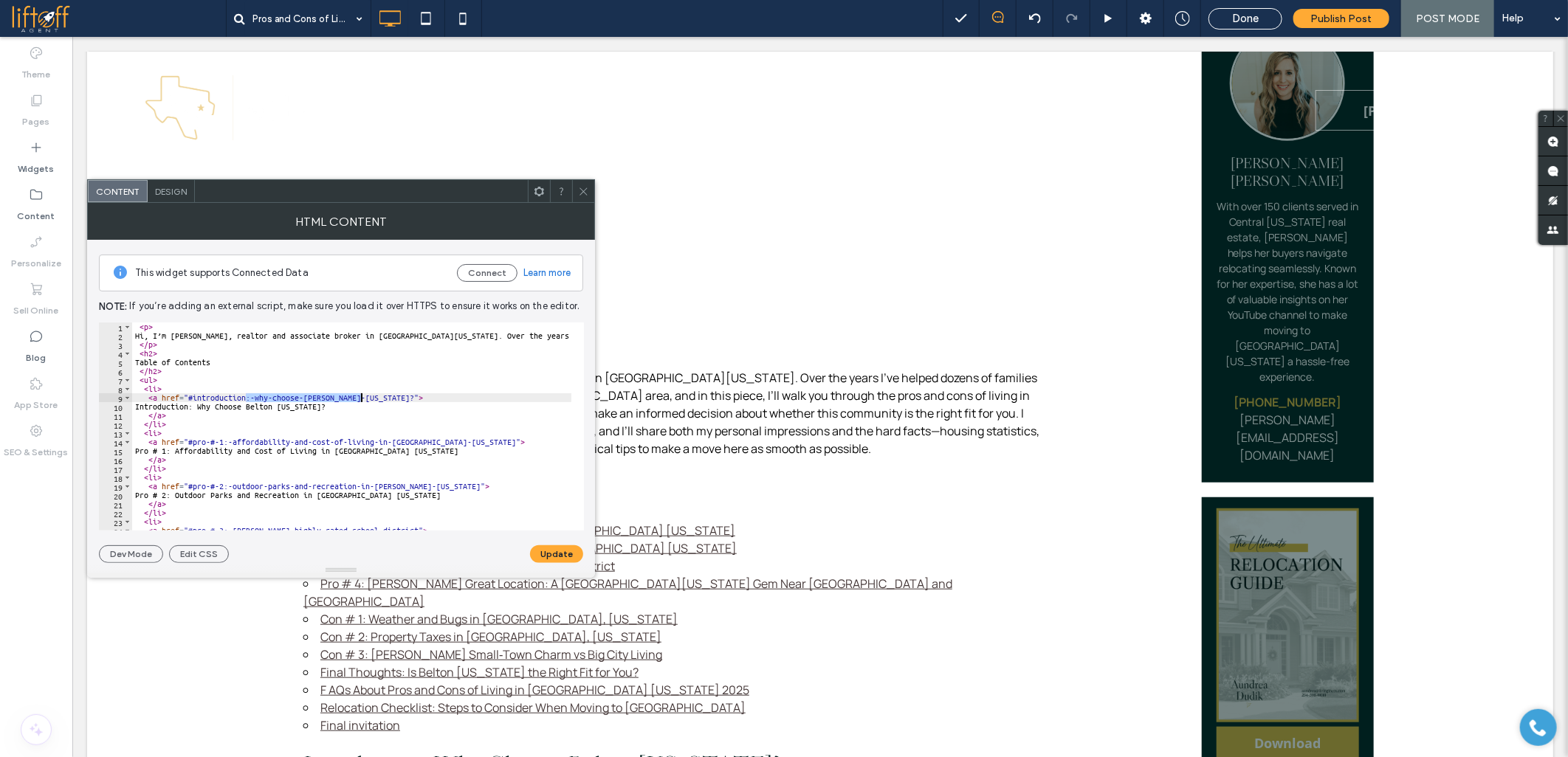
drag, startPoint x: 247, startPoint y: 399, endPoint x: 359, endPoint y: 394, distance: 112.1
click at [359, 394] on div "< p > Hi, I’m Aundrea Dudik, realtor and associate broker in Central Texas. Ove…" at bounding box center [1409, 430] width 2555 height 214
drag, startPoint x: 209, startPoint y: 441, endPoint x: 444, endPoint y: 441, distance: 235.0
click at [444, 441] on div "< p > Hi, I’m Aundrea Dudik, realtor and associate broker in Central Texas. Ove…" at bounding box center [1409, 430] width 2555 height 214
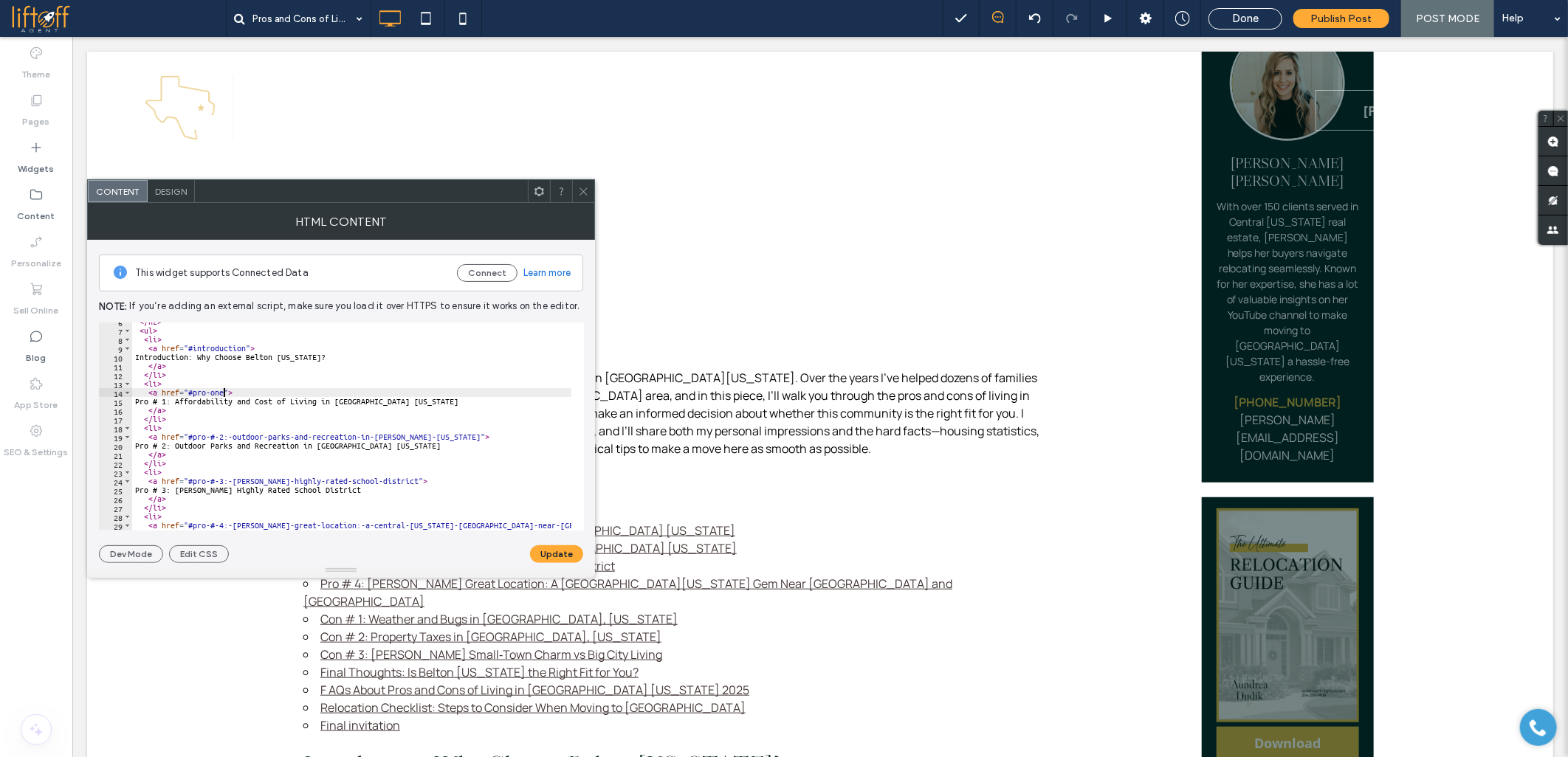
scroll to position [49, 0]
drag, startPoint x: 210, startPoint y: 438, endPoint x: 428, endPoint y: 438, distance: 218.0
click at [428, 438] on div "</ h2 > < ul > < li > < a href = "#introduction" > Introduction: Why Choose Bel…" at bounding box center [1409, 424] width 2555 height 214
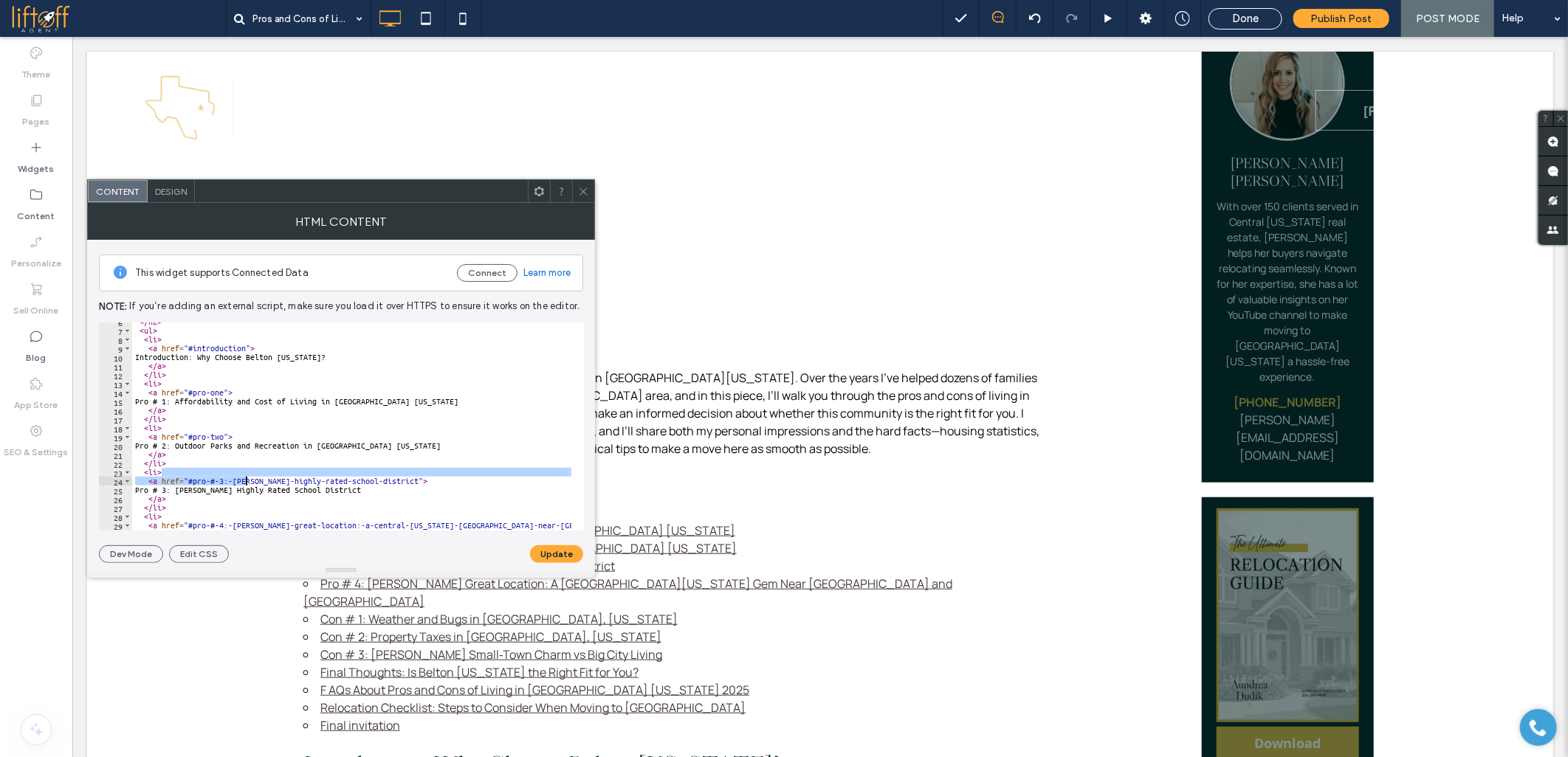
drag, startPoint x: 211, startPoint y: 475, endPoint x: 244, endPoint y: 478, distance: 33.1
click at [244, 478] on div "</ h2 > < ul > < li > < a href = "#introduction" > Introduction: Why Choose Bel…" at bounding box center [1409, 424] width 2555 height 214
drag, startPoint x: 244, startPoint y: 478, endPoint x: 225, endPoint y: 478, distance: 19.0
click at [242, 478] on div "</ h2 > < ul > < li > < a href = "#introduction" > Introduction: Why Choose Bel…" at bounding box center [351, 426] width 439 height 208
drag, startPoint x: 208, startPoint y: 480, endPoint x: 396, endPoint y: 479, distance: 188.0
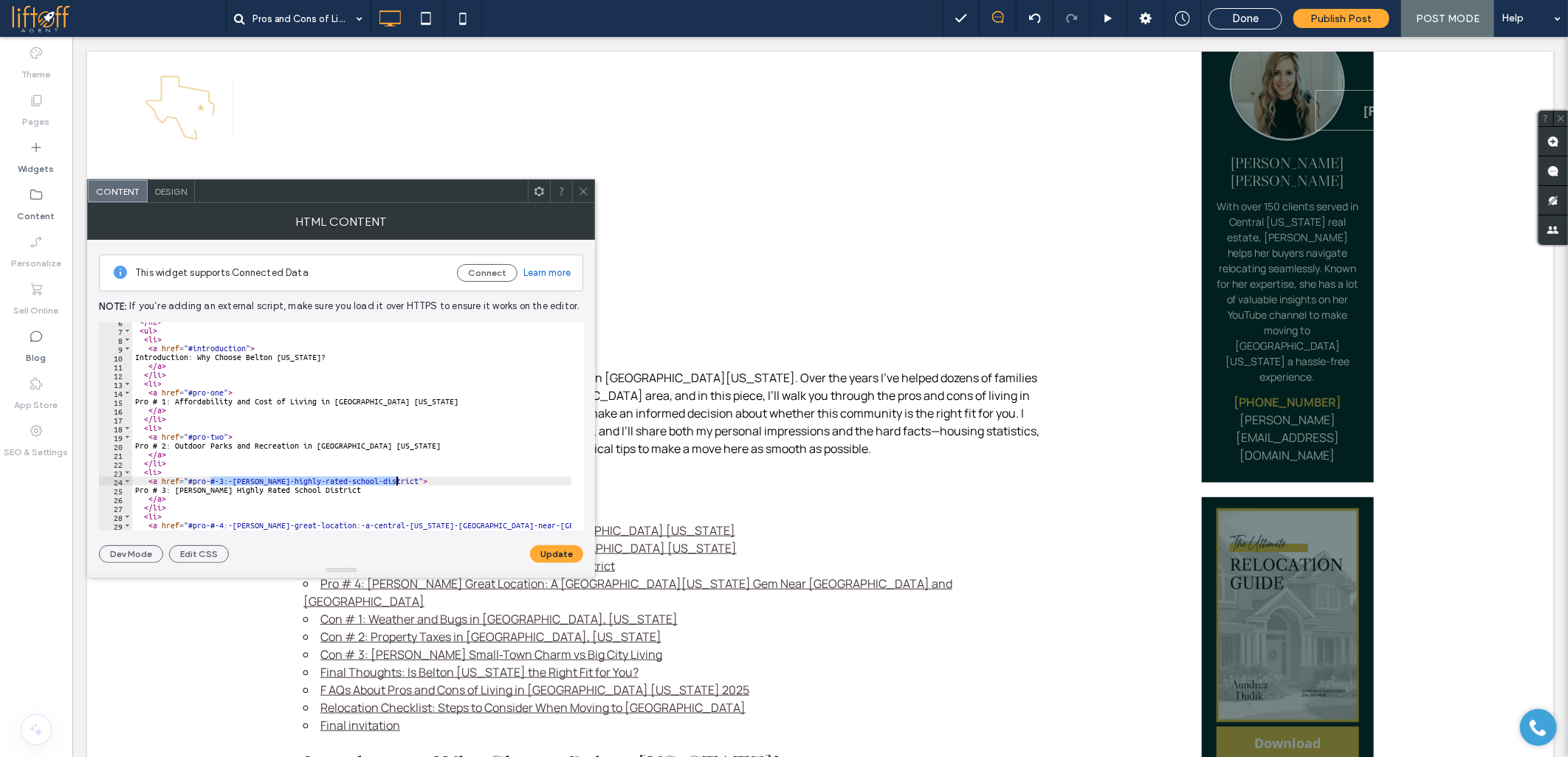
click at [396, 479] on div "</ h2 > < ul > < li > < a href = "#introduction" > Introduction: Why Choose Bel…" at bounding box center [1409, 424] width 2555 height 214
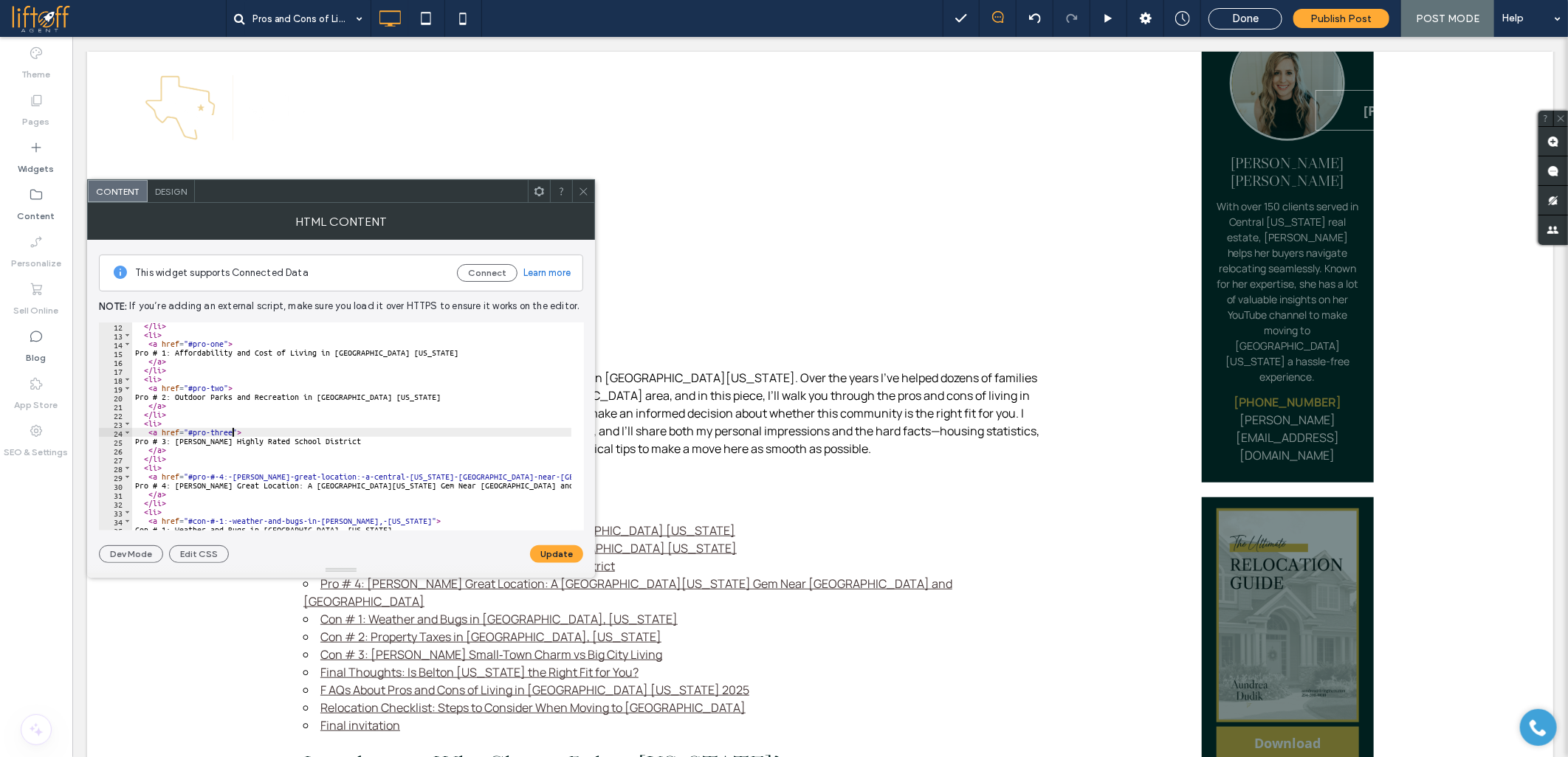
scroll to position [148, 0]
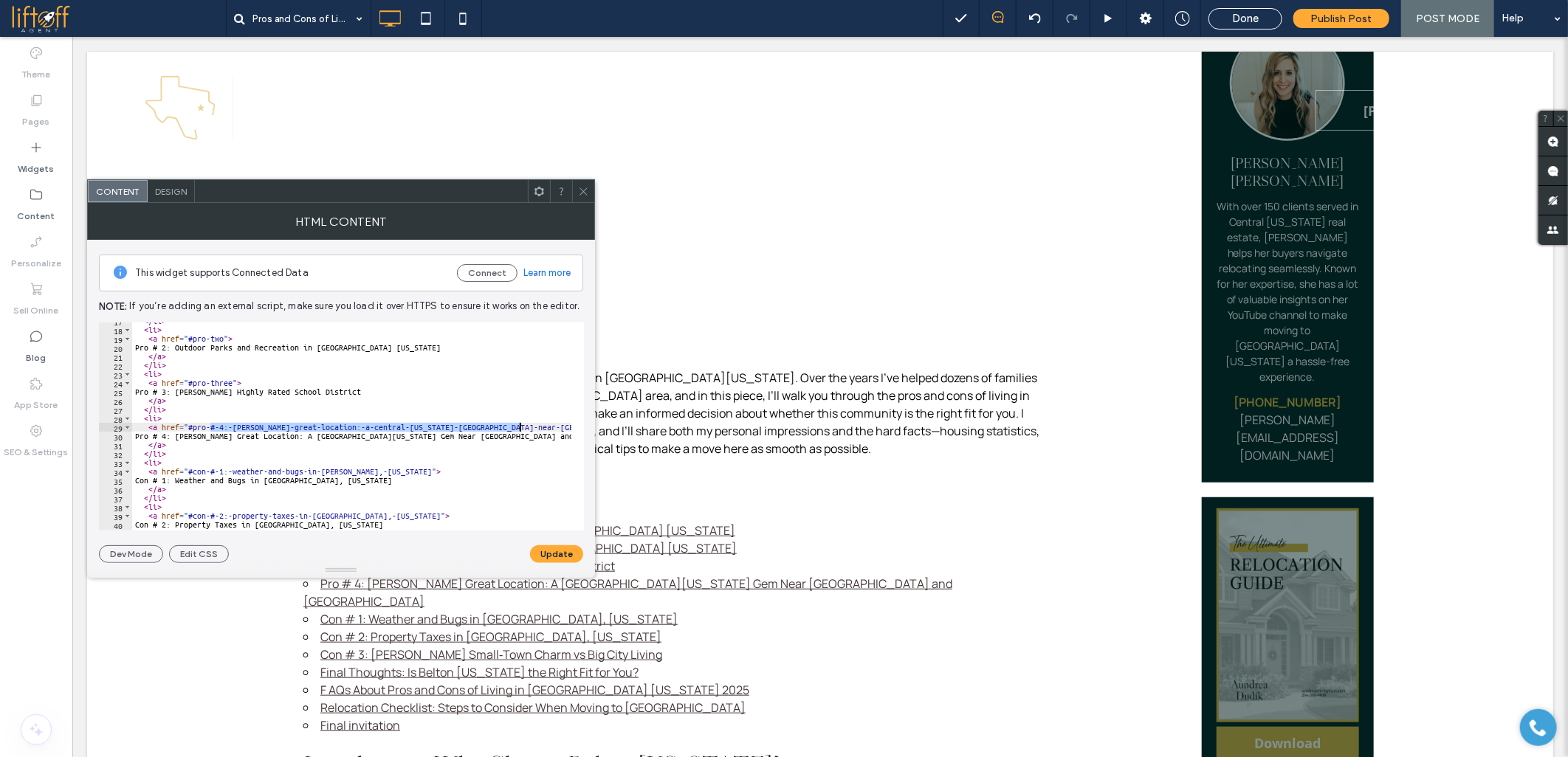
drag, startPoint x: 210, startPoint y: 429, endPoint x: 521, endPoint y: 426, distance: 311.0
click at [521, 426] on div "</ li > < li > < a href = "#pro-two" > Pro # 2: Outdoor Parks and Recreation in…" at bounding box center [1409, 423] width 2555 height 214
drag, startPoint x: 211, startPoint y: 469, endPoint x: 378, endPoint y: 469, distance: 167.0
click at [378, 469] on div "</ li > < li > < a href = "#pro-two" > Pro # 2: Outdoor Parks and Recreation in…" at bounding box center [1409, 423] width 2555 height 214
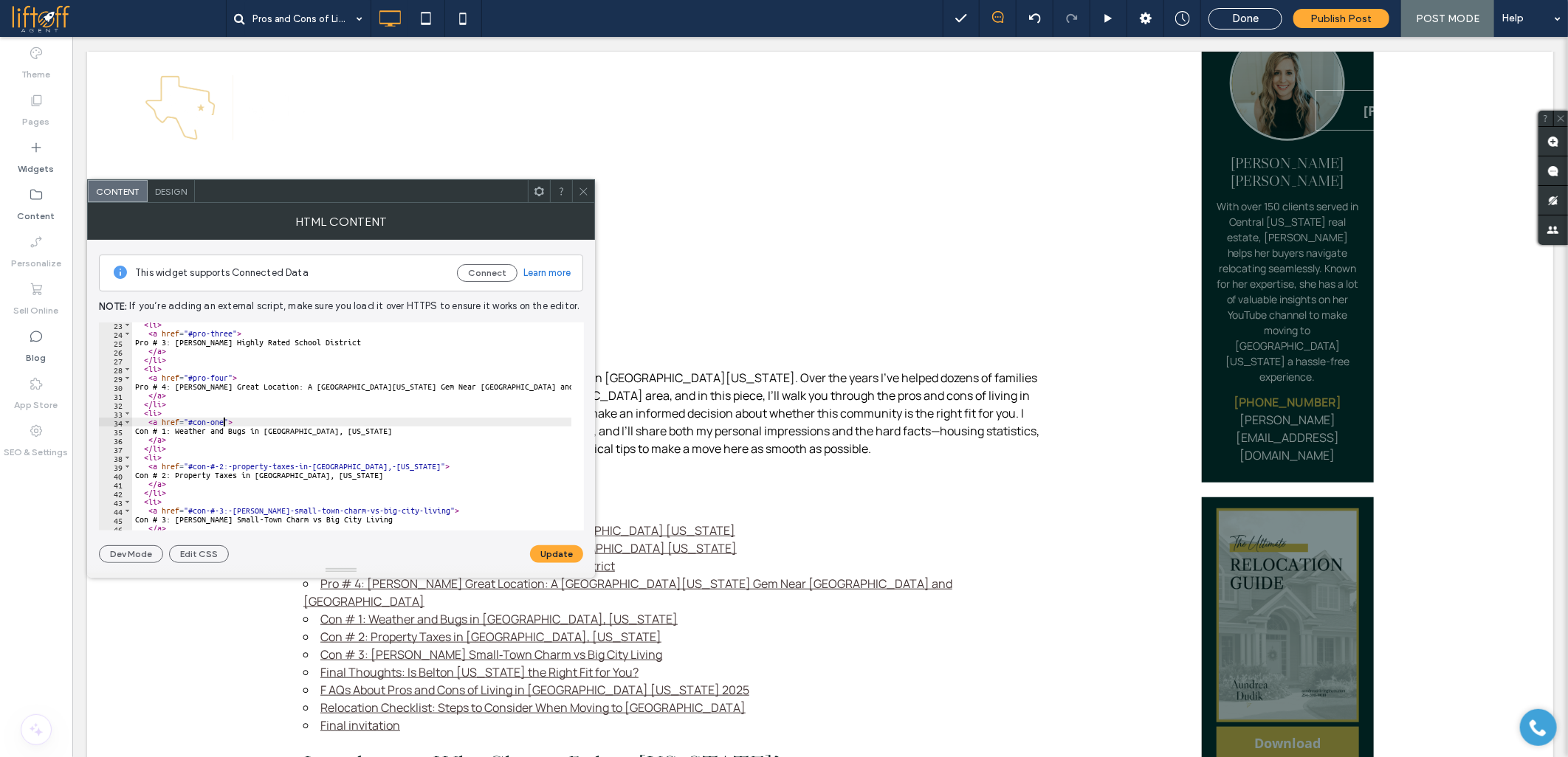
scroll to position [246, 0]
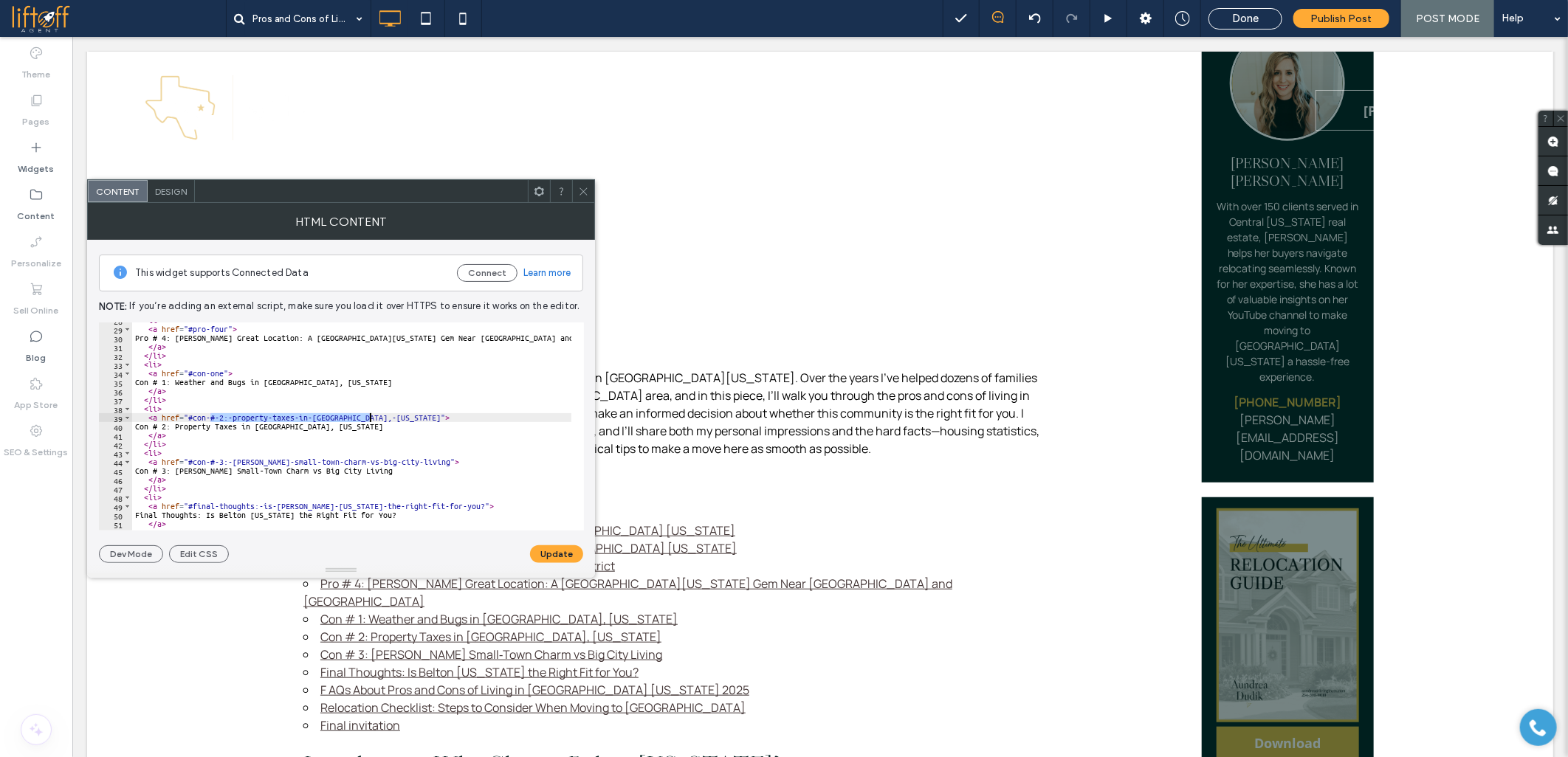
drag, startPoint x: 210, startPoint y: 417, endPoint x: 370, endPoint y: 415, distance: 160.0
click at [370, 415] on div "< li > < a href = "#pro-four" > Pro # 4: Belton's Great Location: A Central Tex…" at bounding box center [1409, 422] width 2555 height 214
drag, startPoint x: 210, startPoint y: 465, endPoint x: 426, endPoint y: 462, distance: 216.0
click at [426, 462] on div "< li > < a href = "#pro-four" > Pro # 4: Belton's Great Location: A Central Tex…" at bounding box center [1409, 422] width 2555 height 214
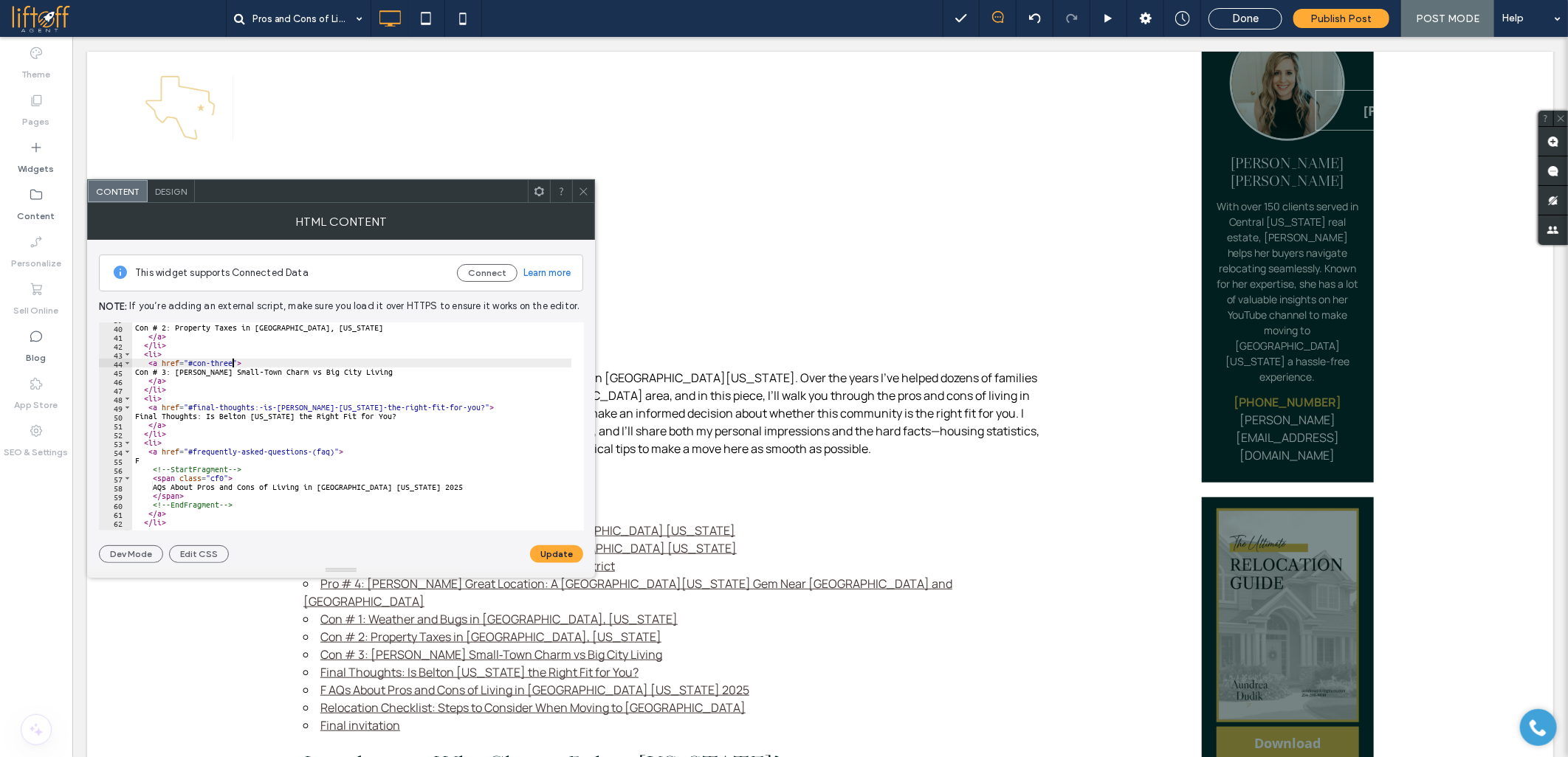
scroll to position [344, 0]
drag, startPoint x: 253, startPoint y: 408, endPoint x: 431, endPoint y: 408, distance: 178.0
click at [431, 408] on div "< a href = "#con-two" > Con # 2: Property Taxes in Belton, Texas </ a > </ li >…" at bounding box center [1409, 421] width 2555 height 214
drag, startPoint x: 192, startPoint y: 450, endPoint x: 292, endPoint y: 450, distance: 100.0
click at [292, 450] on div "< a href = "#con-two" > Con # 2: Property Taxes in Belton, Texas </ a > </ li >…" at bounding box center [1409, 421] width 2555 height 214
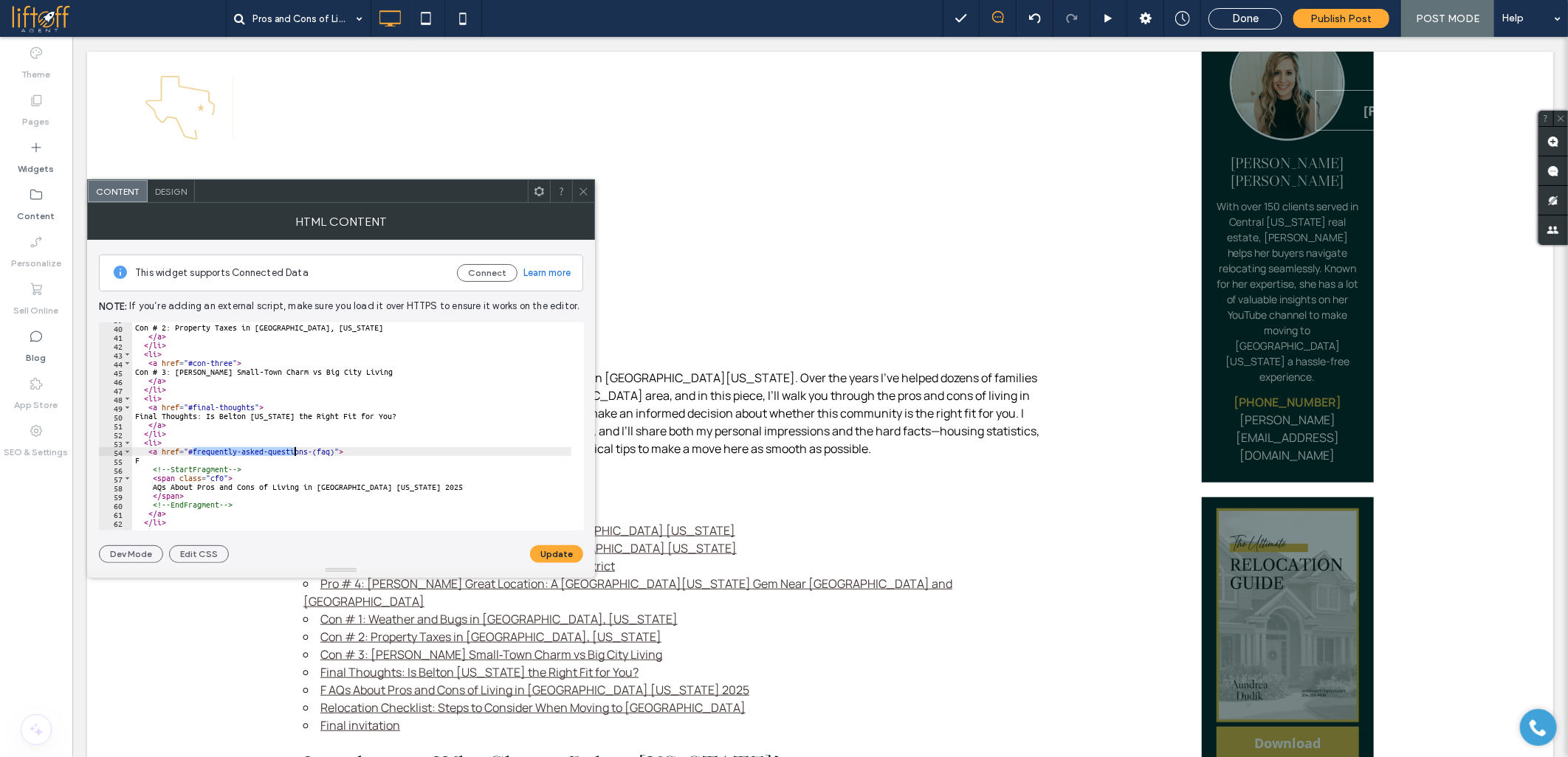
click at [312, 451] on div "< a href = "#con-two" > Con # 2: Property Taxes in Belton, Texas </ a > </ li >…" at bounding box center [1409, 421] width 2555 height 214
drag, startPoint x: 308, startPoint y: 451, endPoint x: 332, endPoint y: 452, distance: 24.0
click at [332, 452] on div "< a href = "#con-two" > Con # 2: Property Taxes in Belton, Texas </ a > </ li >…" at bounding box center [1409, 421] width 2555 height 214
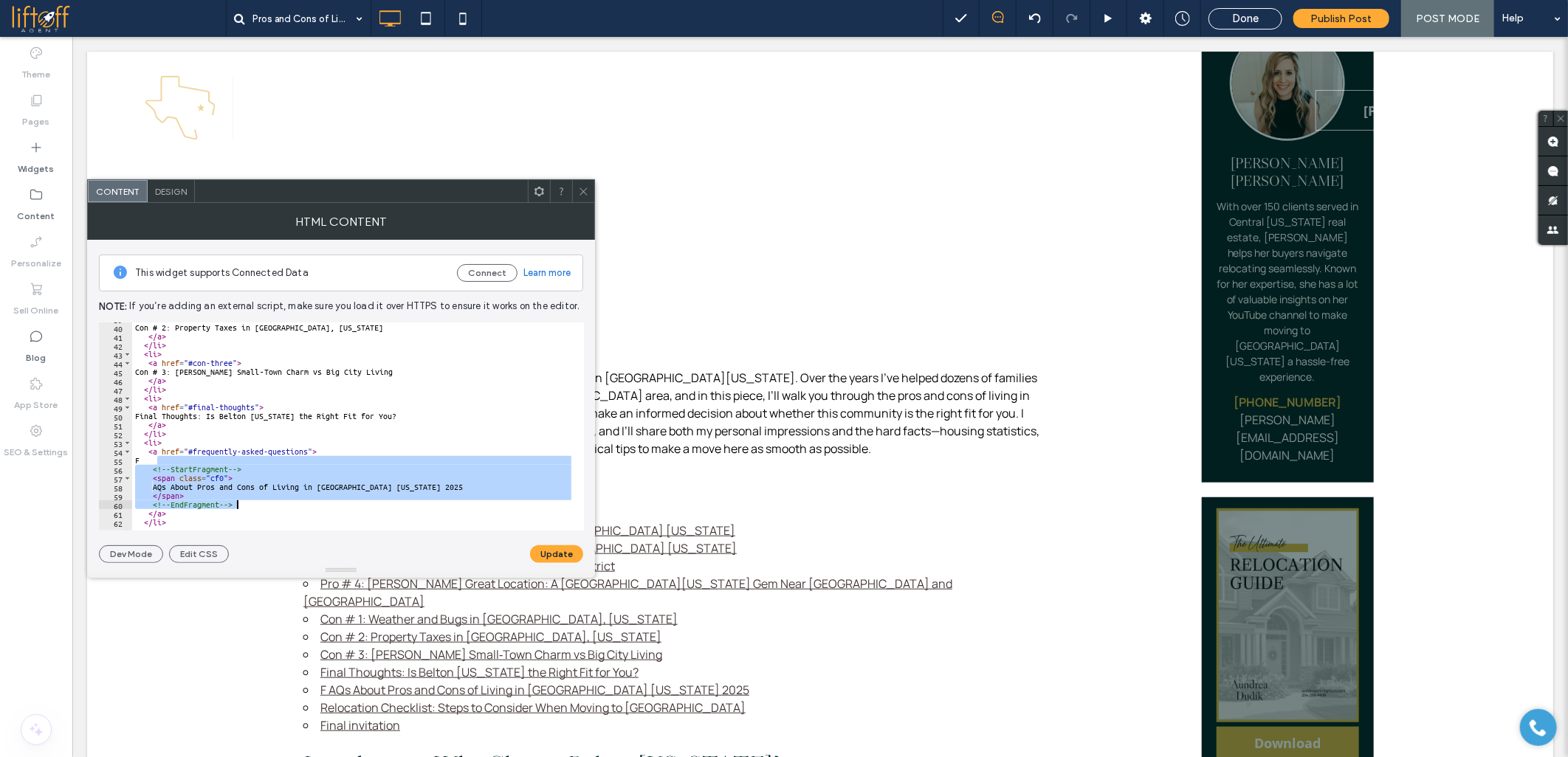
drag, startPoint x: 159, startPoint y: 464, endPoint x: 366, endPoint y: 502, distance: 210.5
click at [366, 502] on div "< a href = "#con-two" > Con # 2: Property Taxes in Belton, Texas </ a > </ li >…" at bounding box center [1409, 421] width 2555 height 214
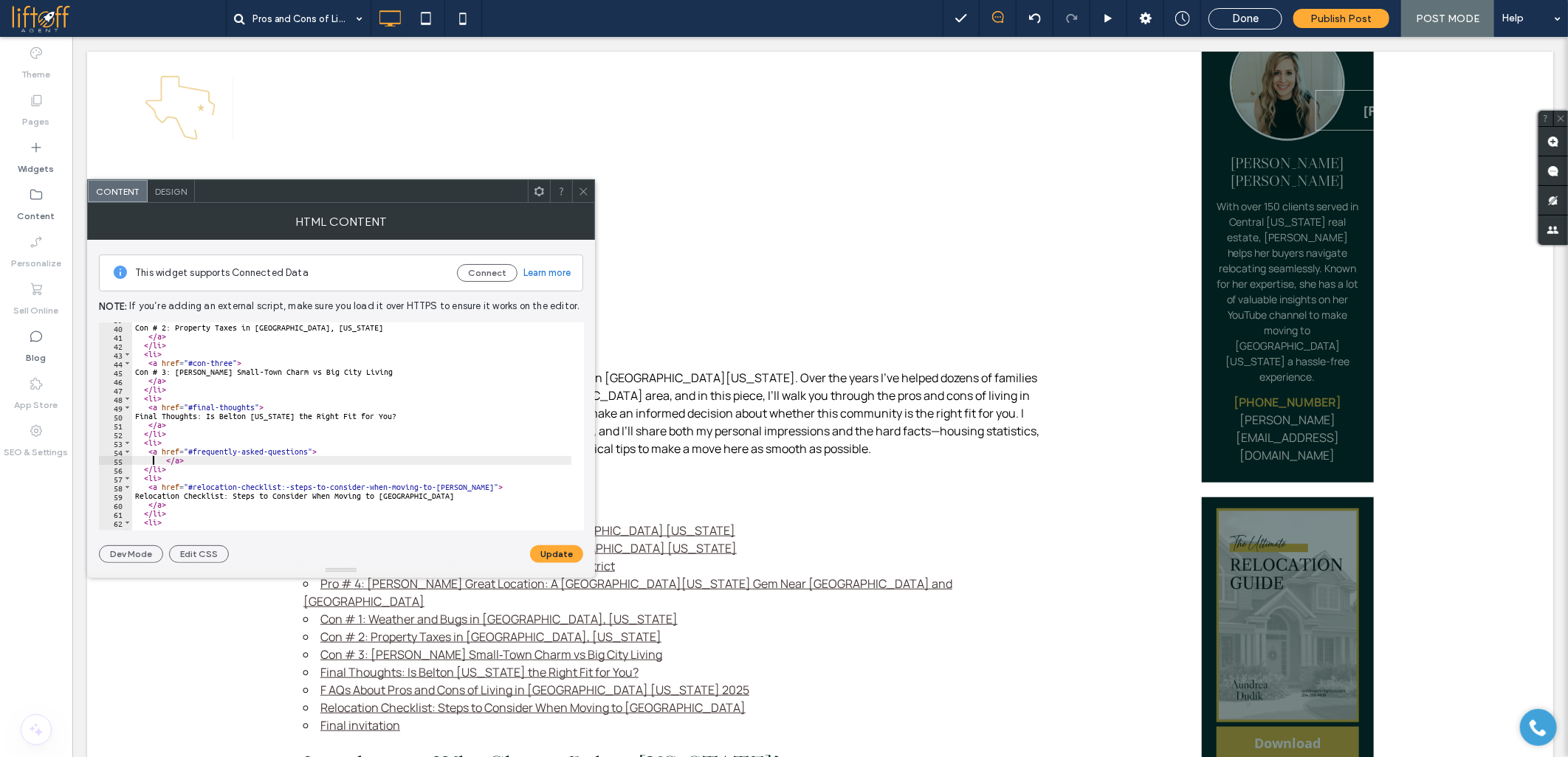
paste textarea "**********"
click at [541, 556] on button "Update" at bounding box center [556, 554] width 53 height 17
drag, startPoint x: 281, startPoint y: 498, endPoint x: 460, endPoint y: 496, distance: 179.0
click at [460, 496] on div "< a href = "#con-two" > Con # 2: Property Taxes in Belton, Texas </ a > </ li >…" at bounding box center [1409, 421] width 2555 height 214
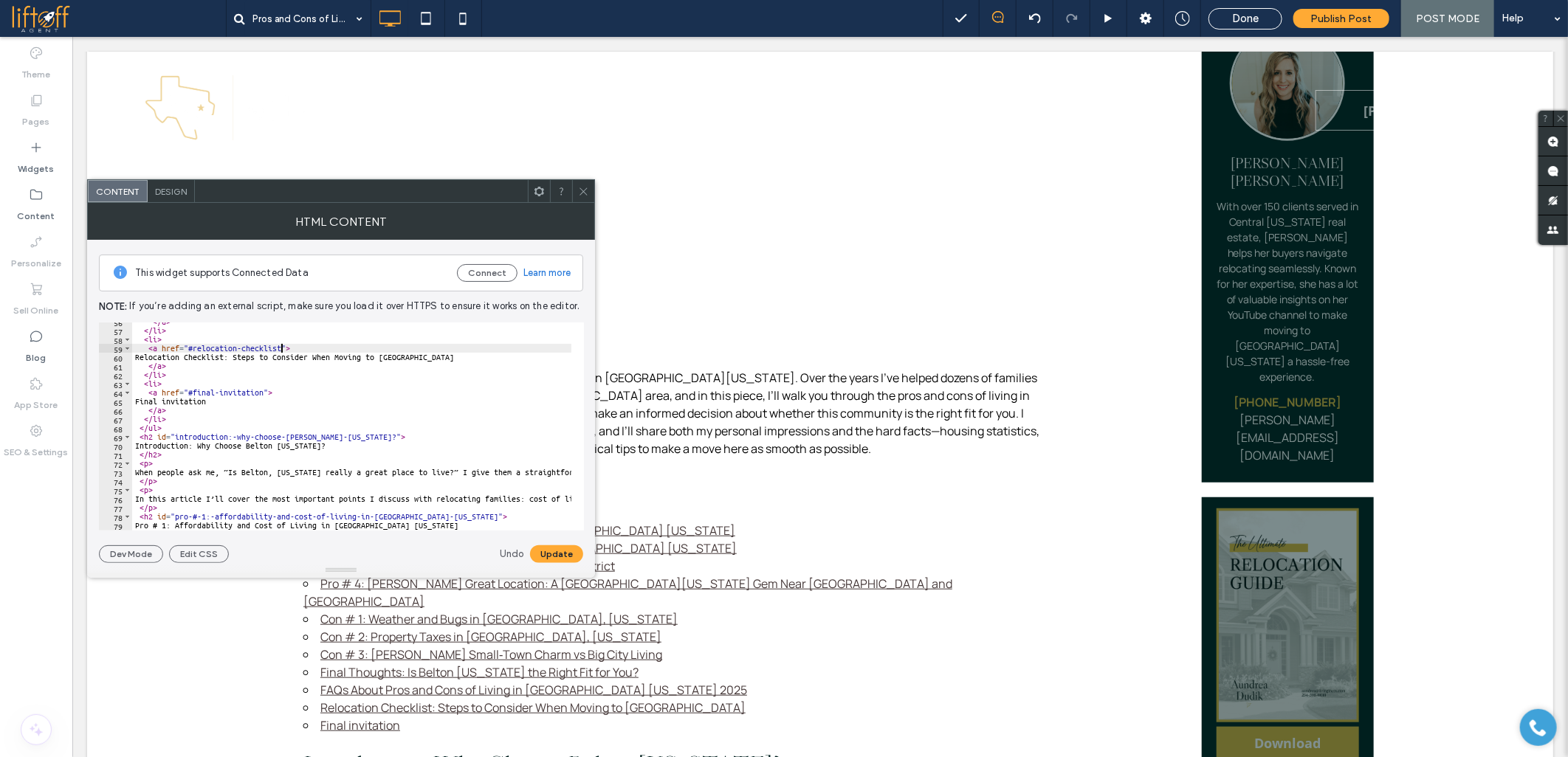
scroll to position [491, 0]
drag, startPoint x: 226, startPoint y: 432, endPoint x: 285, endPoint y: 432, distance: 59.0
click at [285, 432] on div "</ a > </ li > < li > < a href = "#relocation-checklist" > Relocation Checklist…" at bounding box center [1409, 424] width 2555 height 214
drag, startPoint x: 226, startPoint y: 436, endPoint x: 342, endPoint y: 437, distance: 116.0
click at [342, 437] on div "</ a > </ li > < li > < a href = "#relocation-checklist" > Relocation Checklist…" at bounding box center [1409, 424] width 2555 height 214
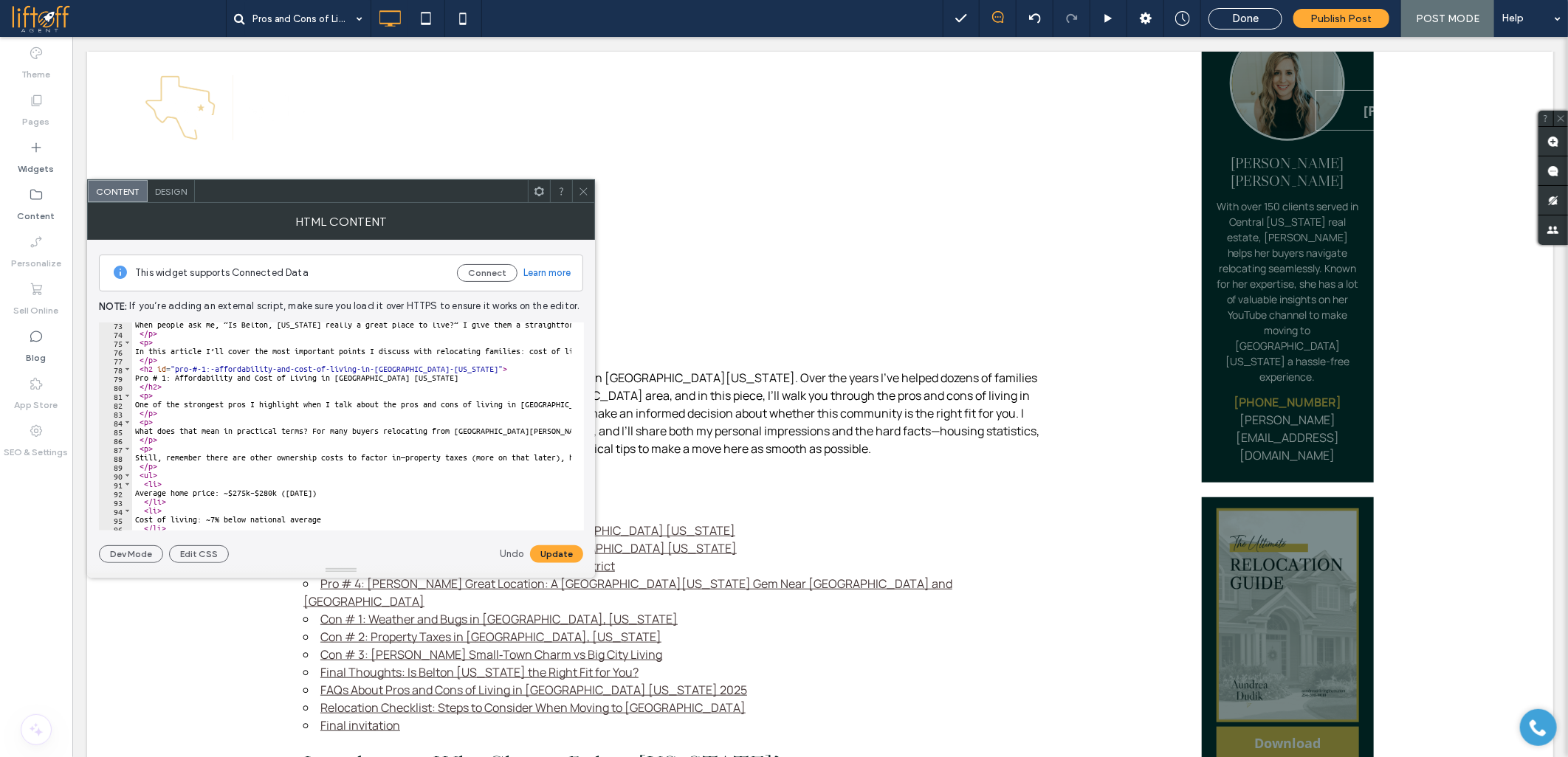
scroll to position [639, 0]
drag, startPoint x: 187, startPoint y: 364, endPoint x: 237, endPoint y: 361, distance: 50.1
click at [237, 361] on div "When people ask me, “Is Belton, Texas really a great place to live?” I give the…" at bounding box center [1409, 427] width 2555 height 214
drag, startPoint x: 192, startPoint y: 369, endPoint x: 426, endPoint y: 367, distance: 234.0
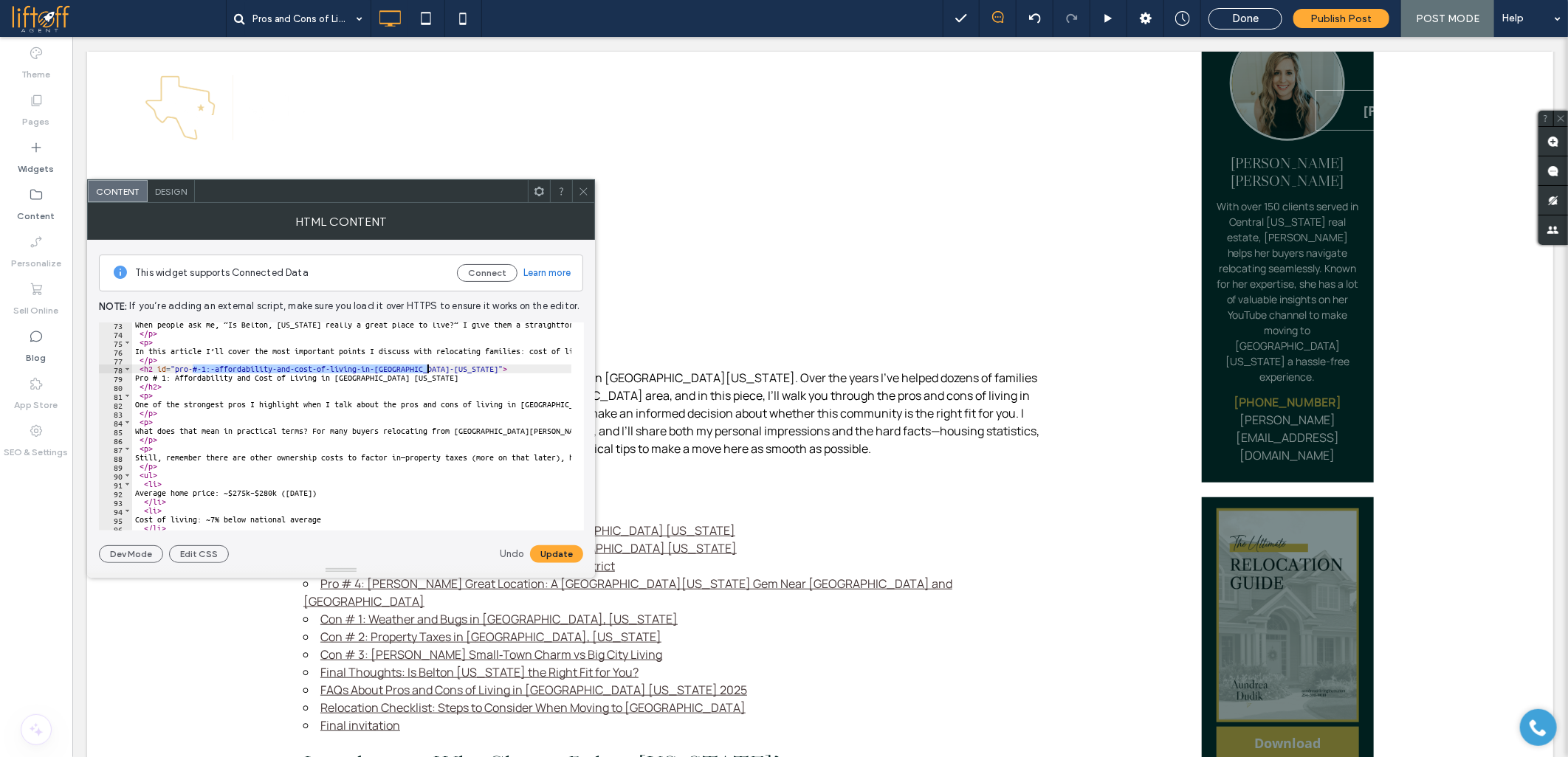
click at [426, 367] on div "When people ask me, “Is Belton, Texas really a great place to live?” I give the…" at bounding box center [1409, 427] width 2555 height 214
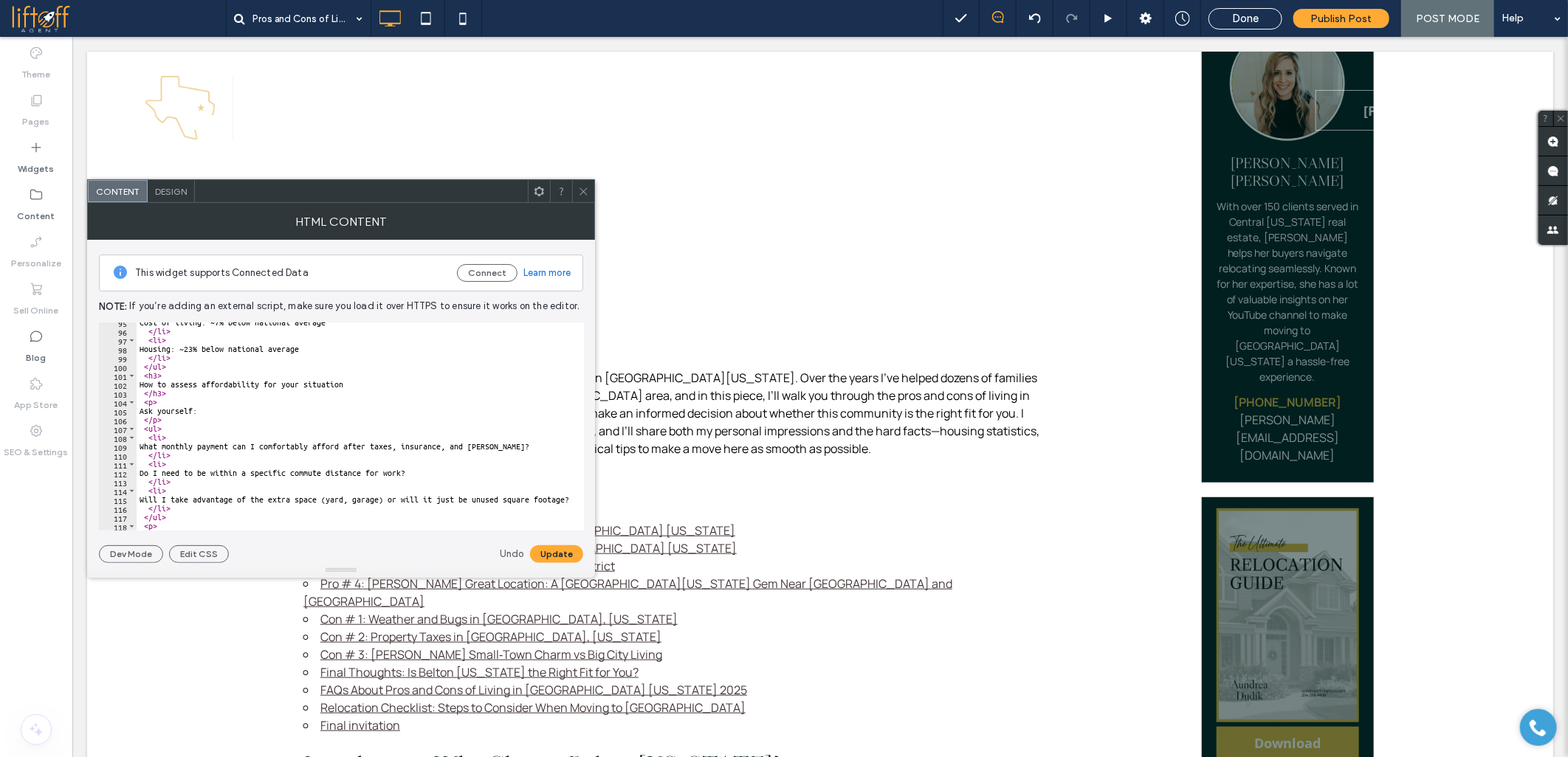
scroll to position [984, 0]
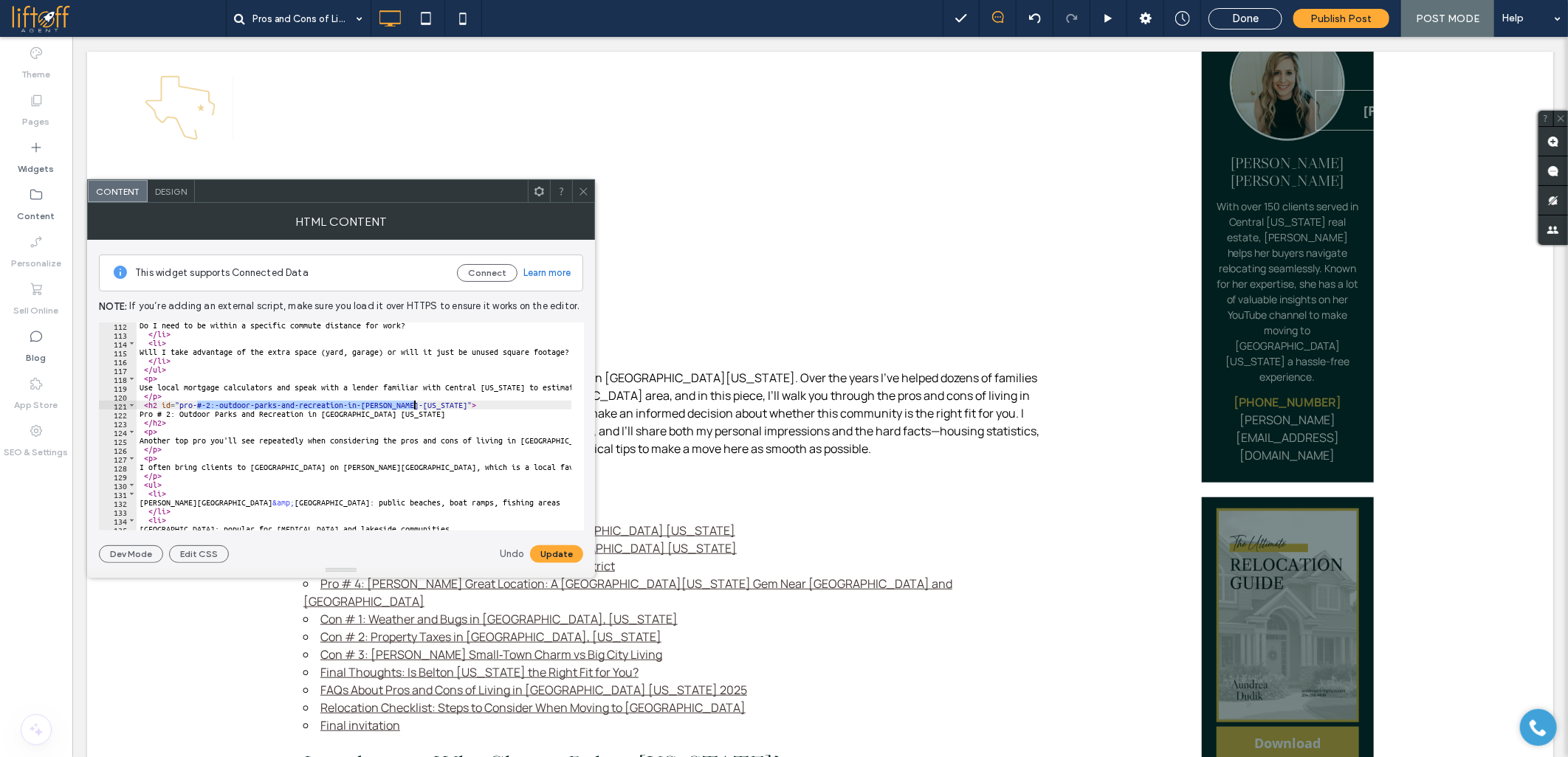
drag, startPoint x: 196, startPoint y: 407, endPoint x: 412, endPoint y: 404, distance: 216.0
click at [412, 404] on div "Do I need to be within a specific commute distance for work? </ li > < li > Wil…" at bounding box center [1414, 428] width 2555 height 214
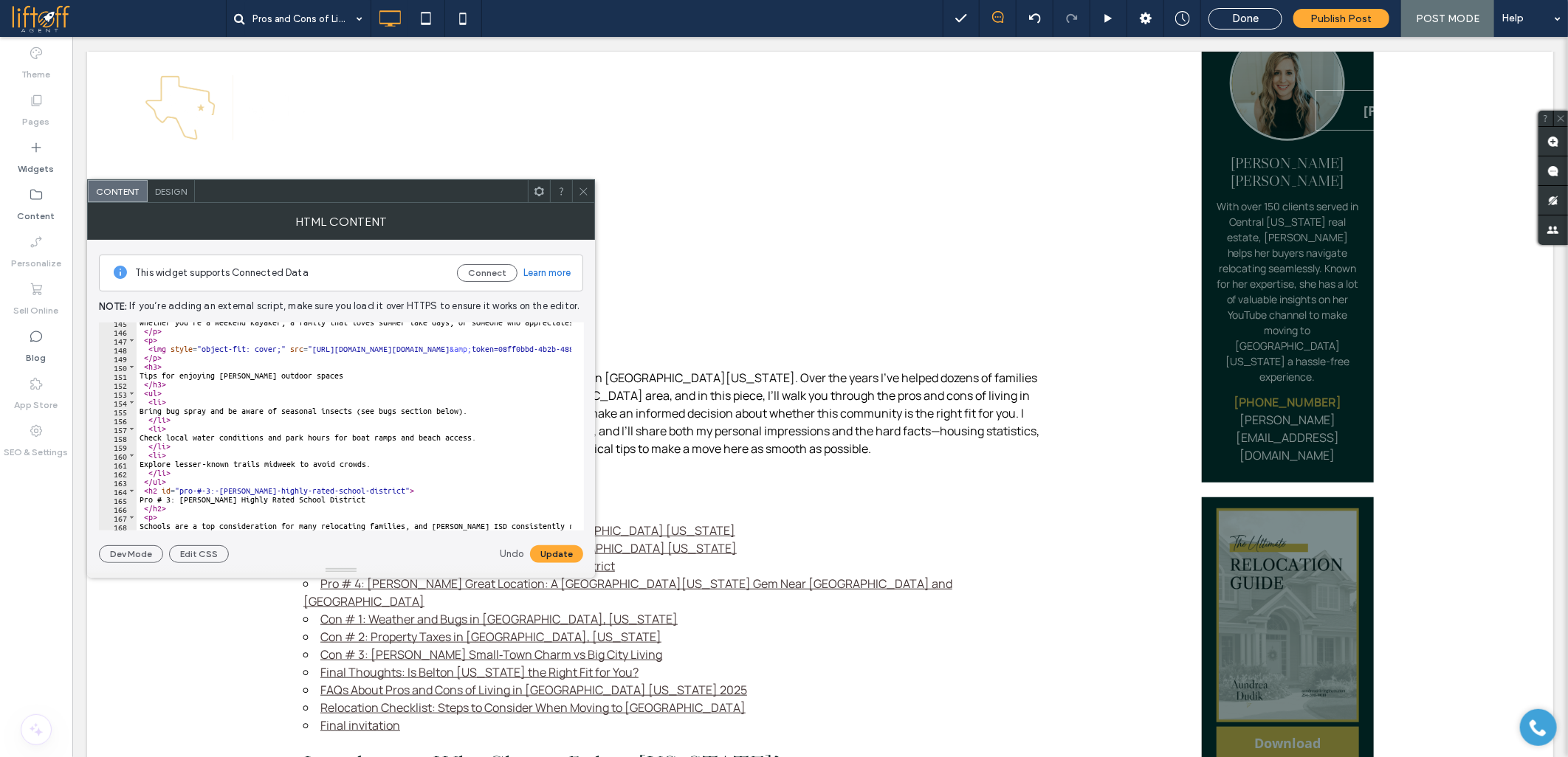
scroll to position [1328, 0]
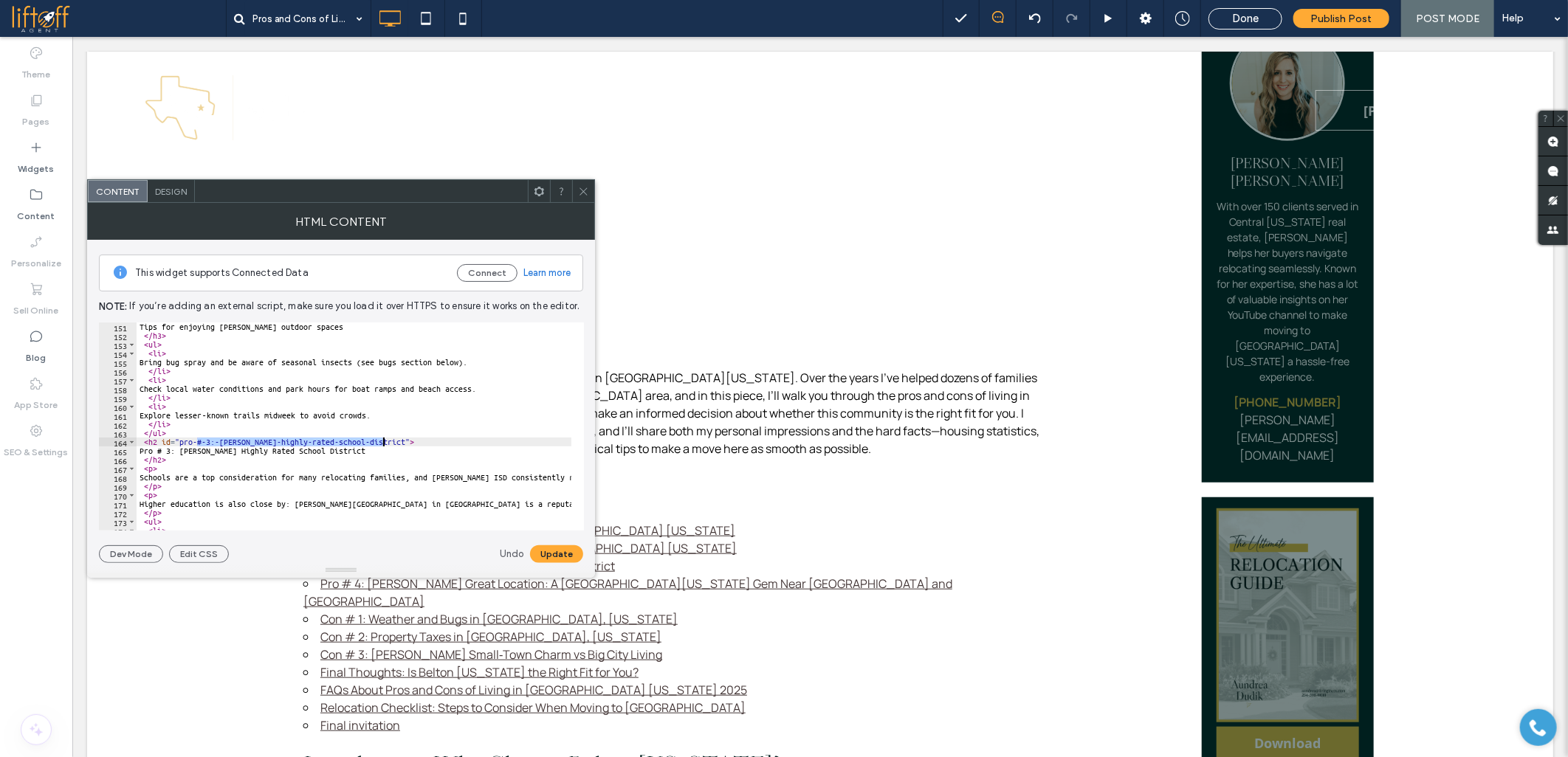
drag, startPoint x: 195, startPoint y: 439, endPoint x: 381, endPoint y: 440, distance: 186.0
click at [381, 440] on div "Tips for enjoying Belton’s outdoor spaces </ h3 > < ul > < li > Bring bug spray…" at bounding box center [1414, 430] width 2555 height 214
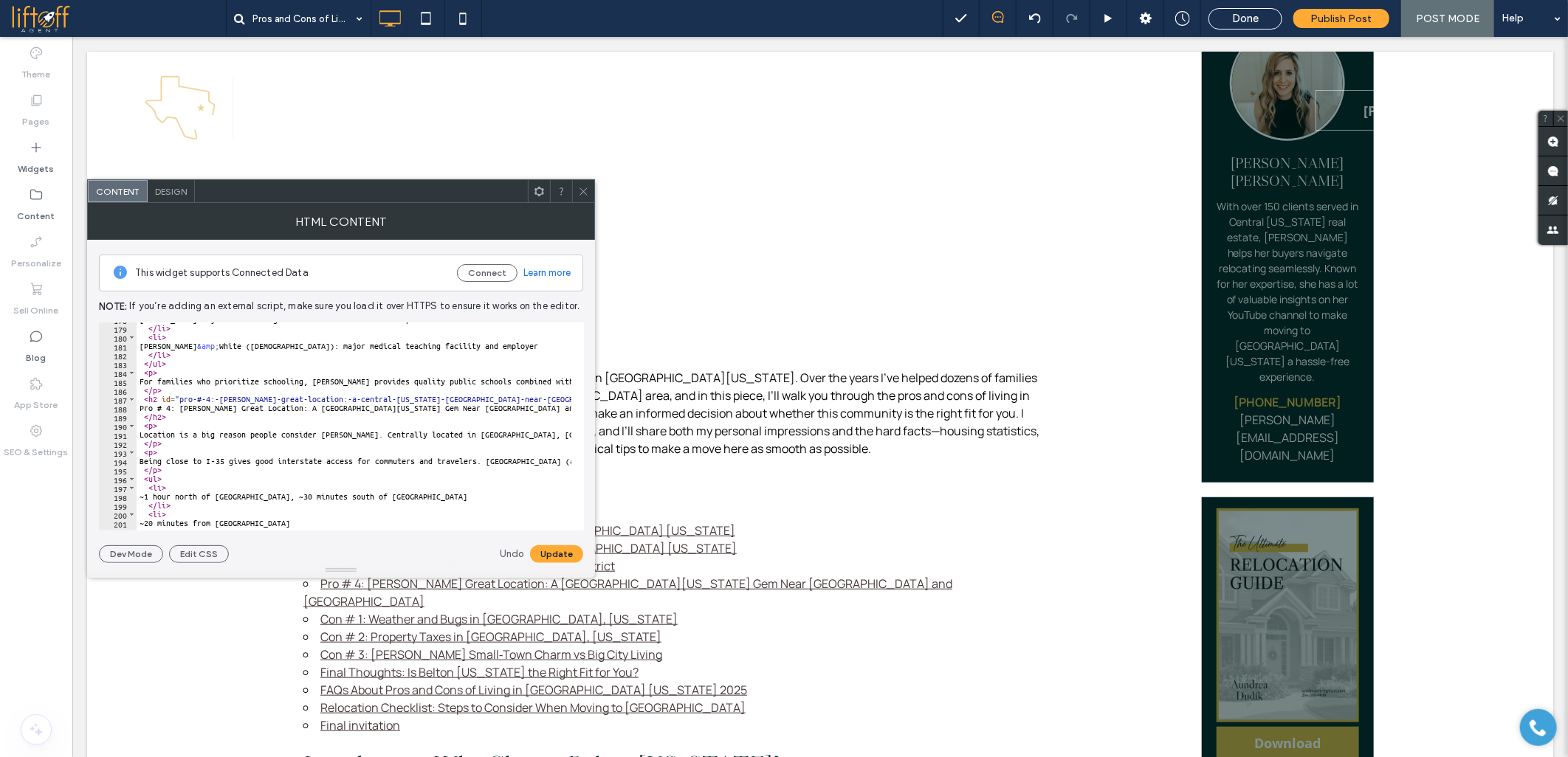
scroll to position [1574, 0]
drag, startPoint x: 196, startPoint y: 402, endPoint x: 506, endPoint y: 396, distance: 310.1
click at [506, 396] on div "Mary Hardin‑Baylor: local higher education and a cultural presence </ li > < li…" at bounding box center [1414, 422] width 2555 height 214
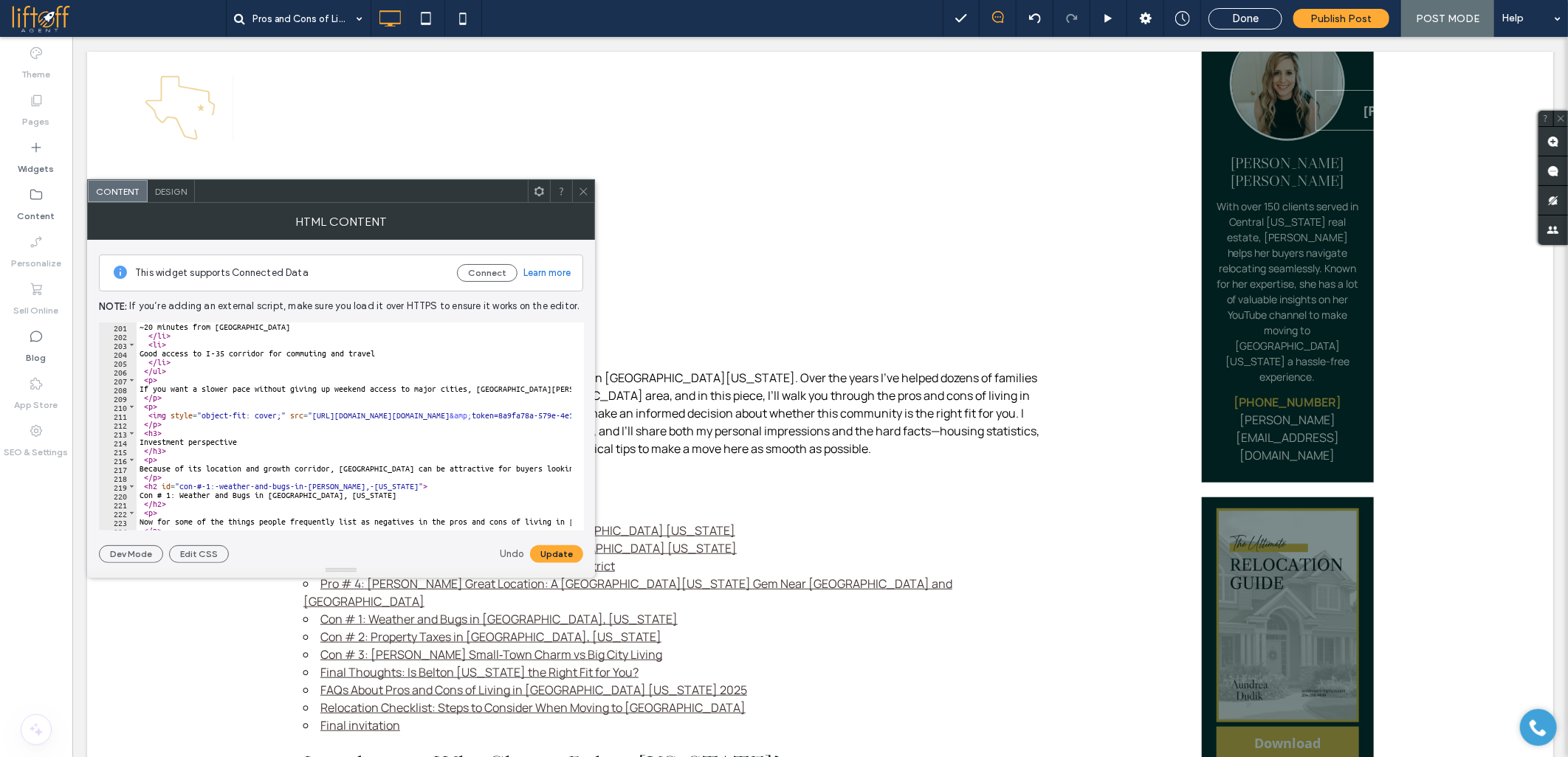
scroll to position [1820, 0]
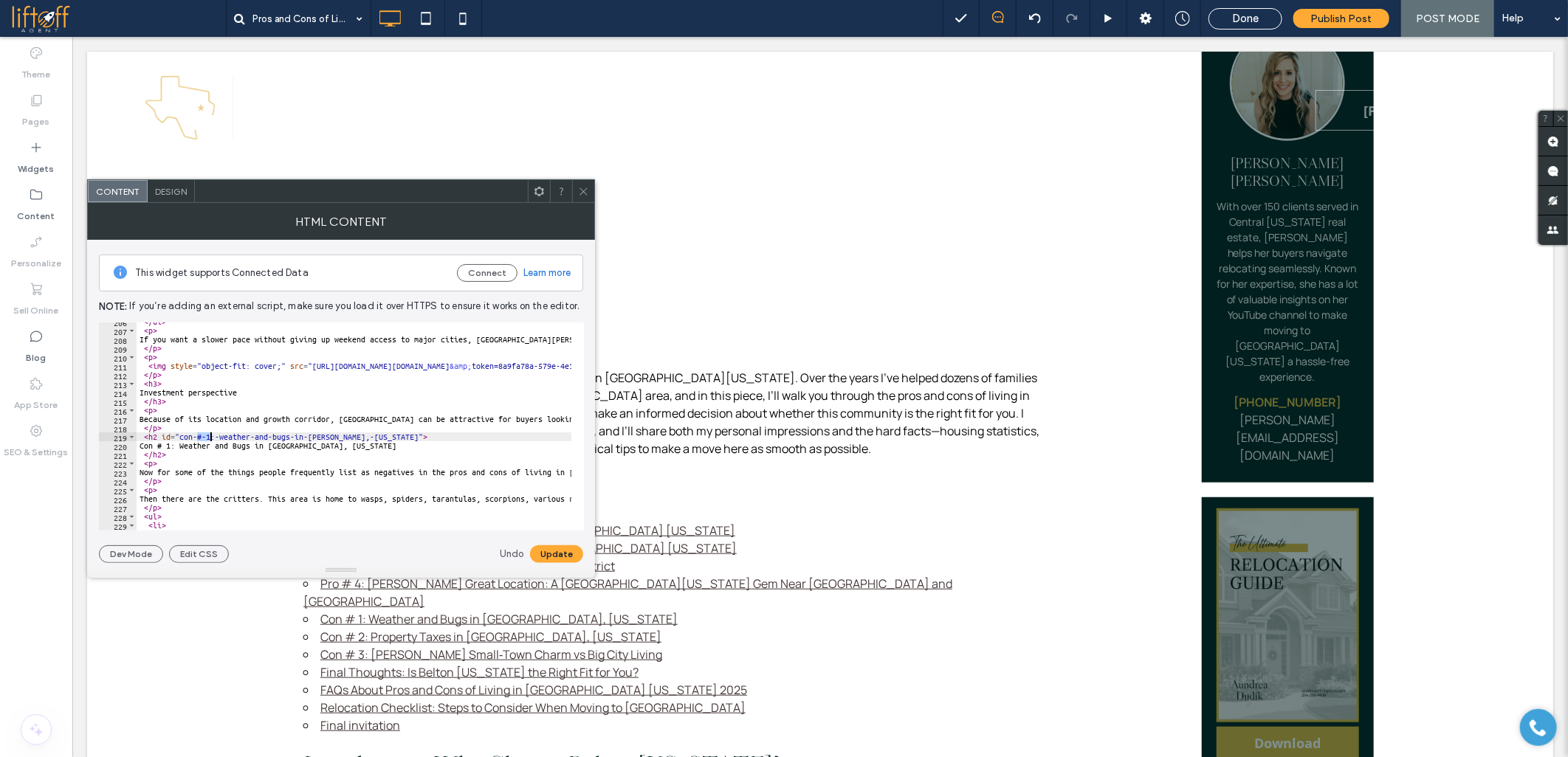
drag, startPoint x: 195, startPoint y: 438, endPoint x: 211, endPoint y: 435, distance: 16.3
click at [211, 435] on div "</ ul > < p > If you want a slower pace without giving up weekend access to maj…" at bounding box center [1414, 424] width 2555 height 214
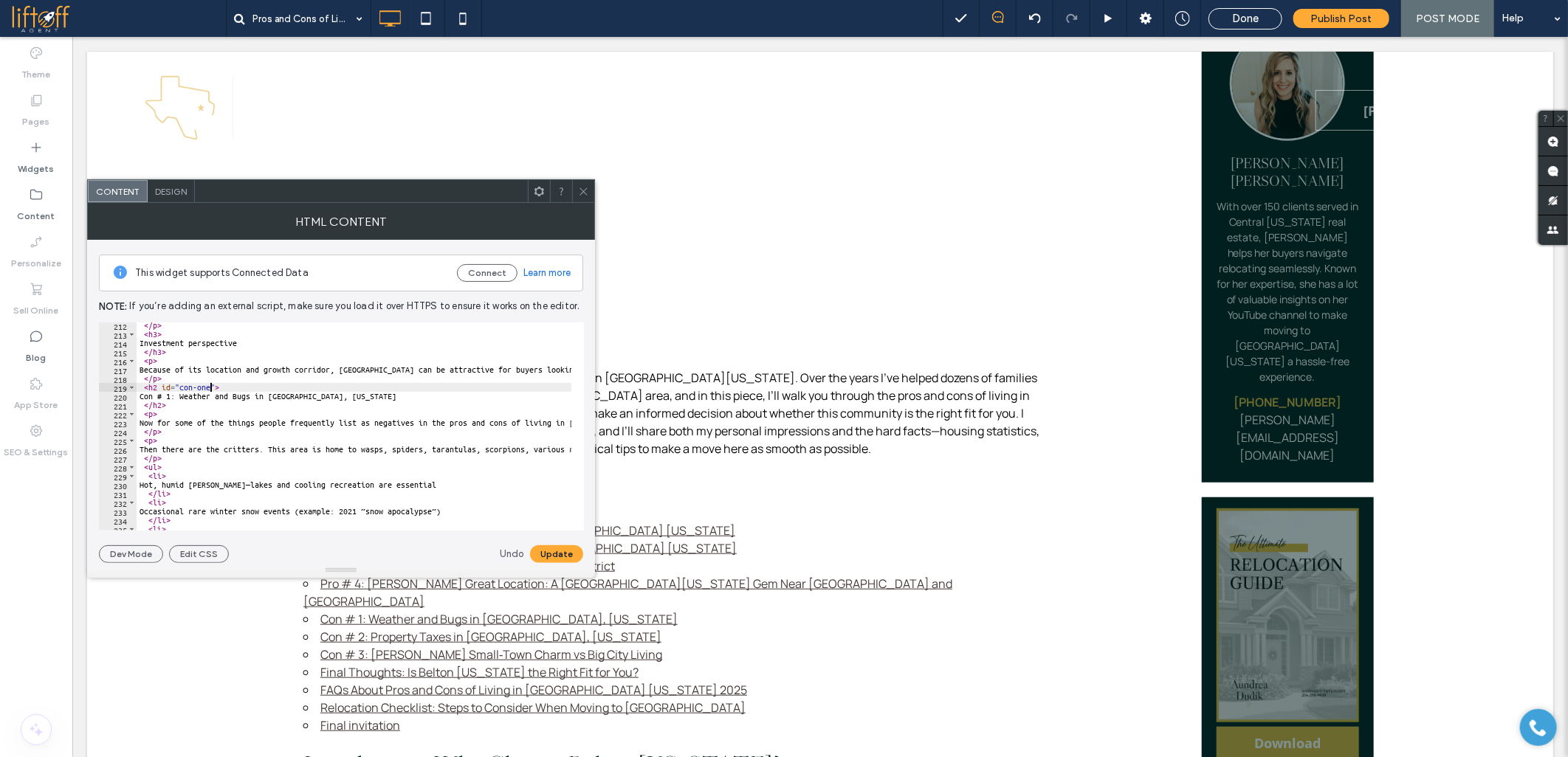
scroll to position [1919, 0]
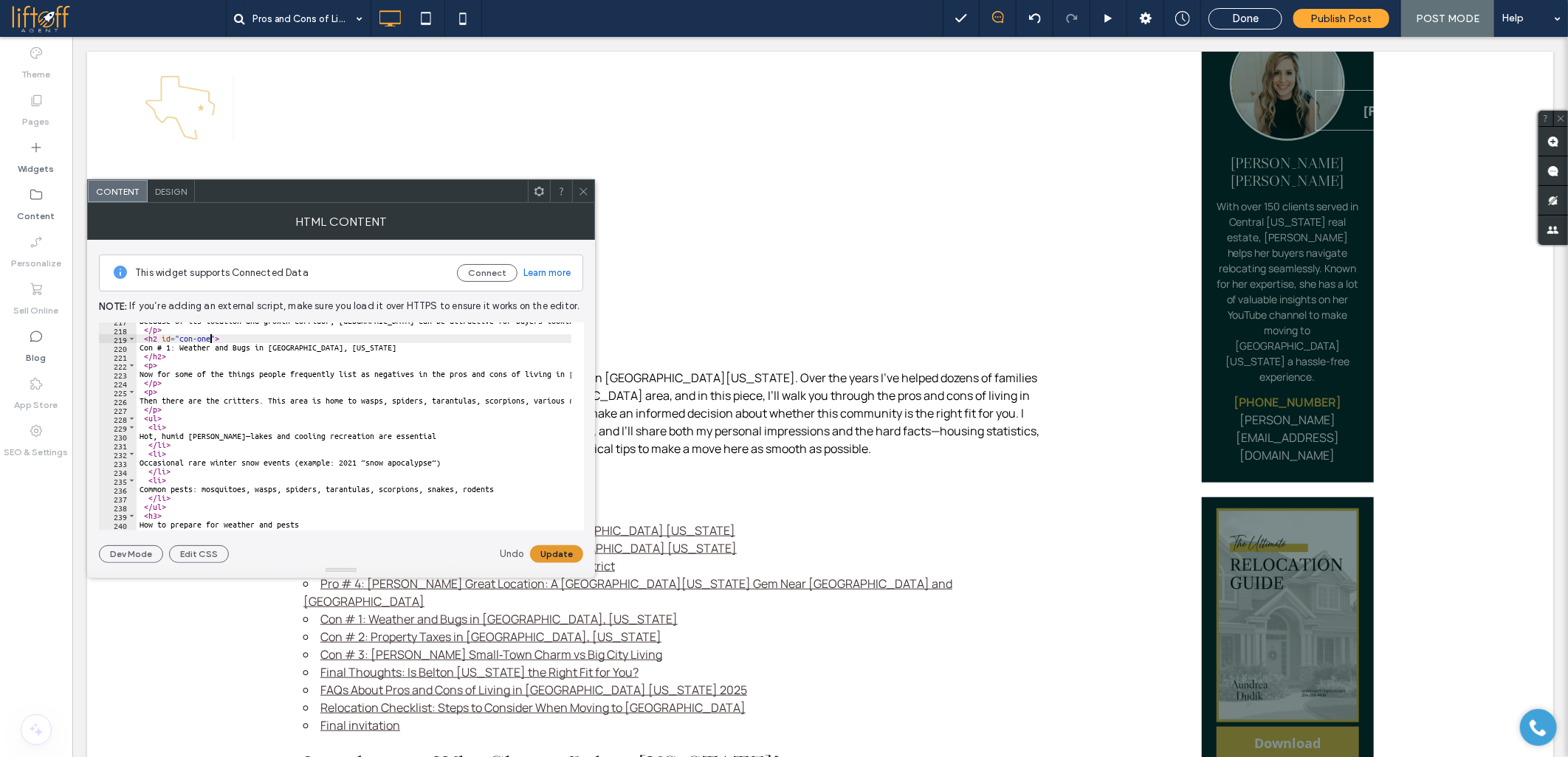
click at [561, 551] on button "Update" at bounding box center [556, 554] width 53 height 17
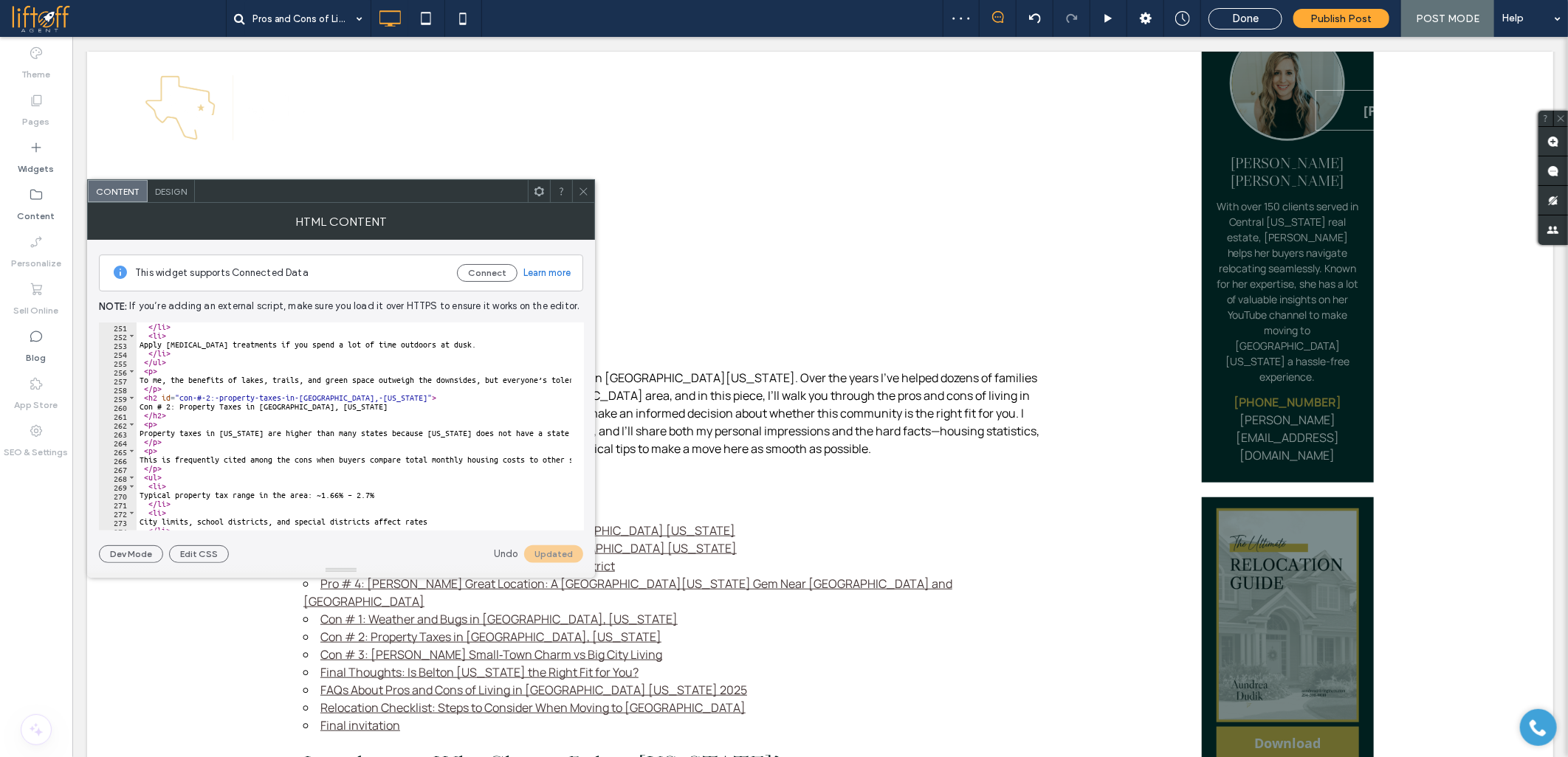
scroll to position [2214, 0]
drag, startPoint x: 195, startPoint y: 399, endPoint x: 354, endPoint y: 396, distance: 159.0
click at [354, 396] on div "</ li > < li > Apply mosquito control treatments if you spend a lot of time out…" at bounding box center [1414, 430] width 2555 height 214
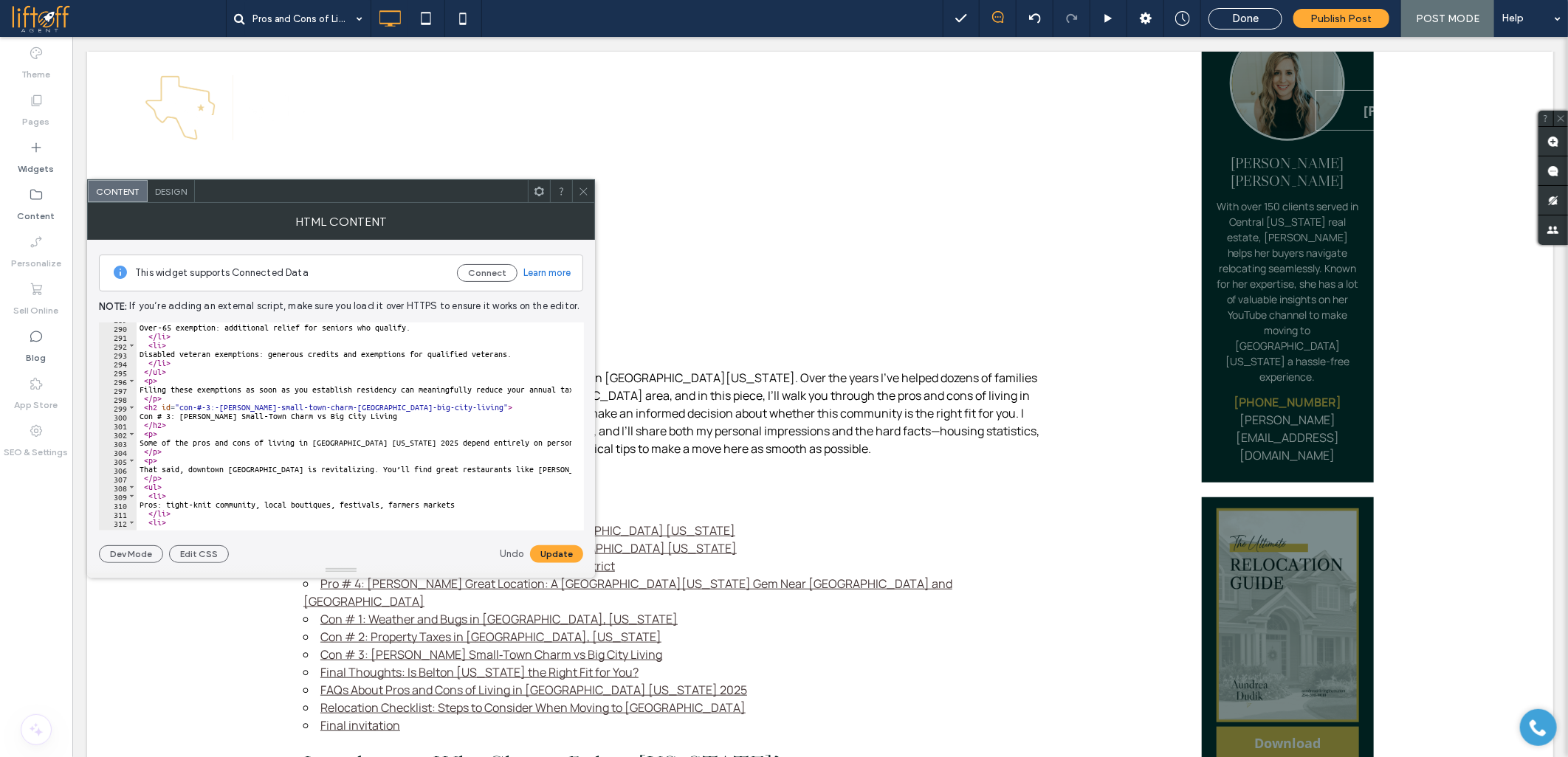
scroll to position [2607, 0]
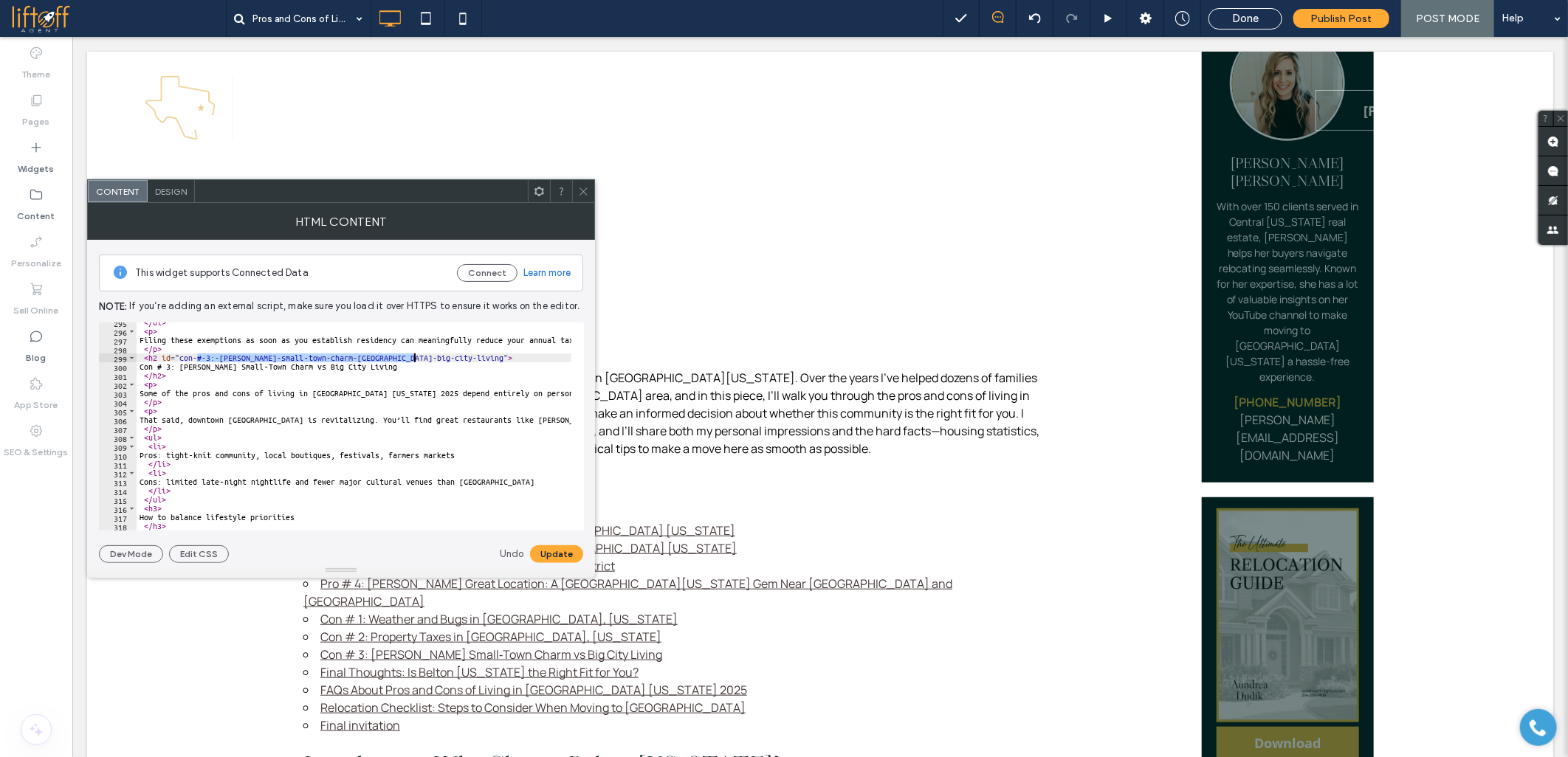
drag, startPoint x: 196, startPoint y: 359, endPoint x: 415, endPoint y: 354, distance: 219.1
click at [415, 354] on div "</ ul > < p > Filing these exemptions as soon as you establish residency can me…" at bounding box center [1414, 425] width 2555 height 214
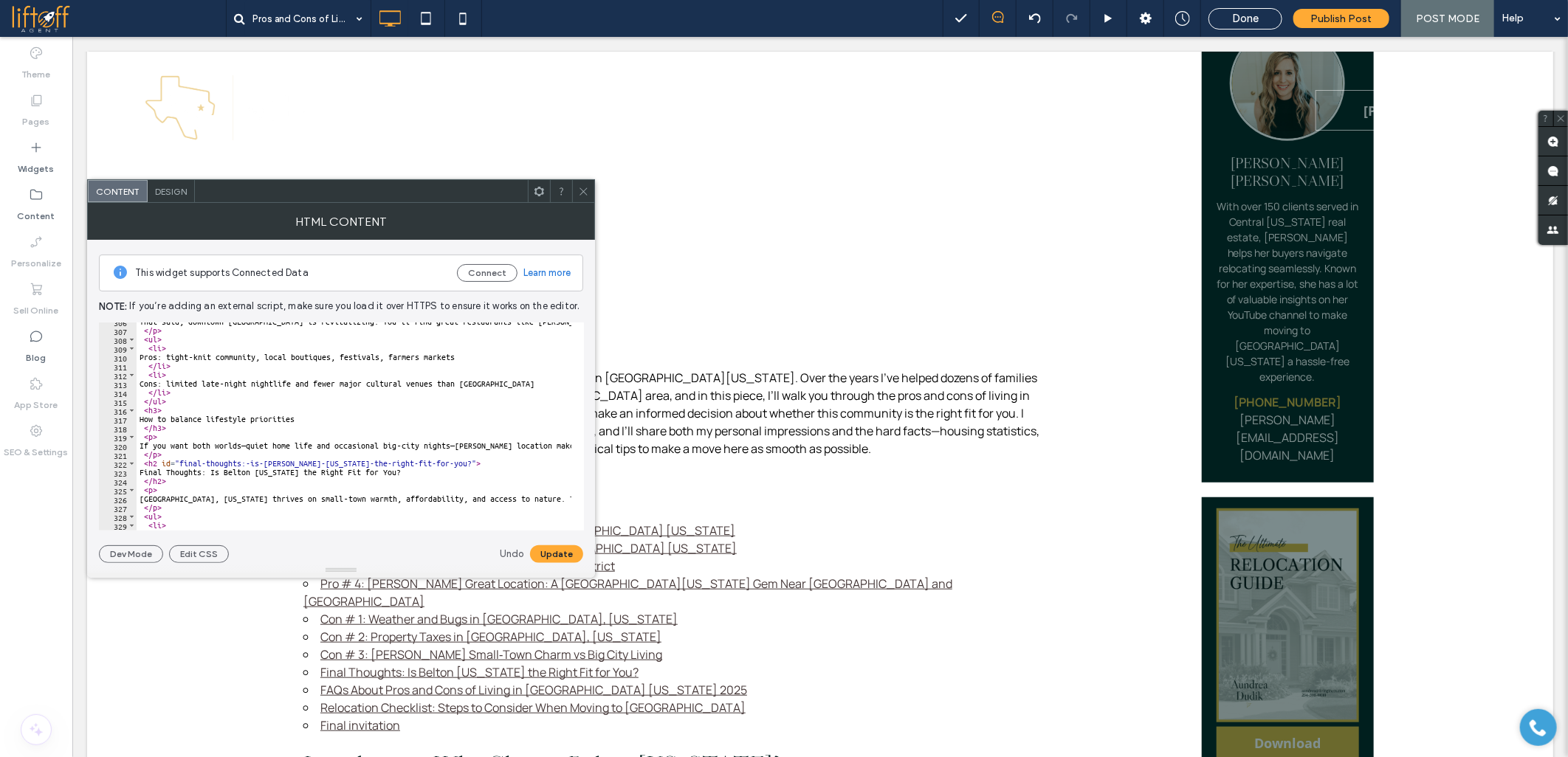
scroll to position [2755, 0]
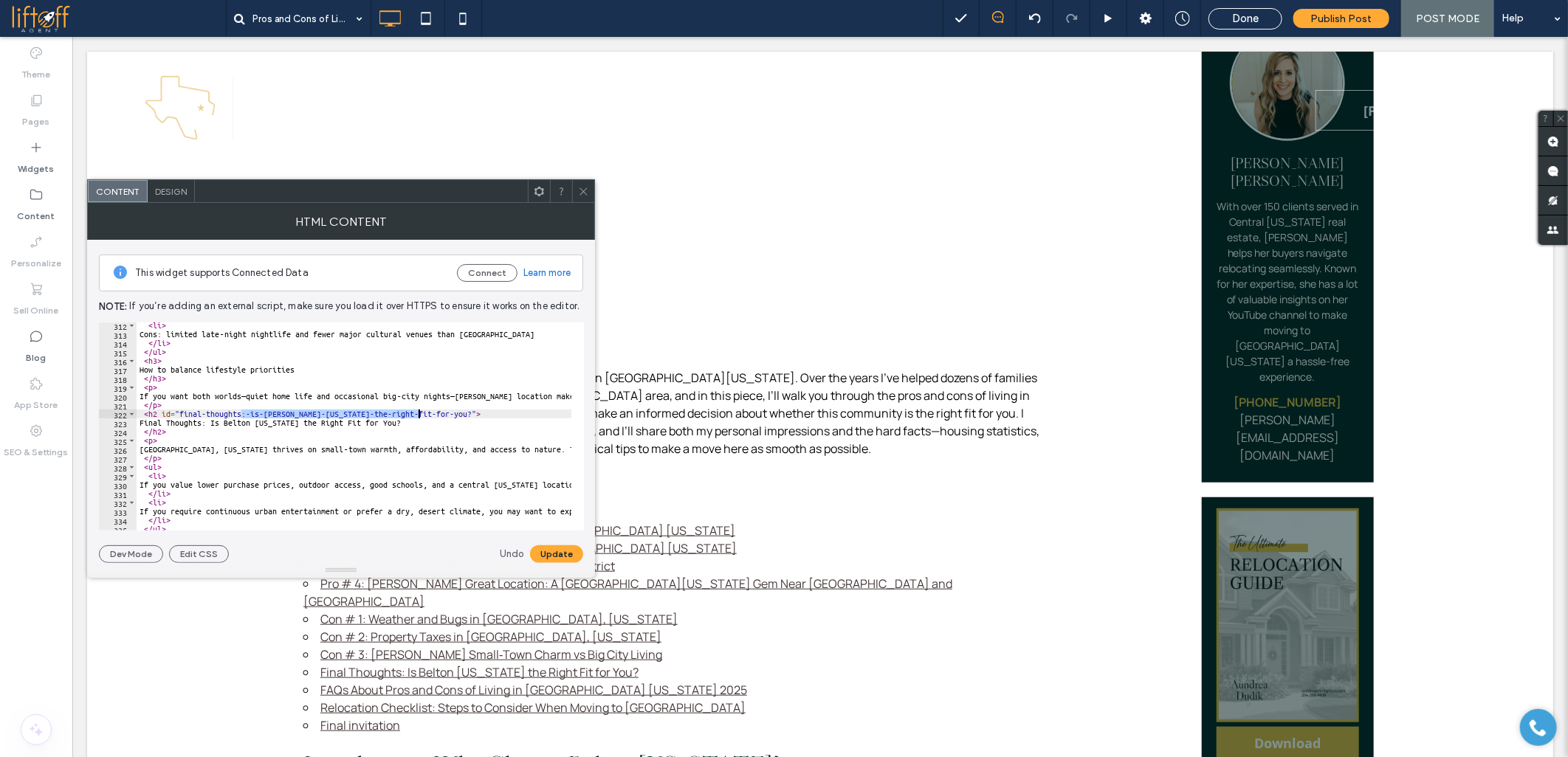
drag, startPoint x: 241, startPoint y: 413, endPoint x: 416, endPoint y: 412, distance: 175.0
click at [416, 412] on div "< li > Cons: limited late‑night nightlife and fewer major cultural venues than …" at bounding box center [1414, 428] width 2555 height 214
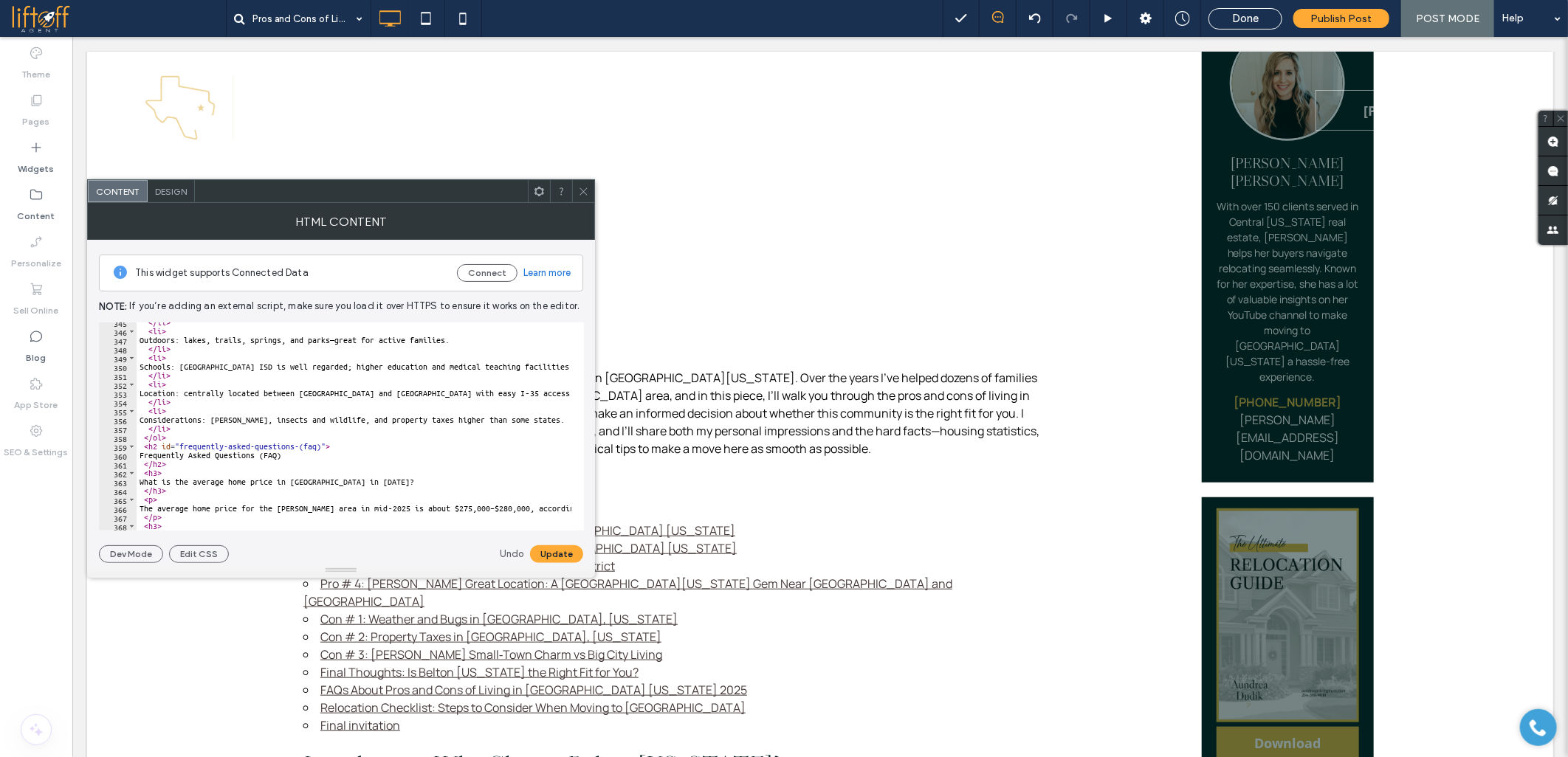
scroll to position [3050, 0]
drag, startPoint x: 295, startPoint y: 444, endPoint x: 317, endPoint y: 444, distance: 22.0
click at [317, 444] on div "</ li > < li > Outdoors: lakes, trails, springs, and parks—great for active fam…" at bounding box center [1414, 425] width 2555 height 214
drag, startPoint x: 148, startPoint y: 454, endPoint x: 292, endPoint y: 453, distance: 144.0
click at [292, 453] on div "</ li > < li > Outdoors: lakes, trails, springs, and parks—great for active fam…" at bounding box center [1414, 425] width 2555 height 214
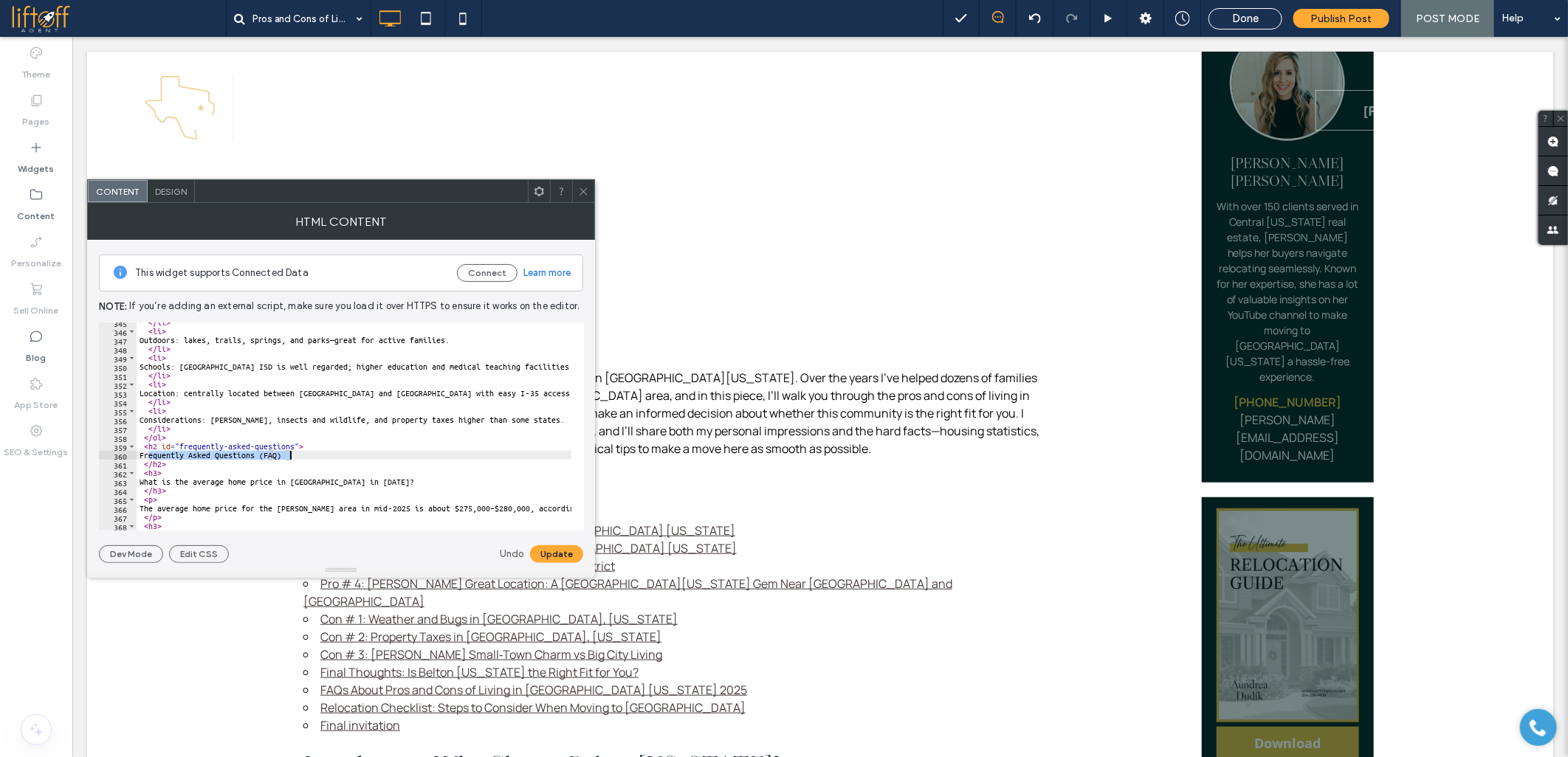
paste textarea "**********"
click at [541, 551] on button "Update" at bounding box center [556, 554] width 53 height 17
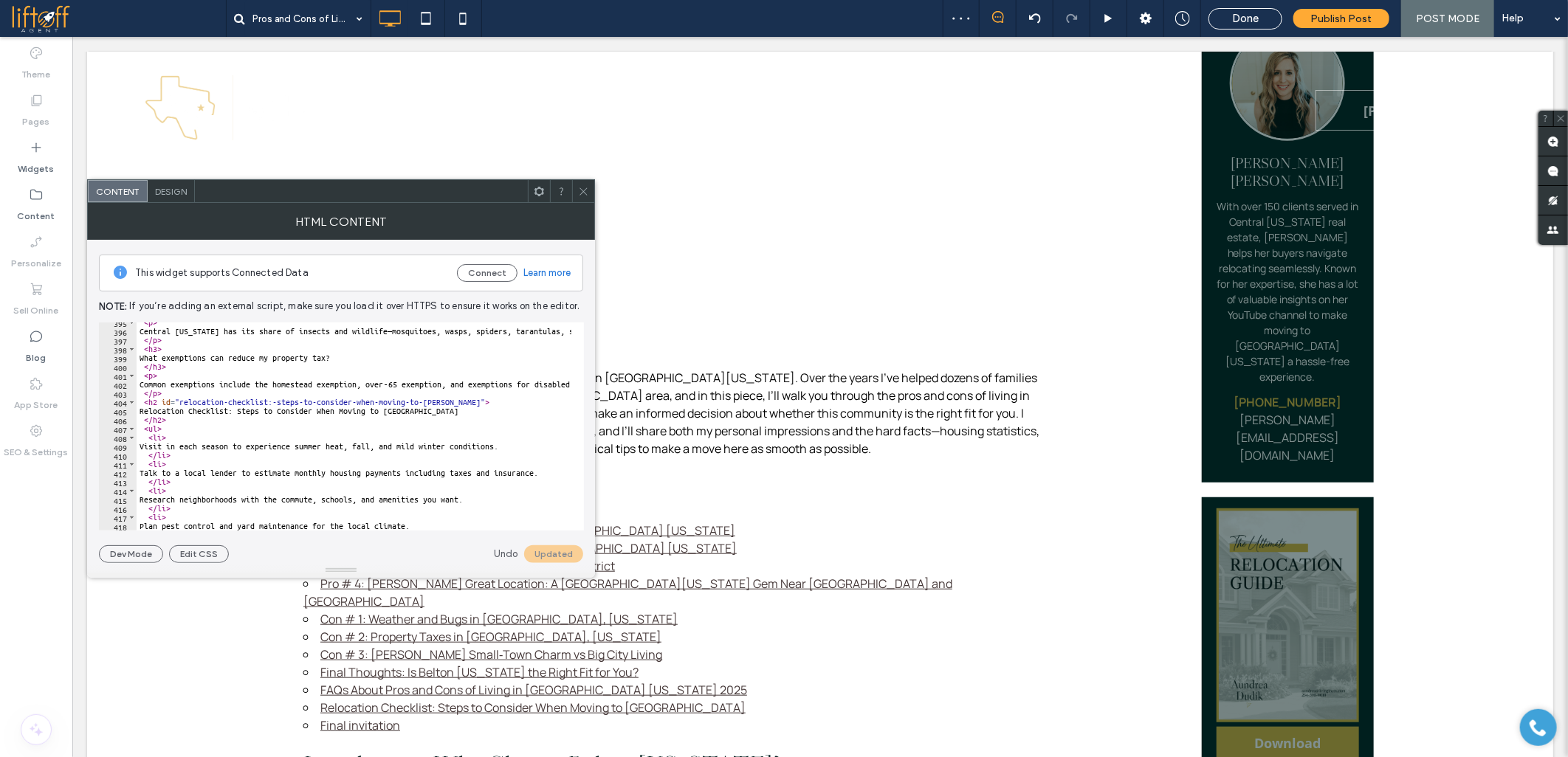
scroll to position [3493, 0]
drag, startPoint x: 267, startPoint y: 402, endPoint x: 448, endPoint y: 402, distance: 181.0
click at [448, 402] on div "< p > Central Texas has its share of insects and wildlife—mosquitoes, wasps, sp…" at bounding box center [1414, 425] width 2555 height 214
type textarea "**********"
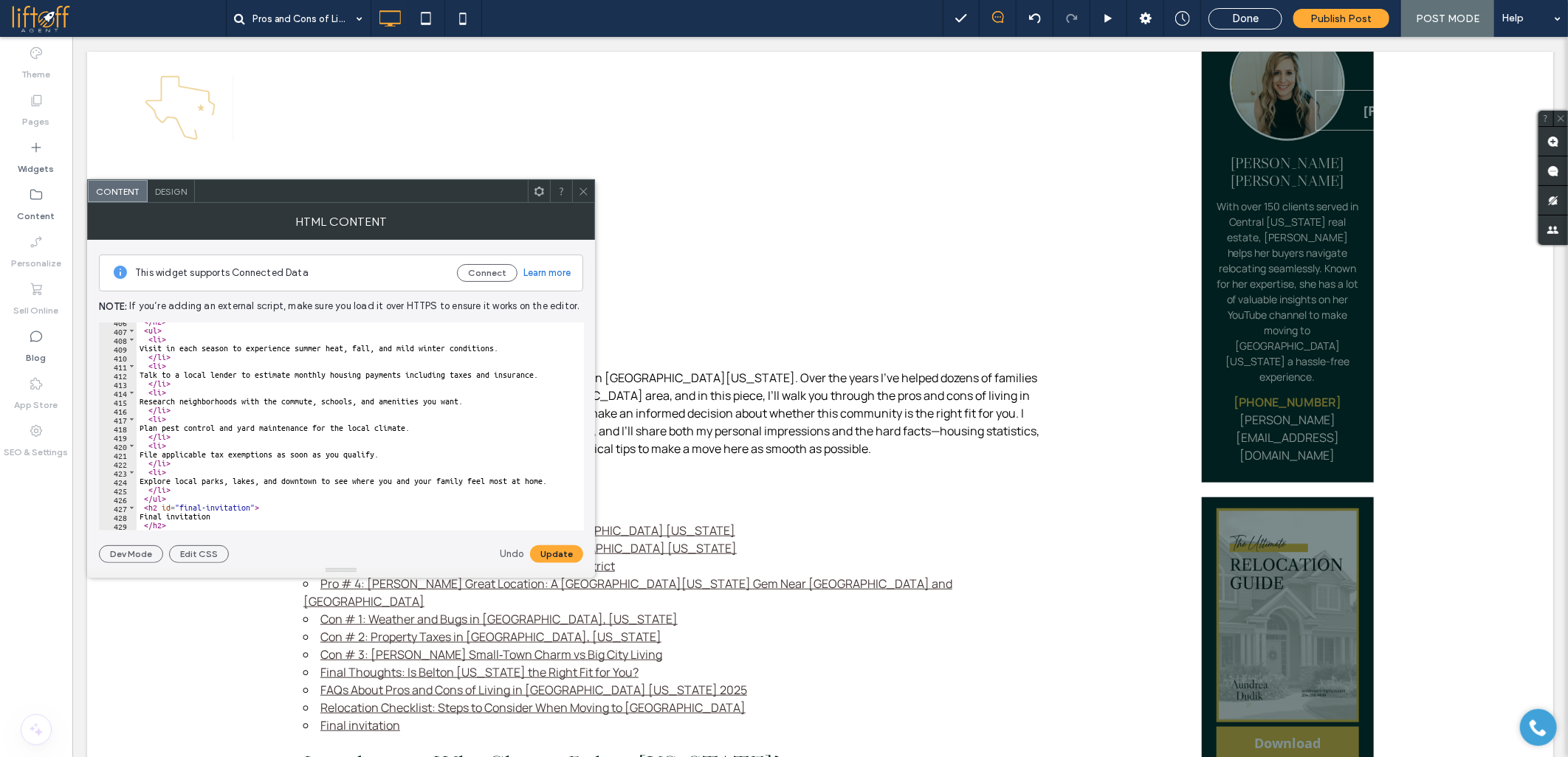
scroll to position [3640, 0]
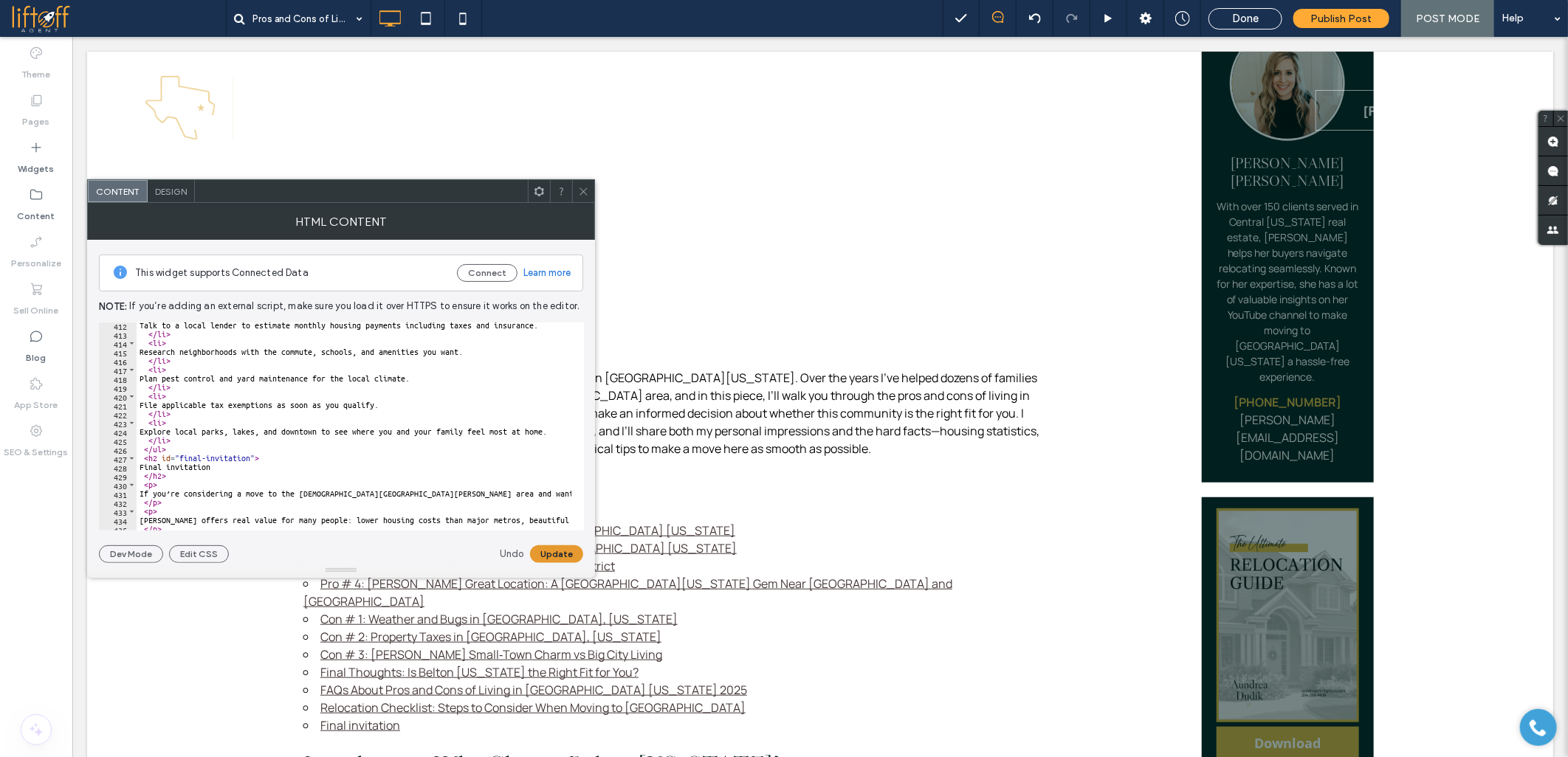
click at [541, 555] on button "Update" at bounding box center [556, 554] width 53 height 17
click at [578, 195] on icon at bounding box center [583, 191] width 11 height 11
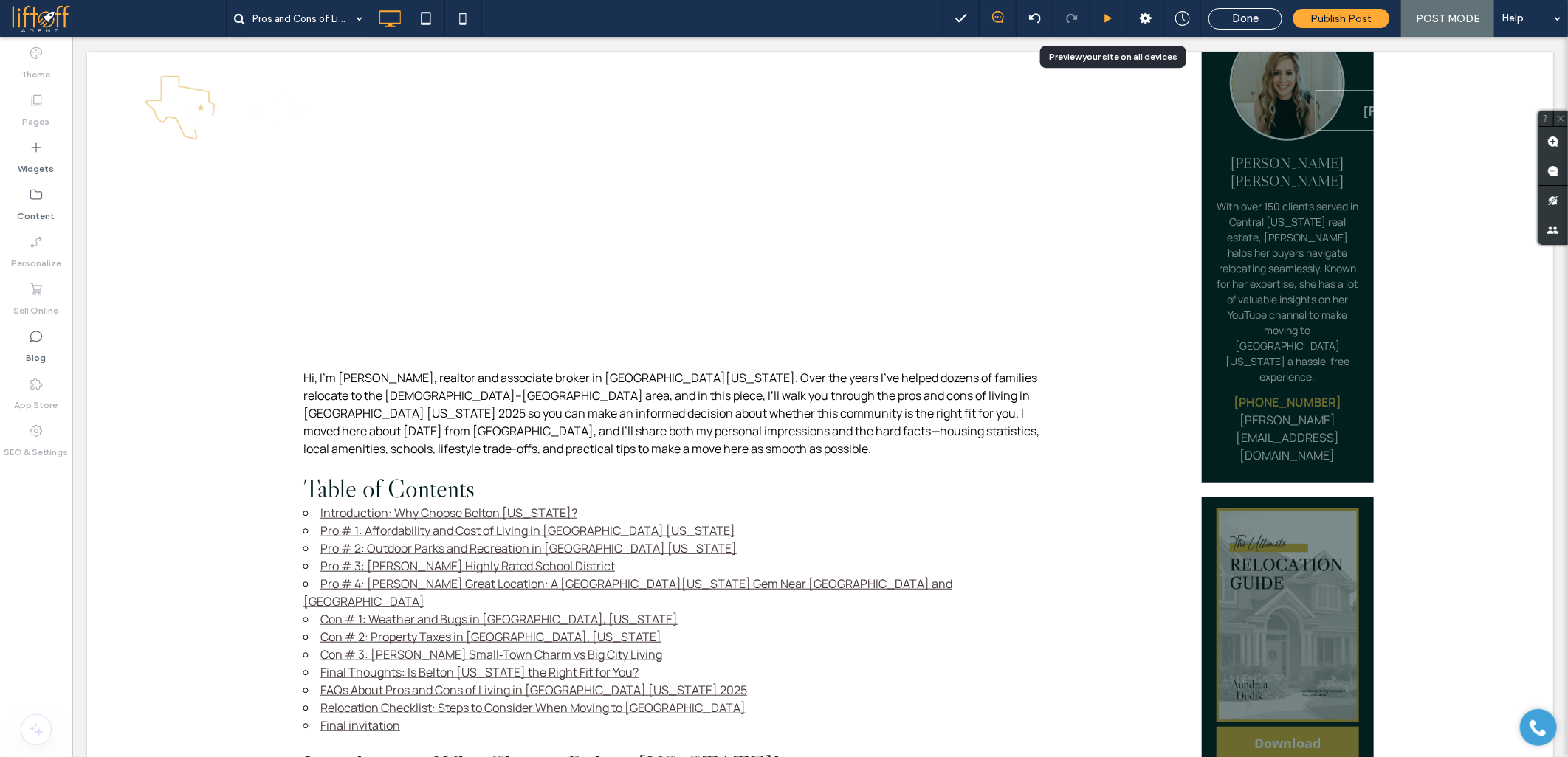
click at [1102, 25] on div at bounding box center [1108, 18] width 37 height 37
click at [1114, 13] on icon at bounding box center [1108, 19] width 11 height 11
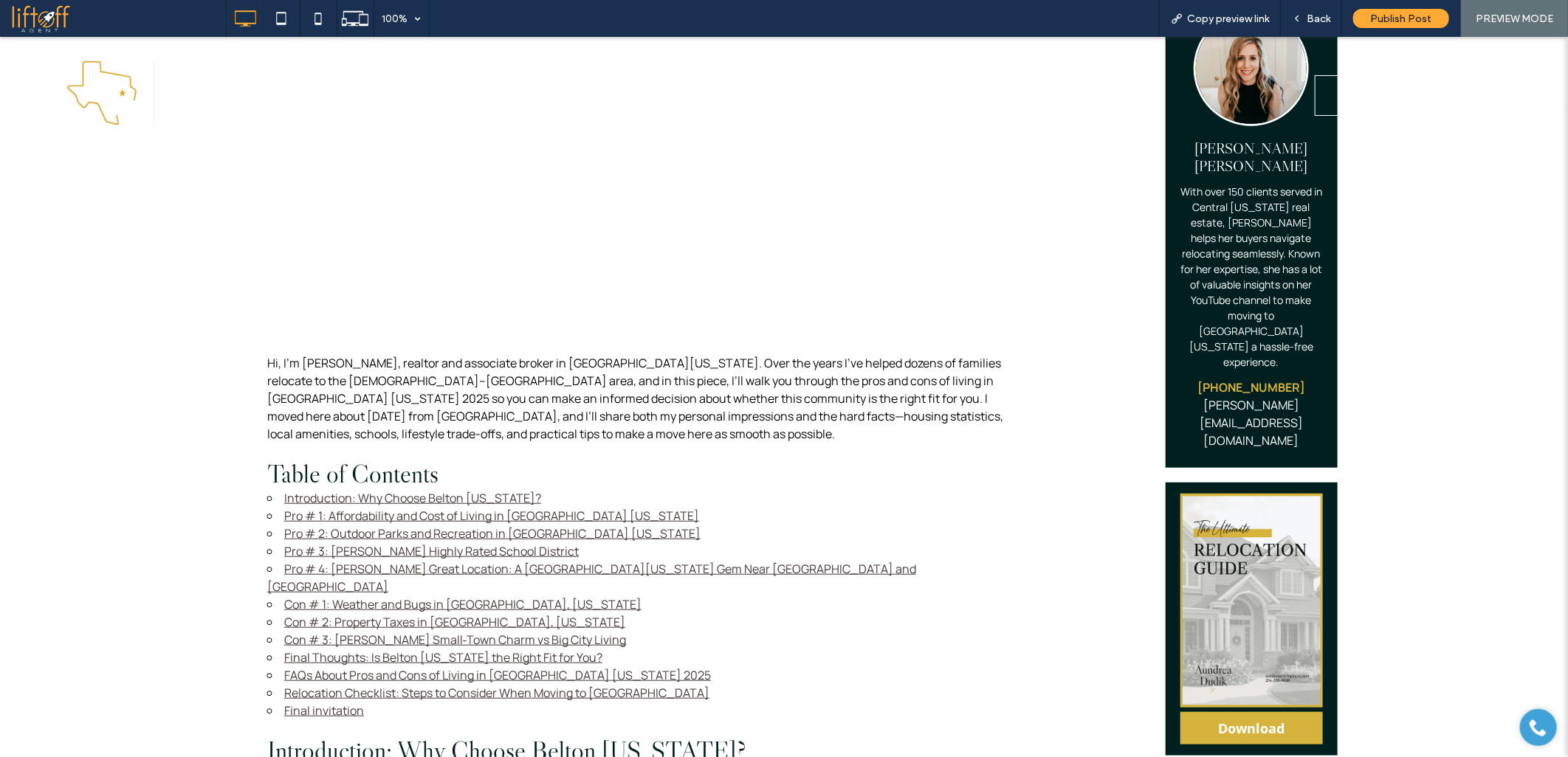
click at [336, 702] on link "Final invitation" at bounding box center [324, 710] width 80 height 17
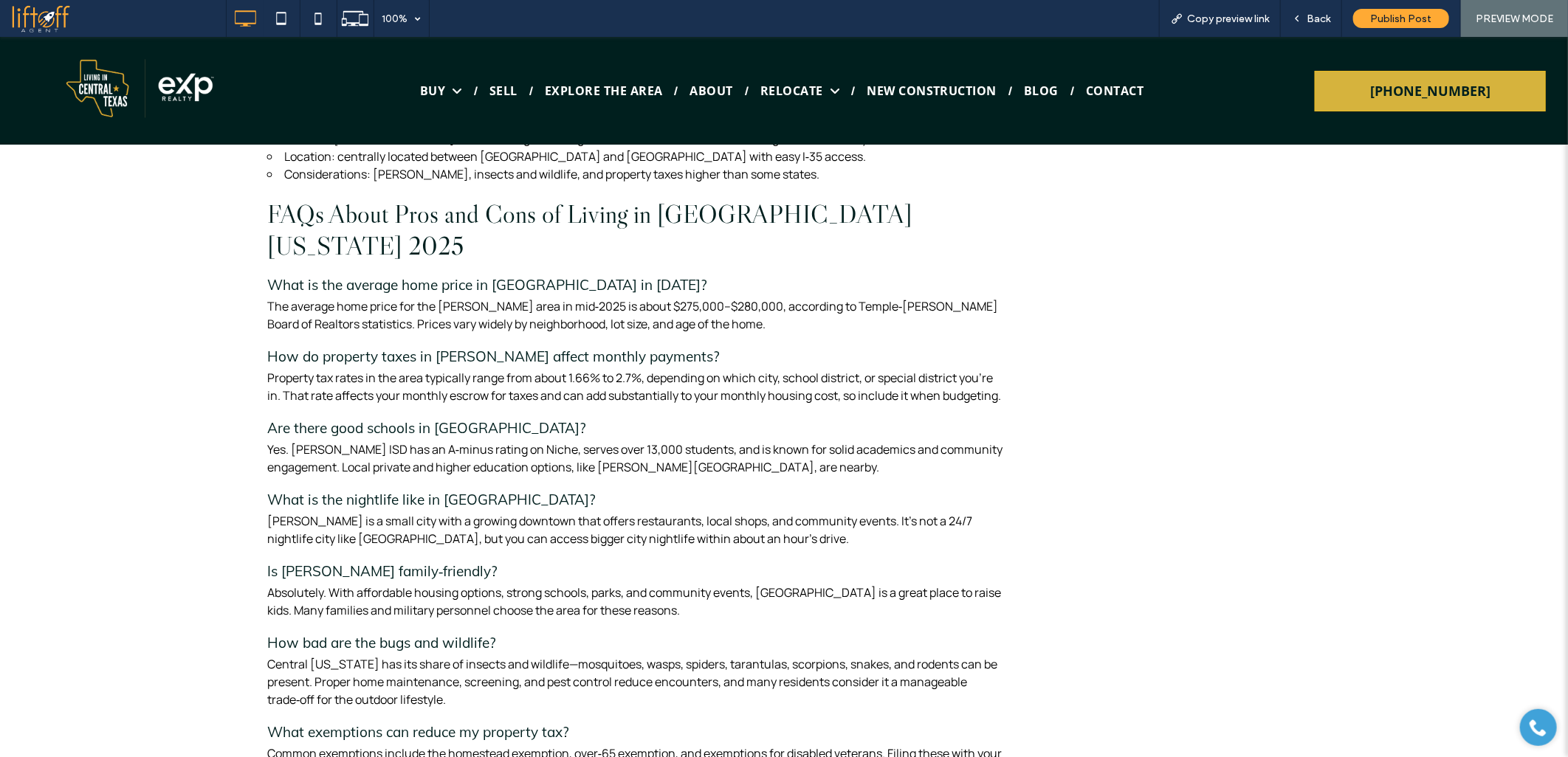
scroll to position [4820, 0]
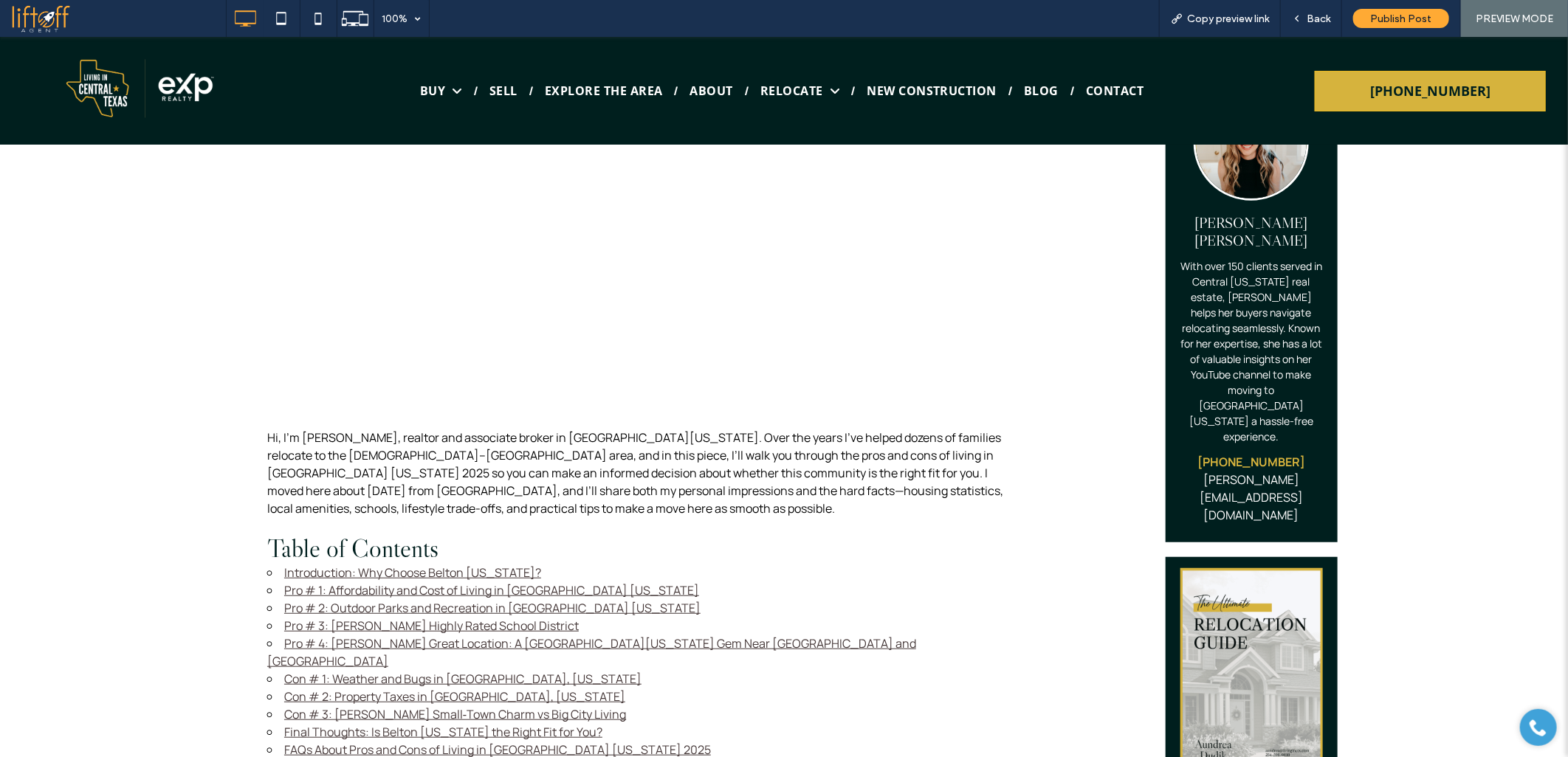
scroll to position [573, 0]
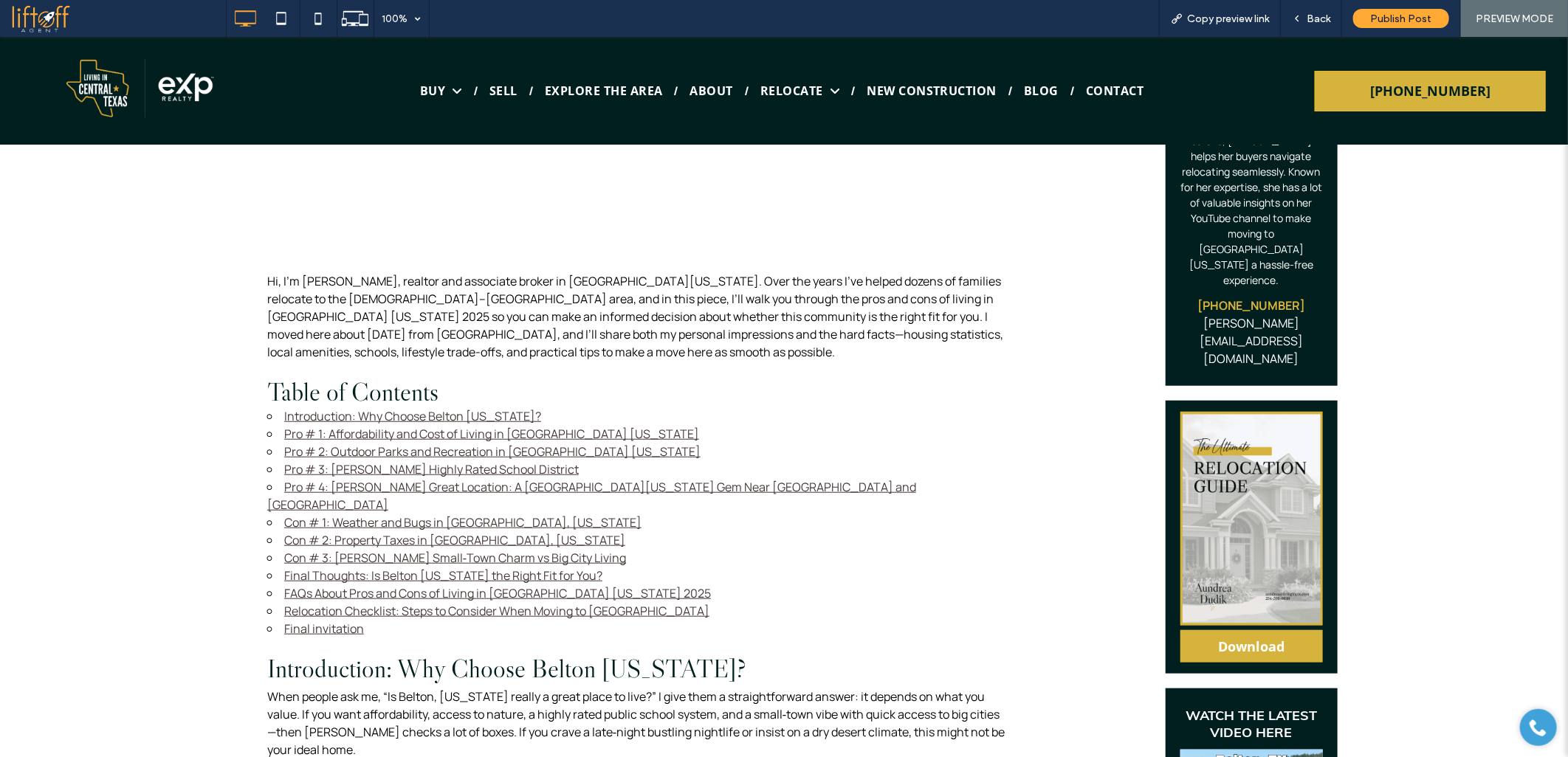
click at [354, 602] on link "Relocation Checklist: Steps to Consider When Moving to [GEOGRAPHIC_DATA]" at bounding box center [496, 610] width 425 height 17
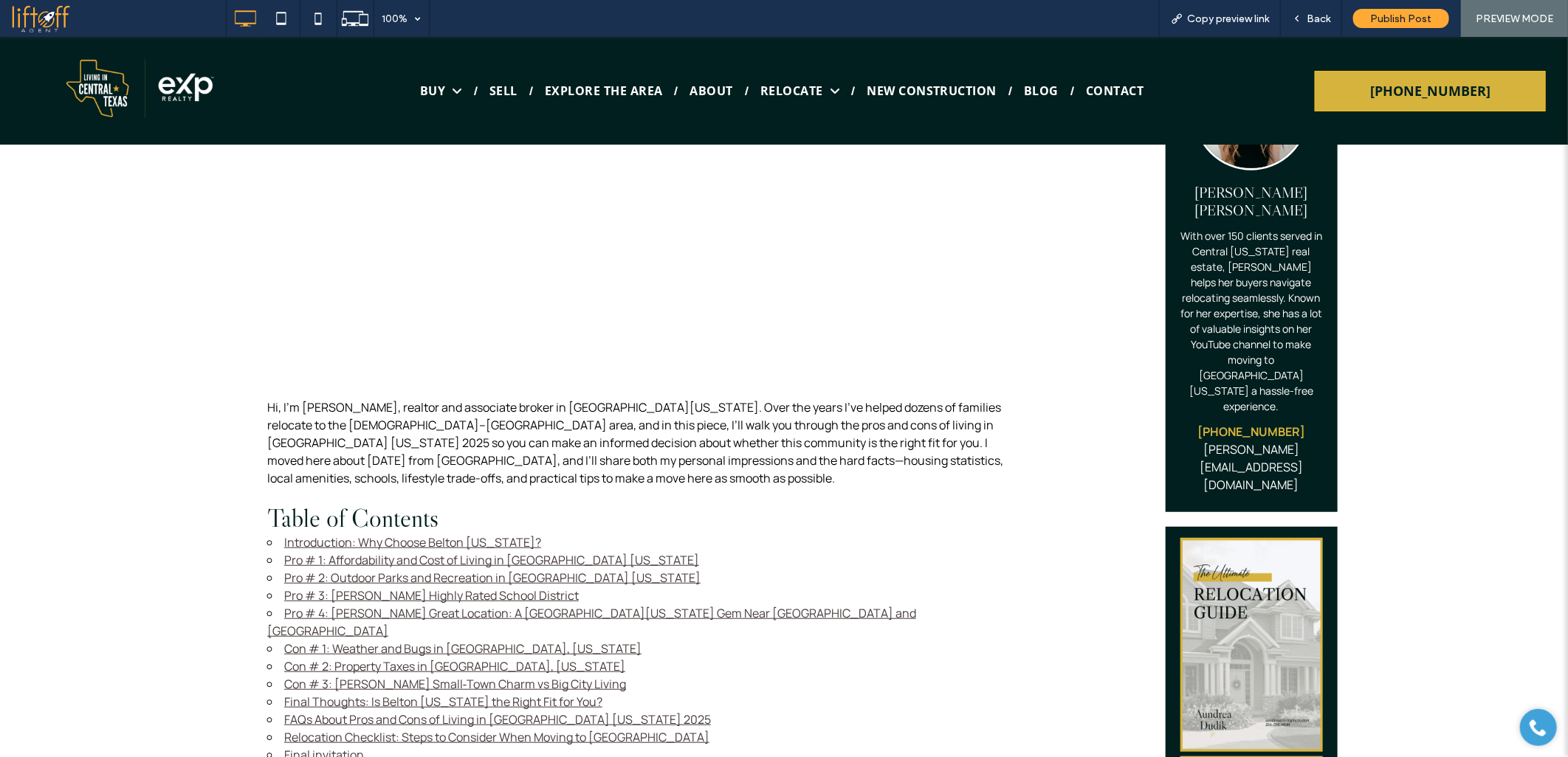
click at [328, 710] on link "FAQs About Pros and Cons of Living in [GEOGRAPHIC_DATA] [US_STATE] 2025" at bounding box center [497, 718] width 426 height 17
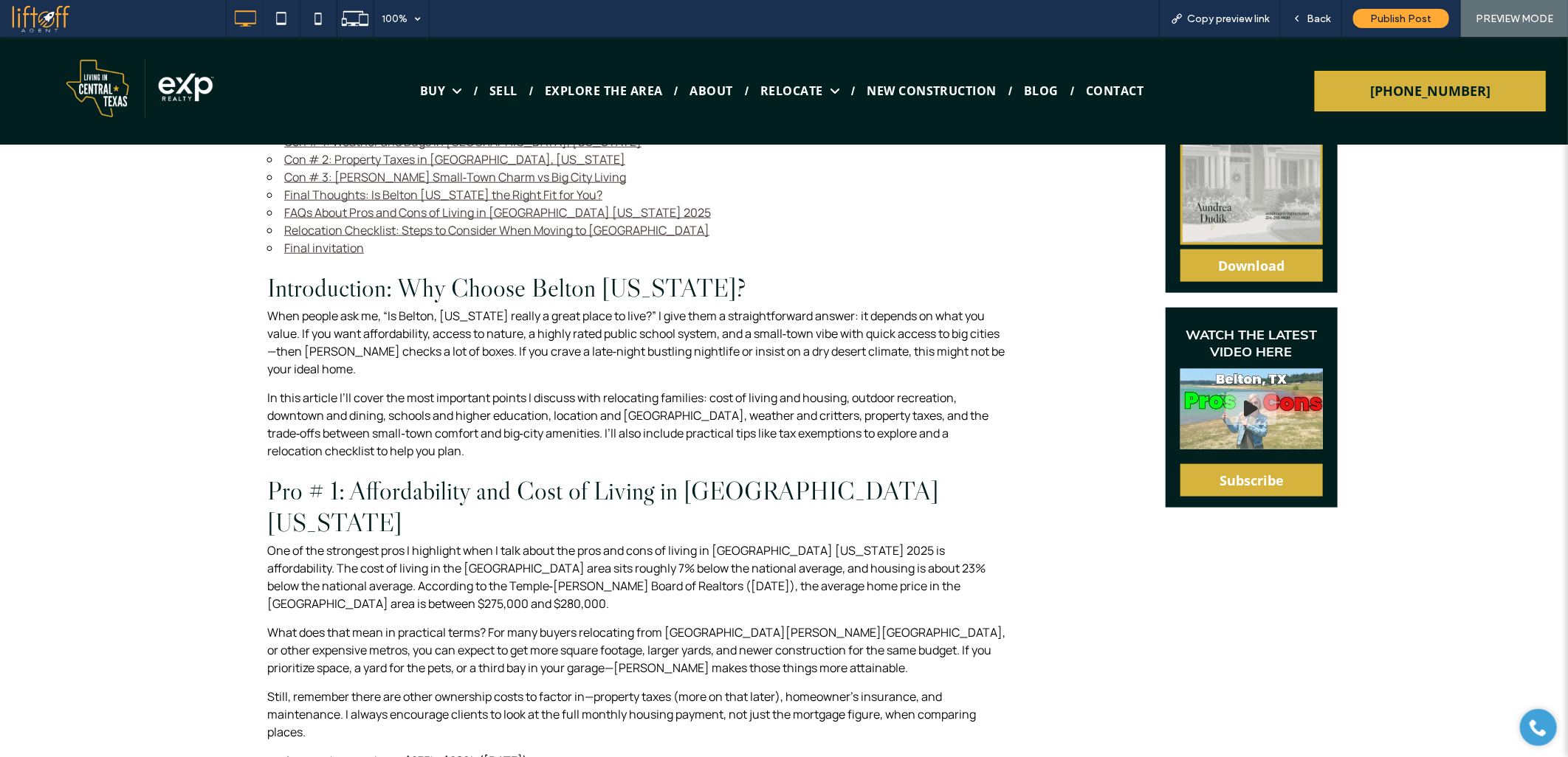
scroll to position [514, 0]
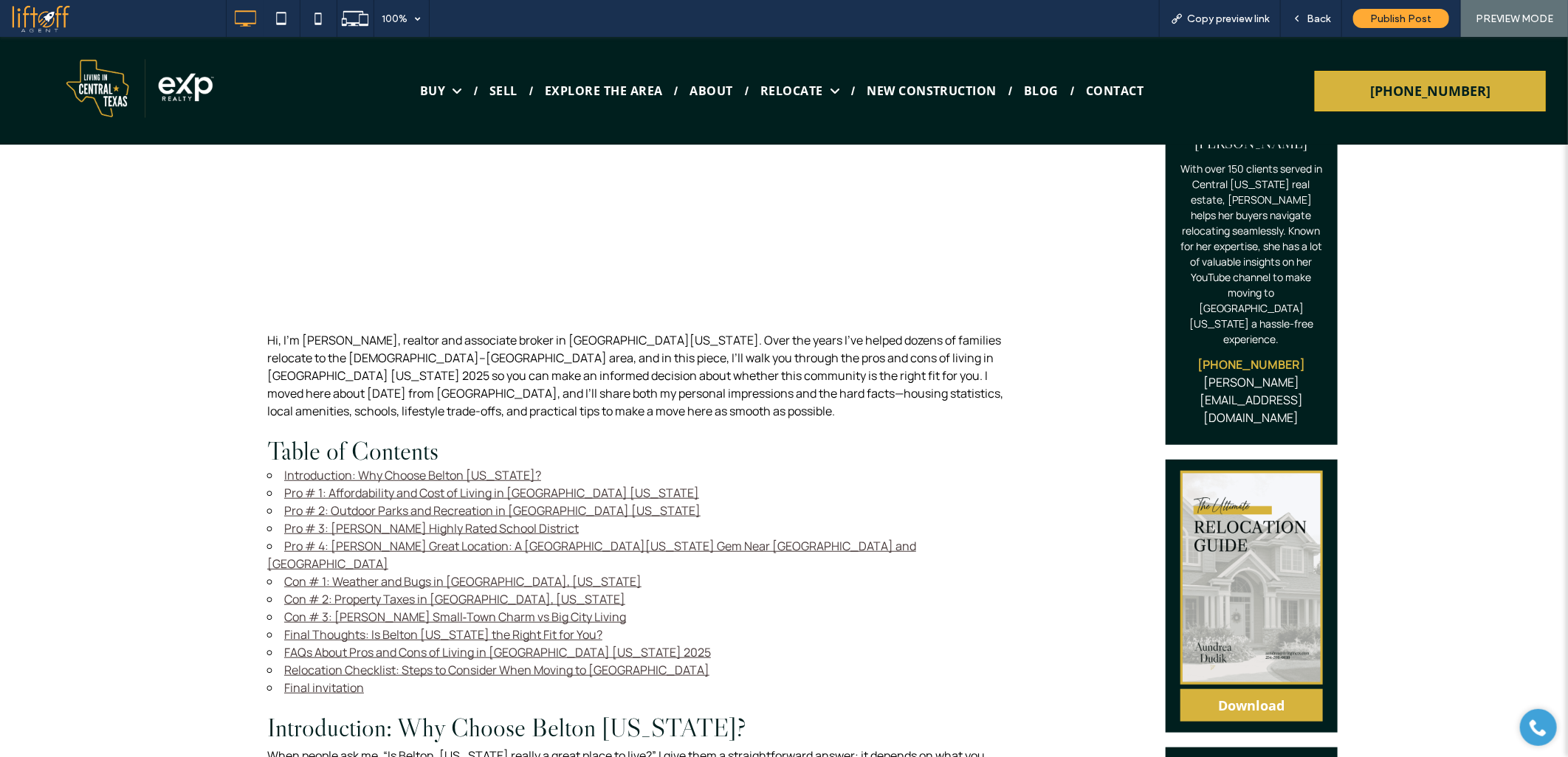
click at [301, 626] on link "Final Thoughts: Is Belton [US_STATE] the Right Fit for You?" at bounding box center [443, 634] width 318 height 17
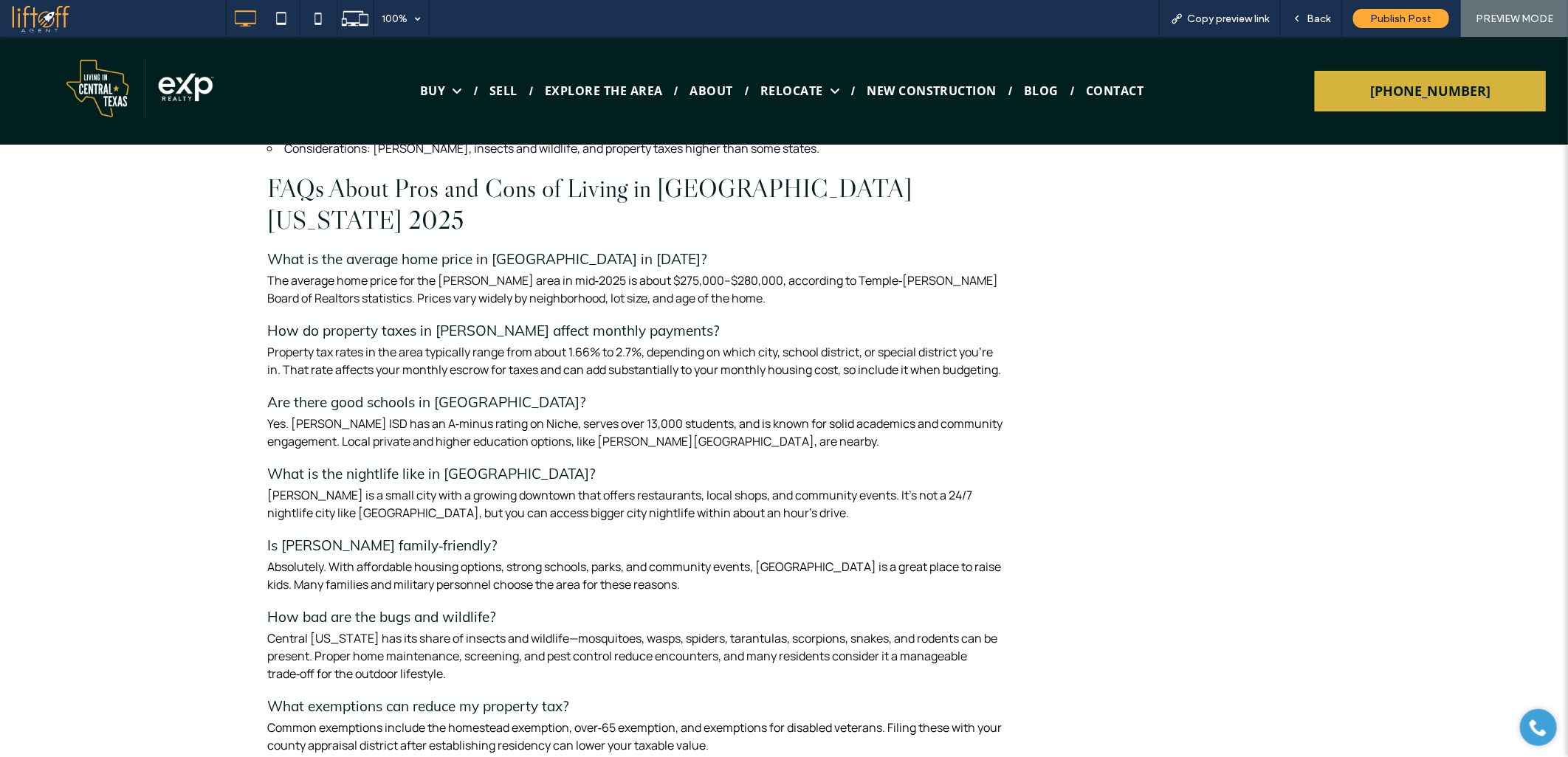
scroll to position [4602, 0]
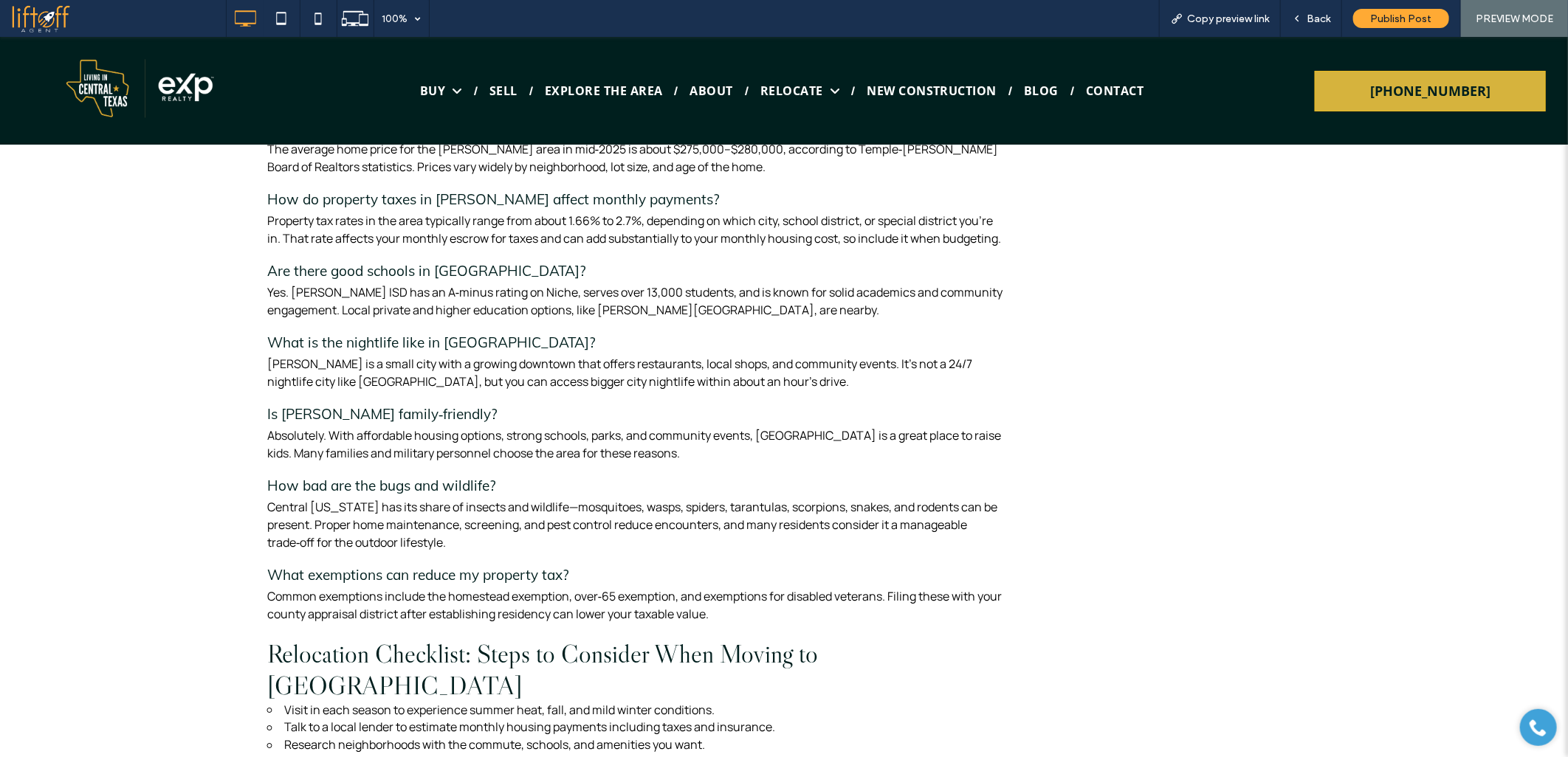
click at [1555, 115] on div "Click To Paste Buy Get Pre-Approved Sell Explore The Area About Relocate PCS / …" at bounding box center [784, 90] width 1568 height 108
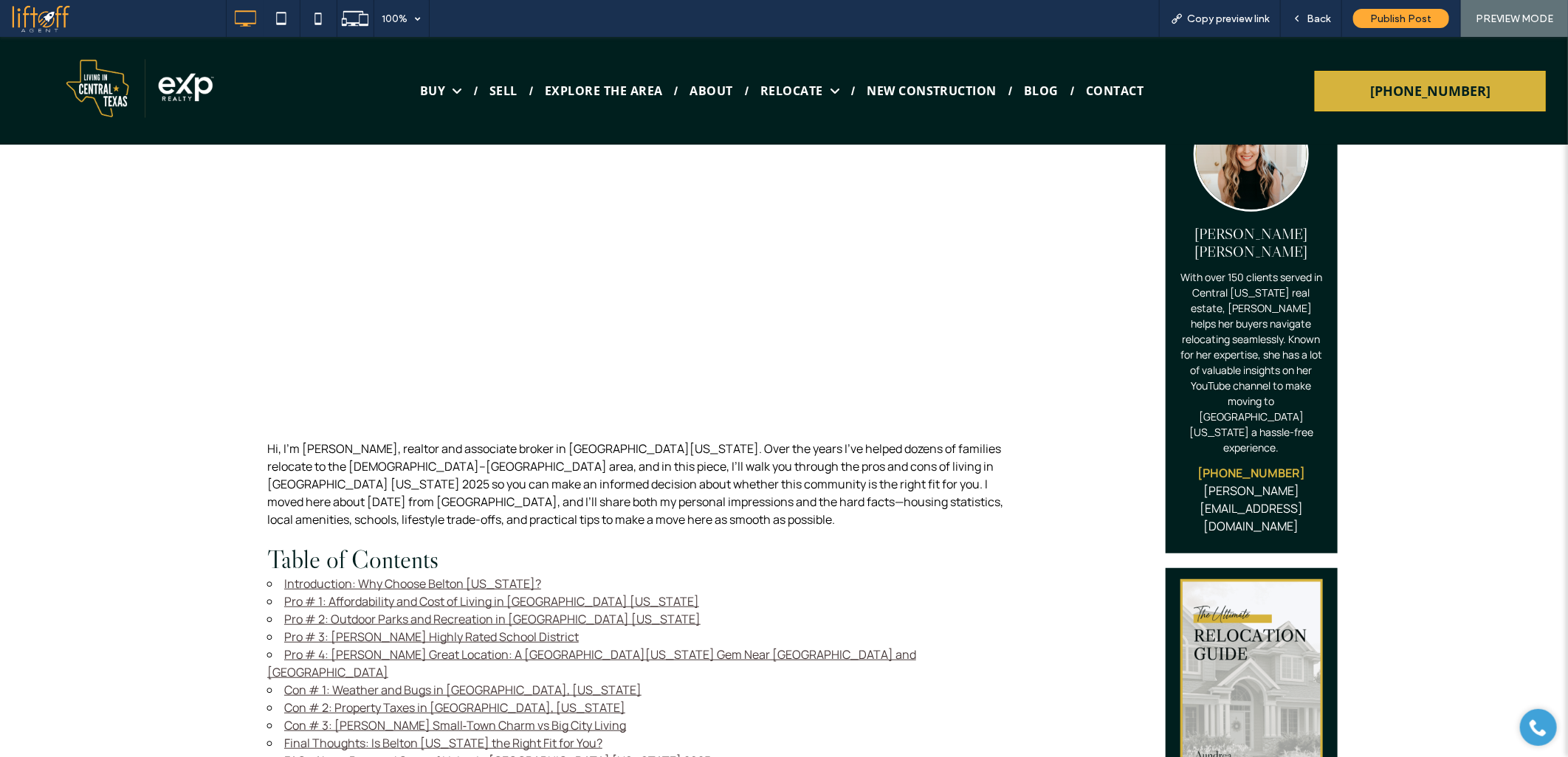
scroll to position [598, 0]
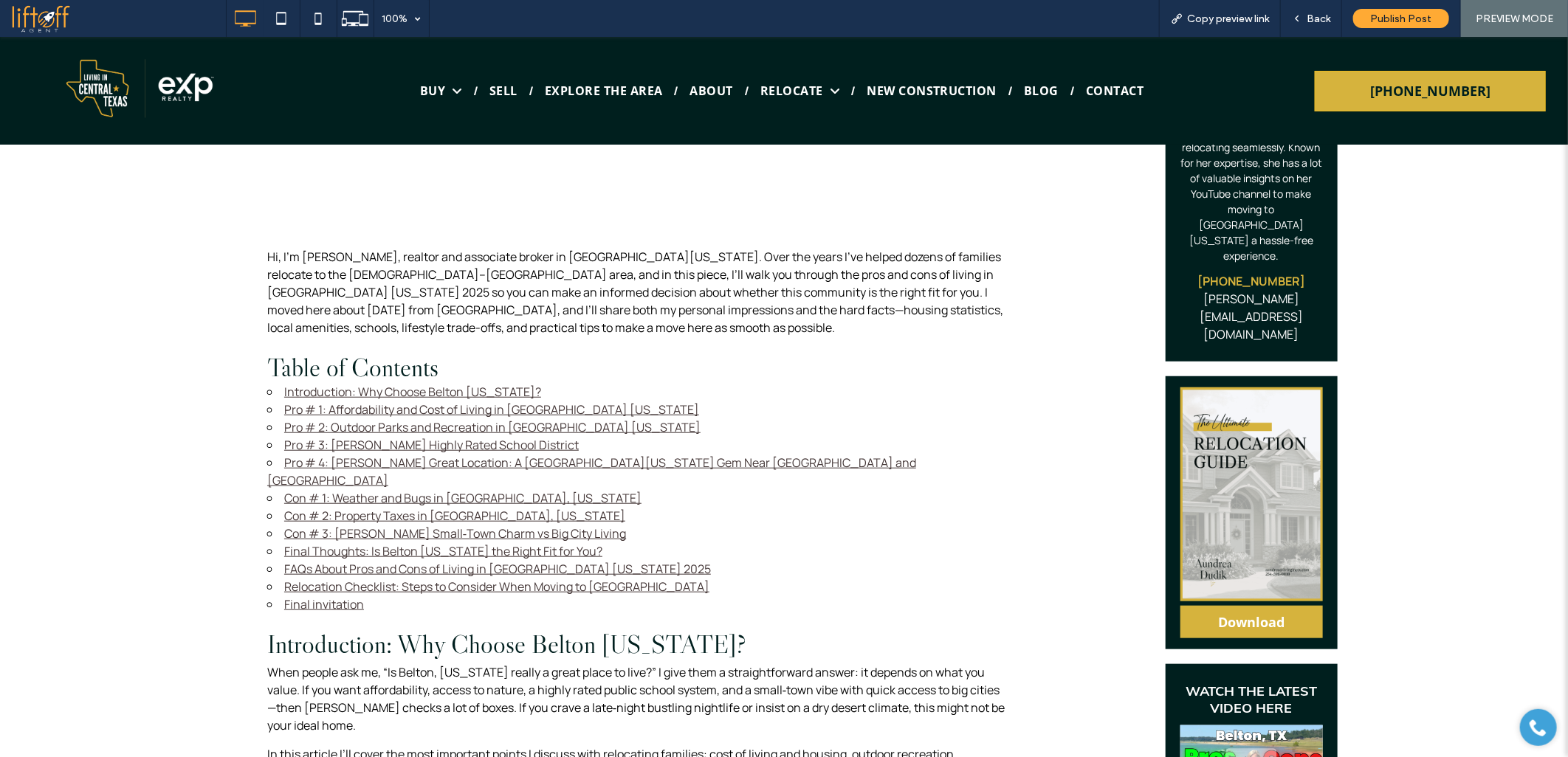
click at [320, 524] on link "Con # 3: [PERSON_NAME] Small‑Town Charm vs Big City Living" at bounding box center [455, 532] width 342 height 17
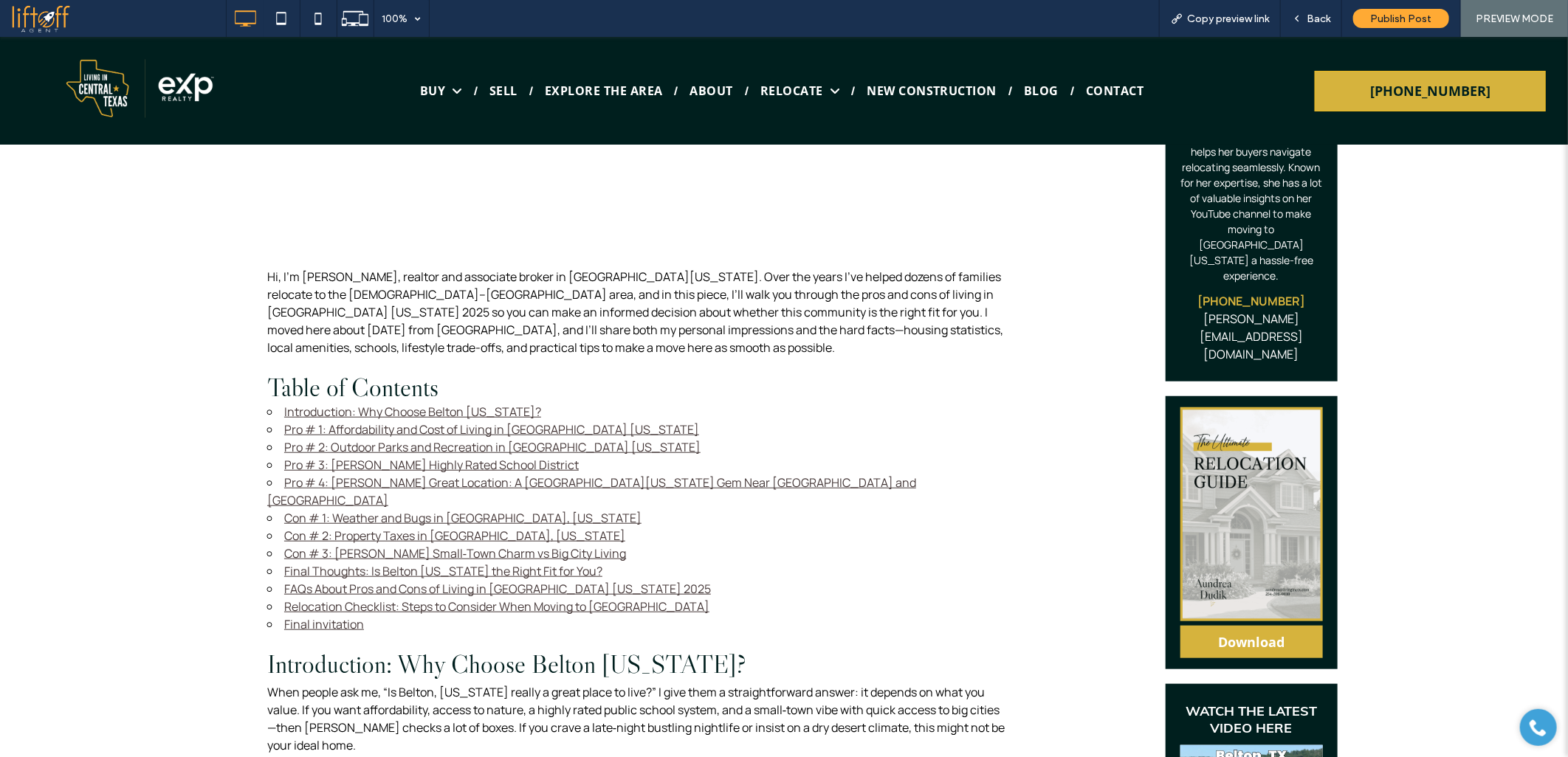
scroll to position [515, 0]
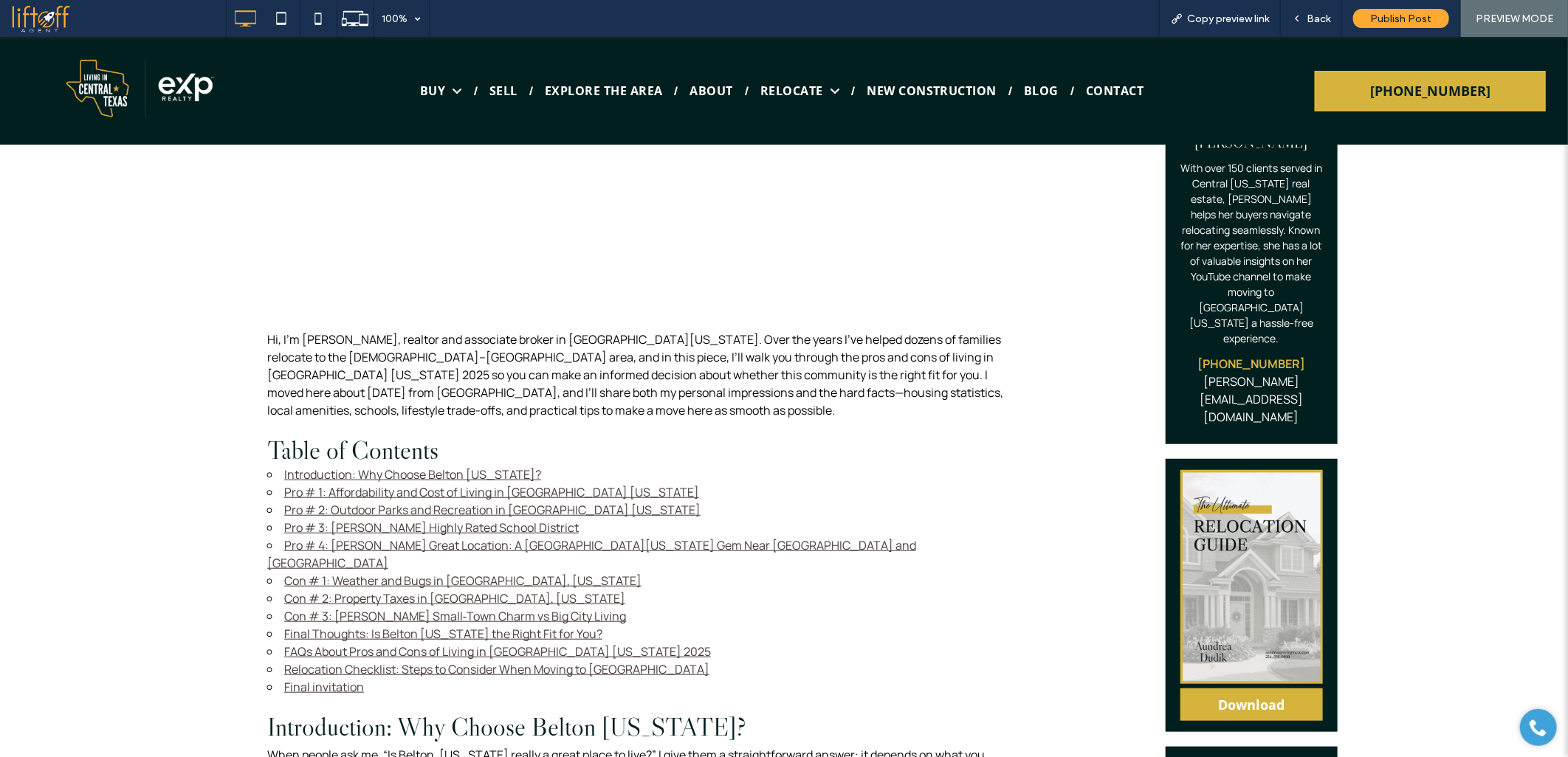
click at [312, 589] on link "Con # 2: Property Taxes in [GEOGRAPHIC_DATA], [US_STATE]" at bounding box center [454, 597] width 341 height 17
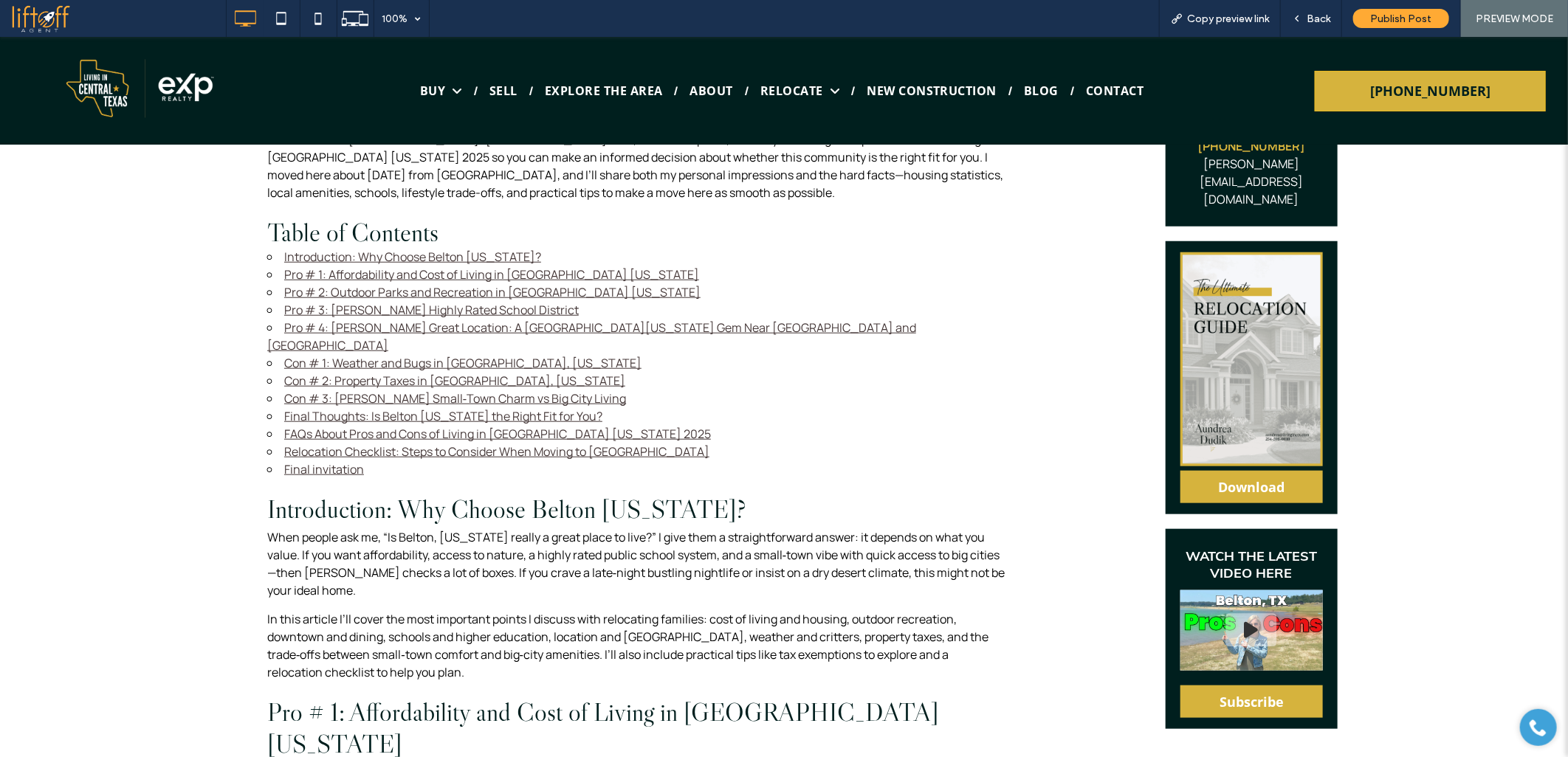
scroll to position [691, 0]
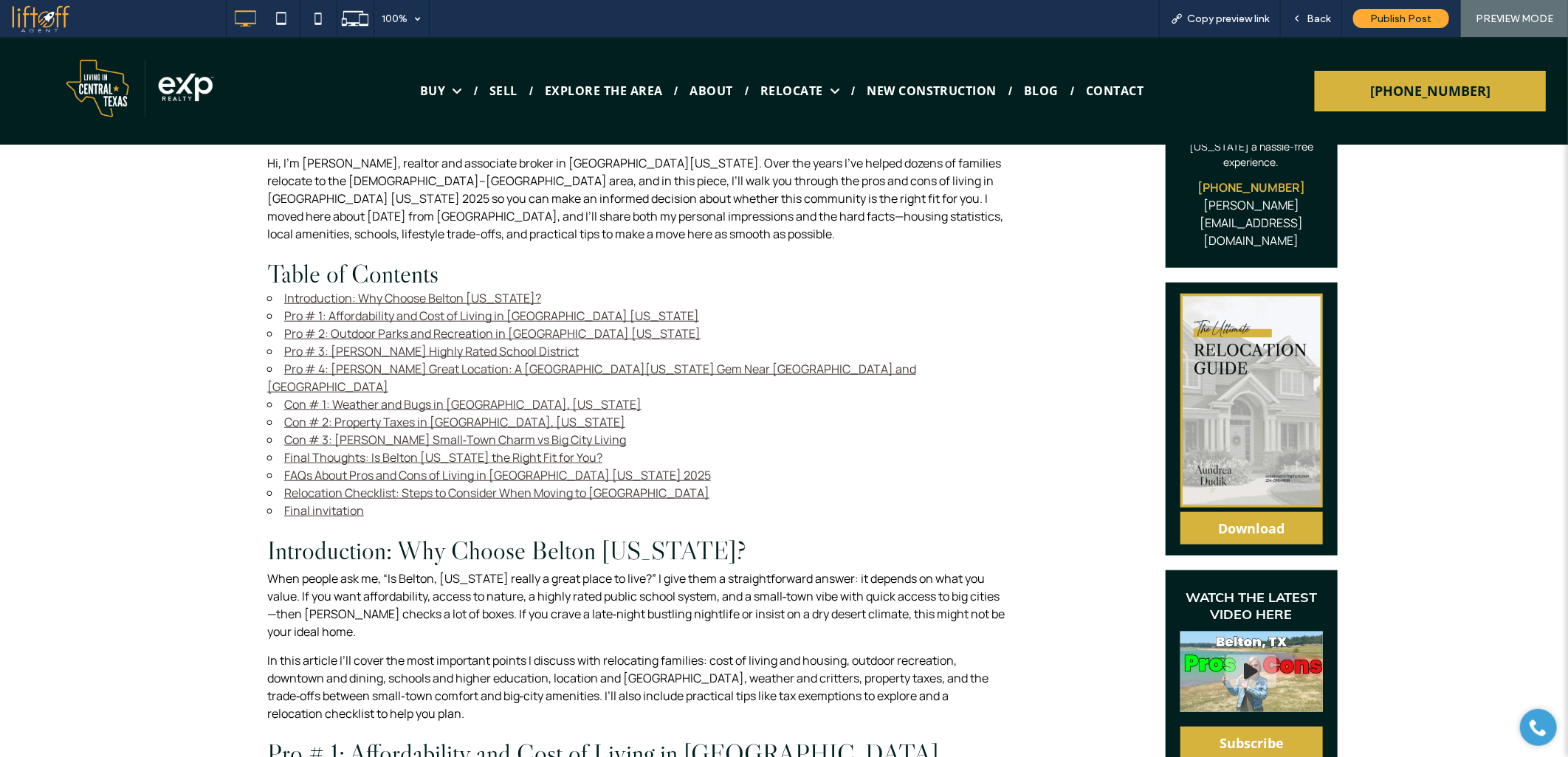
click at [330, 396] on link "Con # 1: Weather and Bugs in [GEOGRAPHIC_DATA], [US_STATE]" at bounding box center [463, 403] width 358 height 17
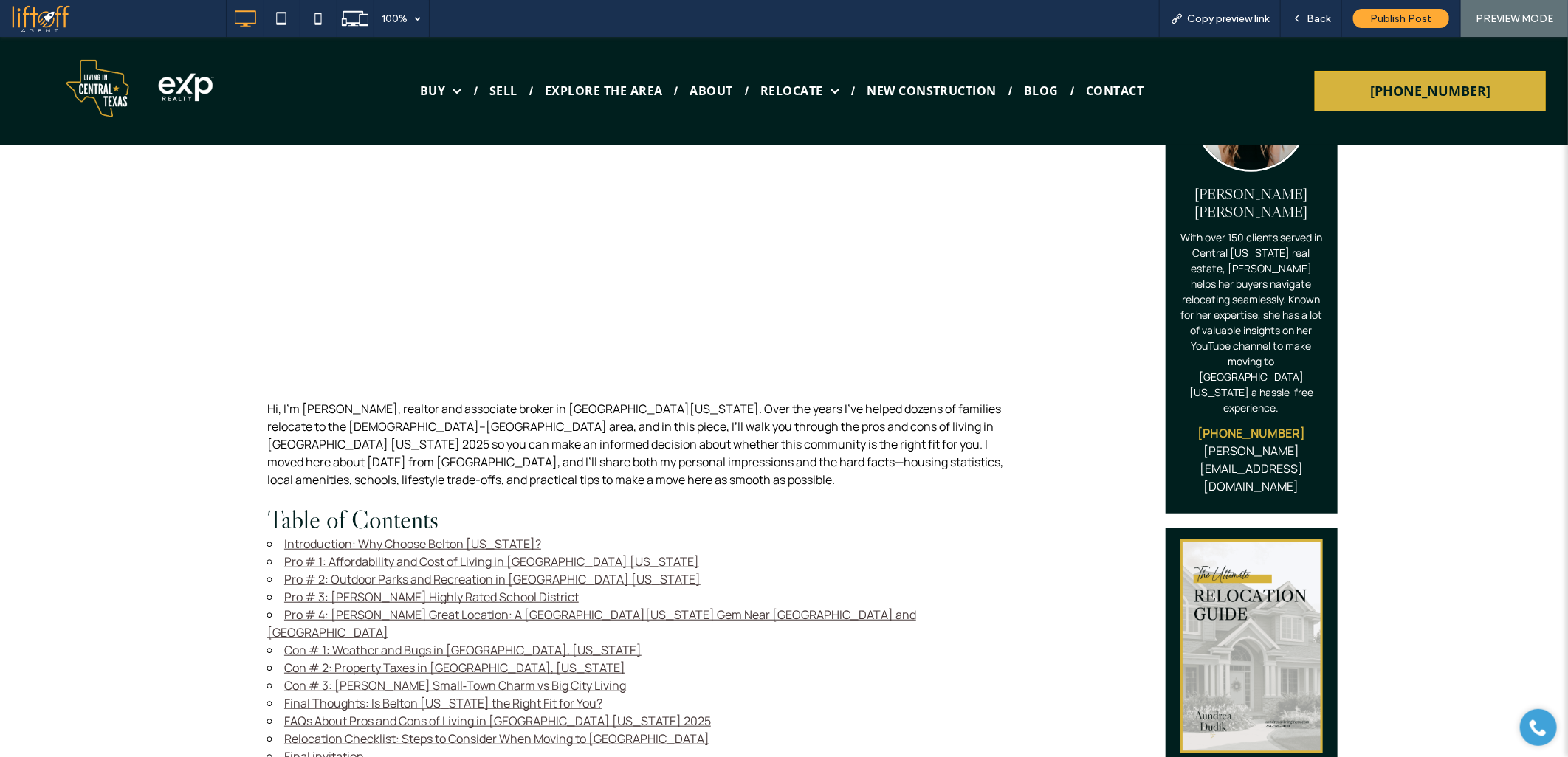
scroll to position [400, 0]
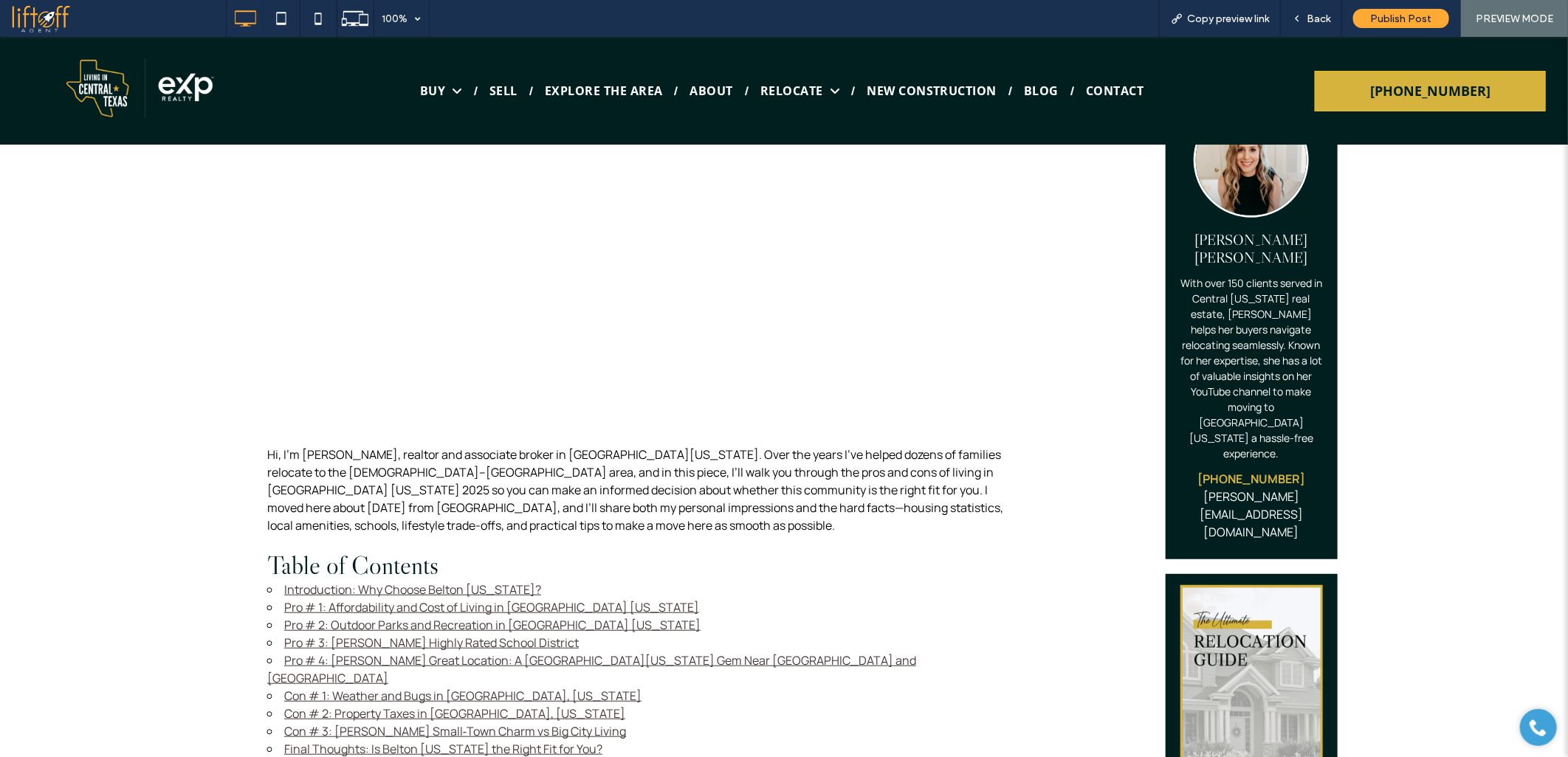
click at [358, 652] on link "Pro # 4: [PERSON_NAME] Great Location: A [GEOGRAPHIC_DATA][US_STATE] Gem Near […" at bounding box center [592, 668] width 649 height 34
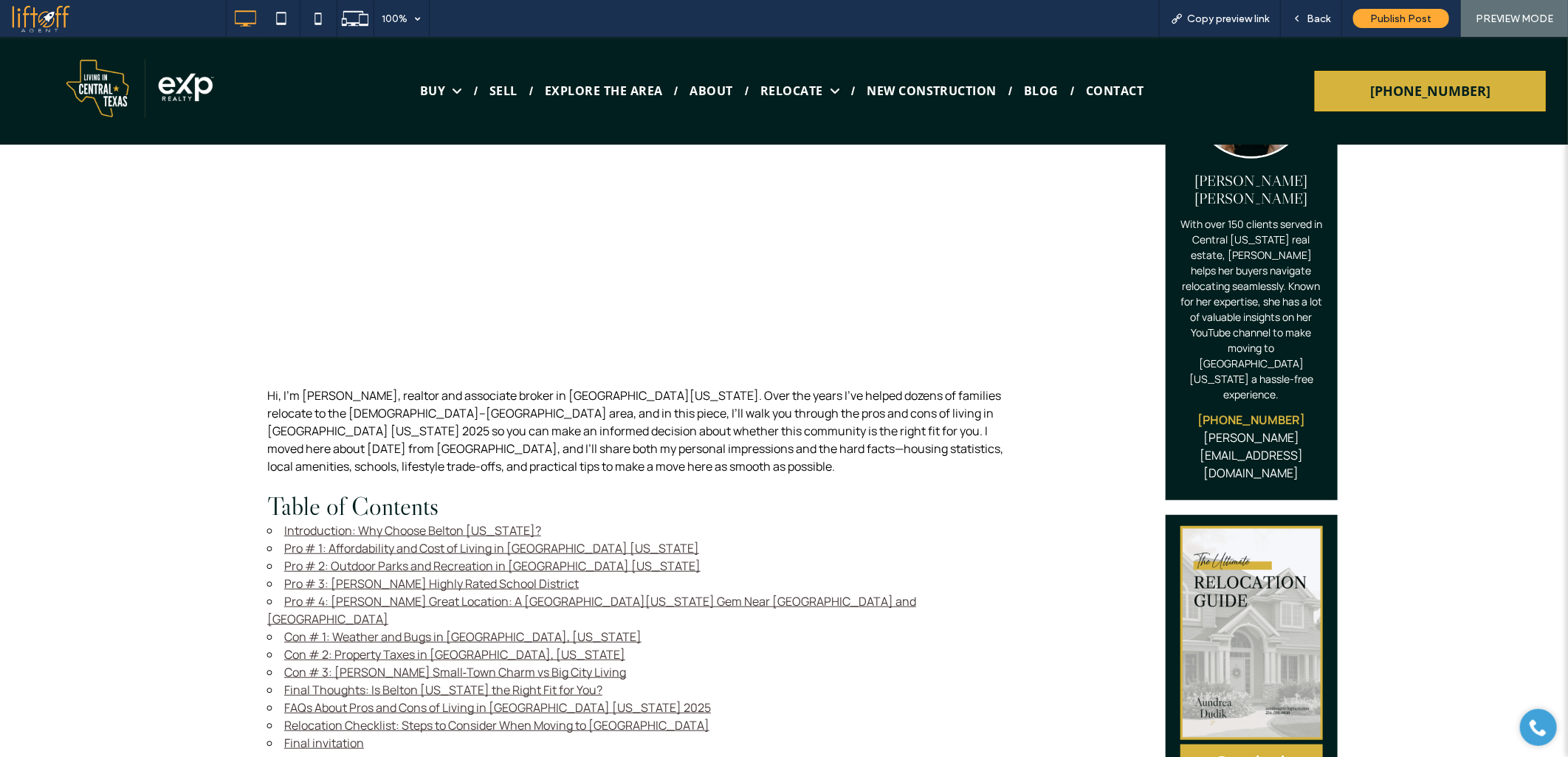
click at [337, 575] on link "Pro # 3: [PERSON_NAME] Highly Rated School District" at bounding box center [431, 583] width 294 height 17
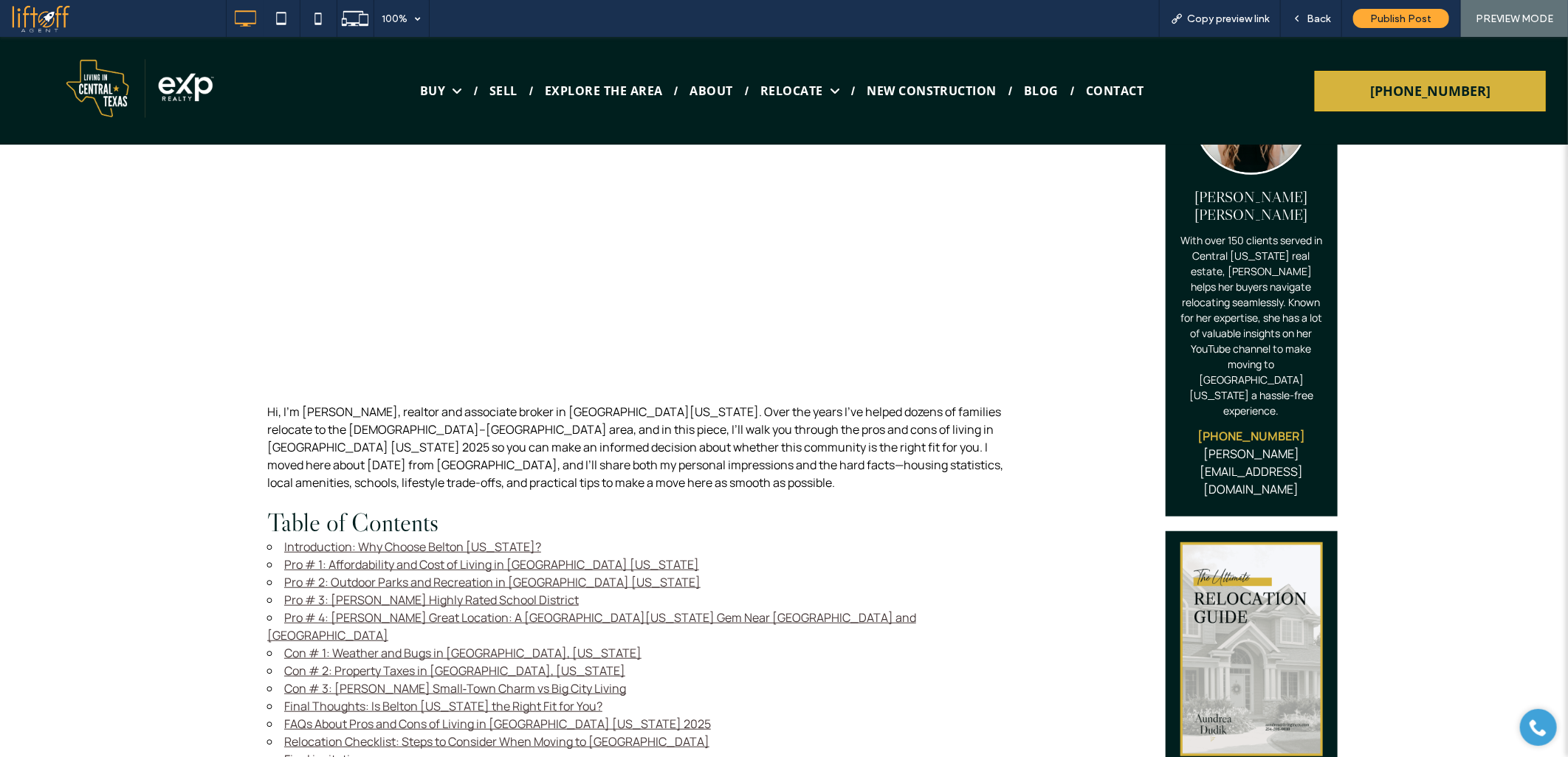
scroll to position [491, 0]
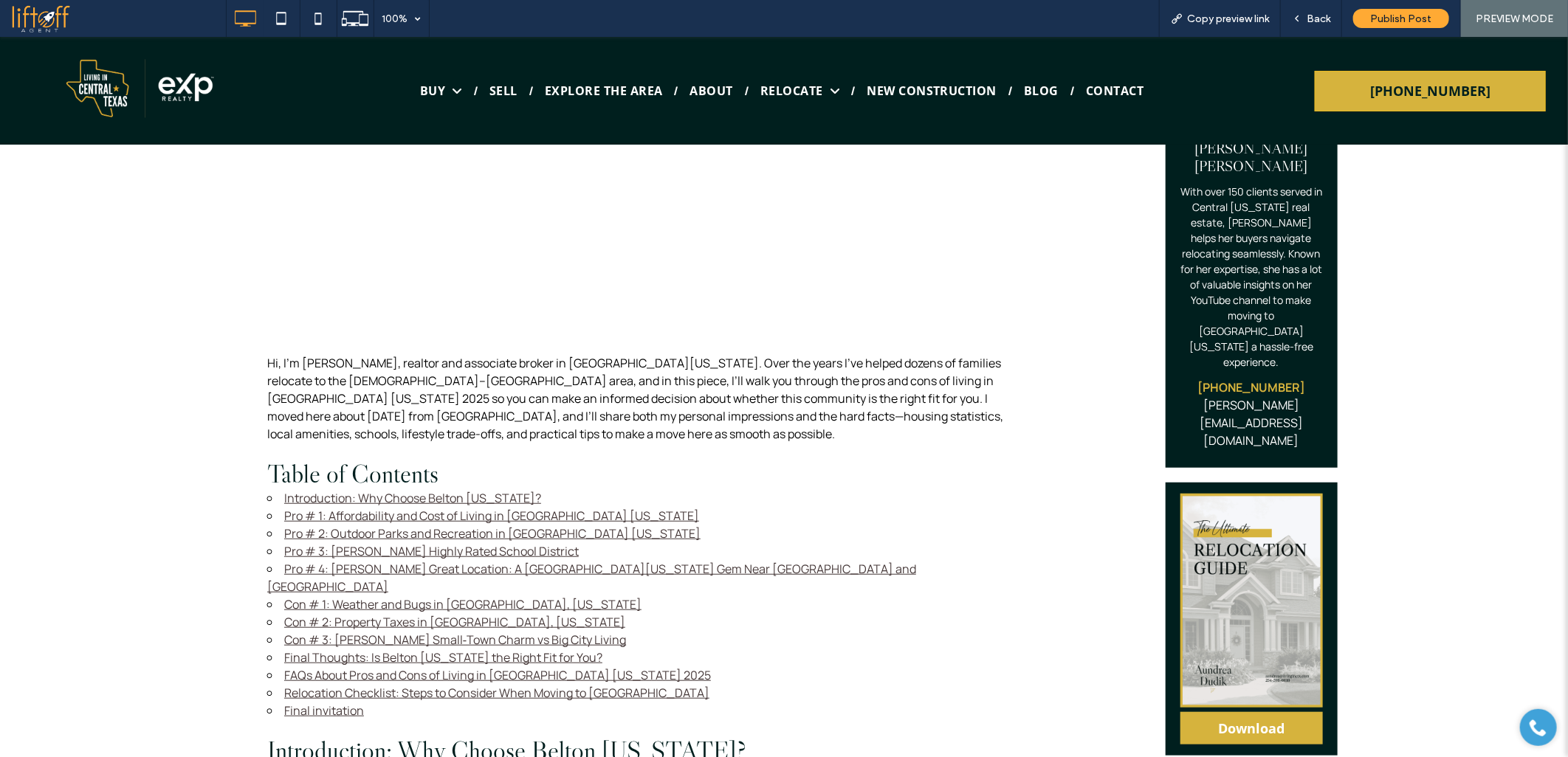
click at [341, 524] on link "Pro # 2: Outdoor Parks and Recreation in [GEOGRAPHIC_DATA] [US_STATE]" at bounding box center [492, 532] width 416 height 17
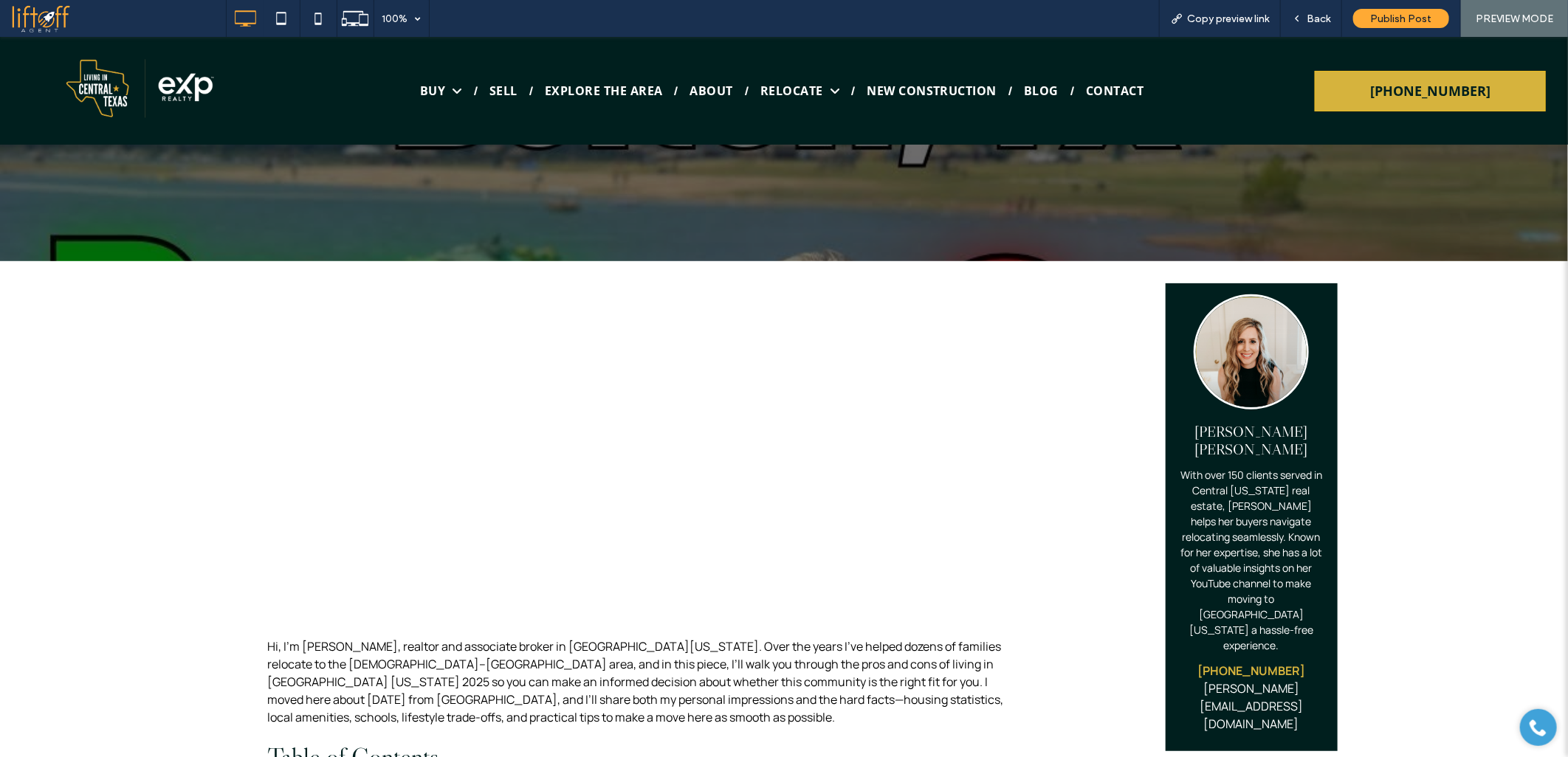
scroll to position [0, 0]
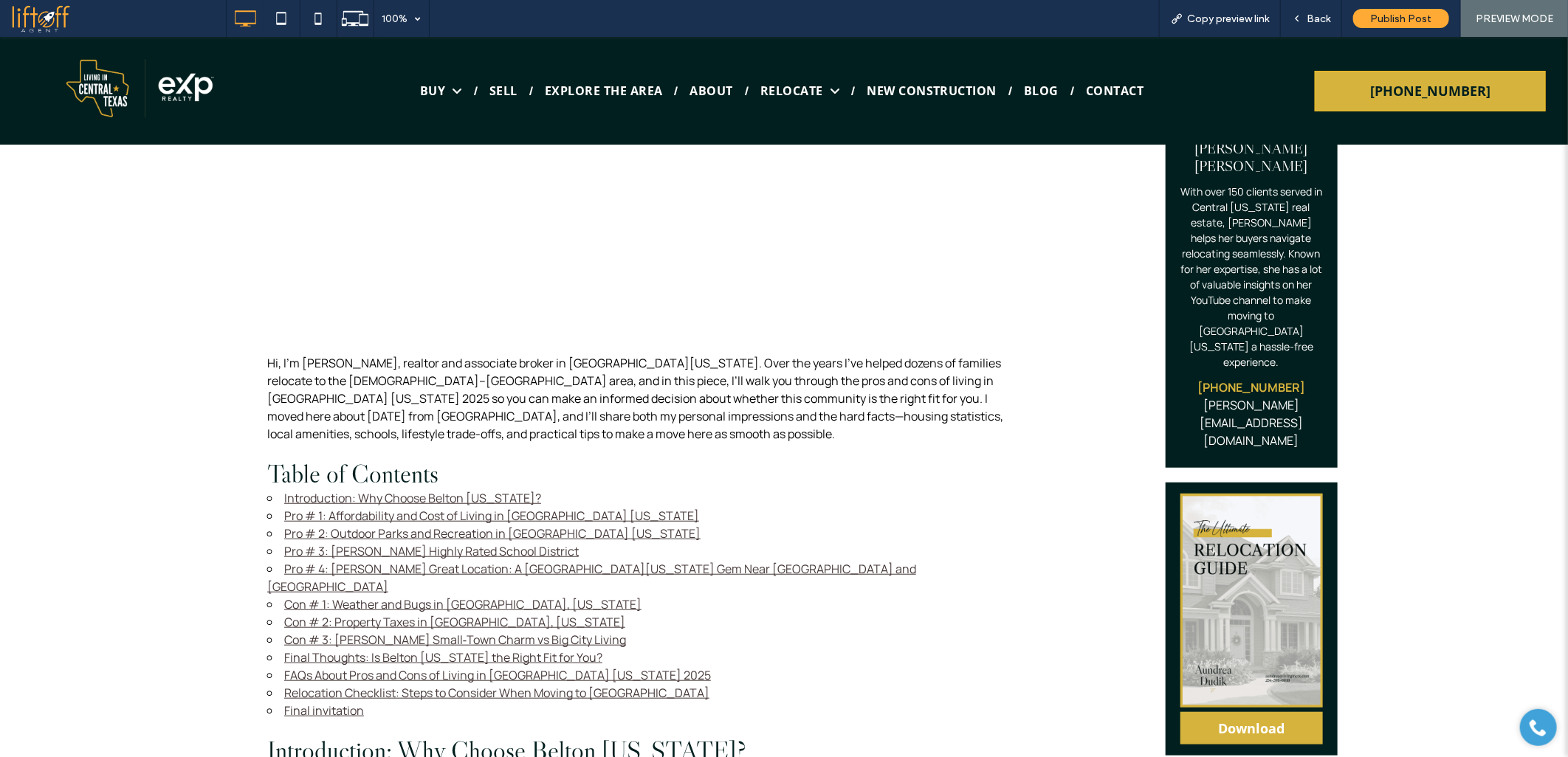
click at [352, 507] on link "Pro # 1: Affordability and Cost of Living in [GEOGRAPHIC_DATA] [US_STATE]" at bounding box center [491, 515] width 415 height 17
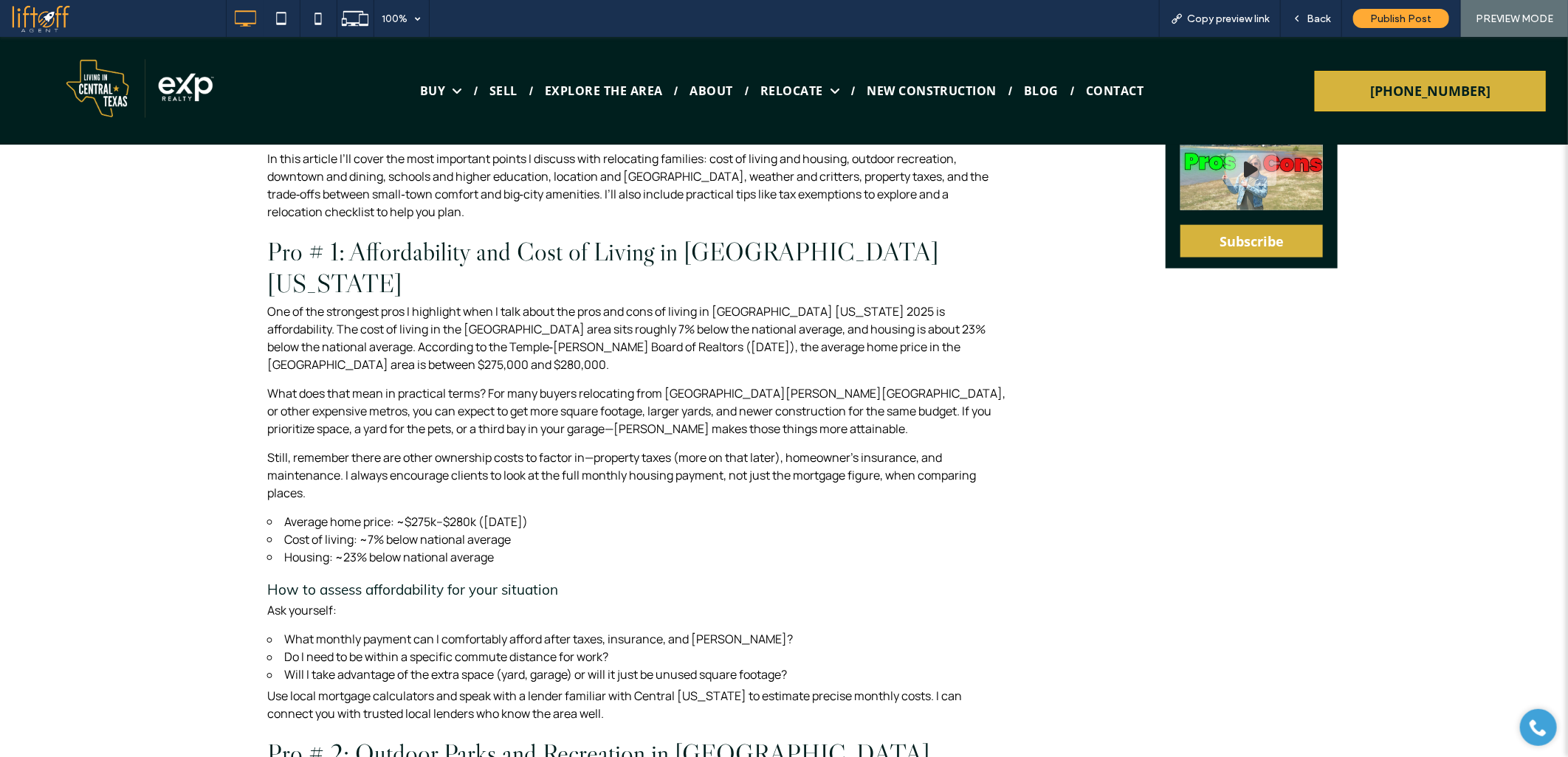
scroll to position [563, 0]
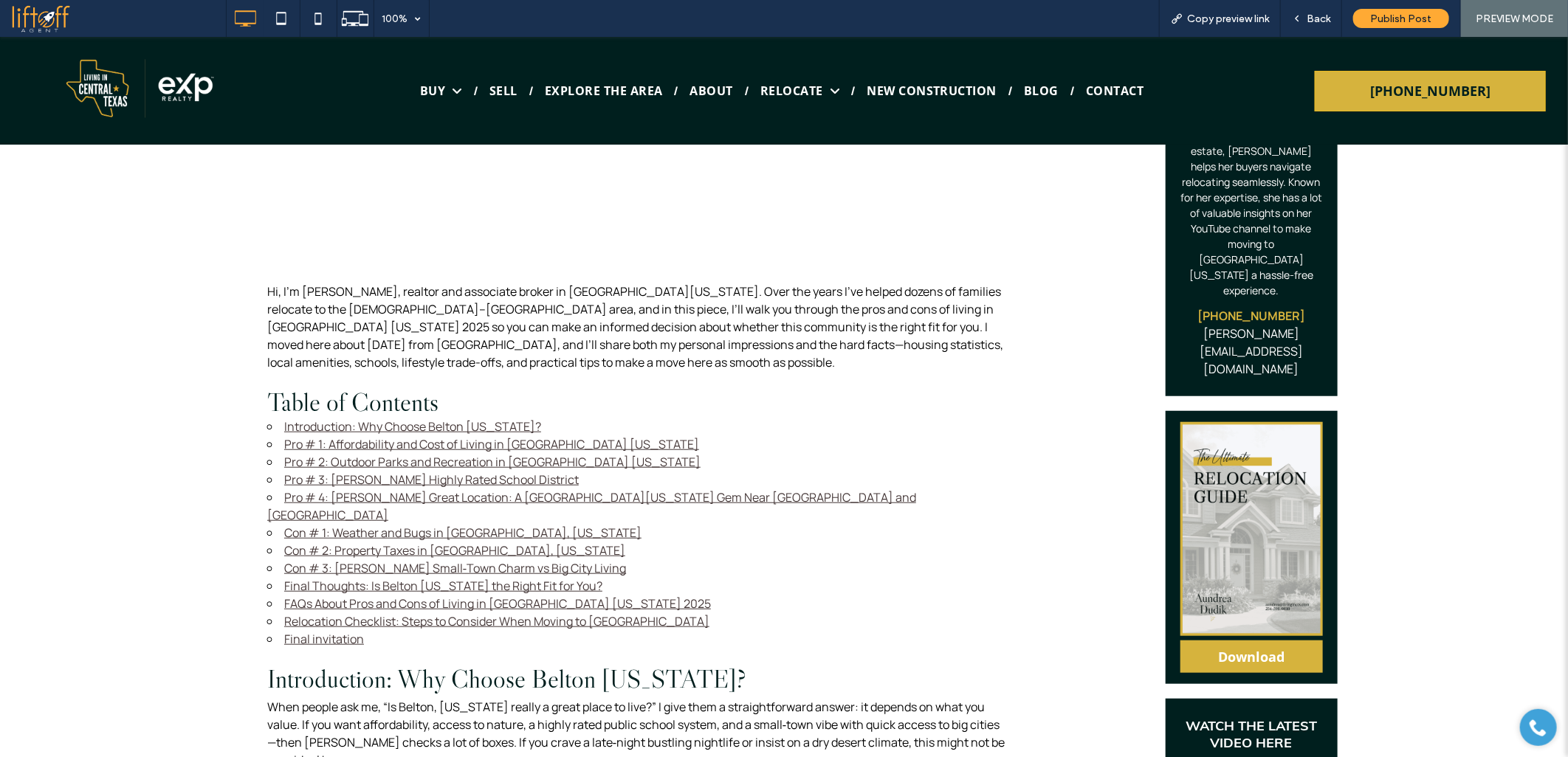
click at [463, 418] on link "Introduction: Why Choose Belton [US_STATE]?" at bounding box center [412, 426] width 257 height 17
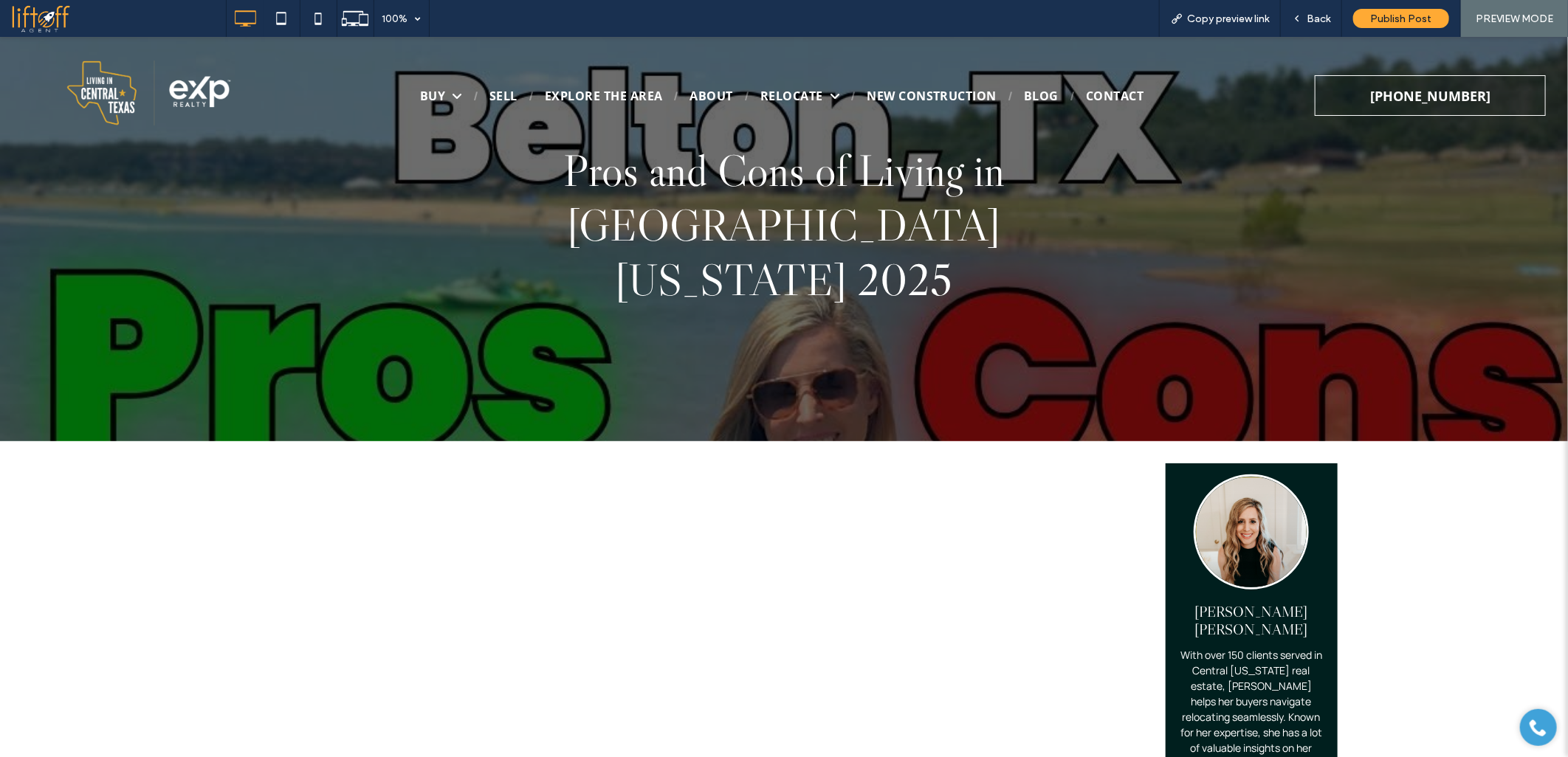
scroll to position [0, 0]
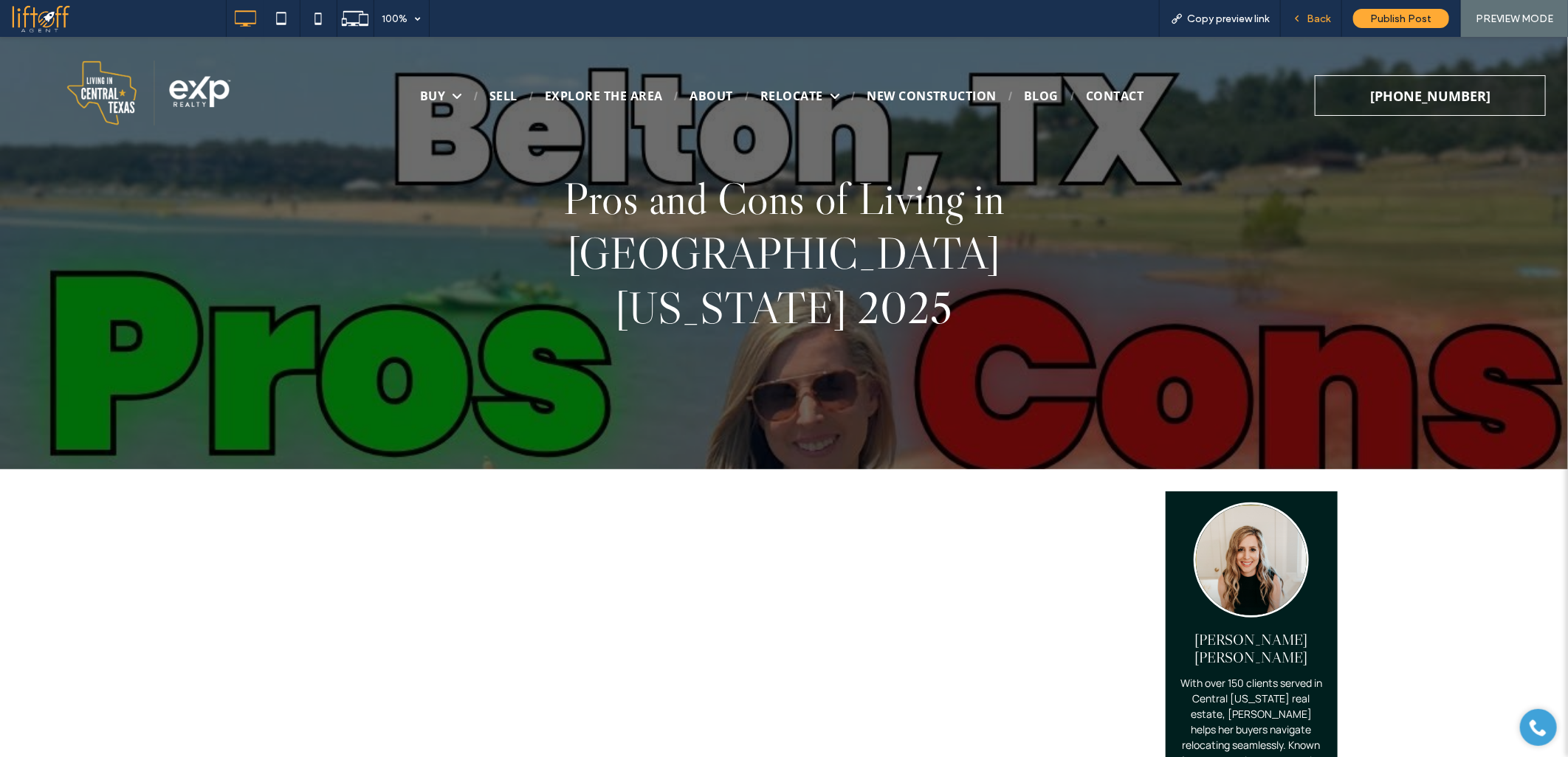
click at [1304, 18] on div "Back" at bounding box center [1311, 19] width 61 height 13
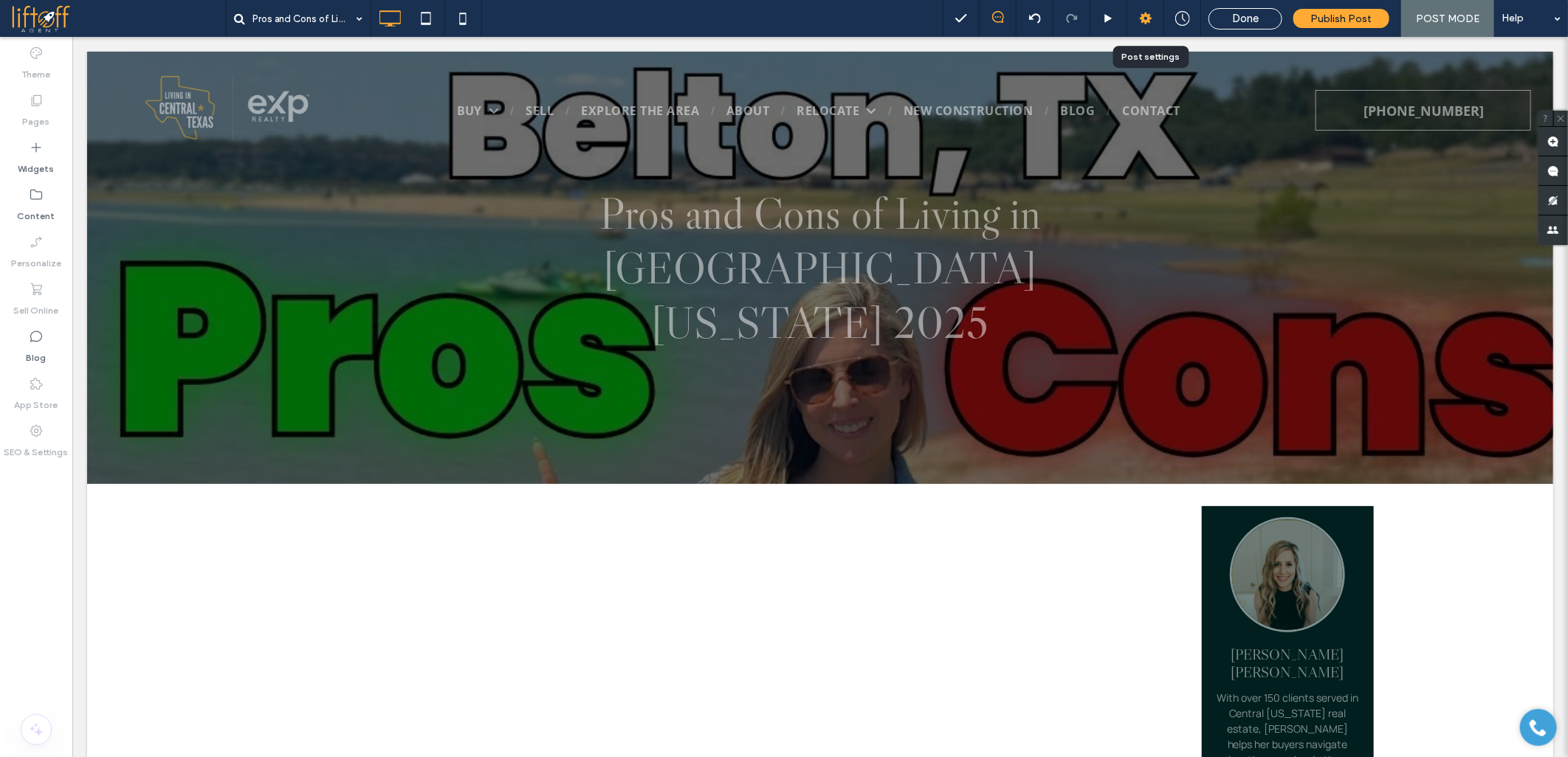
click at [1152, 23] on icon at bounding box center [1146, 18] width 15 height 15
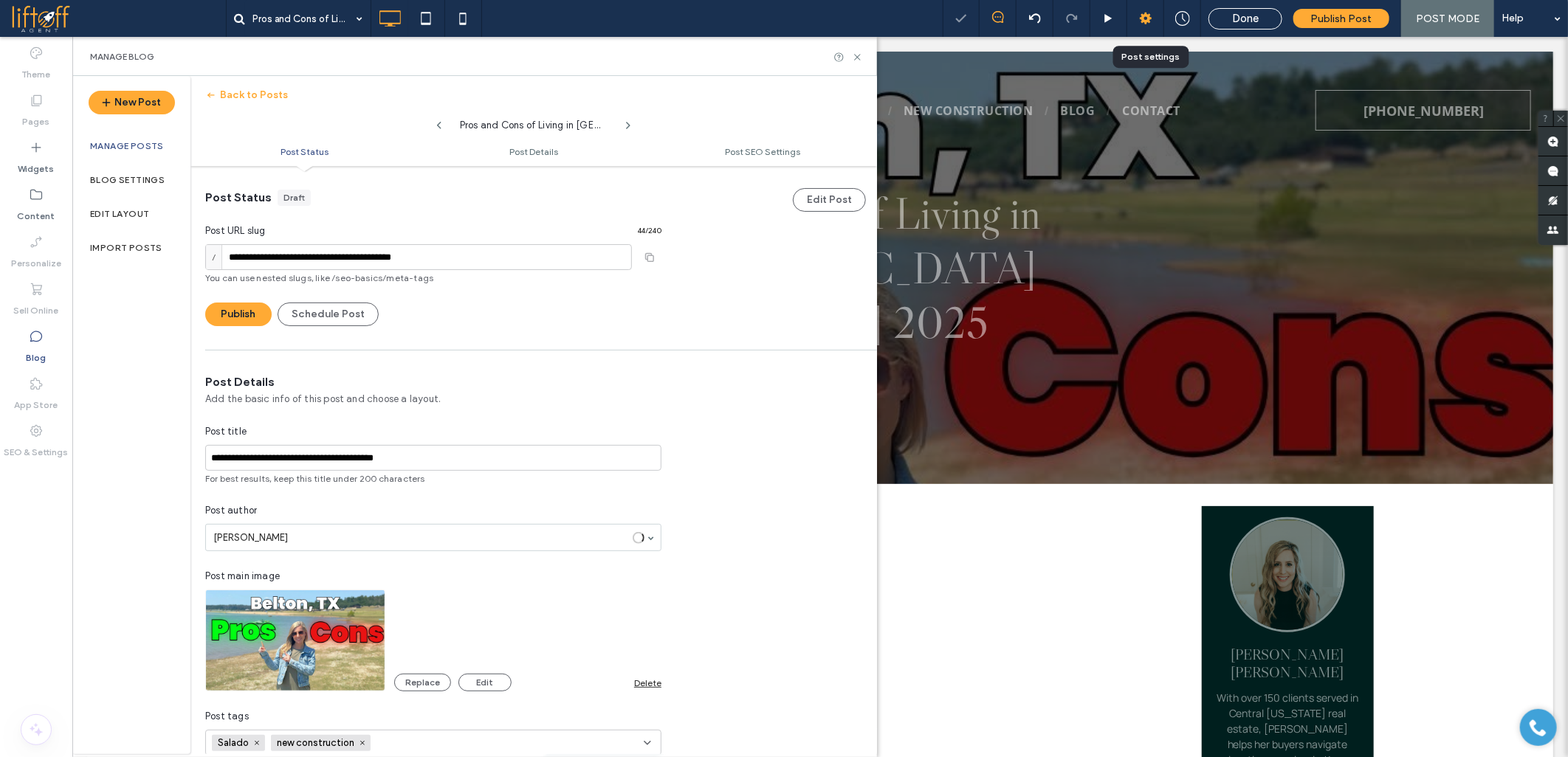
scroll to position [1, 0]
click at [422, 246] on input "**********" at bounding box center [418, 256] width 426 height 26
paste input
type input "**********"
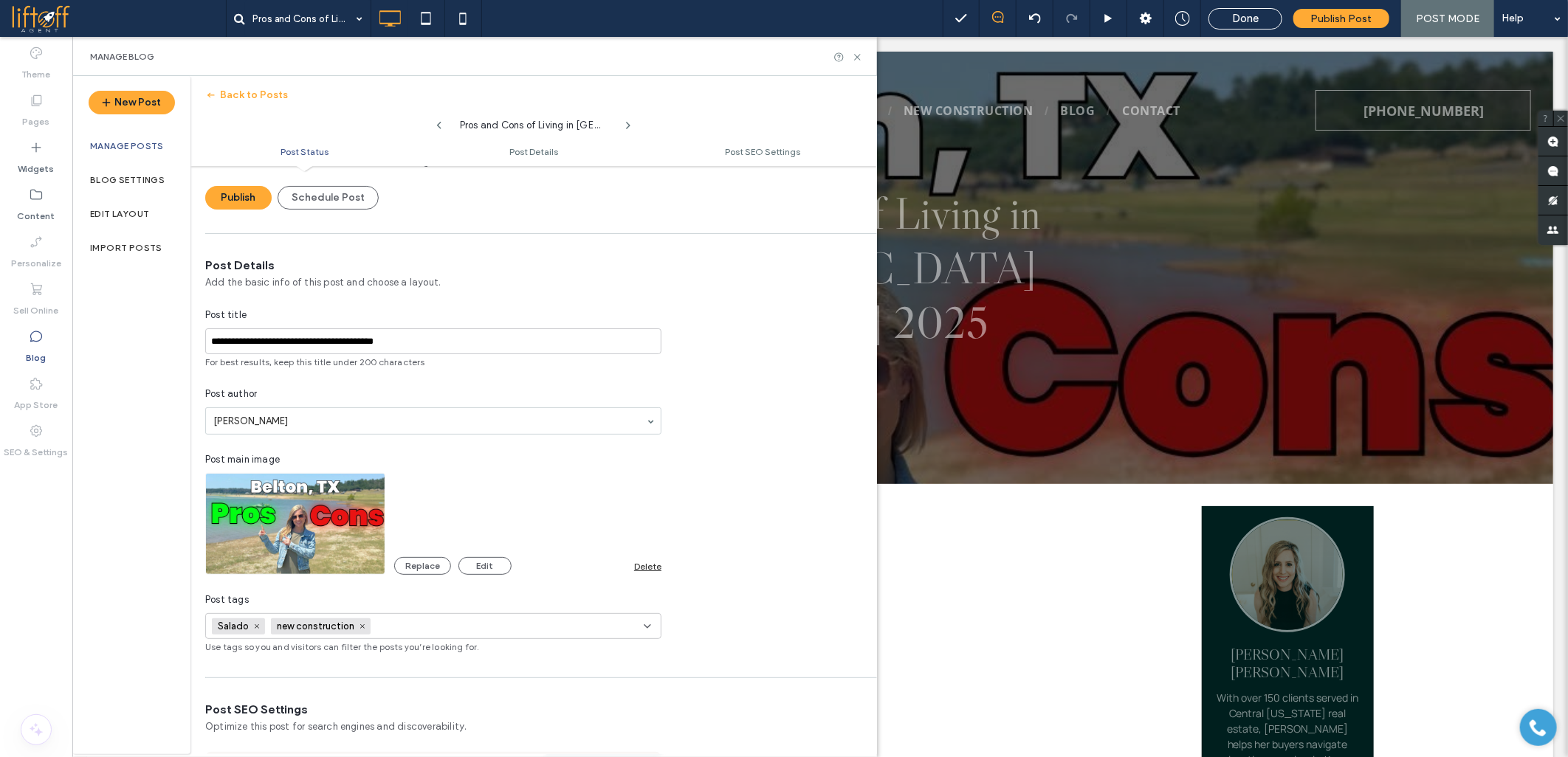
scroll to position [165, 0]
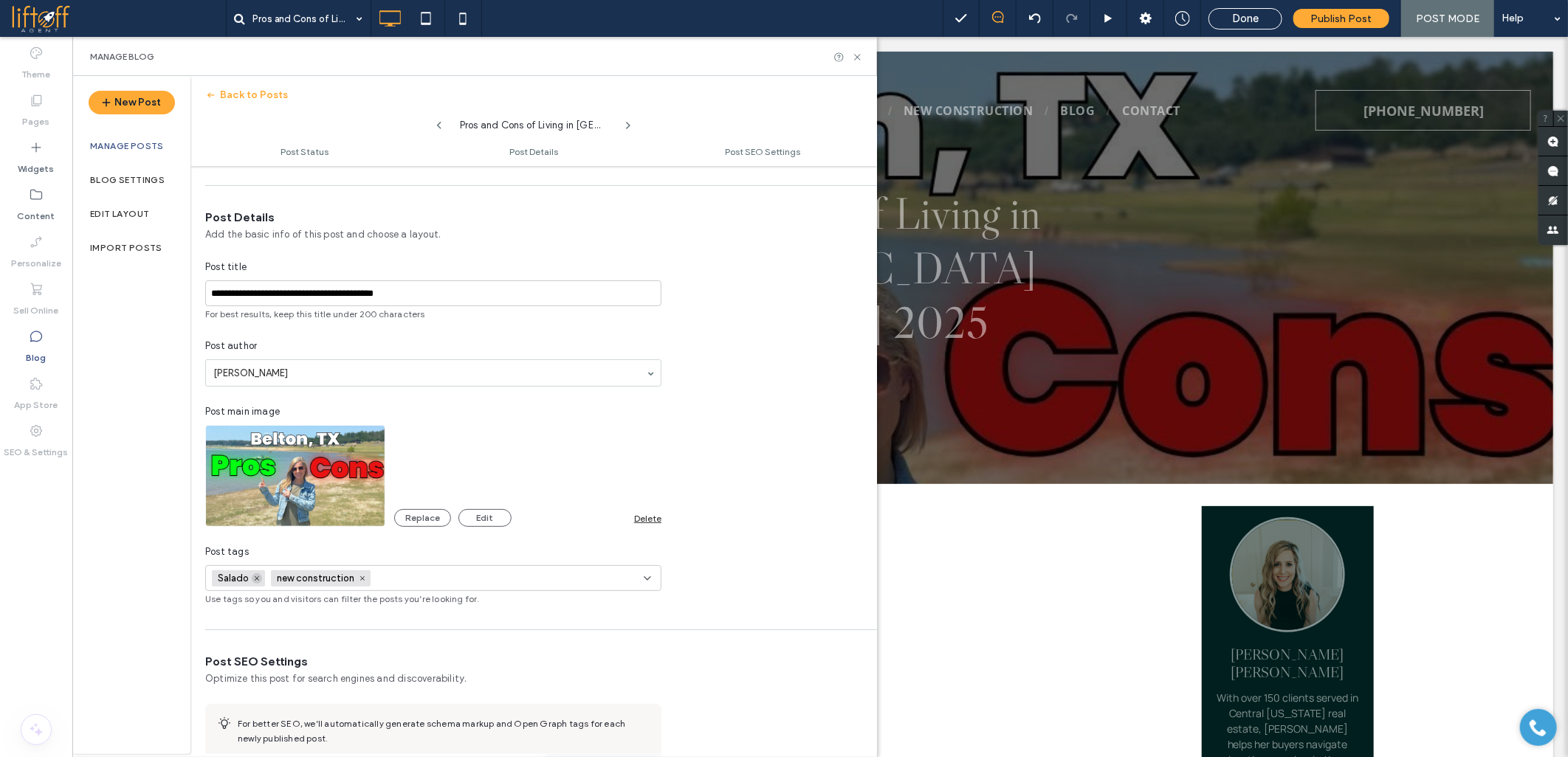
click at [259, 577] on icon at bounding box center [256, 578] width 7 height 7
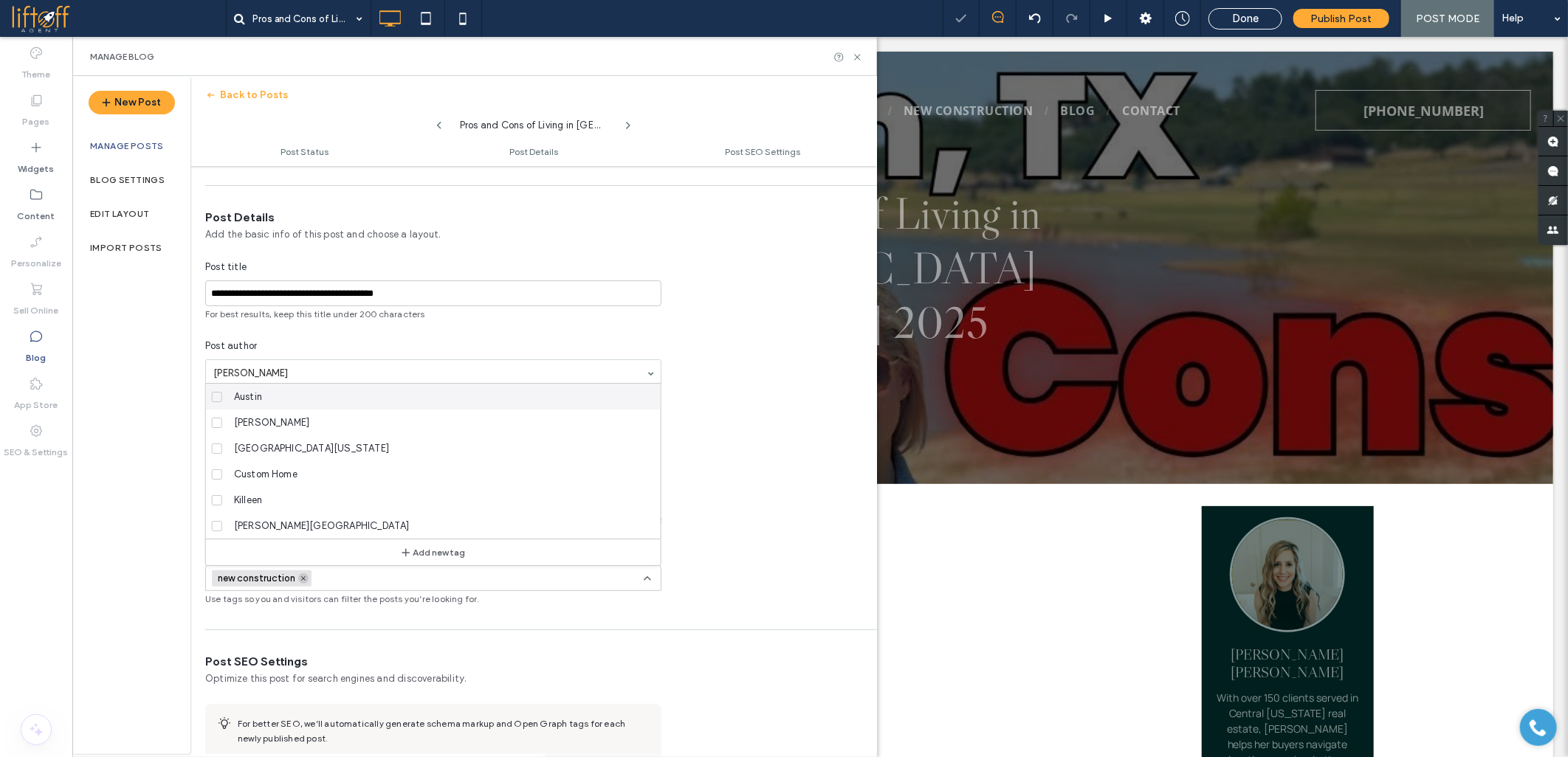
click at [304, 580] on icon at bounding box center [303, 578] width 7 height 7
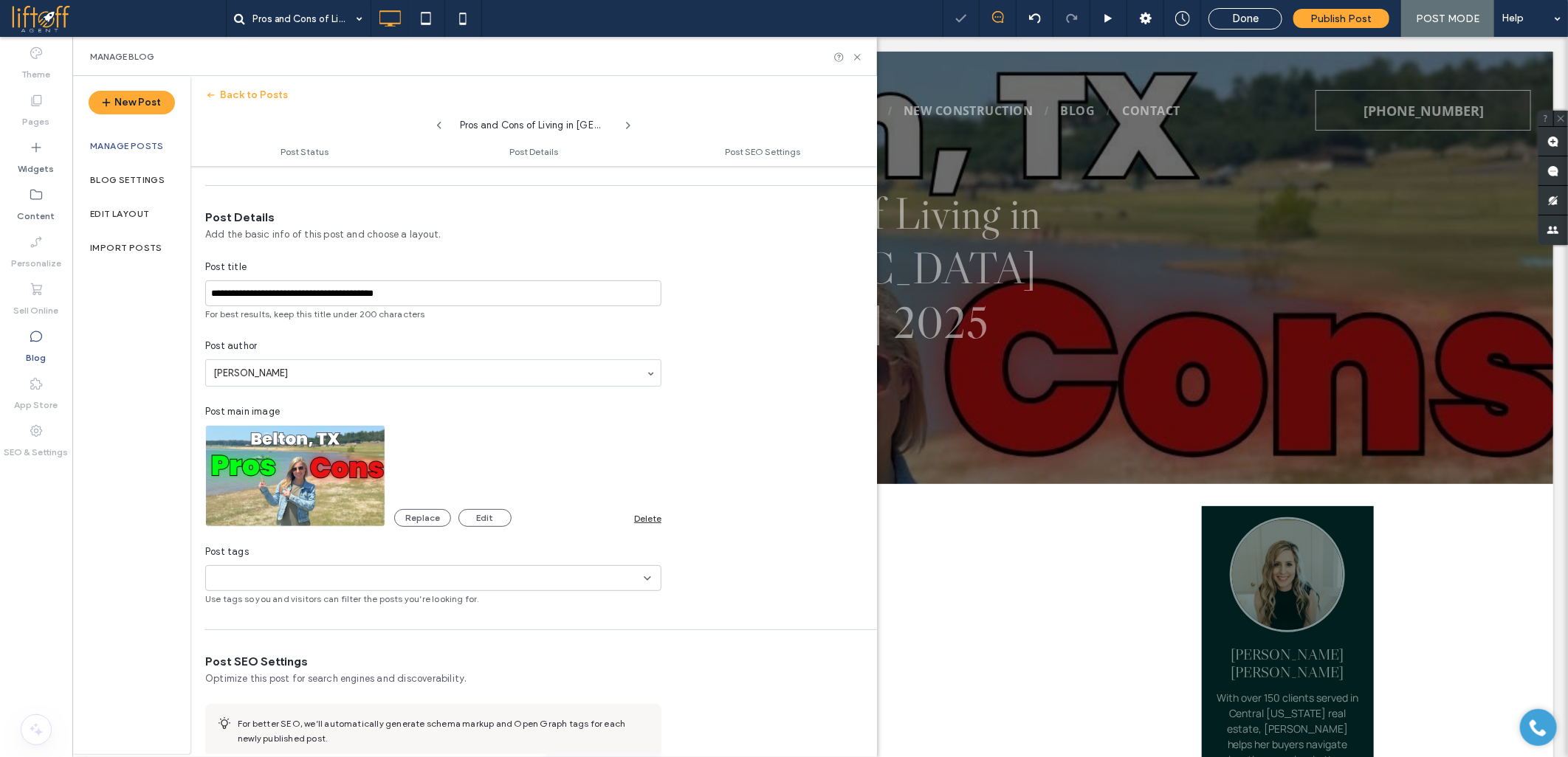
click at [299, 576] on div "**********" at bounding box center [784, 378] width 1568 height 757
click at [298, 585] on div at bounding box center [263, 578] width 102 height 25
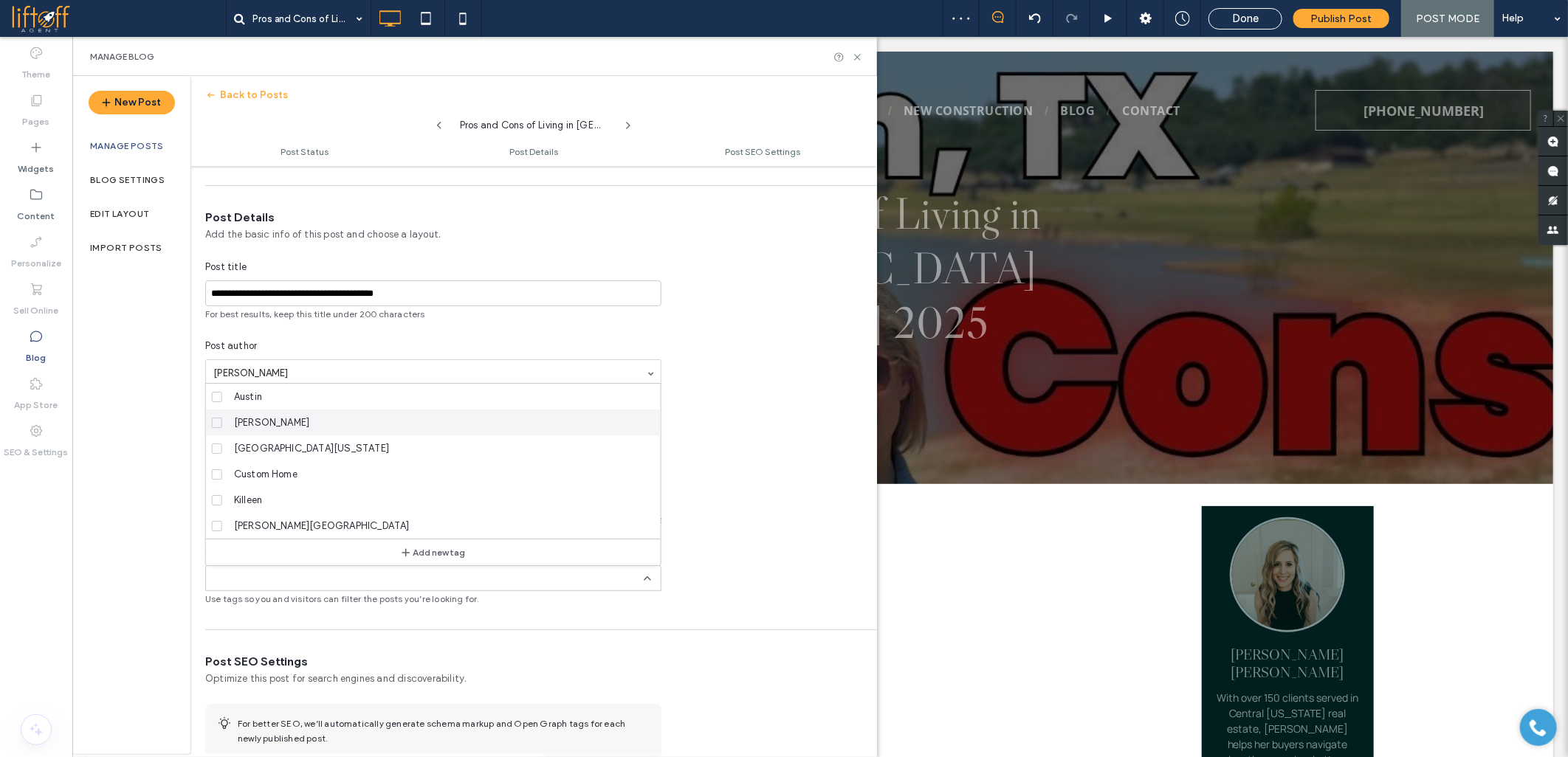
click at [268, 418] on div "[PERSON_NAME]" at bounding box center [438, 422] width 421 height 26
click at [644, 586] on div "[PERSON_NAME] +0 [PERSON_NAME] +0" at bounding box center [433, 578] width 456 height 26
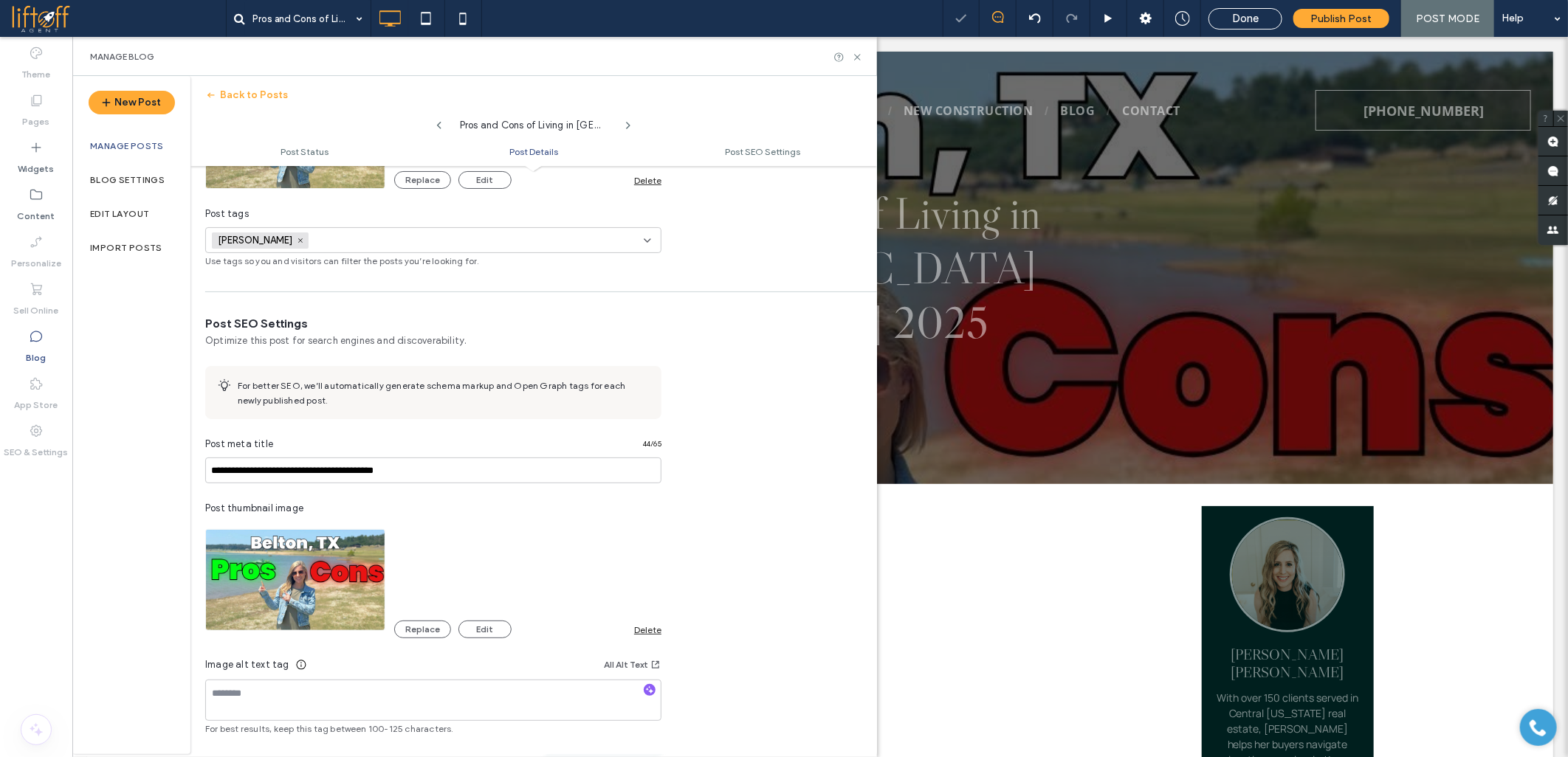
scroll to position [574, 0]
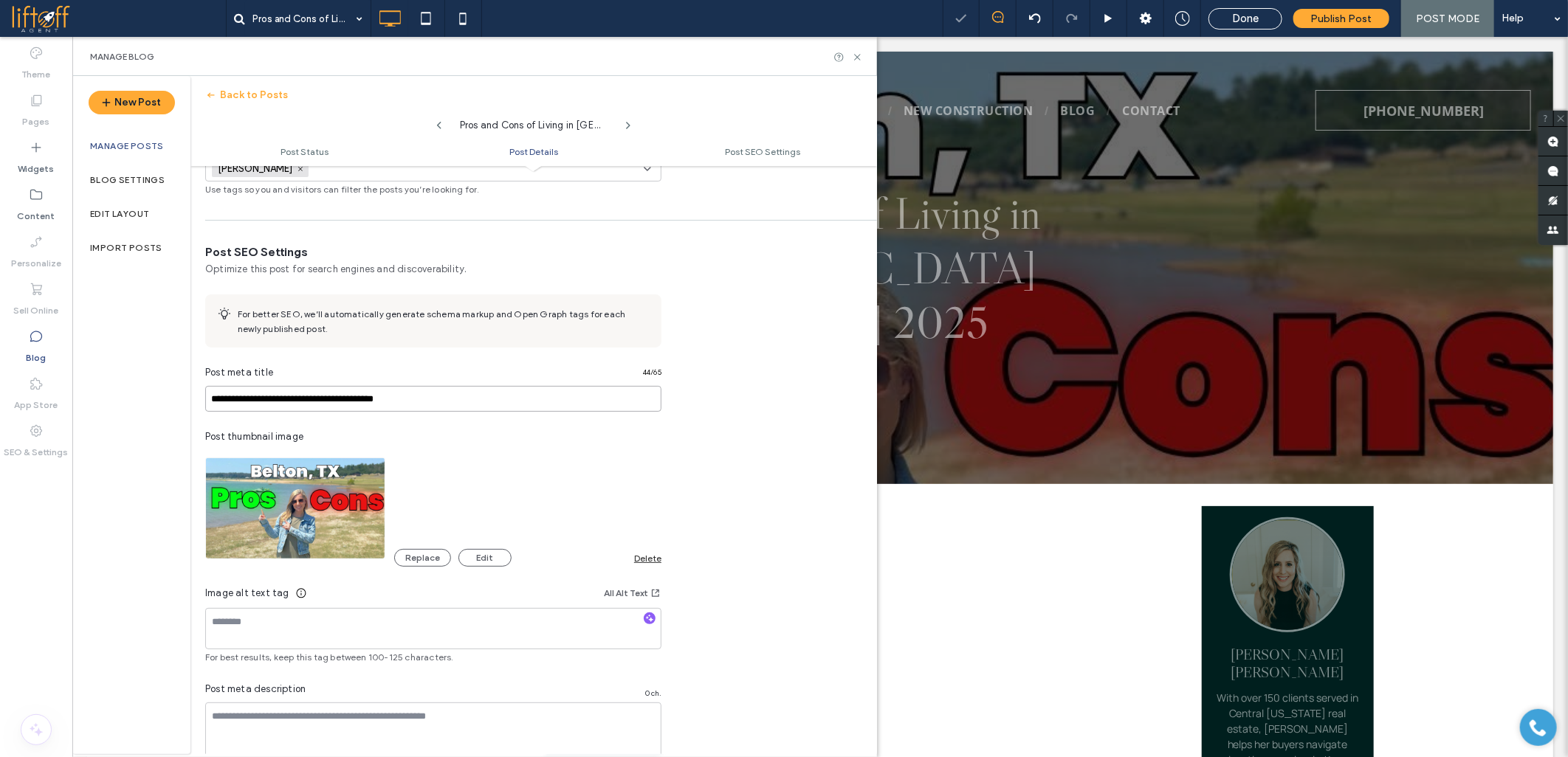
click at [336, 397] on input "**********" at bounding box center [433, 399] width 456 height 26
paste input "**********"
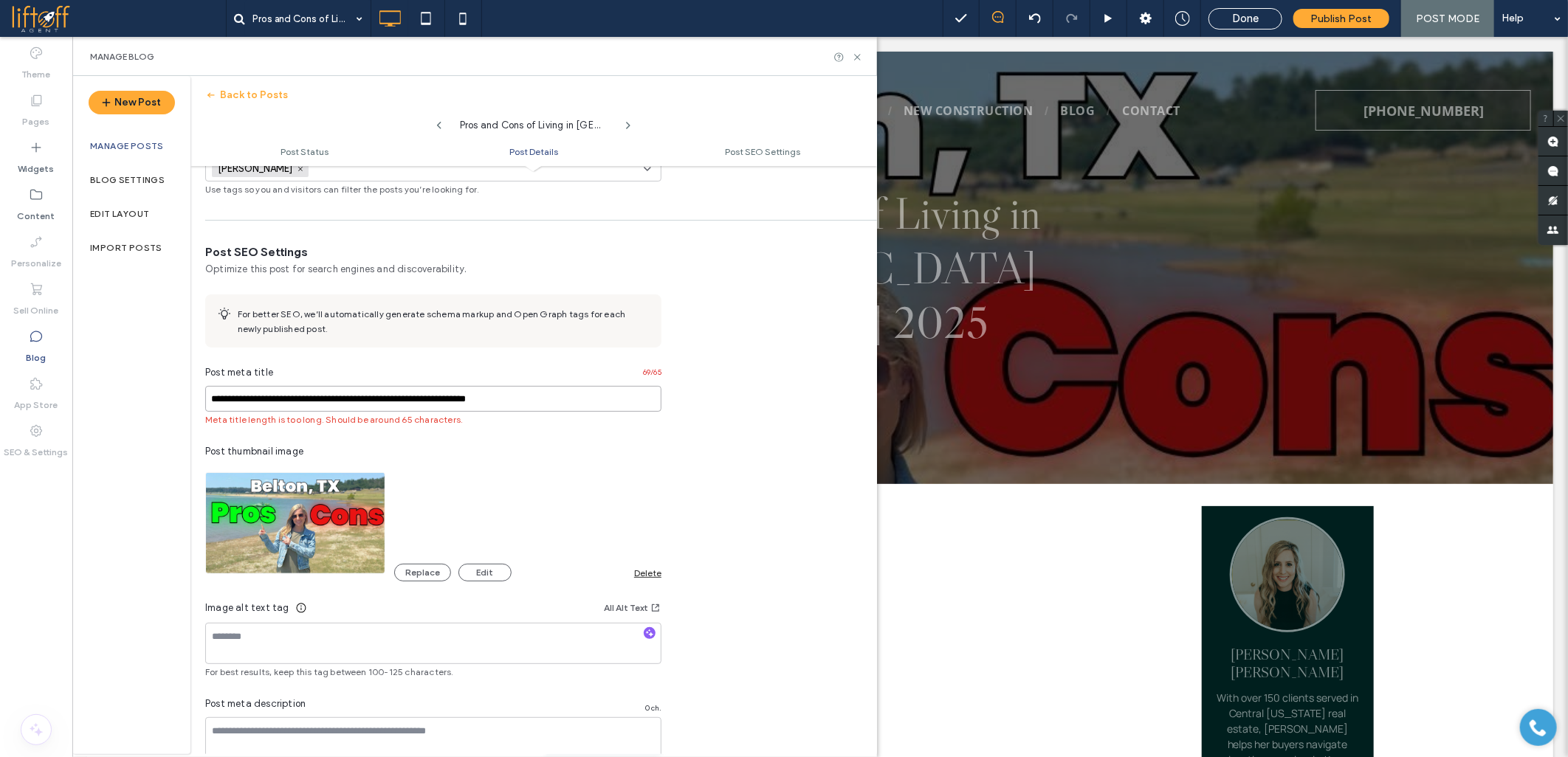
click at [240, 399] on input "**********" at bounding box center [433, 399] width 456 height 26
click at [335, 402] on input "**********" at bounding box center [433, 399] width 456 height 26
type input "**********"
click at [650, 639] on span "button" at bounding box center [650, 633] width 12 height 12
type textarea "**********"
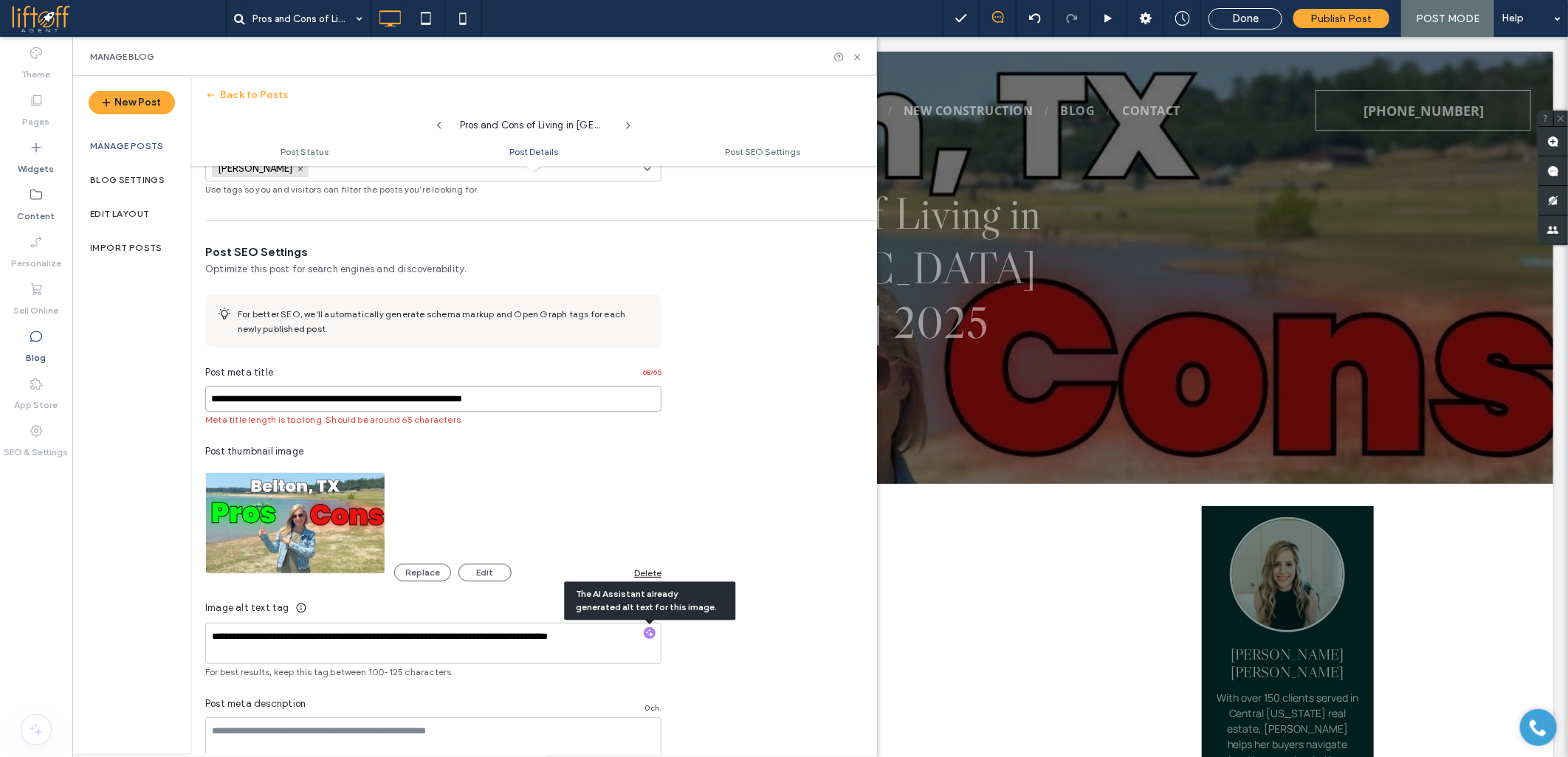
click at [425, 399] on input "**********" at bounding box center [433, 399] width 456 height 26
paste input
click at [237, 399] on input "**********" at bounding box center [433, 399] width 456 height 26
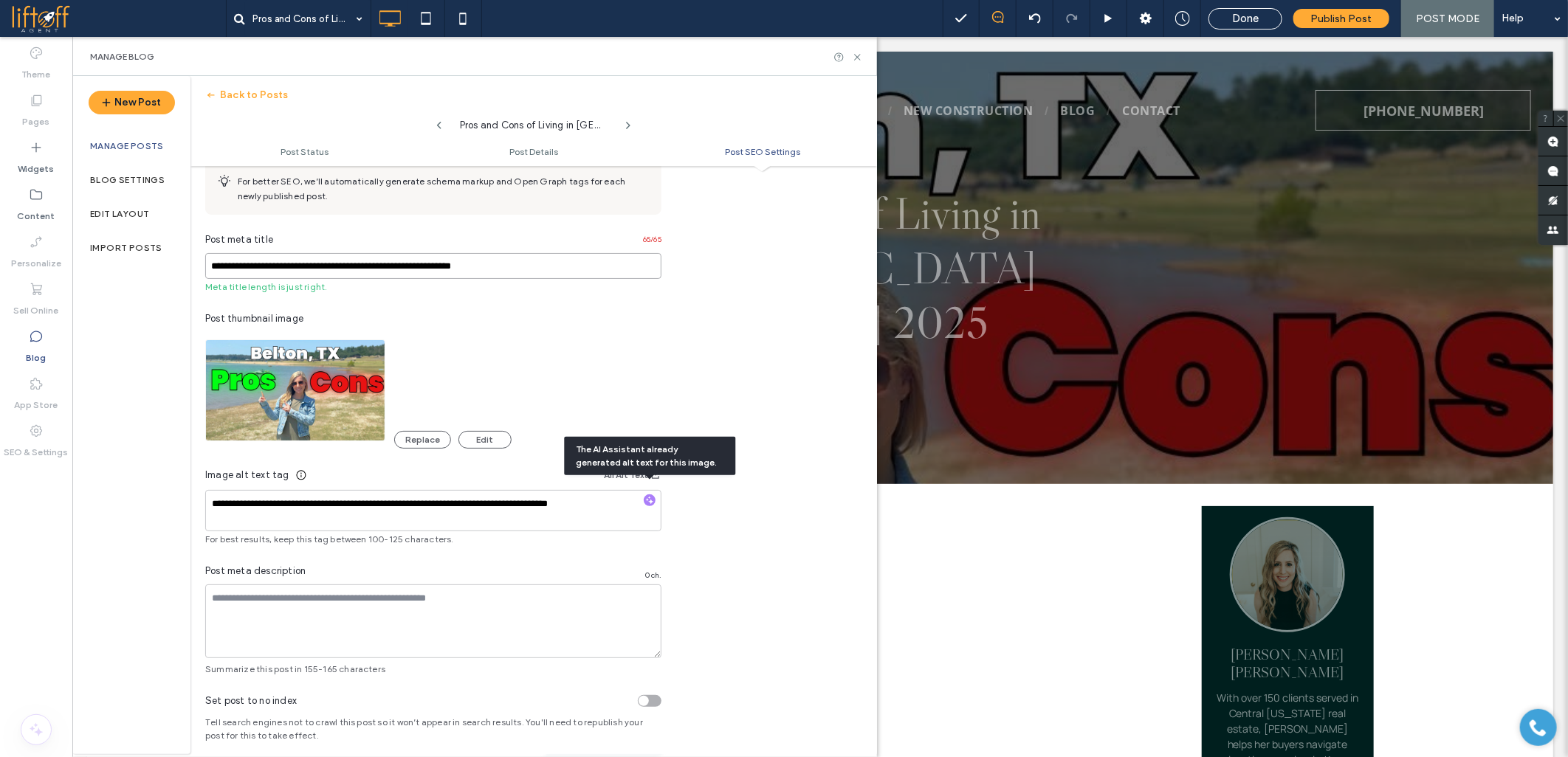
scroll to position [721, 0]
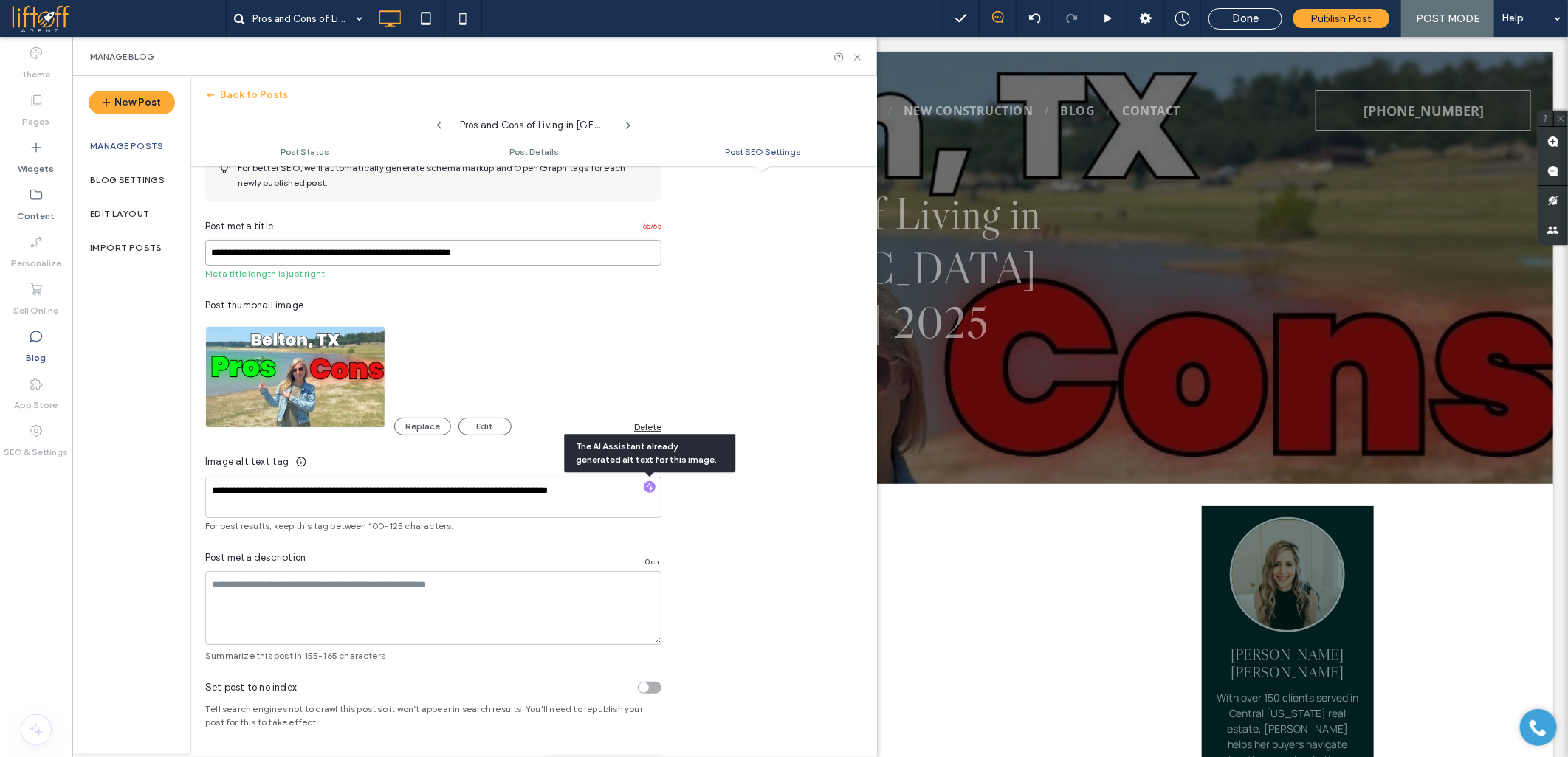
type input "**********"
click at [404, 644] on textarea at bounding box center [433, 607] width 456 height 74
paste textarea "**********"
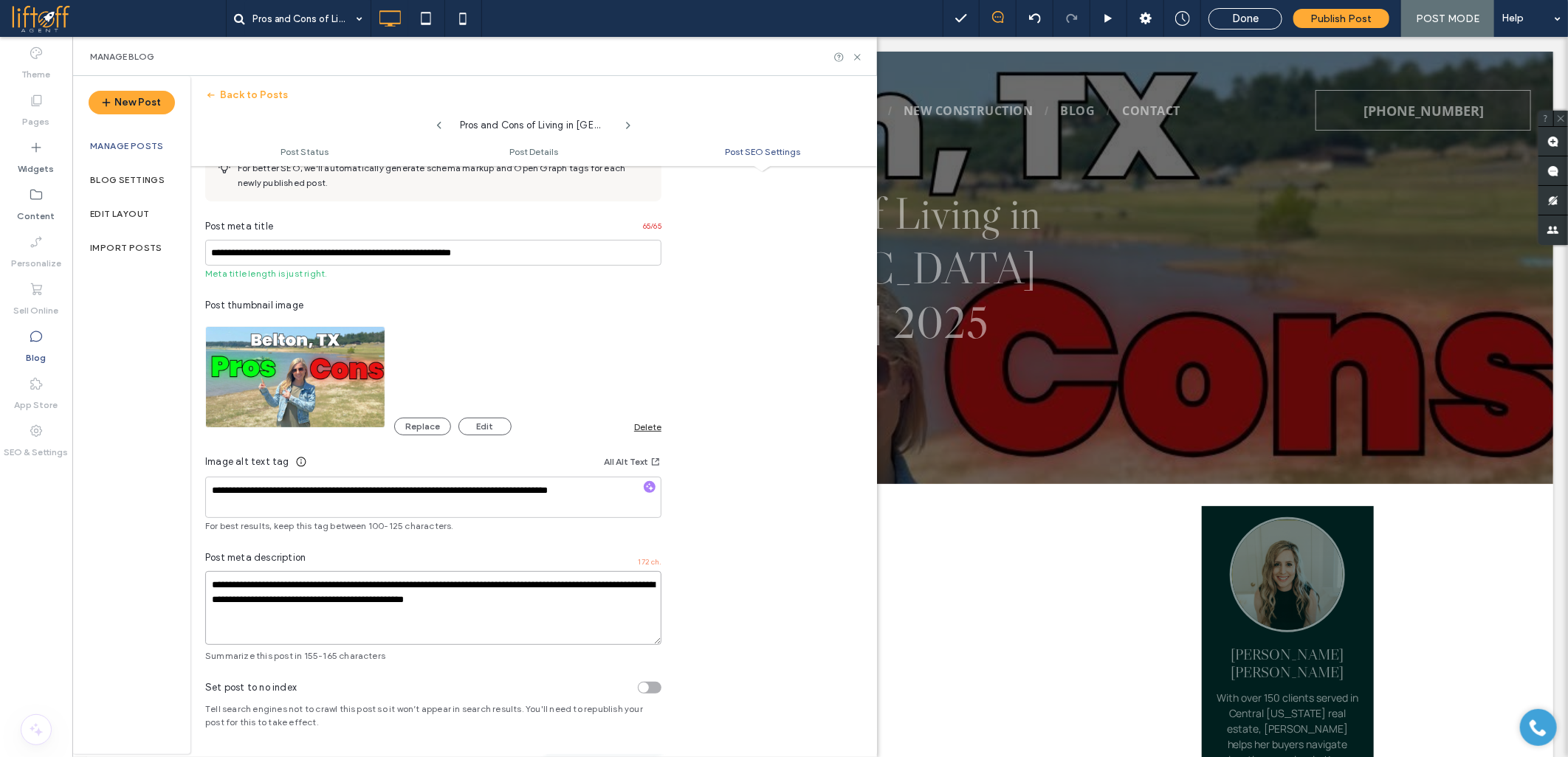
drag, startPoint x: 320, startPoint y: 581, endPoint x: 62, endPoint y: 540, distance: 261.2
click at [62, 540] on div "**********" at bounding box center [36, 397] width 72 height 721
click at [300, 599] on textarea "**********" at bounding box center [433, 607] width 456 height 74
drag, startPoint x: 317, startPoint y: 583, endPoint x: 242, endPoint y: 578, distance: 75.2
click at [242, 578] on textarea "**********" at bounding box center [433, 607] width 456 height 74
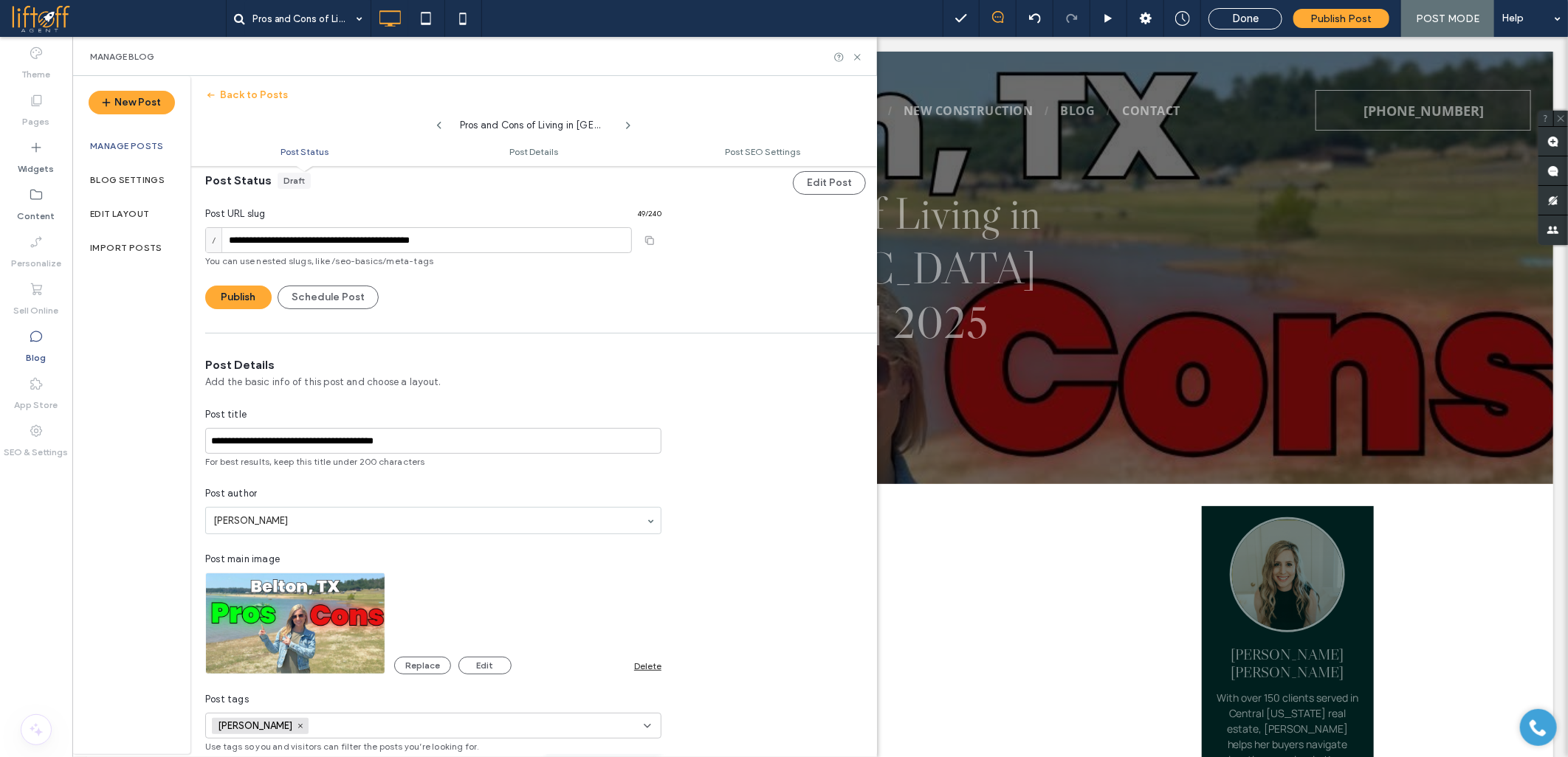
scroll to position [0, 0]
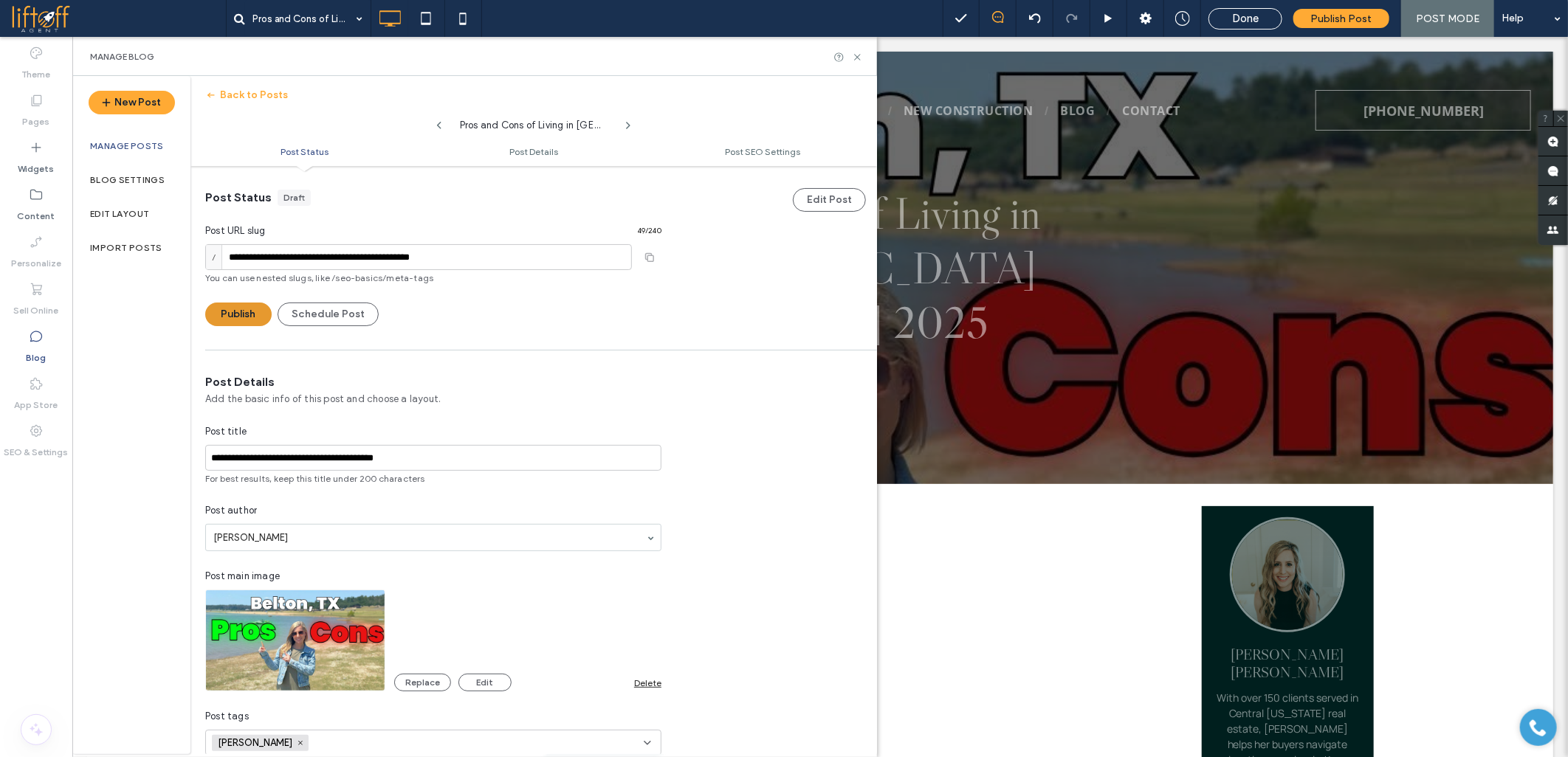
type textarea "**********"
click at [248, 320] on button "Publish" at bounding box center [238, 315] width 66 height 24
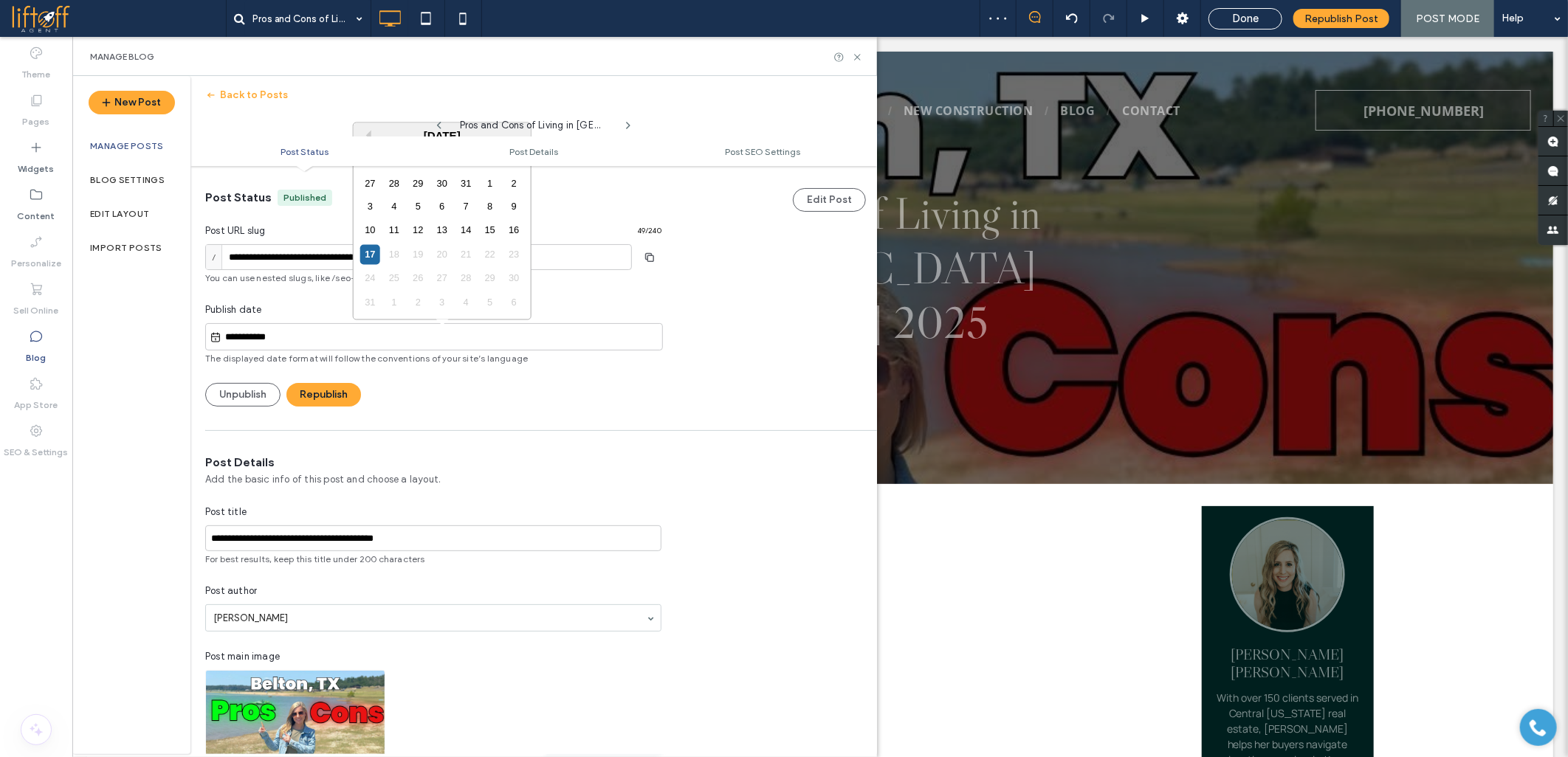
click at [242, 334] on input "**********" at bounding box center [441, 337] width 441 height 17
click at [508, 232] on div "16" at bounding box center [513, 230] width 20 height 20
type input "**********"
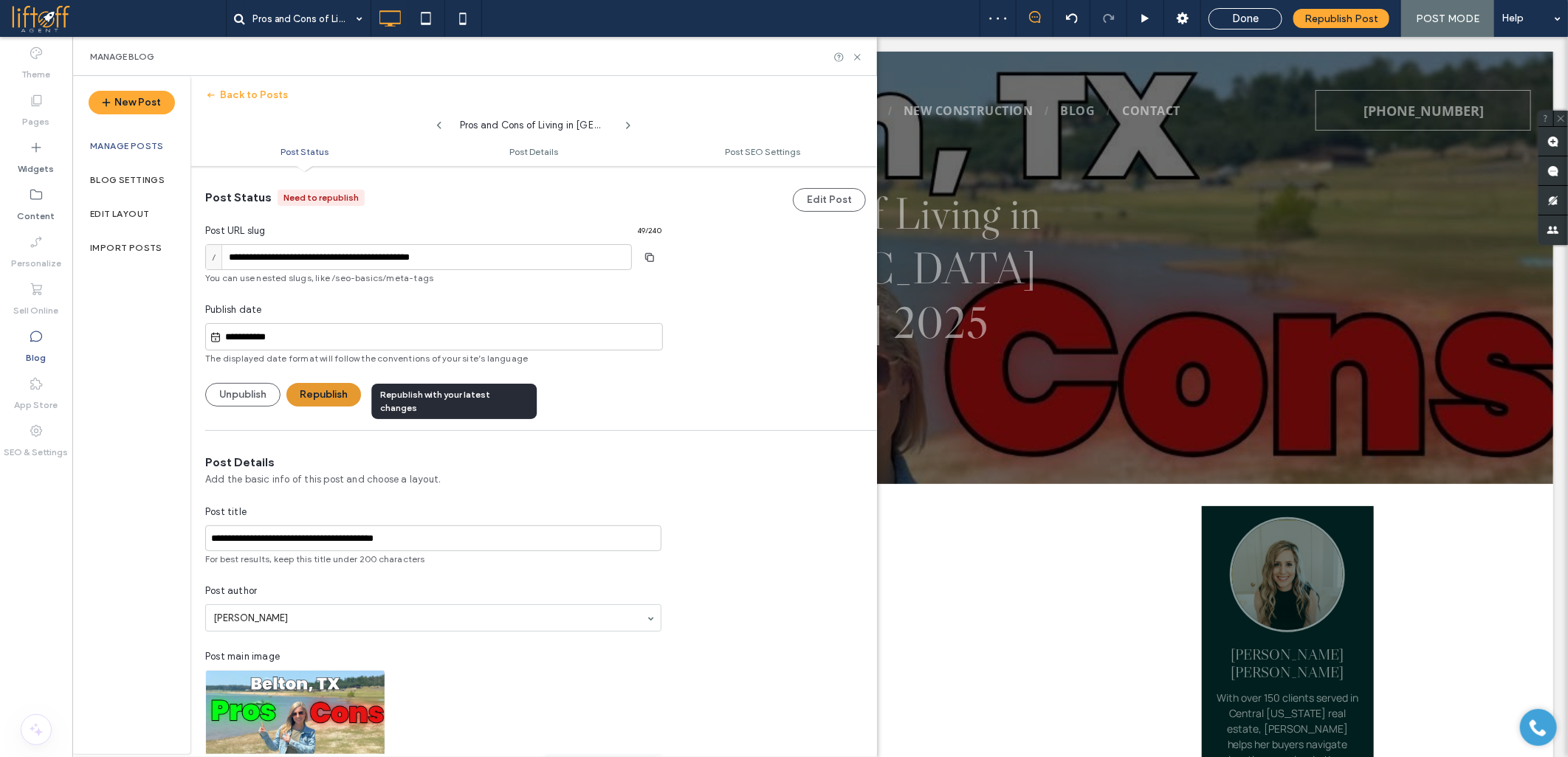
click at [328, 396] on button "Republish" at bounding box center [324, 395] width 74 height 24
click at [858, 56] on use at bounding box center [856, 56] width 6 height 6
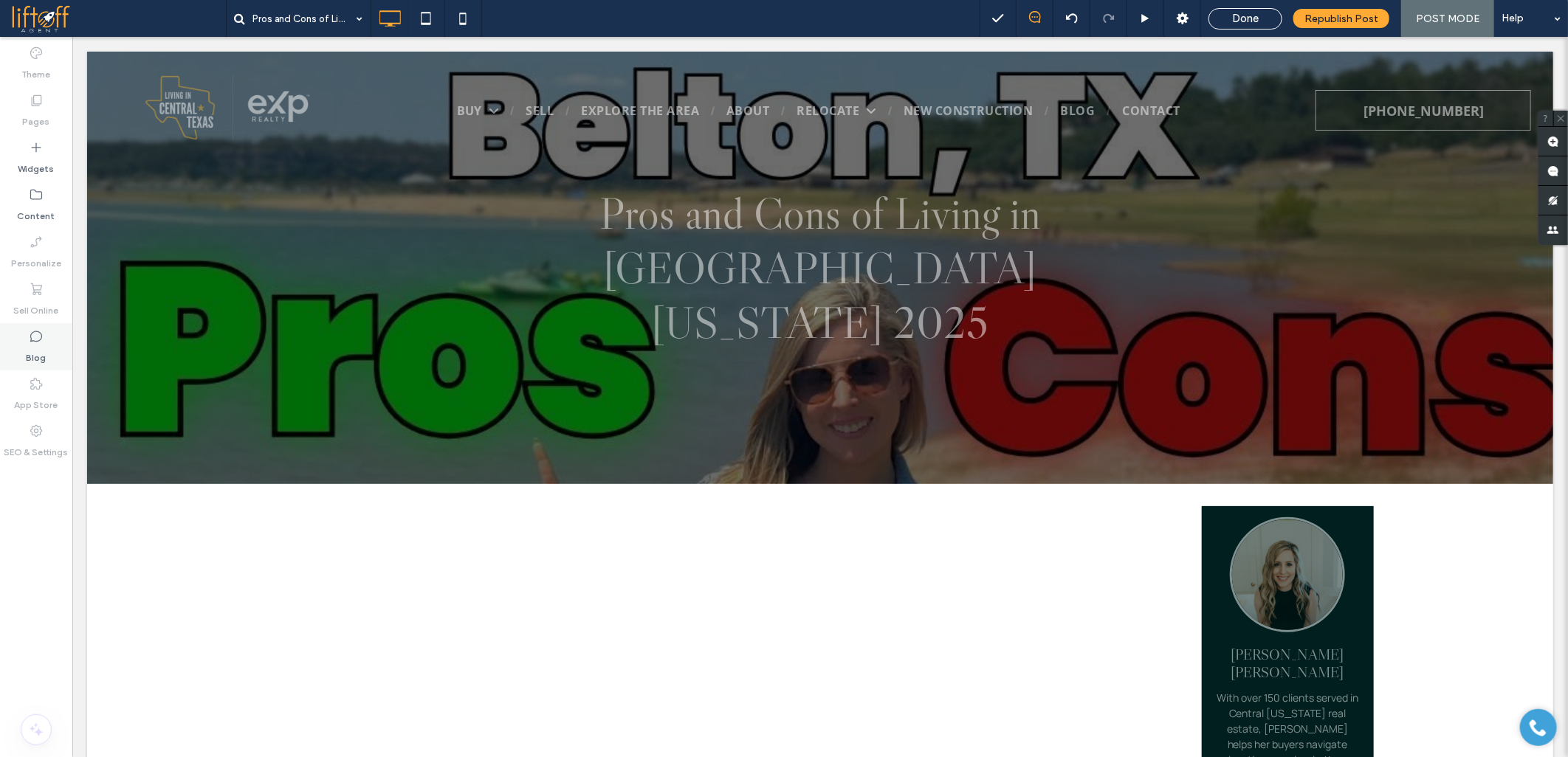
click at [18, 338] on div "Blog" at bounding box center [36, 347] width 72 height 47
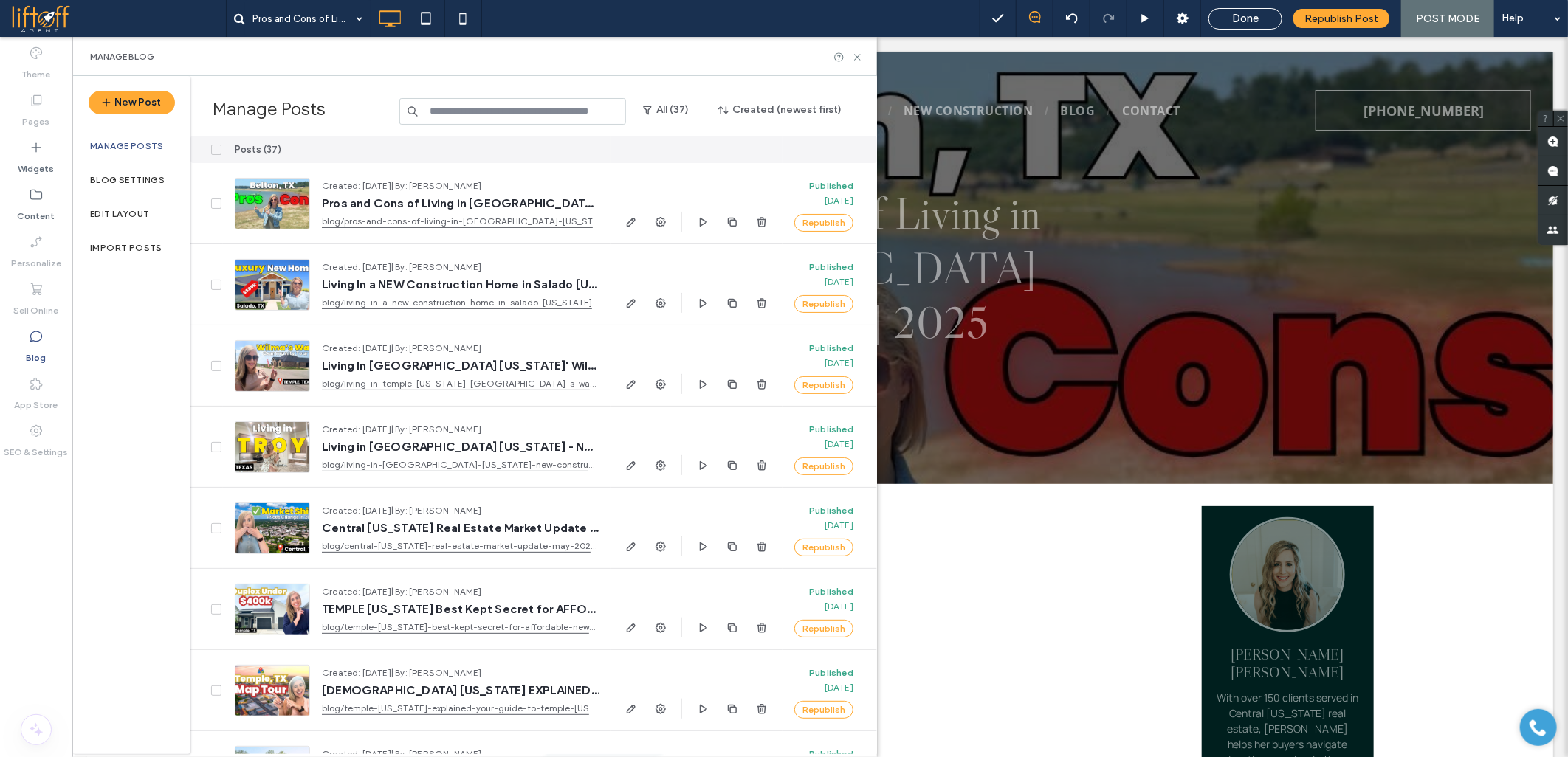
click at [56, 21] on span at bounding box center [118, 18] width 214 height 29
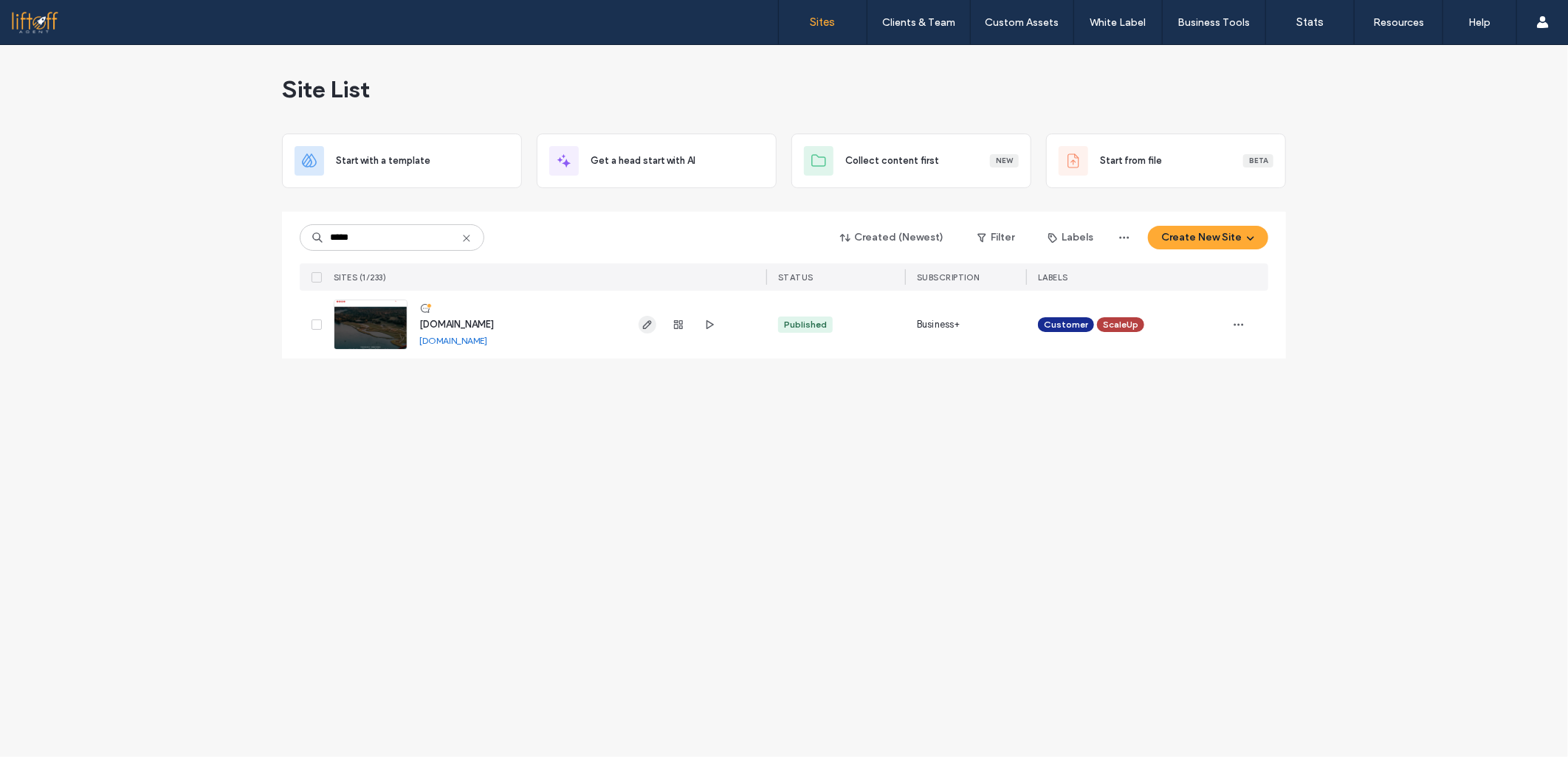
type input "*****"
click at [642, 324] on icon "button" at bounding box center [647, 324] width 12 height 12
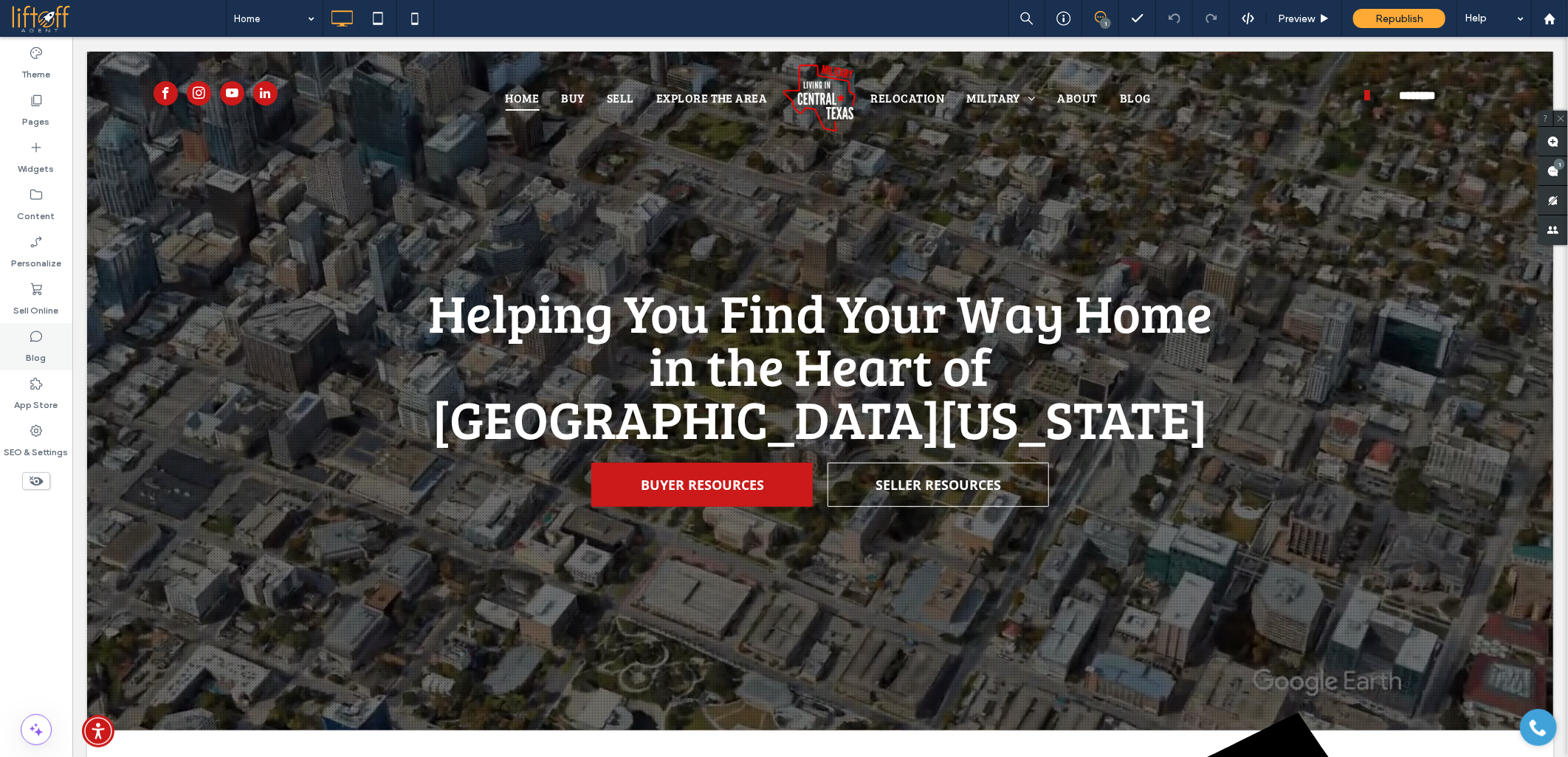
click at [39, 339] on icon at bounding box center [36, 336] width 15 height 15
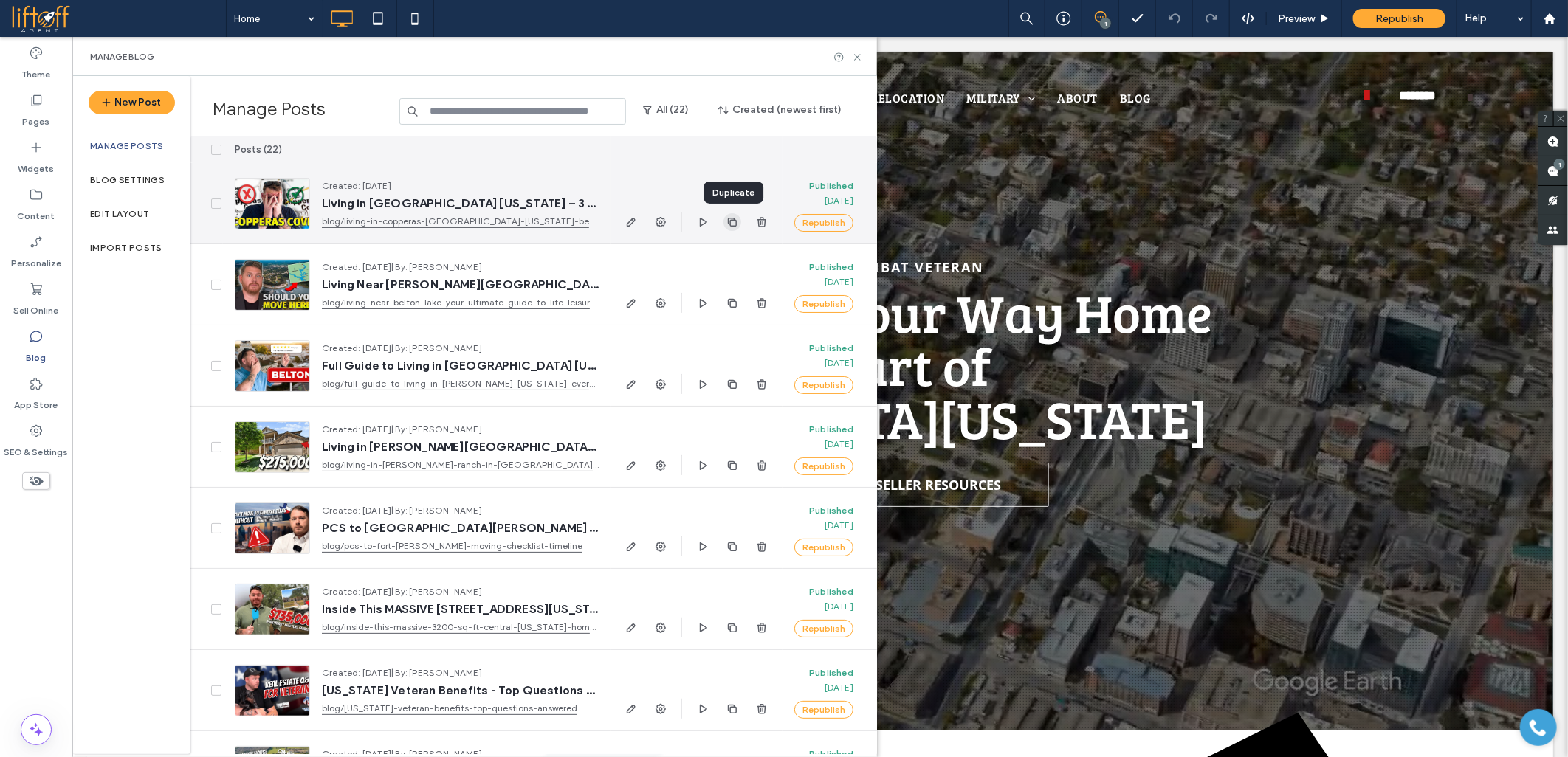
click at [732, 223] on icon "button" at bounding box center [732, 221] width 12 height 12
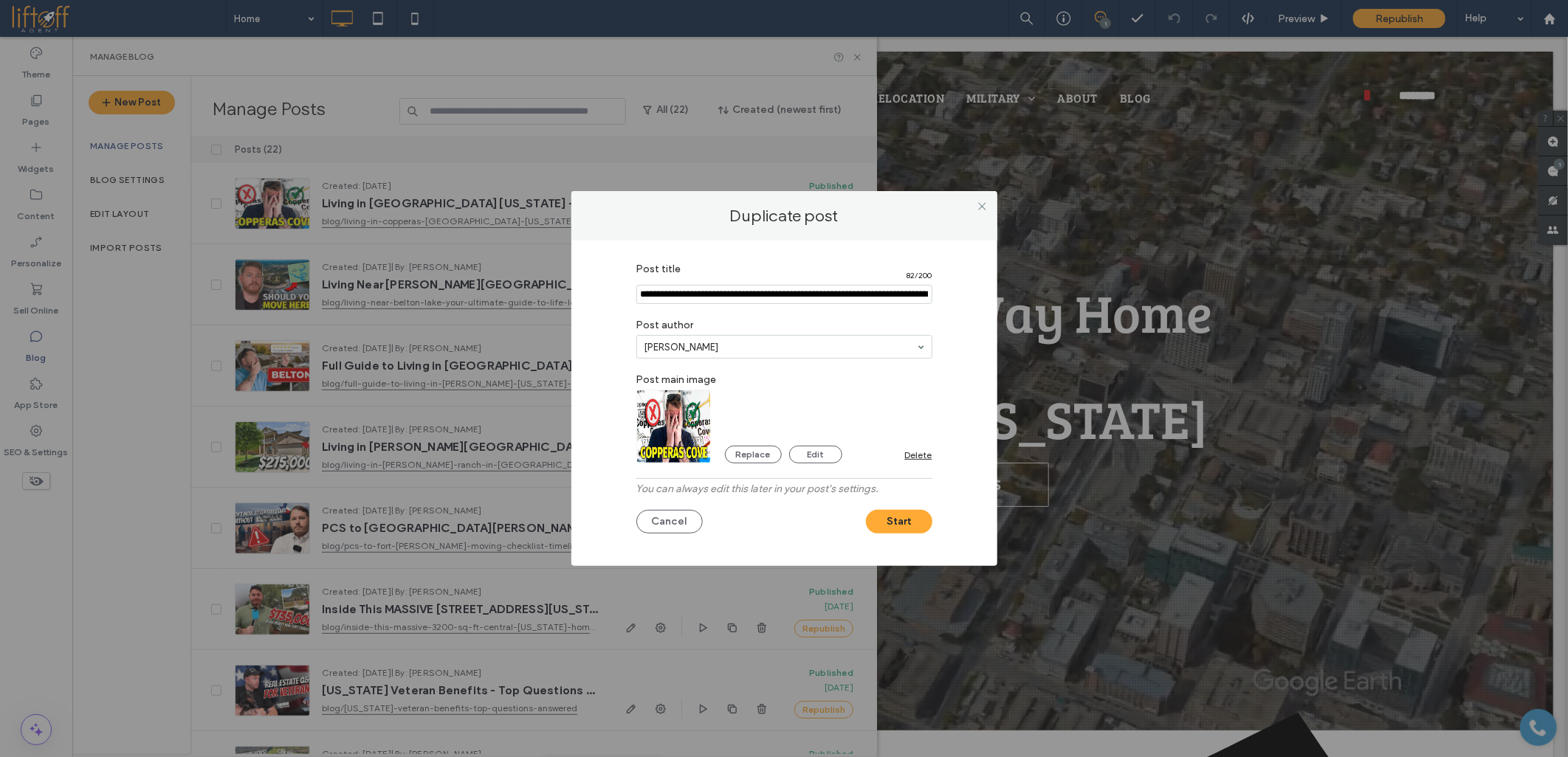
paste input "**********"
type input "**********"
click at [689, 450] on img at bounding box center [673, 427] width 75 height 74
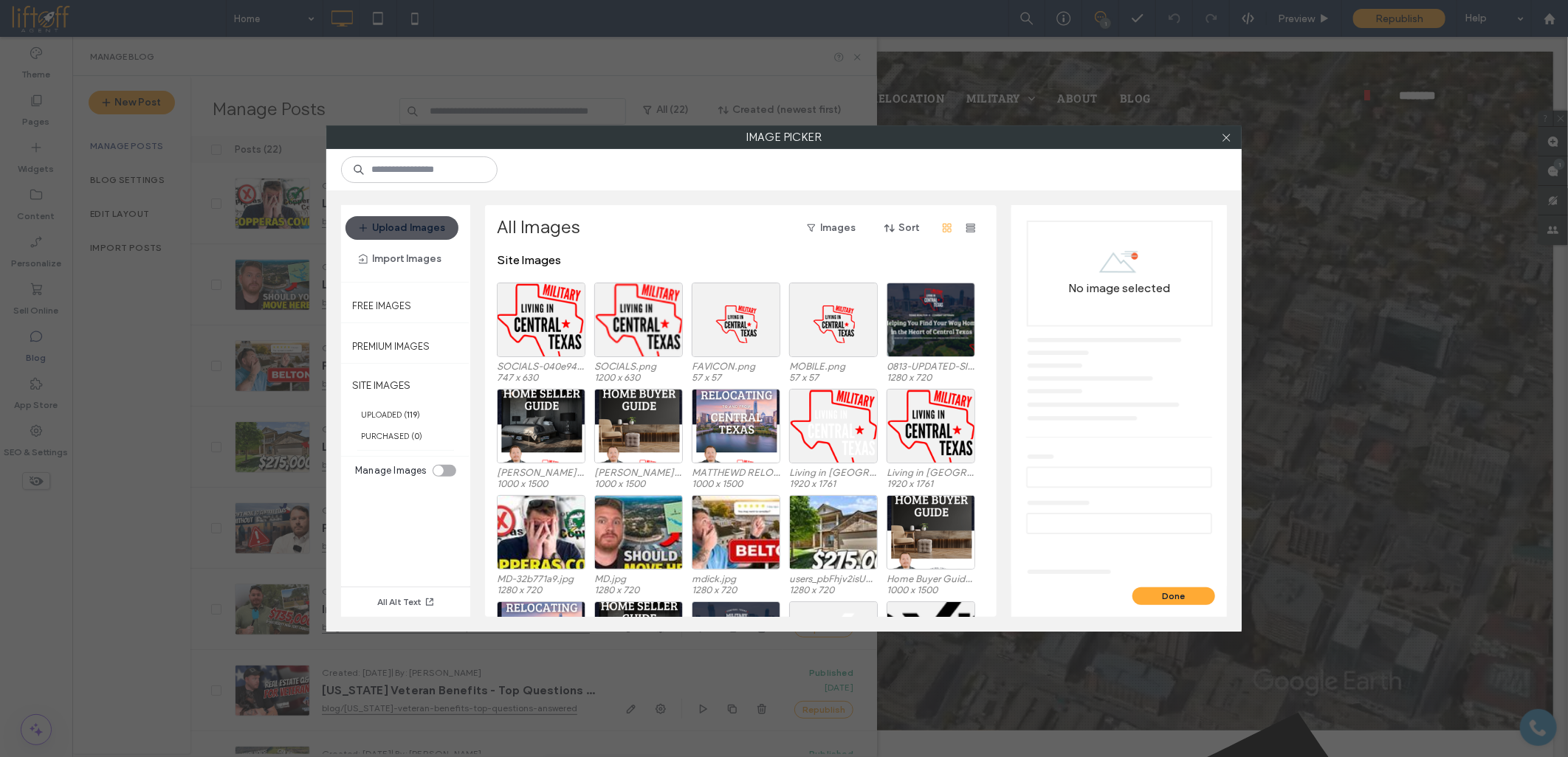
click at [430, 238] on button "Upload Images" at bounding box center [402, 228] width 113 height 24
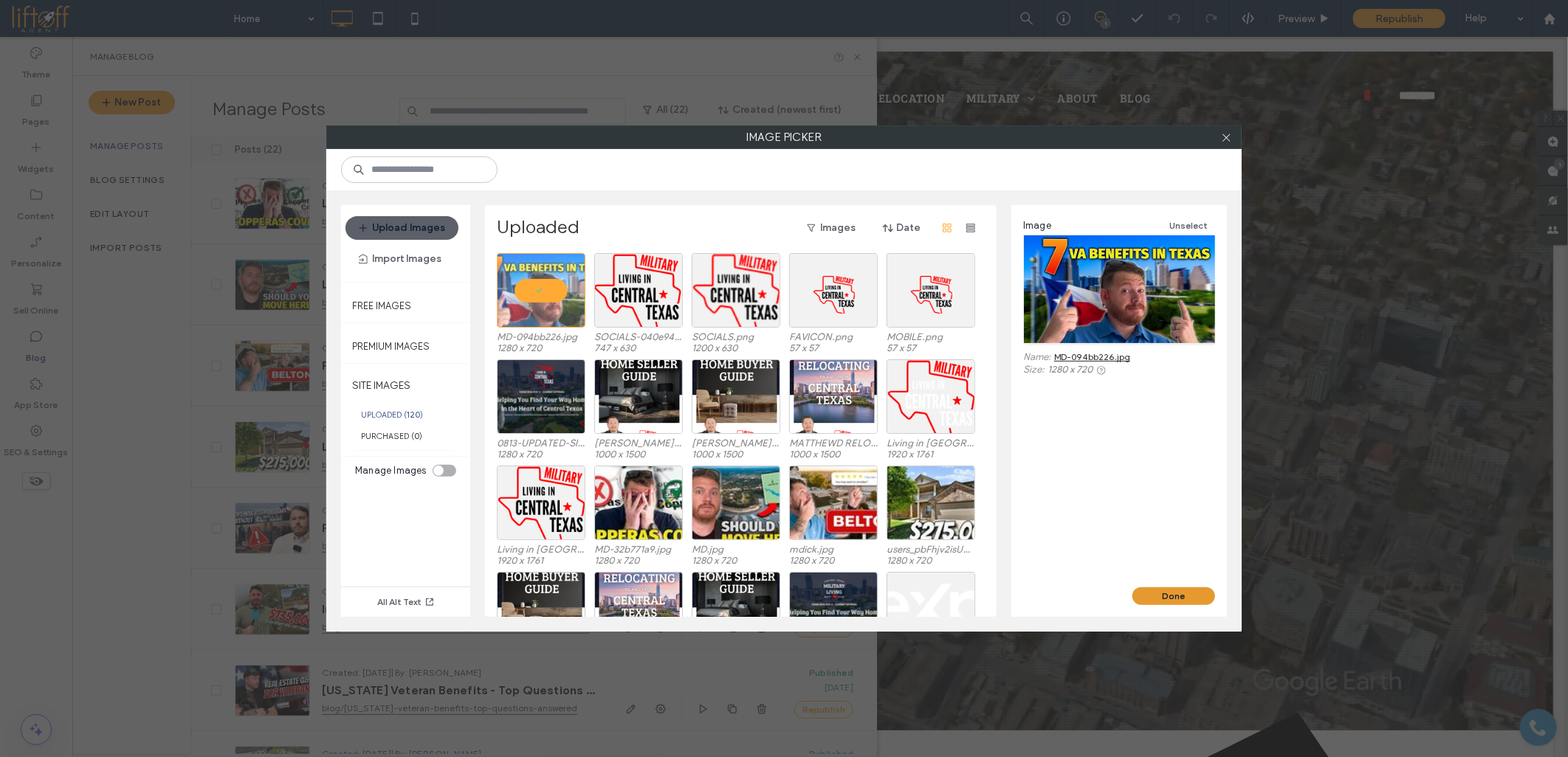
click at [1153, 592] on button "Done" at bounding box center [1173, 596] width 82 height 17
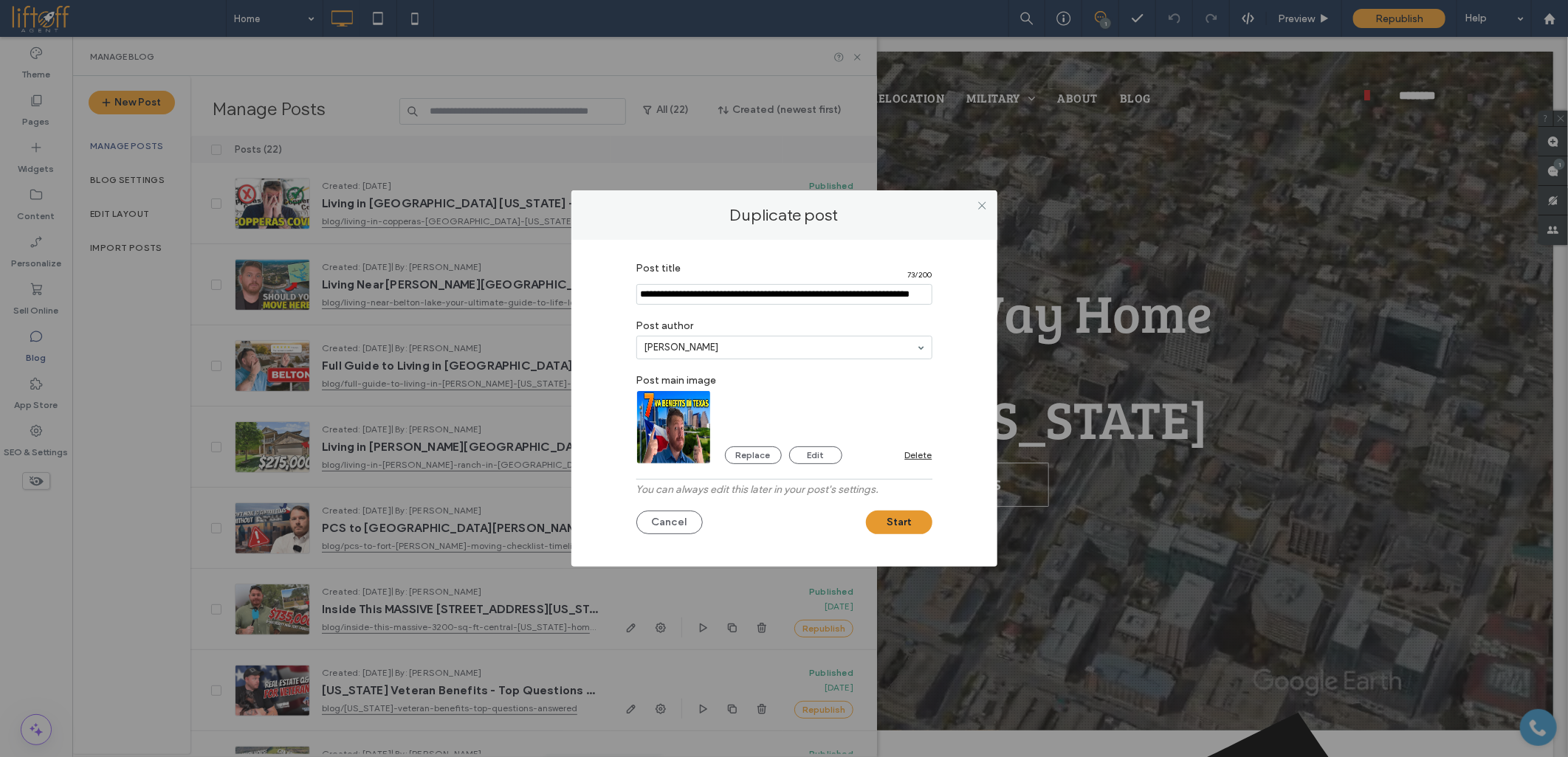
click at [891, 524] on button "Start" at bounding box center [899, 523] width 66 height 24
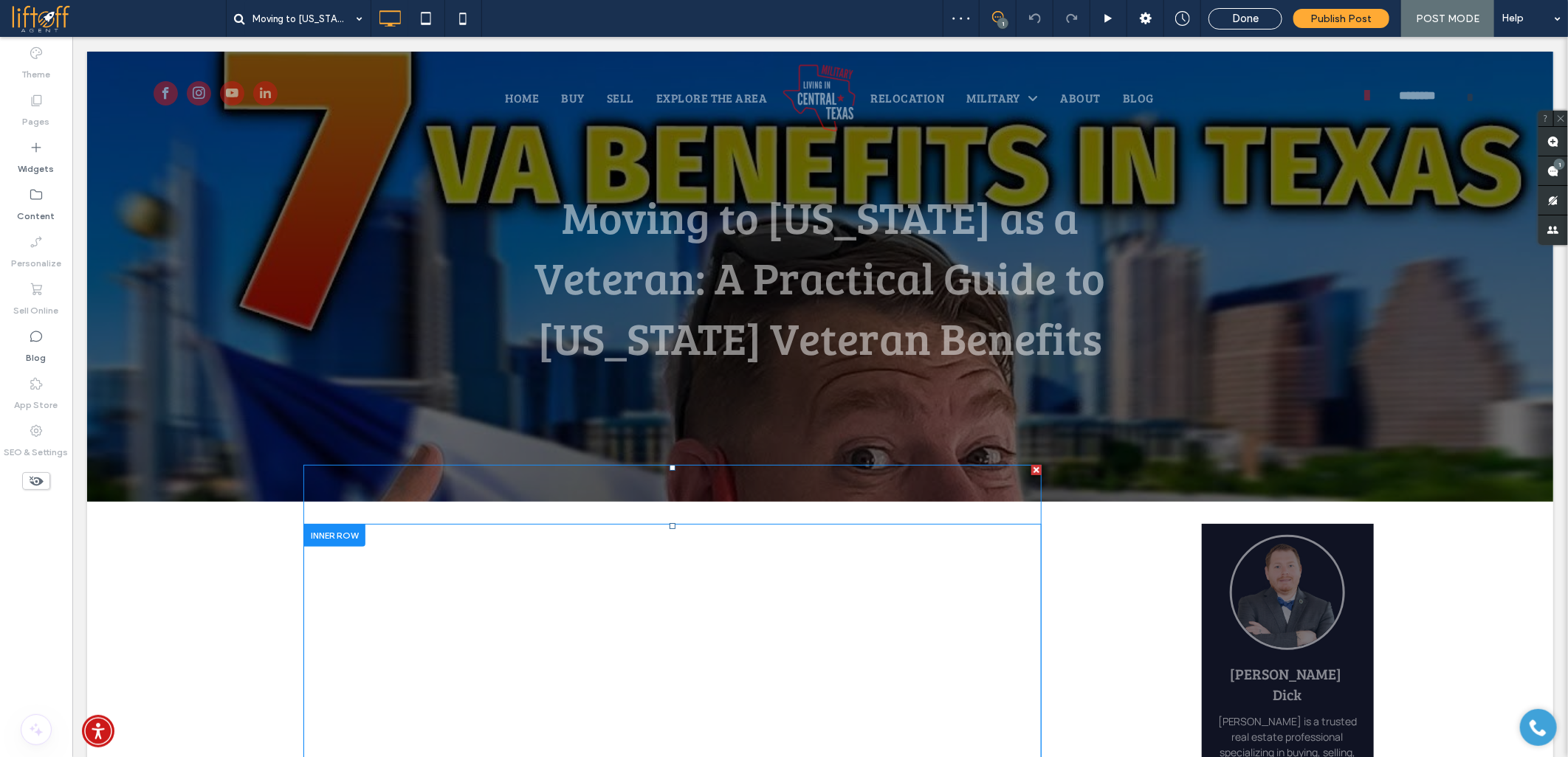
click at [462, 572] on span at bounding box center [672, 684] width 738 height 440
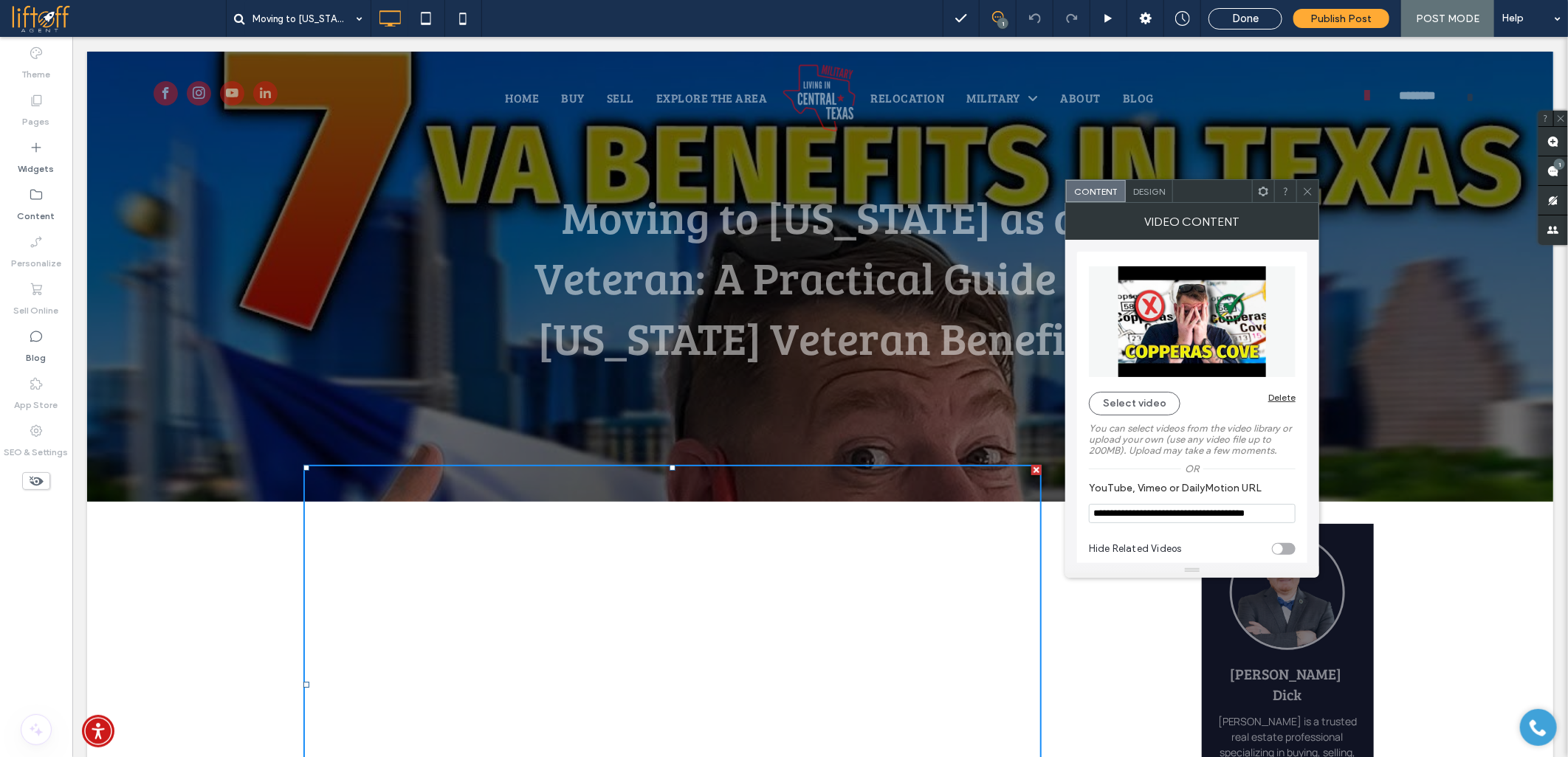
click at [1098, 507] on input "**********" at bounding box center [1191, 513] width 206 height 19
paste input "**"
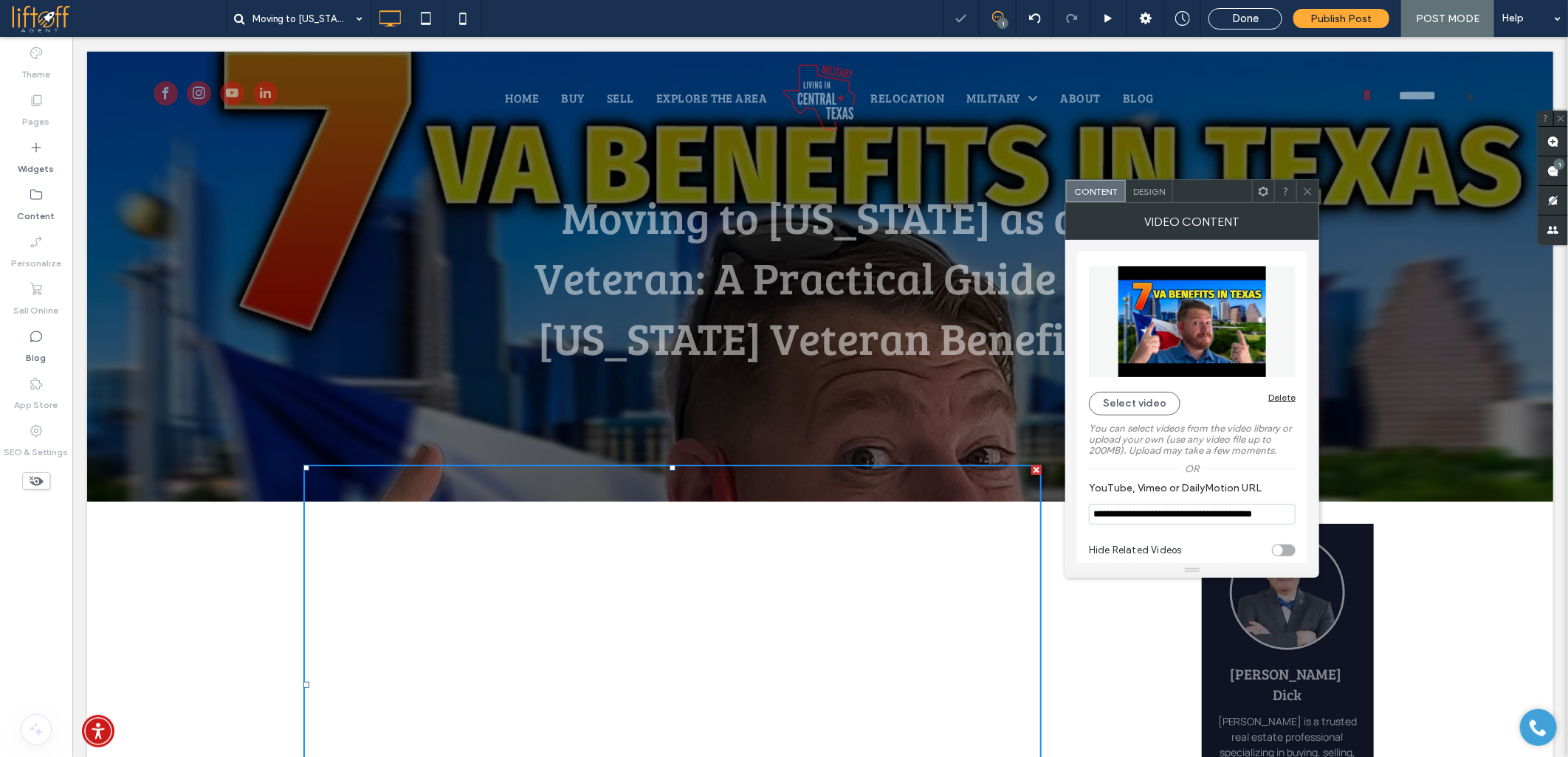
type input "**********"
click at [1307, 193] on icon at bounding box center [1308, 191] width 11 height 11
